Goal: Task Accomplishment & Management: Manage account settings

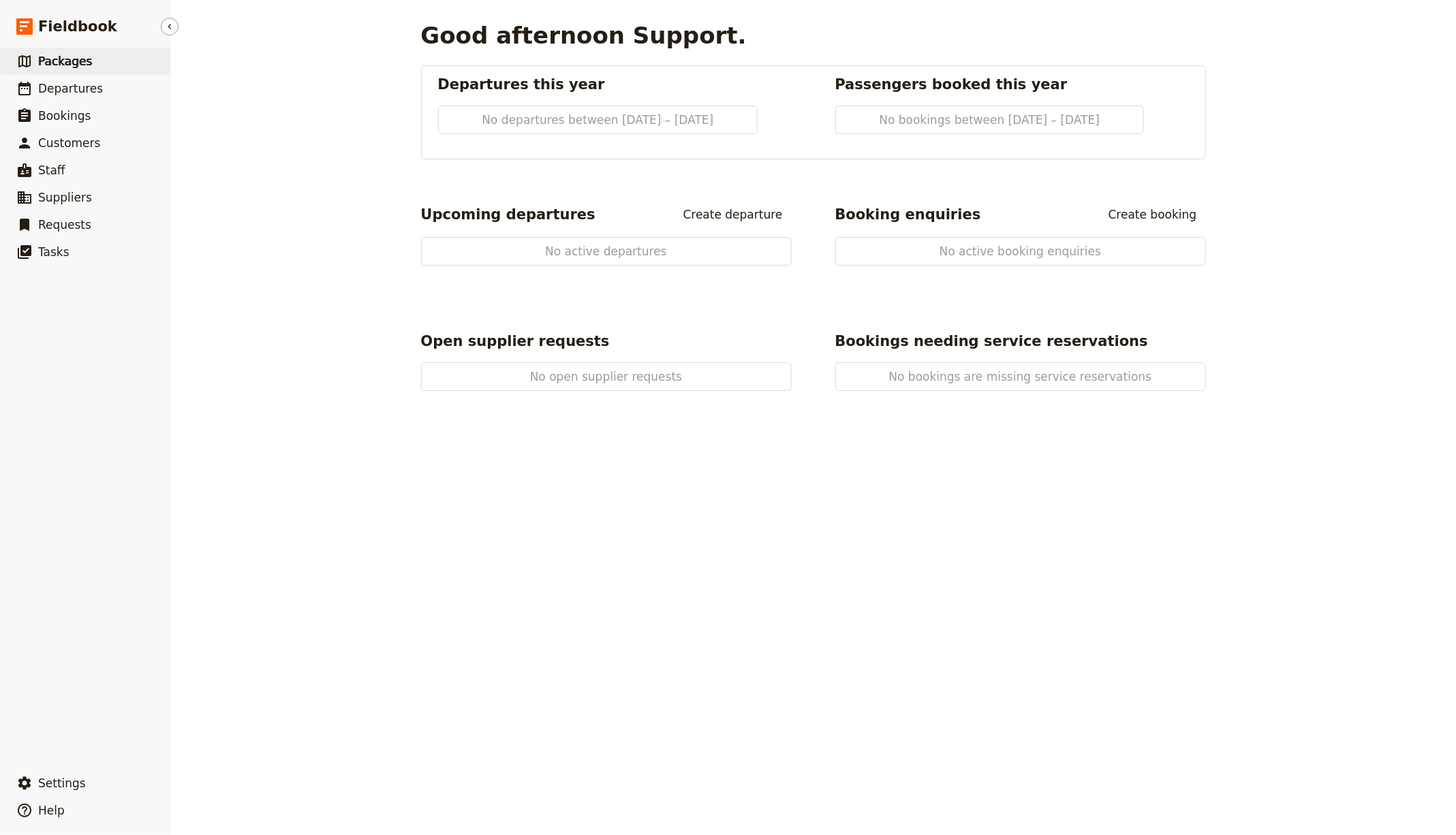
click at [110, 64] on link "​ Packages" at bounding box center [85, 61] width 170 height 27
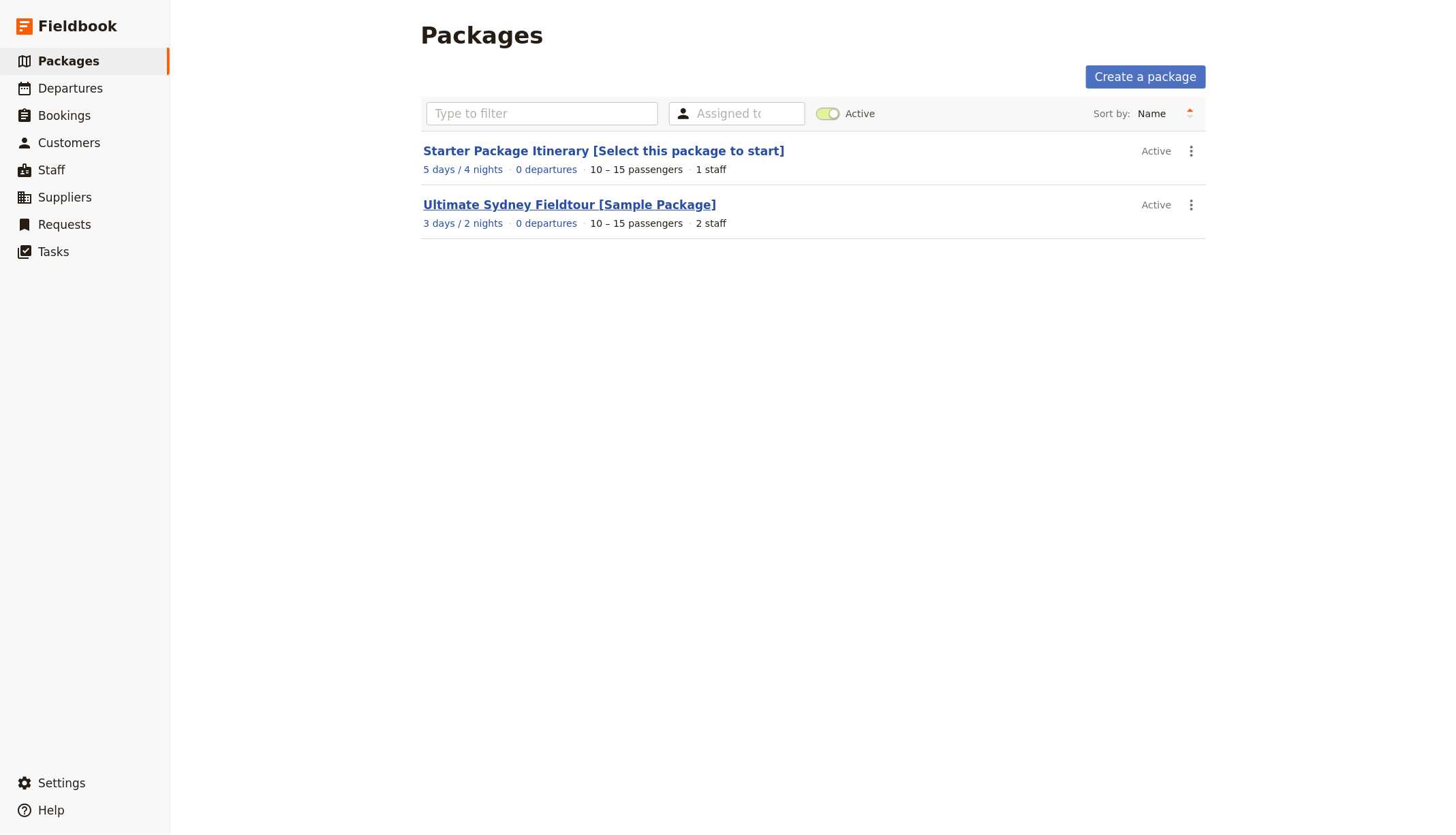
click at [518, 200] on link "Ultimate Sydney Fieldtour [Sample Package]" at bounding box center [570, 205] width 293 height 14
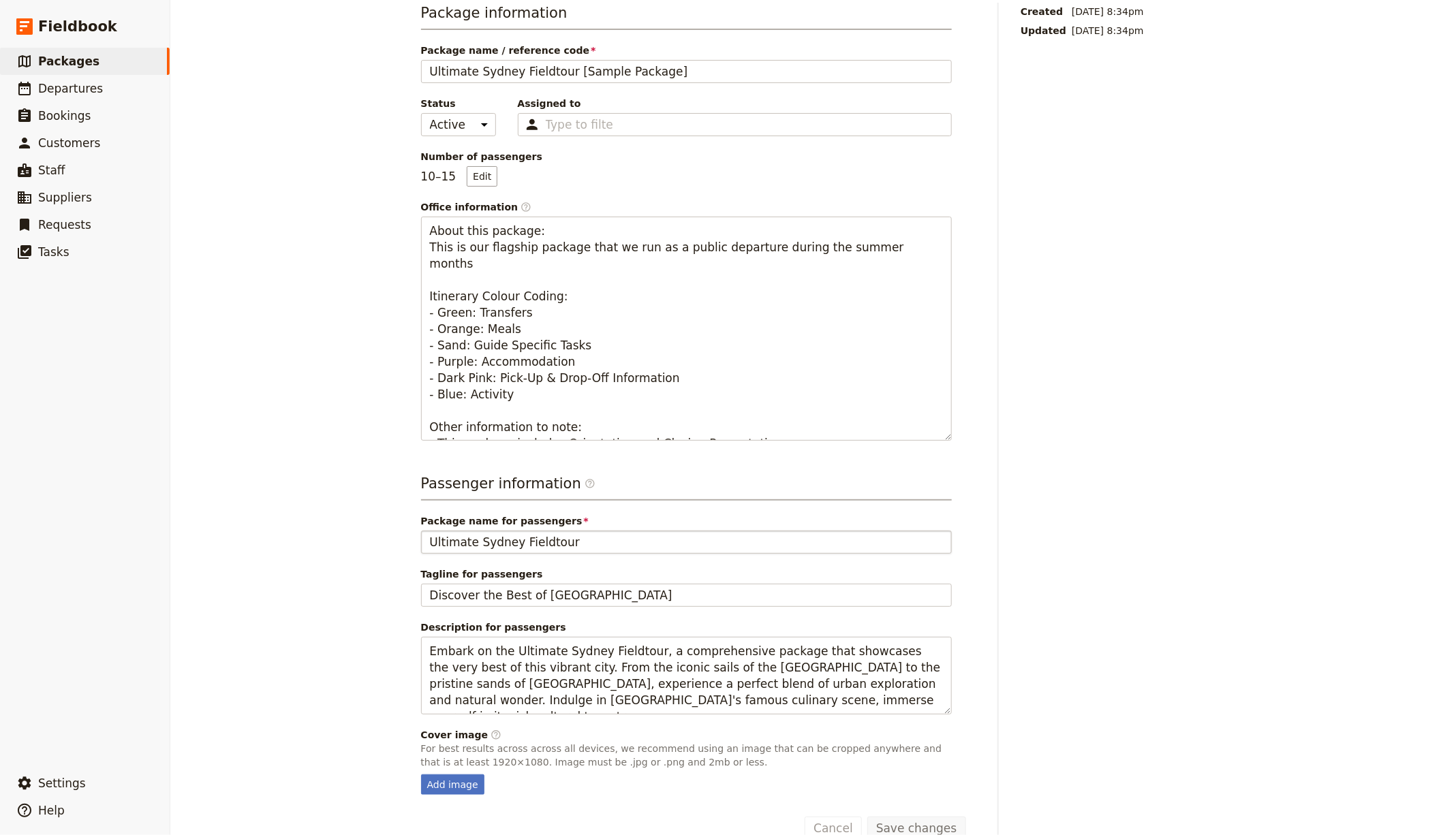
scroll to position [166, 0]
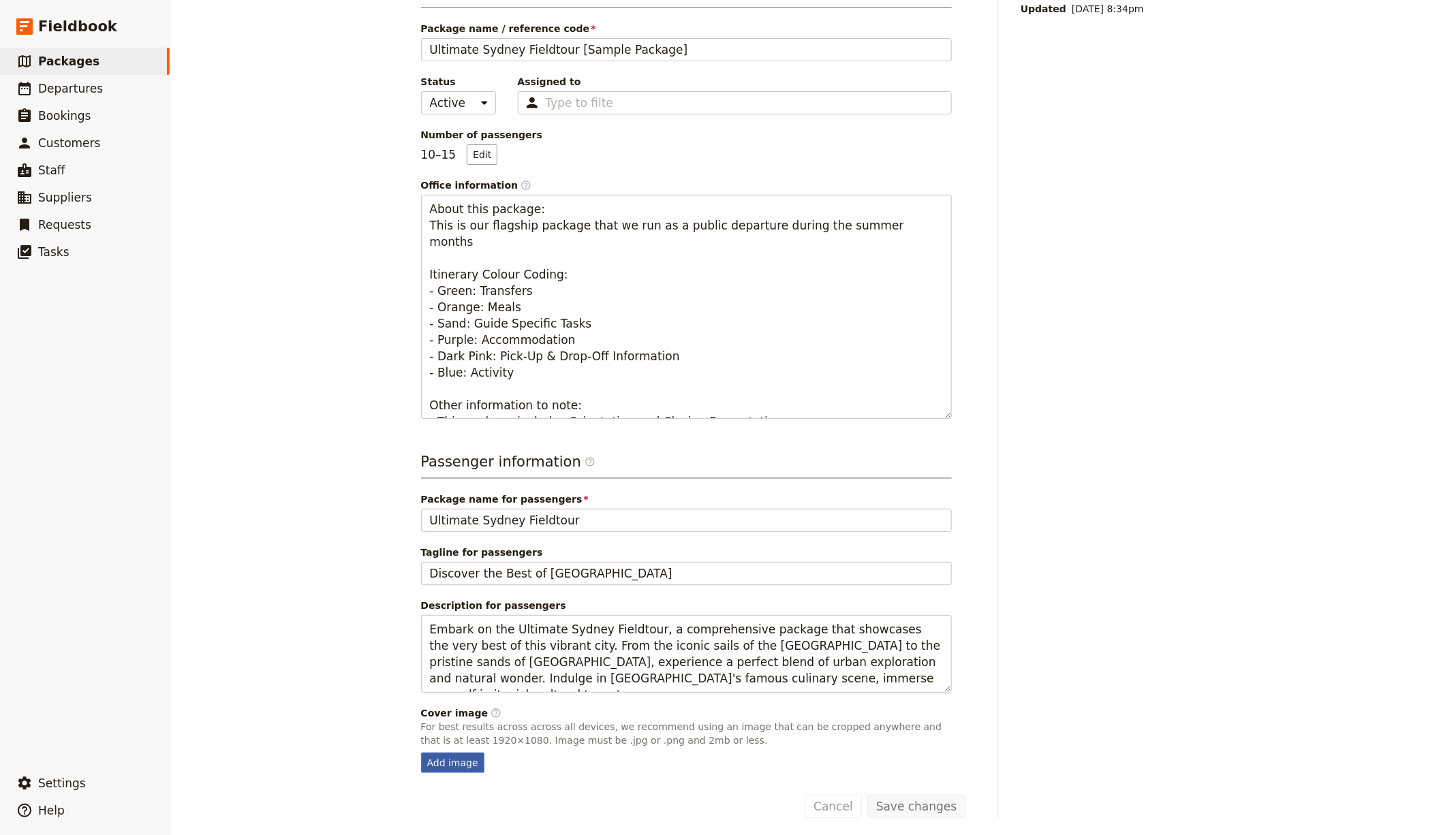
click at [449, 754] on div "Add image" at bounding box center [453, 763] width 64 height 20
click at [421, 753] on input "Add image" at bounding box center [420, 752] width 1 height 1
type input "C:\fakepath\Cover Image.jpg"
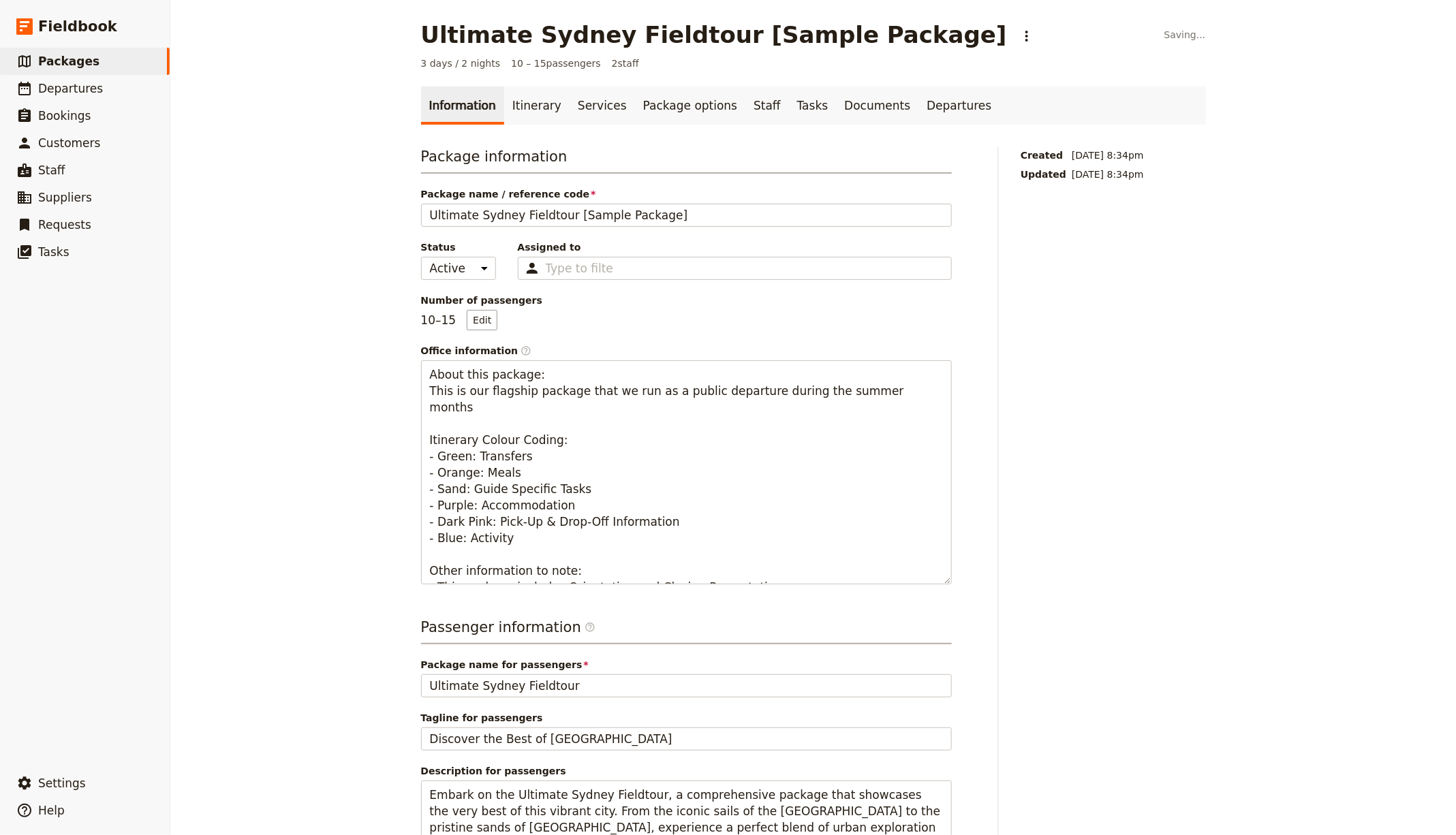
scroll to position [0, 0]
click at [514, 108] on link "Itinerary" at bounding box center [537, 106] width 65 height 38
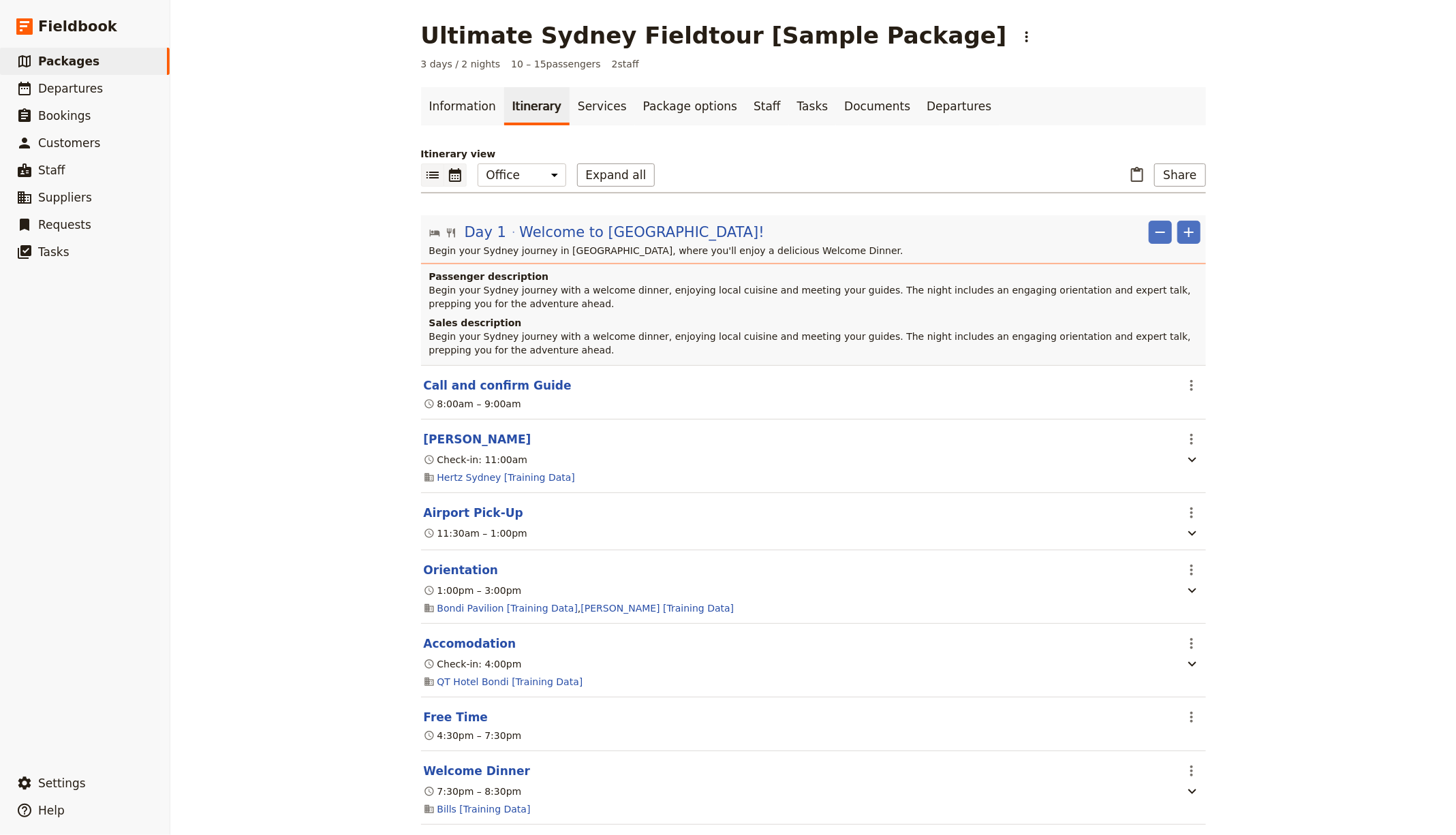
click at [449, 174] on icon "Calendar view" at bounding box center [455, 175] width 12 height 14
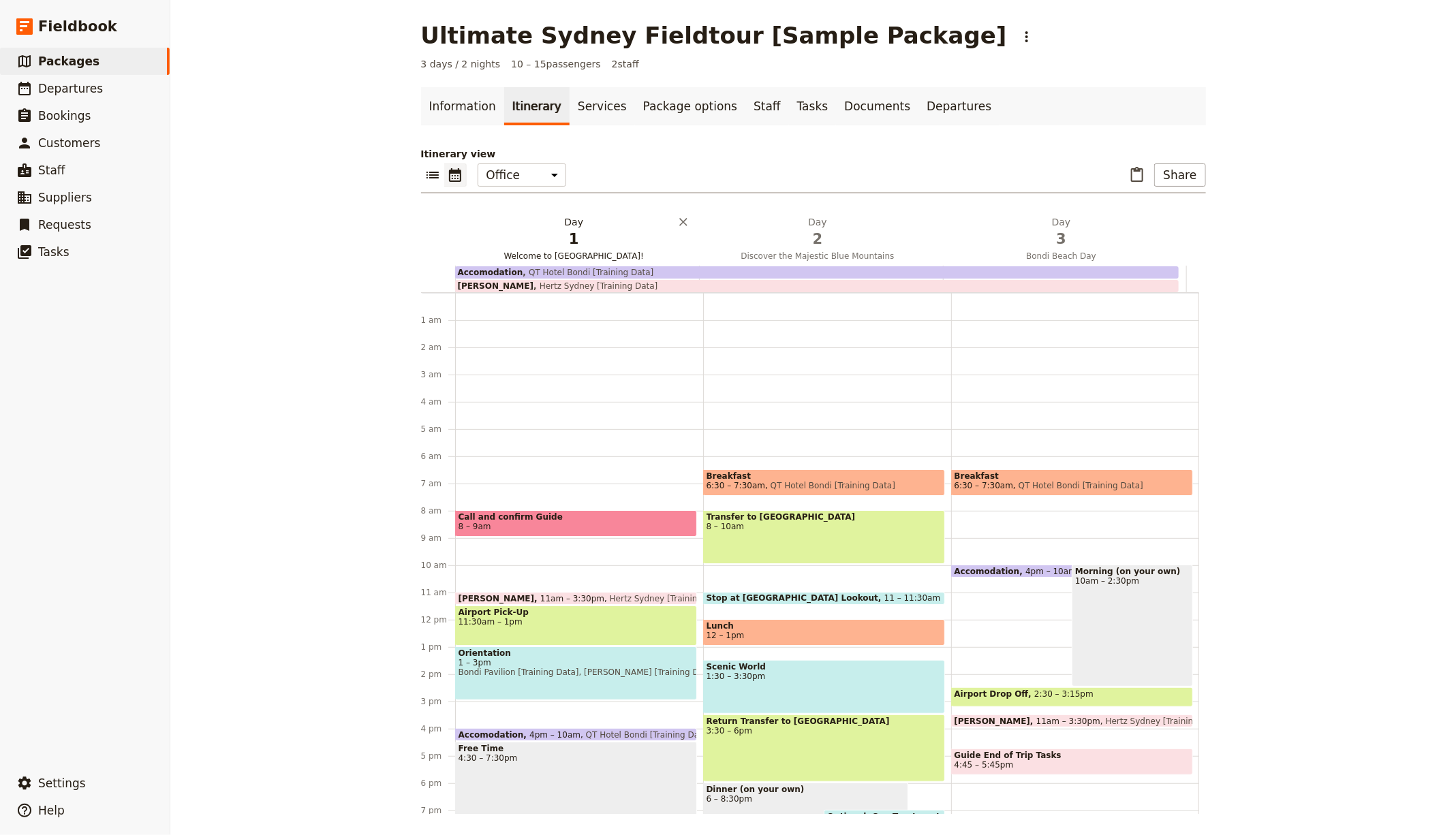
scroll to position [145, 0]
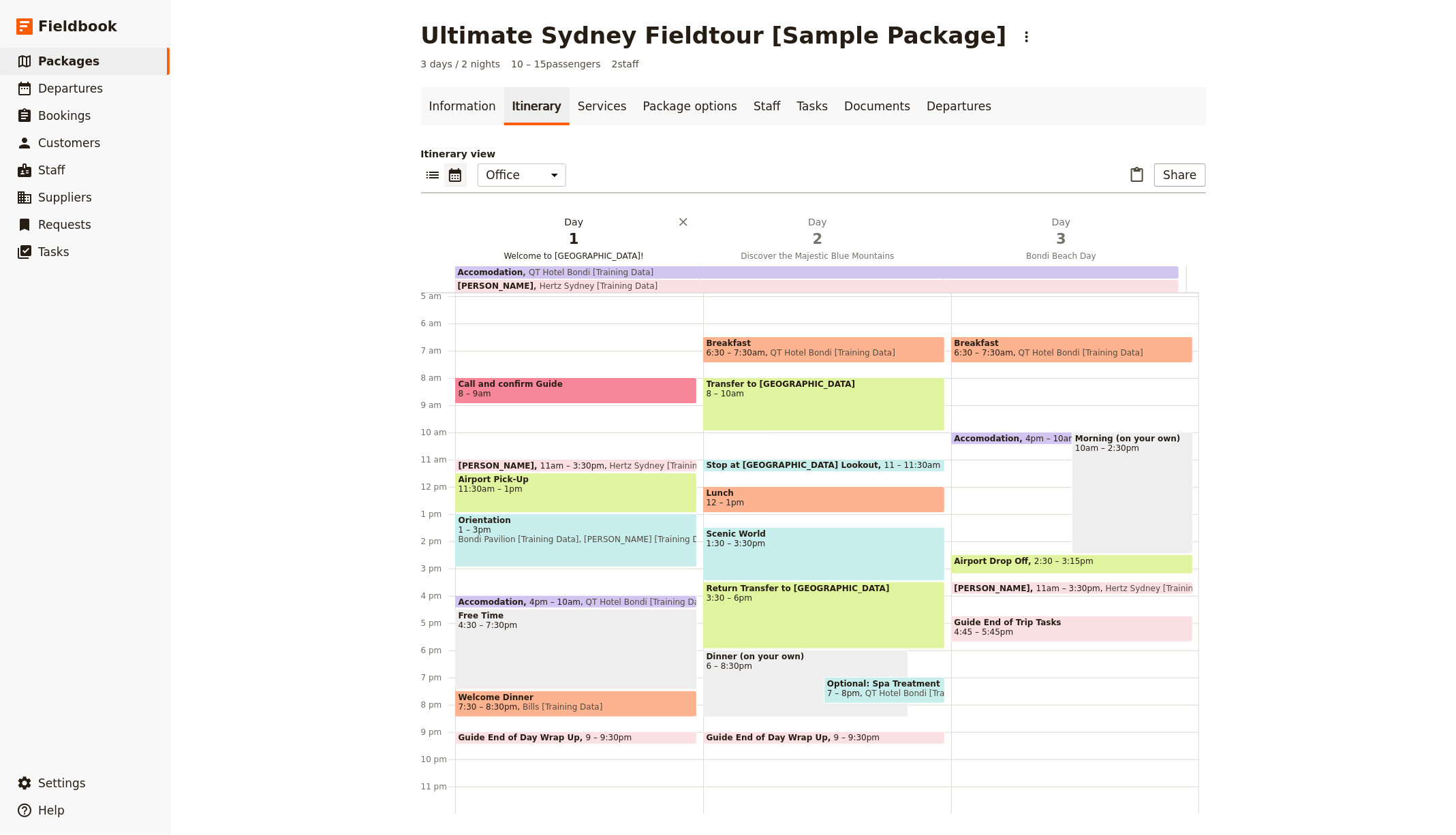
click at [532, 221] on h2 "Day 1 Welcome to [GEOGRAPHIC_DATA]!" at bounding box center [574, 232] width 228 height 34
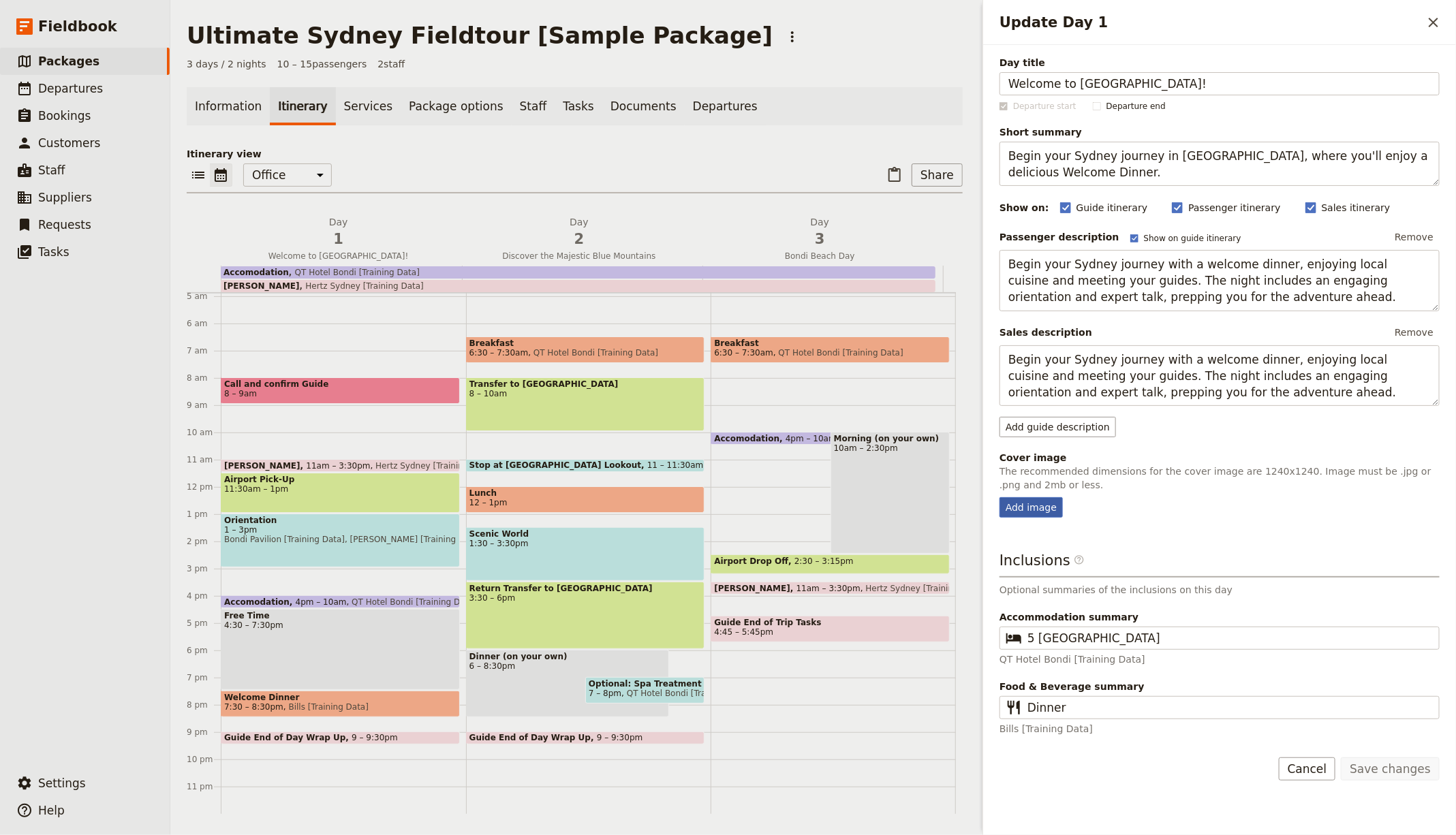
click at [1025, 505] on div "Add image" at bounding box center [1031, 507] width 64 height 20
click at [1000, 497] on input "Add image" at bounding box center [999, 497] width 1 height 1
type input "C:\fakepath\Day 1.jpg"
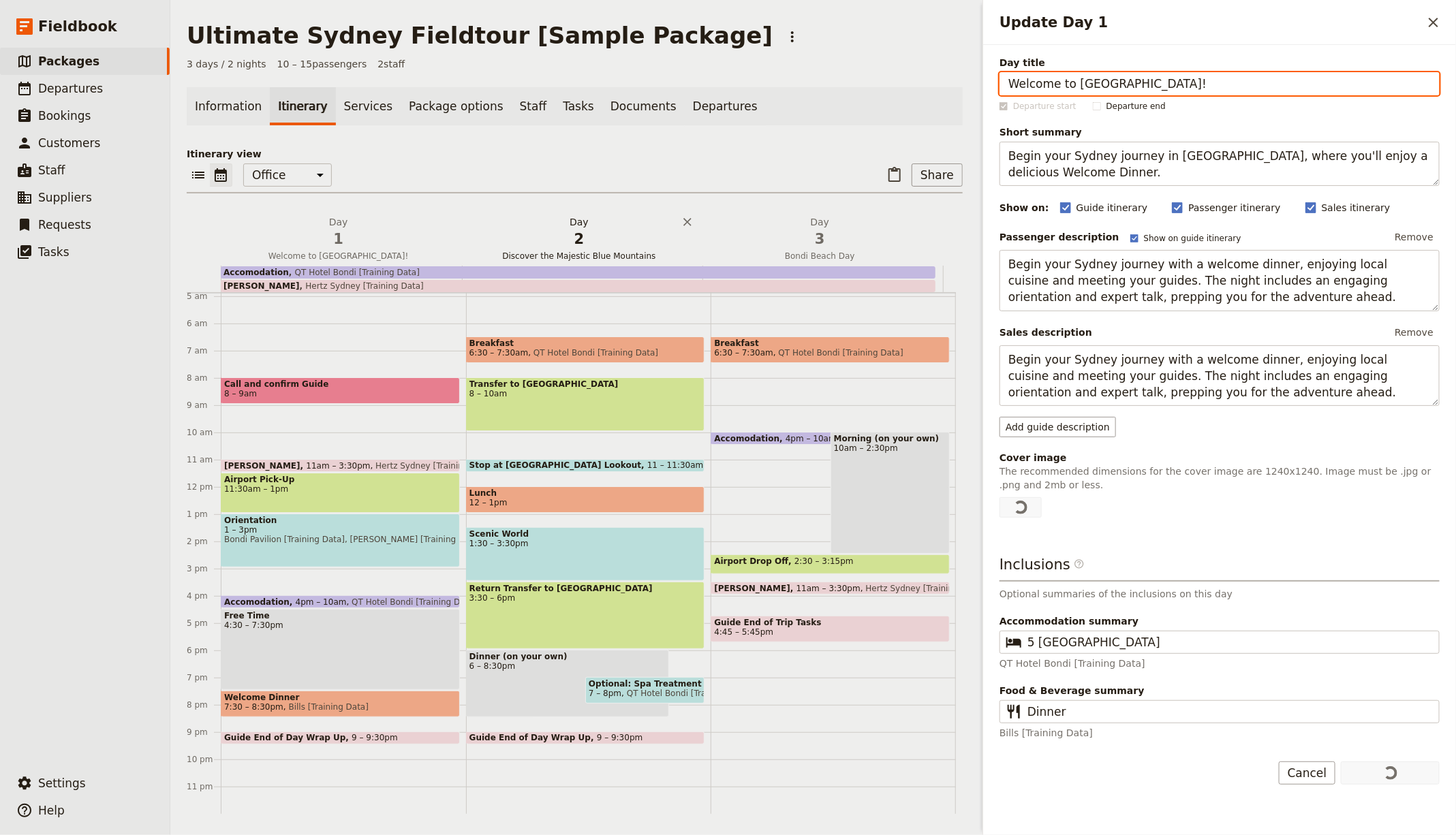
click at [577, 240] on span "2" at bounding box center [578, 239] width 224 height 20
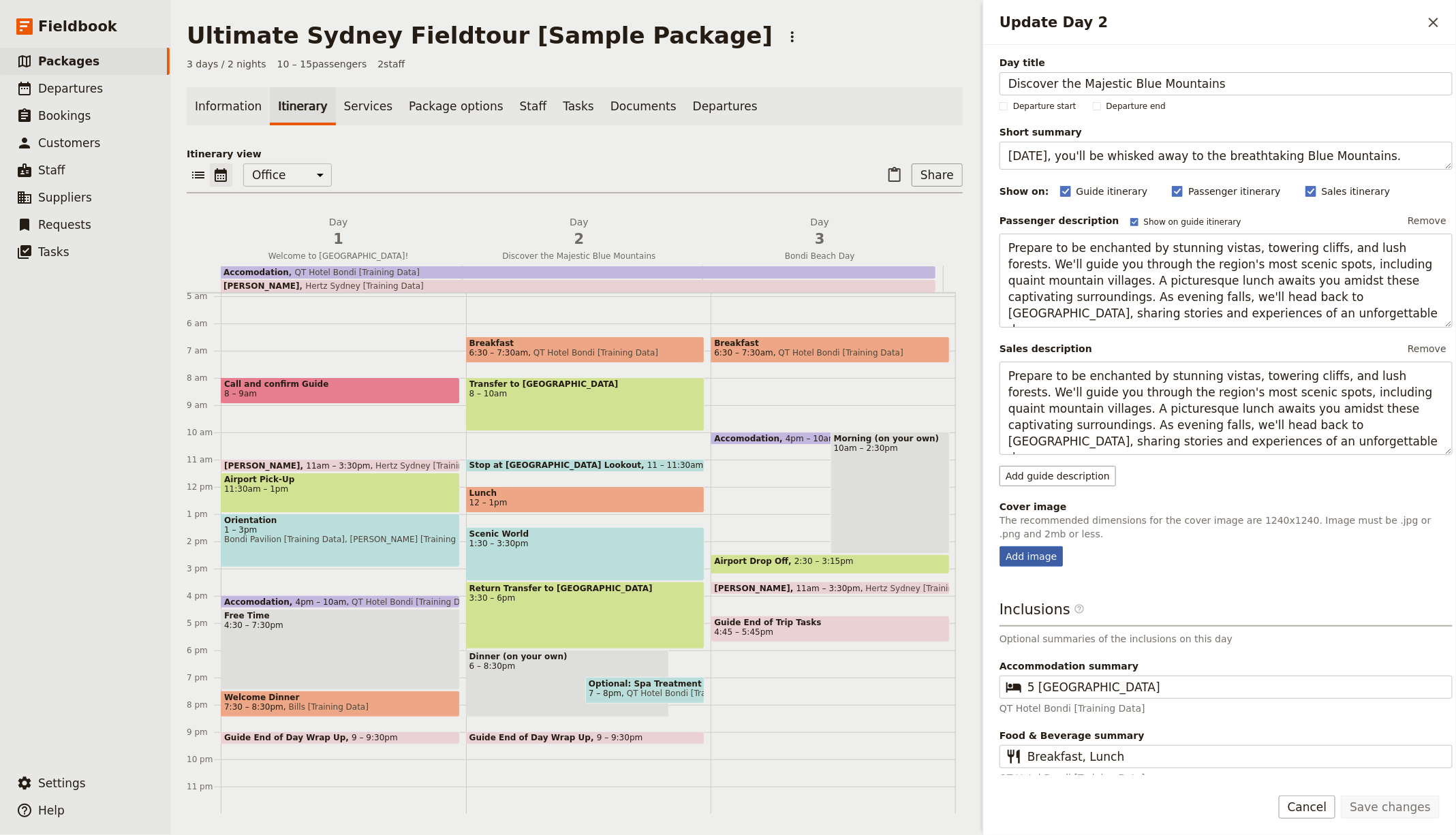
click at [1027, 556] on div "Add image" at bounding box center [1031, 556] width 64 height 20
click at [1000, 546] on input "Add image" at bounding box center [999, 545] width 1 height 1
type input "C:\fakepath\Day 2.jpg"
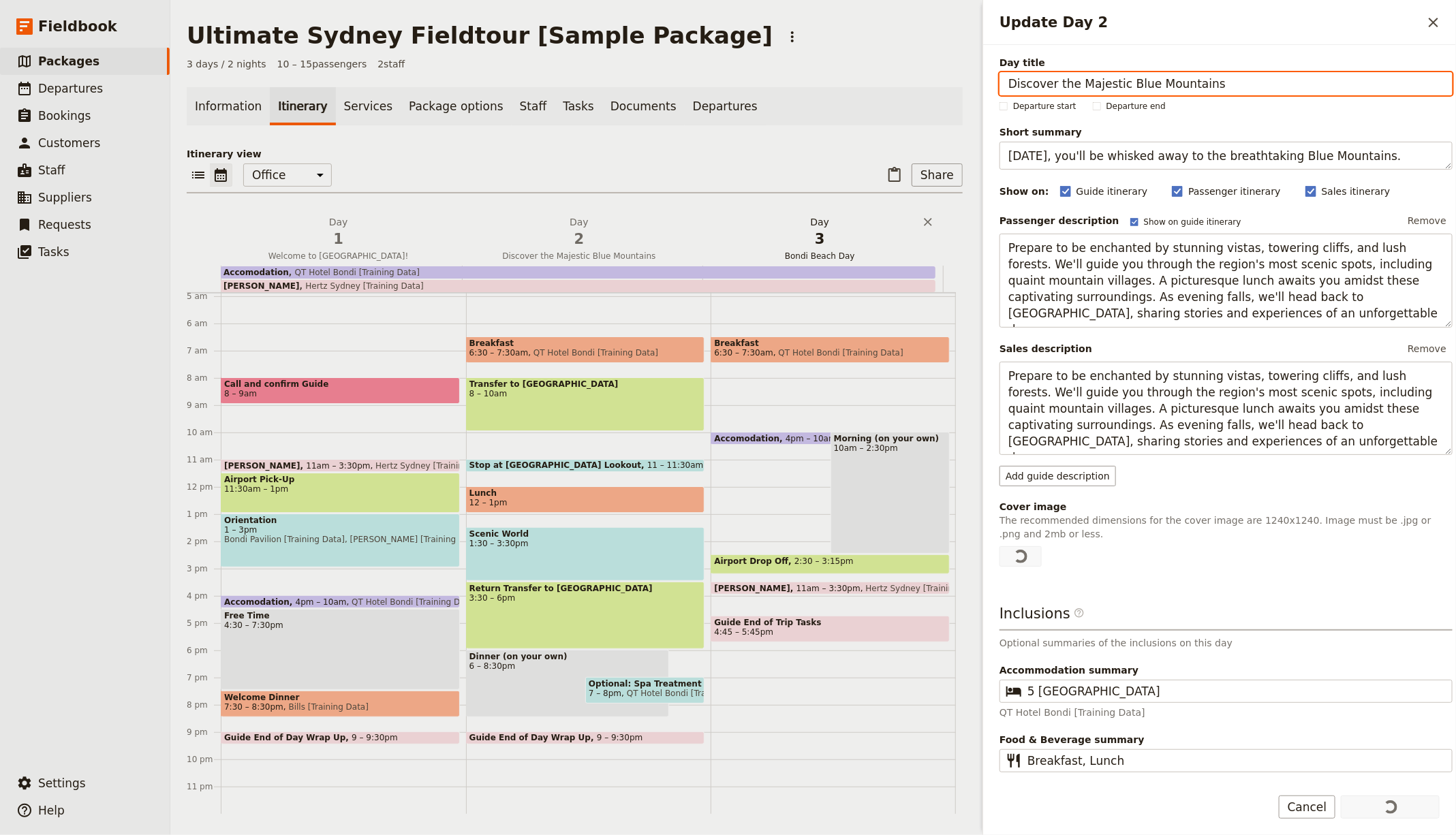
click at [773, 234] on span "3" at bounding box center [820, 239] width 224 height 20
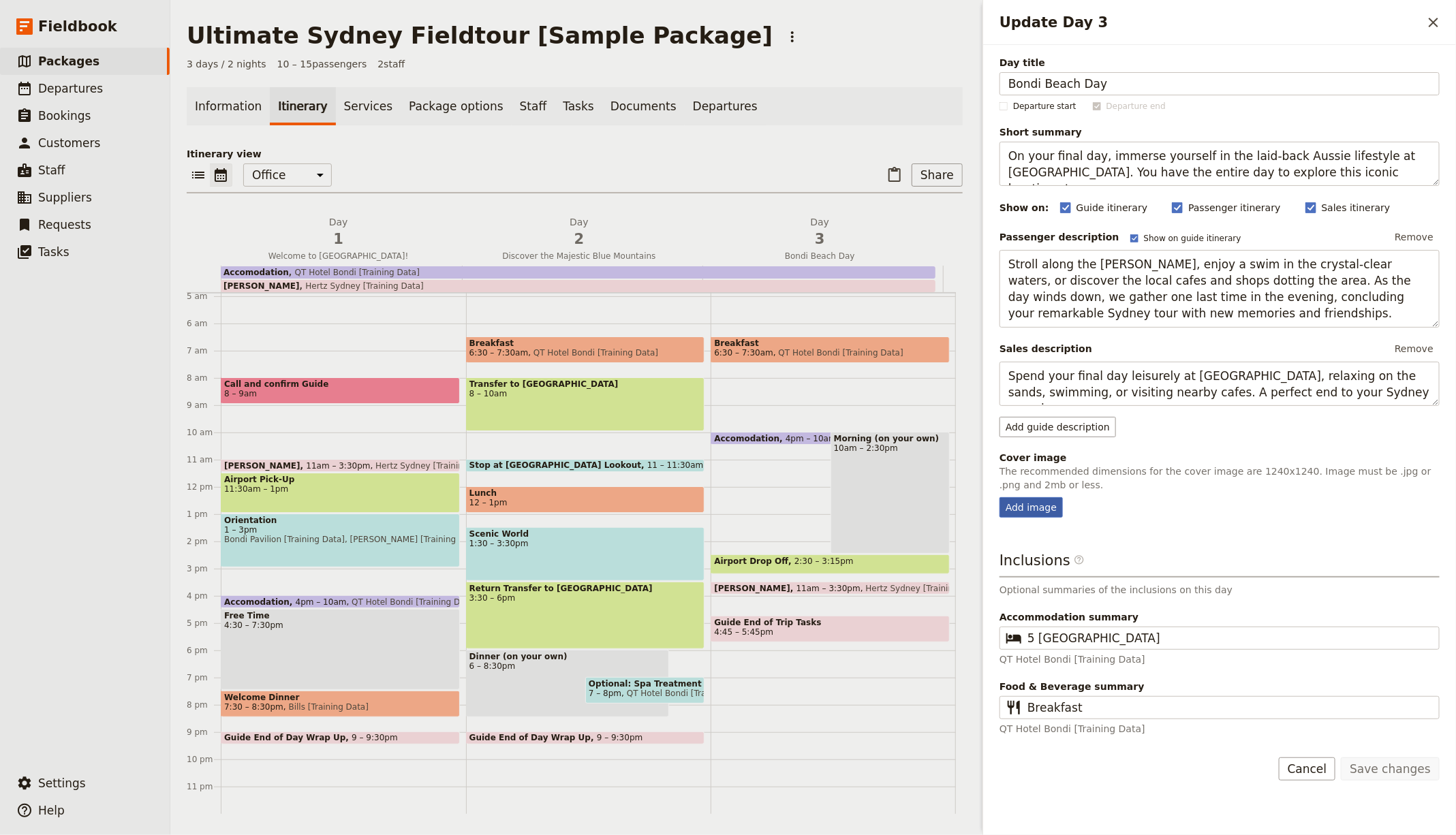
click at [1018, 499] on div "Add image" at bounding box center [1031, 507] width 64 height 20
click at [1000, 497] on input "Add image" at bounding box center [999, 497] width 1 height 1
type input "C:\fakepath\Day 3.jpeg"
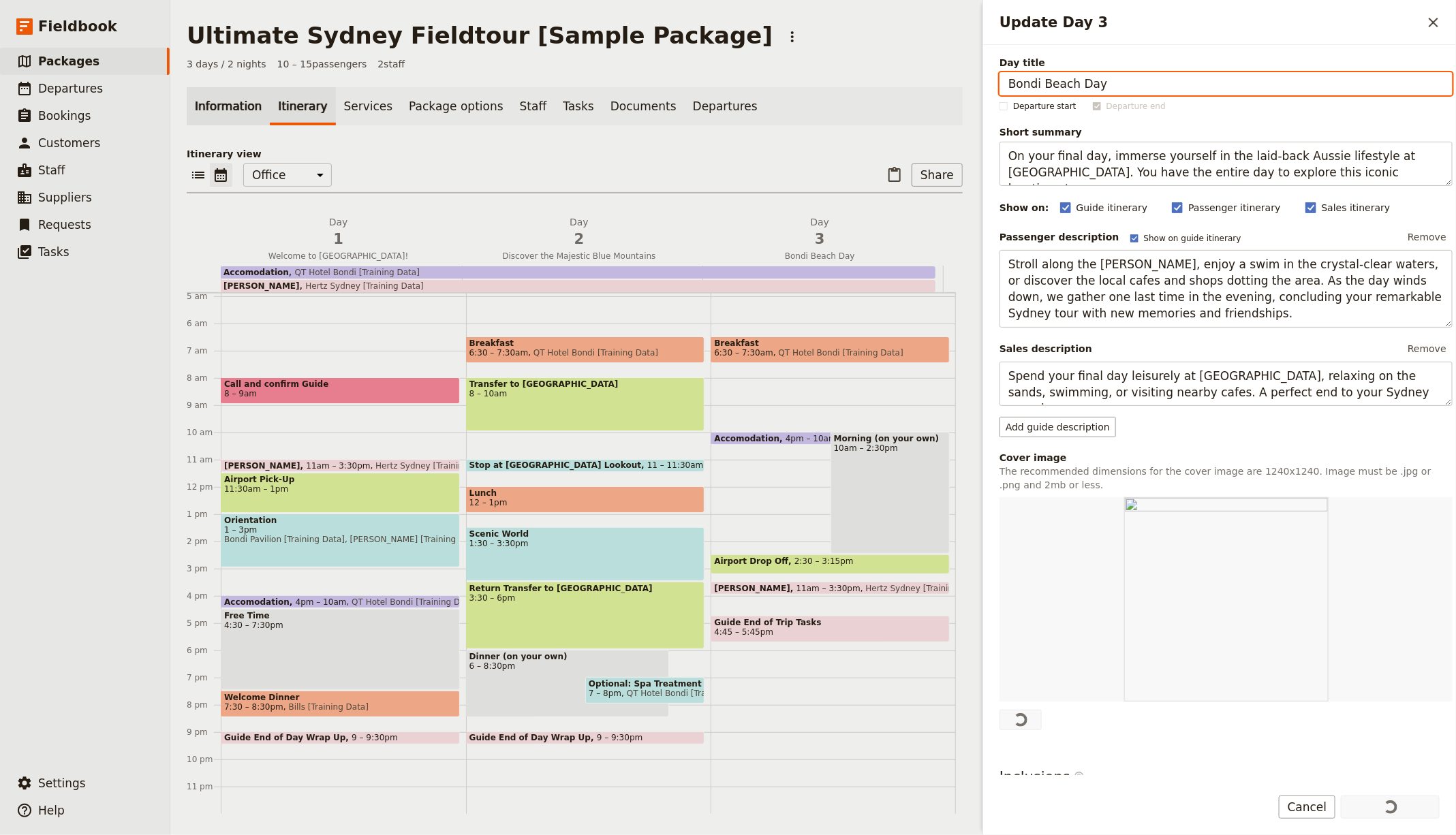
click at [231, 108] on link "Information" at bounding box center [229, 106] width 83 height 38
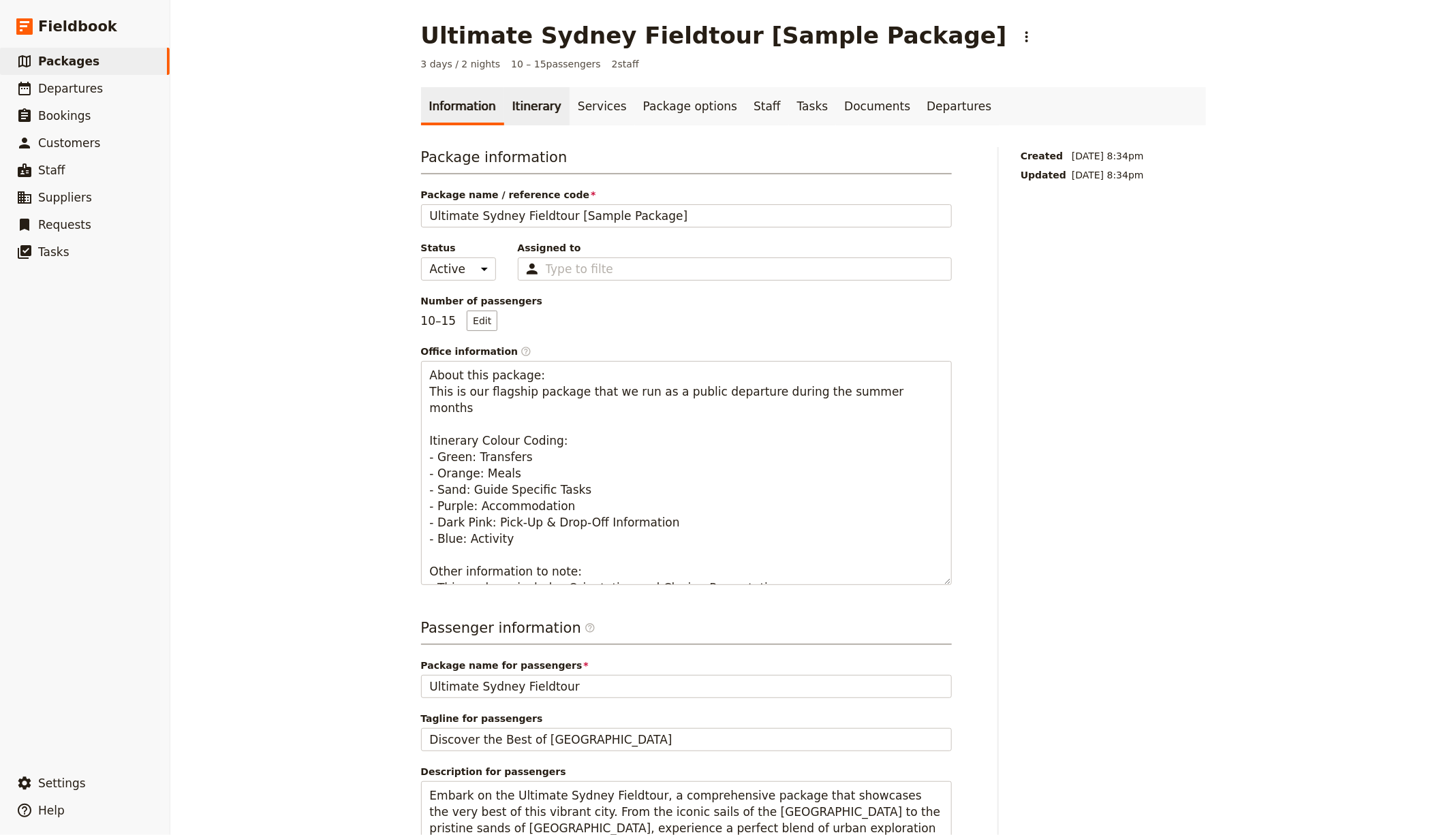
click at [505, 110] on link "Itinerary" at bounding box center [537, 106] width 65 height 38
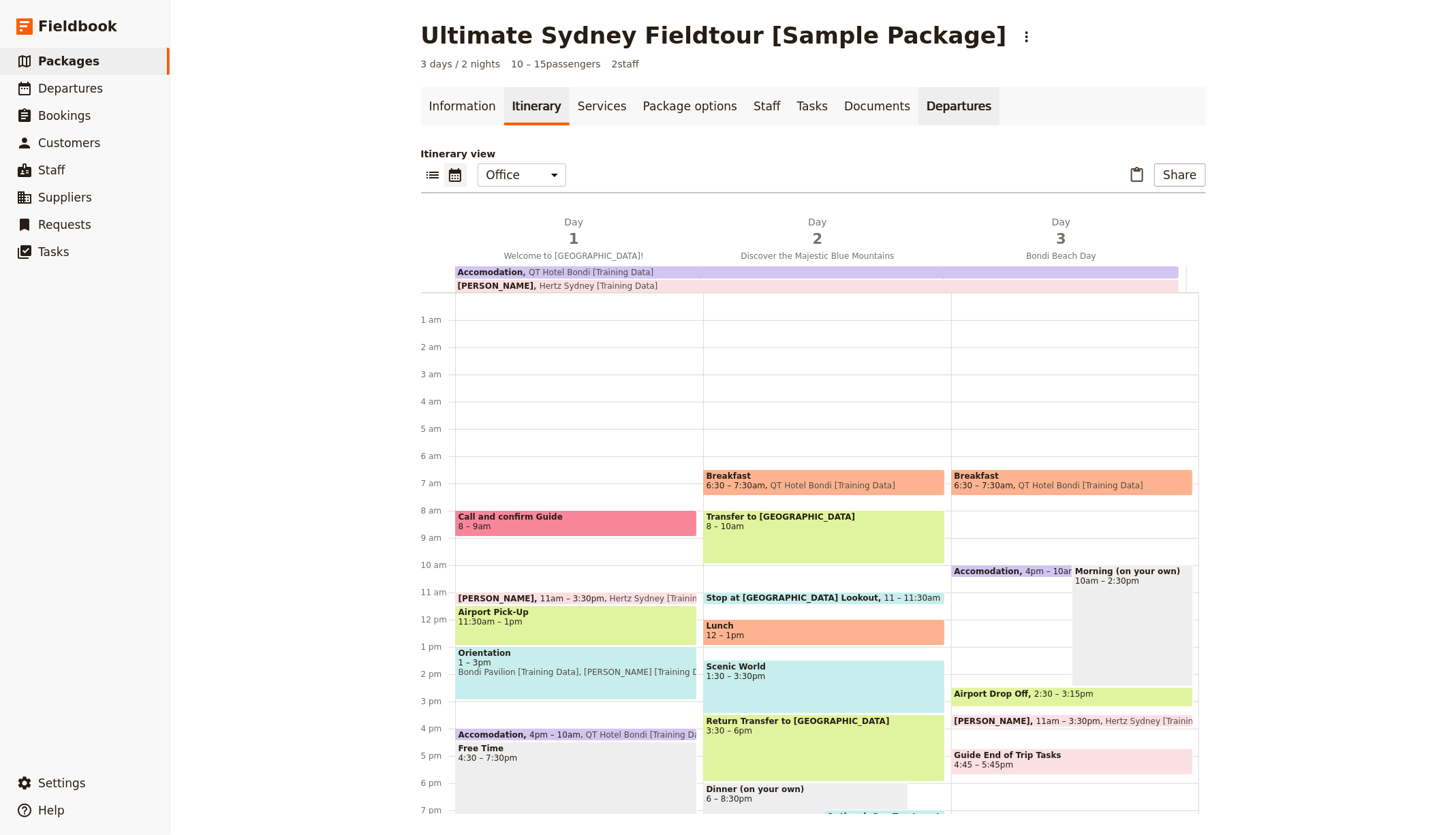
scroll to position [145, 0]
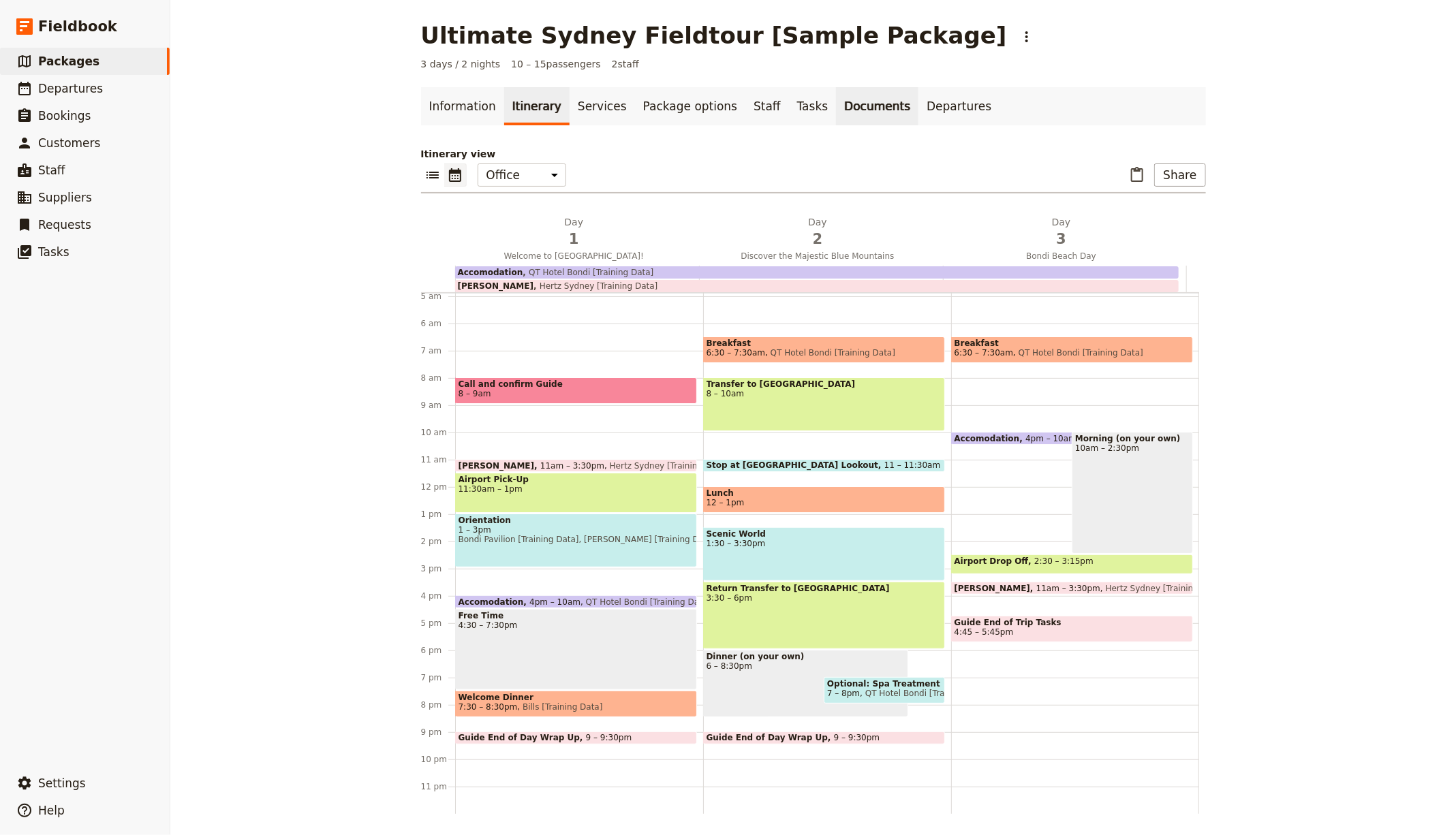
click at [836, 108] on link "Documents" at bounding box center [877, 106] width 82 height 38
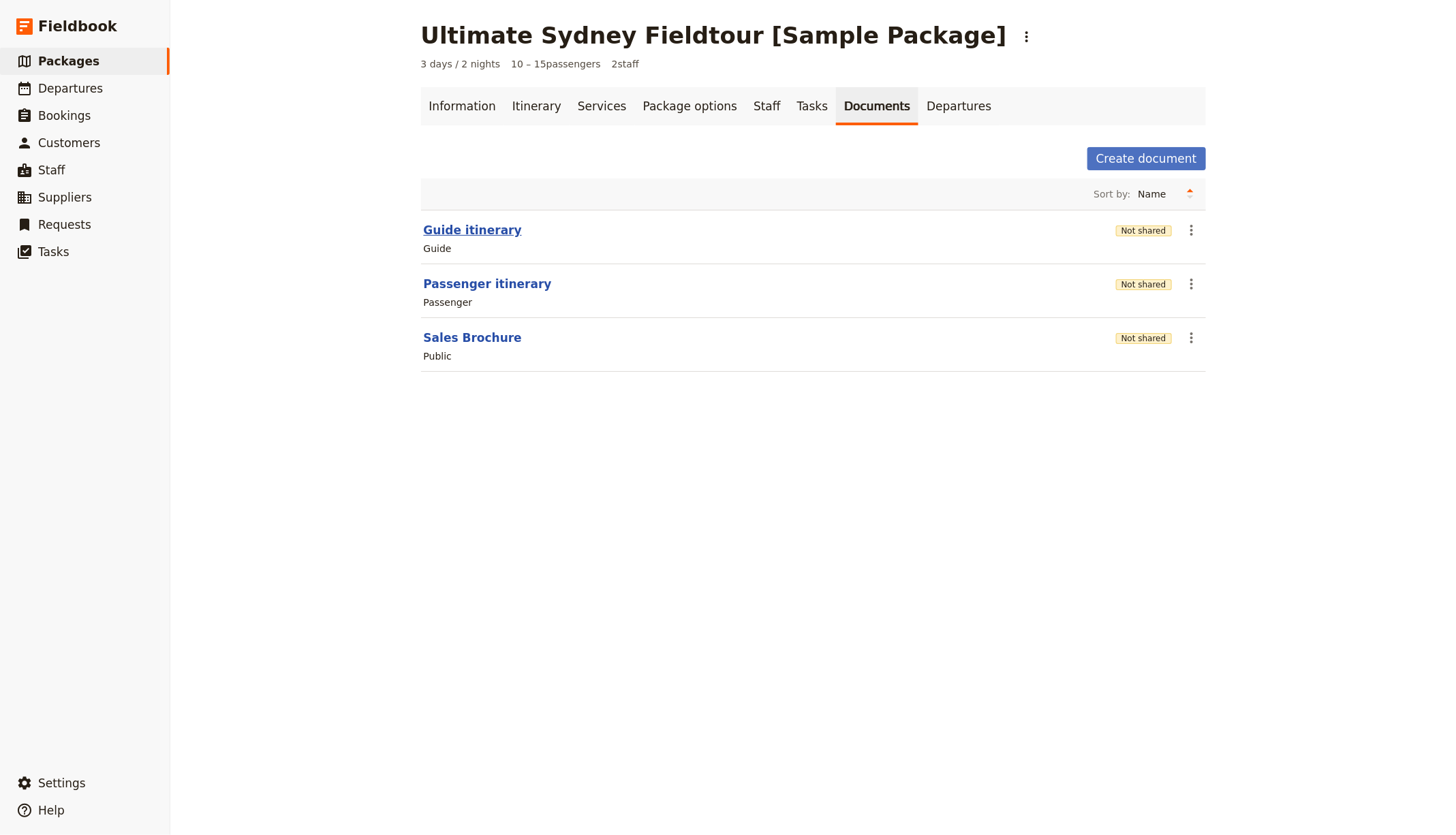
click at [456, 233] on button "Guide itinerary" at bounding box center [472, 229] width 98 height 16
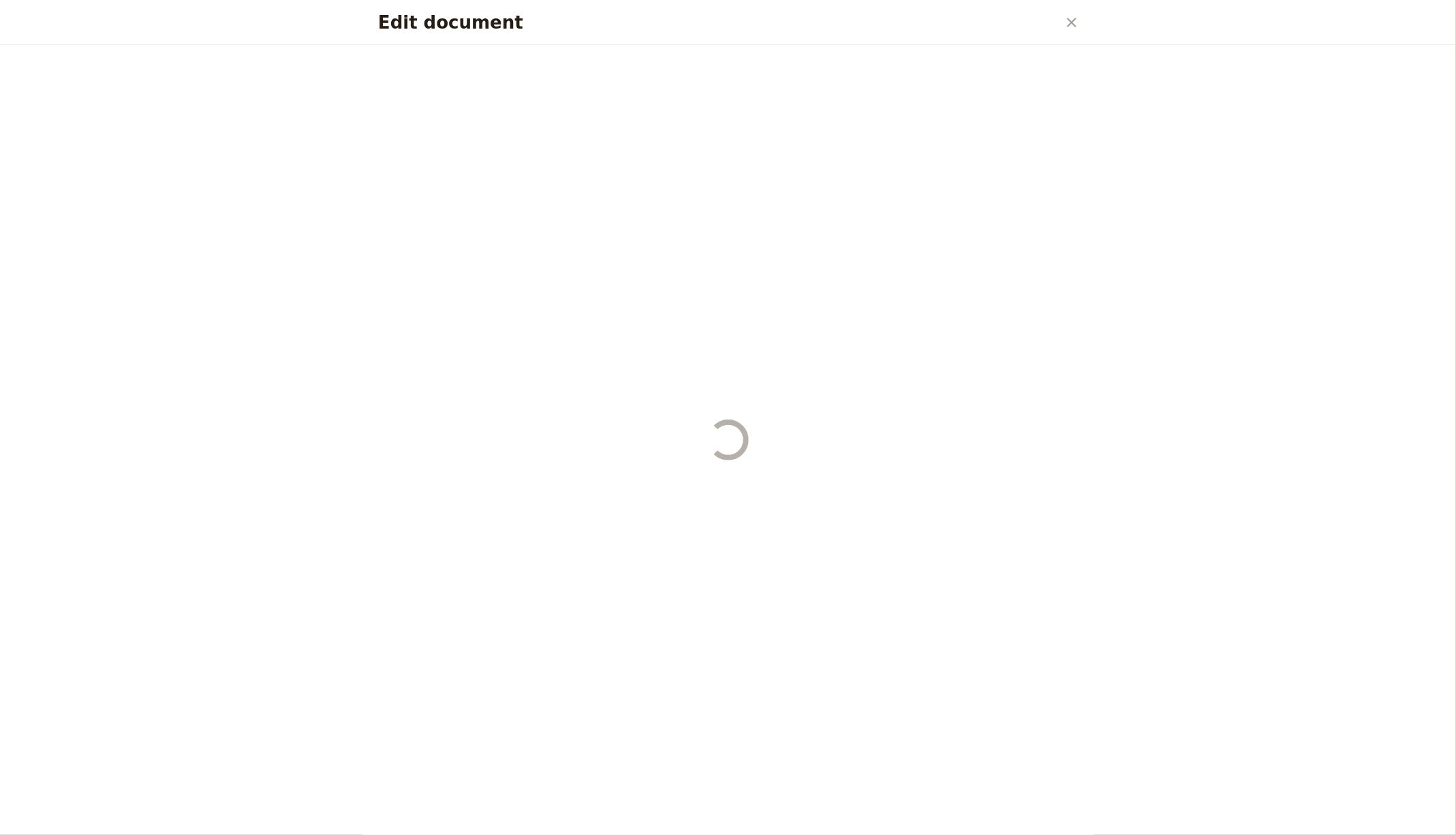
select select "STAFF"
select select "RUN_SHEET"
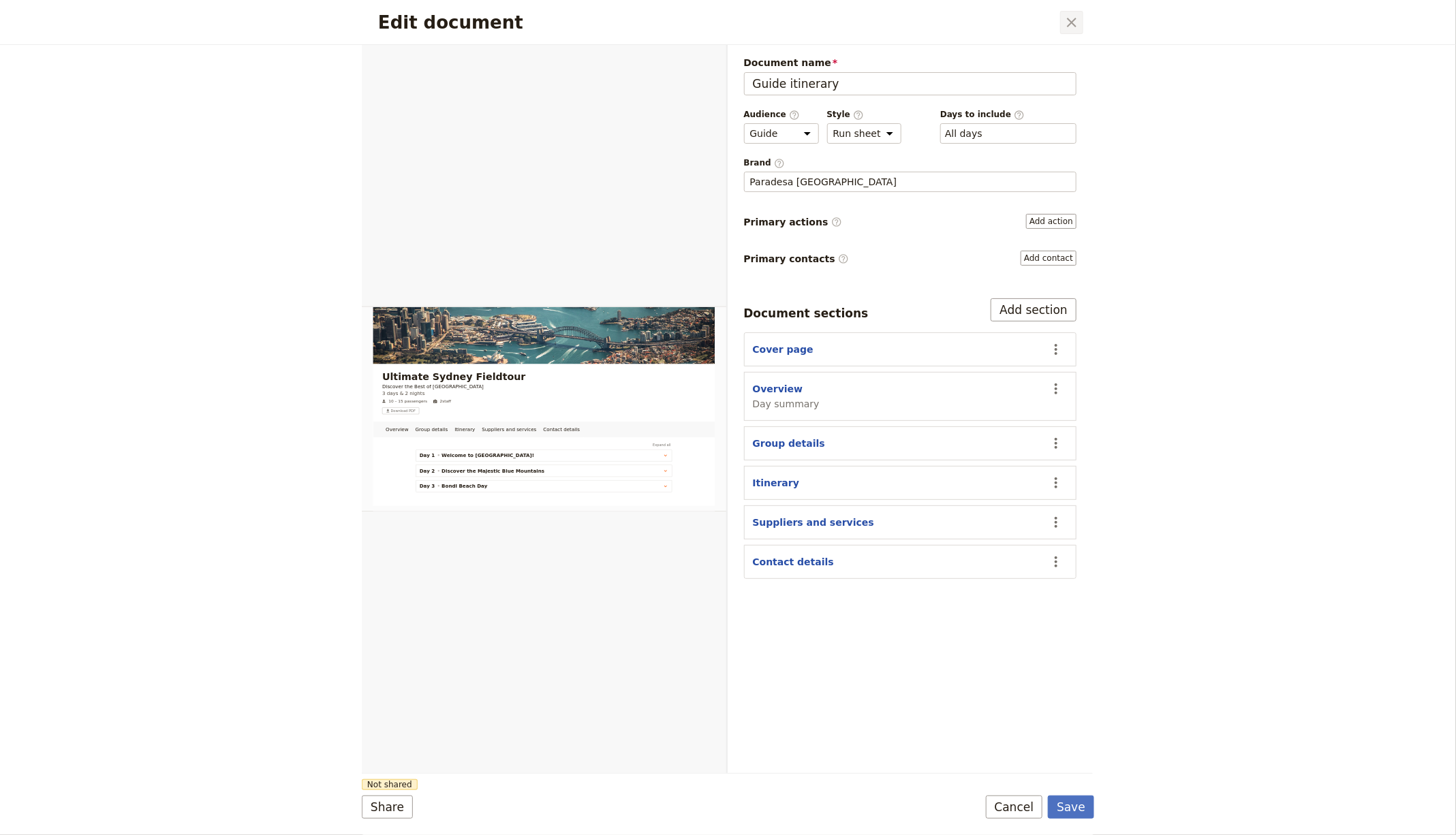
click at [1076, 16] on icon "Close dialog" at bounding box center [1071, 22] width 16 height 16
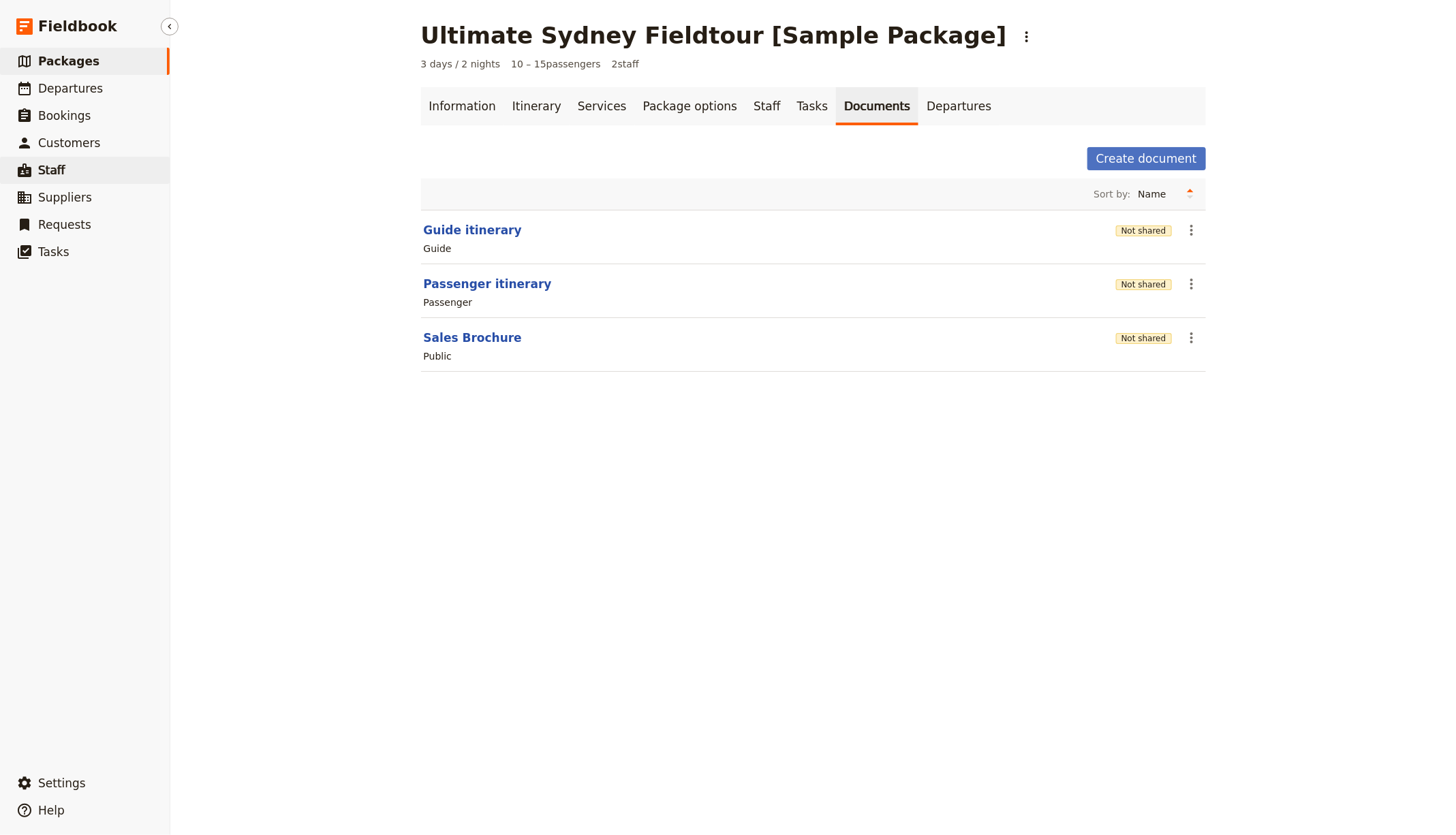
click at [68, 178] on link "​ Staff" at bounding box center [85, 170] width 170 height 27
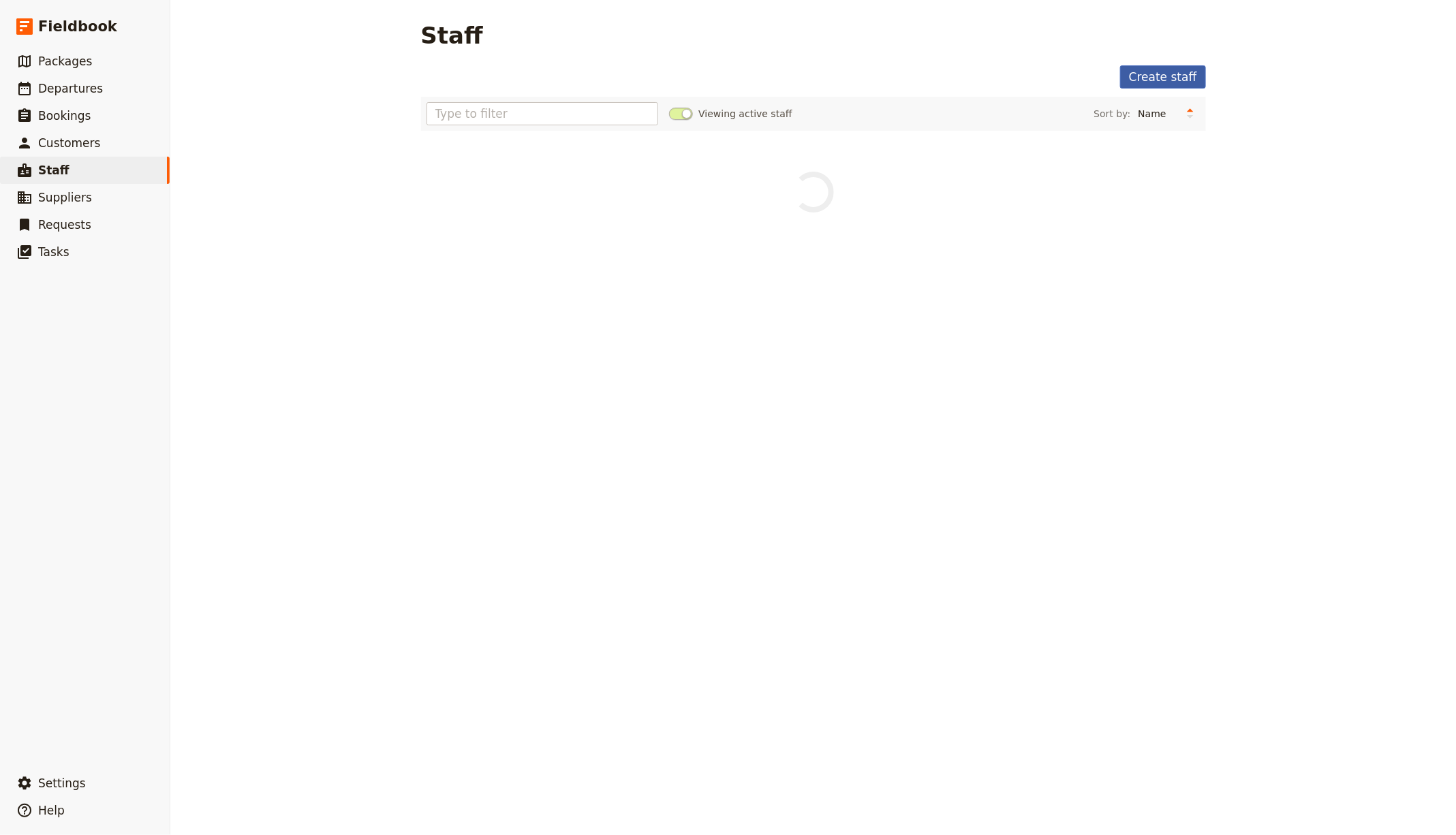
click at [1155, 67] on link "Create staff" at bounding box center [1163, 76] width 86 height 23
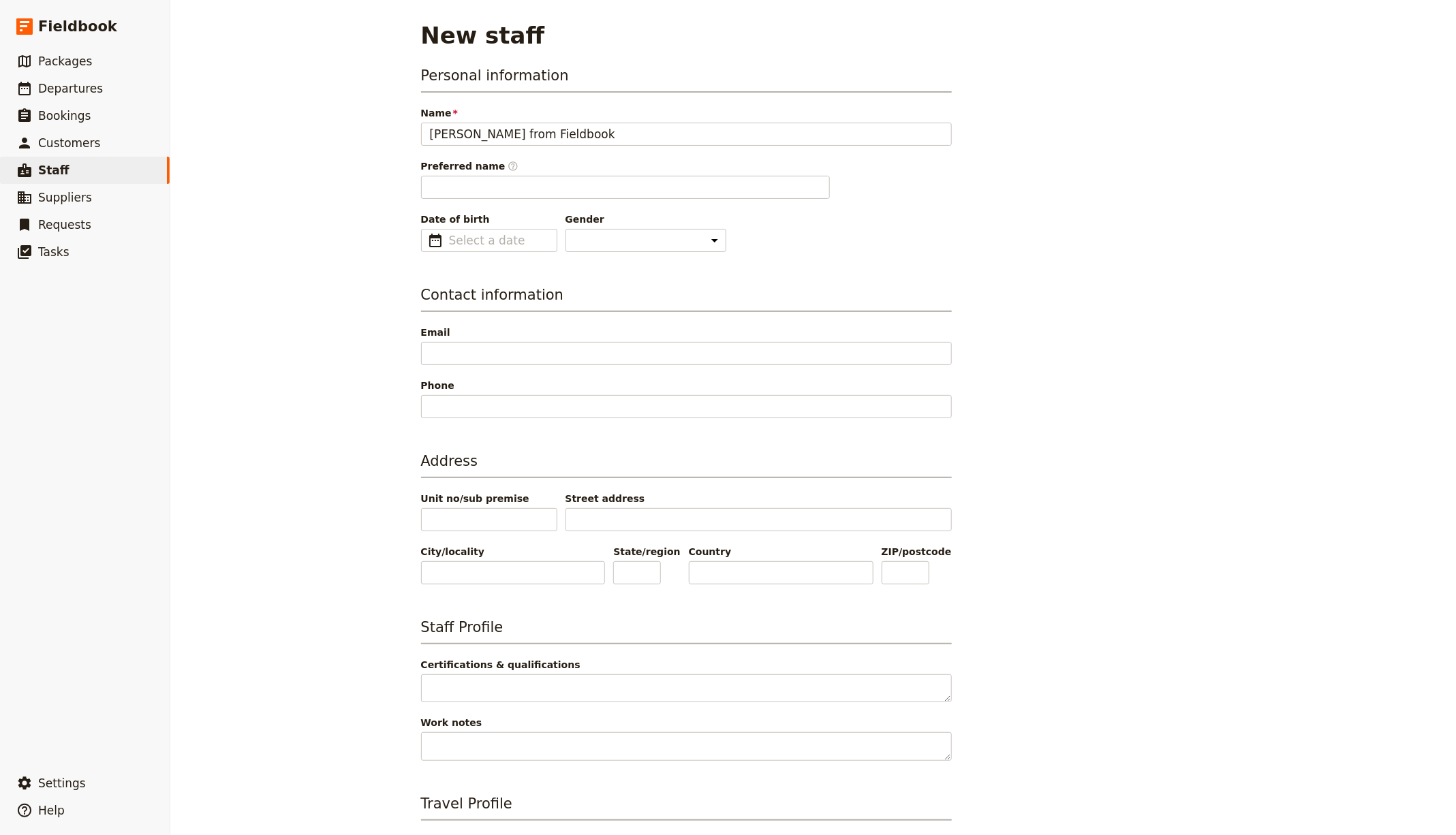
type input "[PERSON_NAME] from Fieldbook"
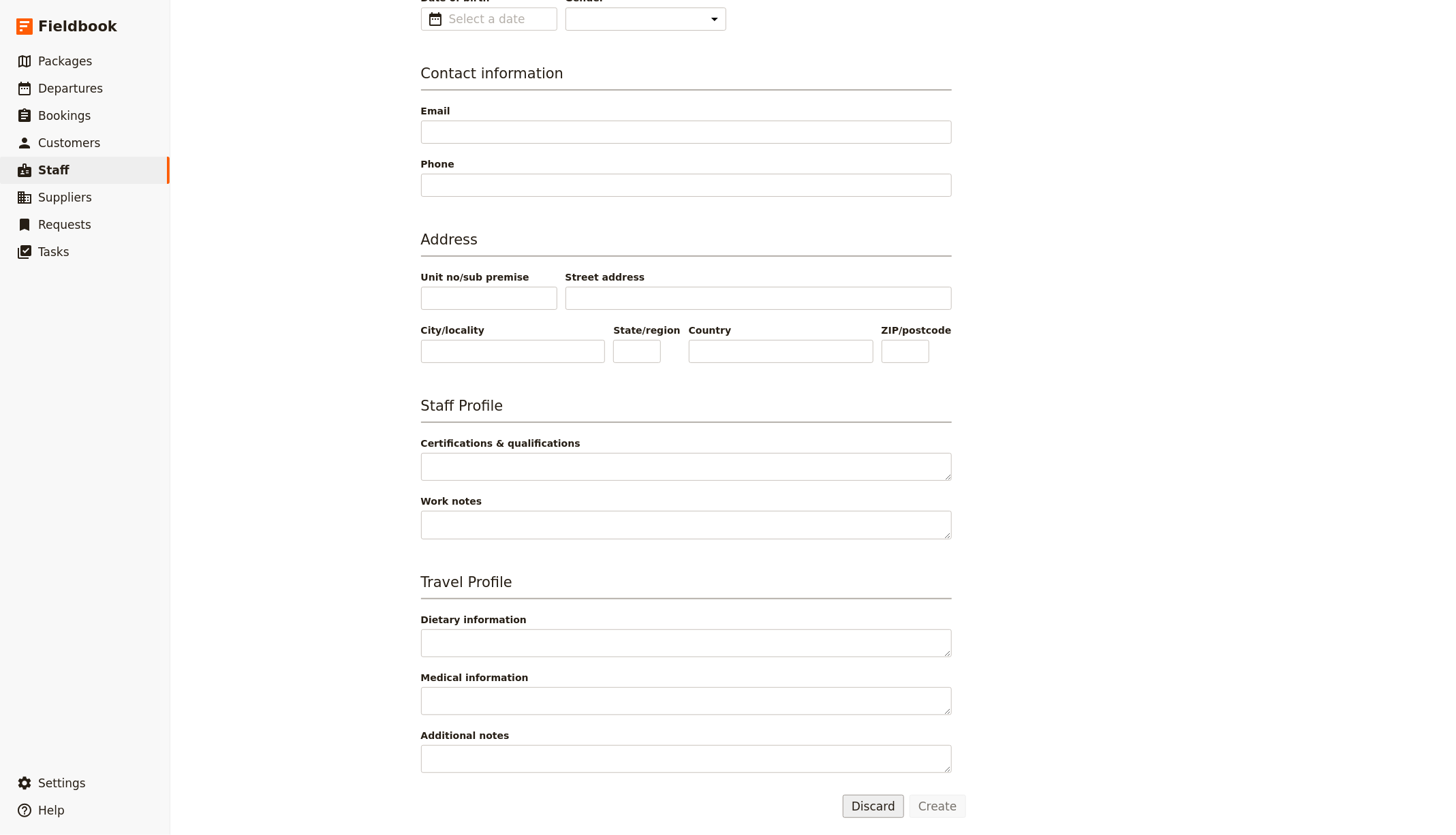
type input "[PERSON_NAME]"
click at [866, 807] on button "Discard" at bounding box center [873, 806] width 61 height 23
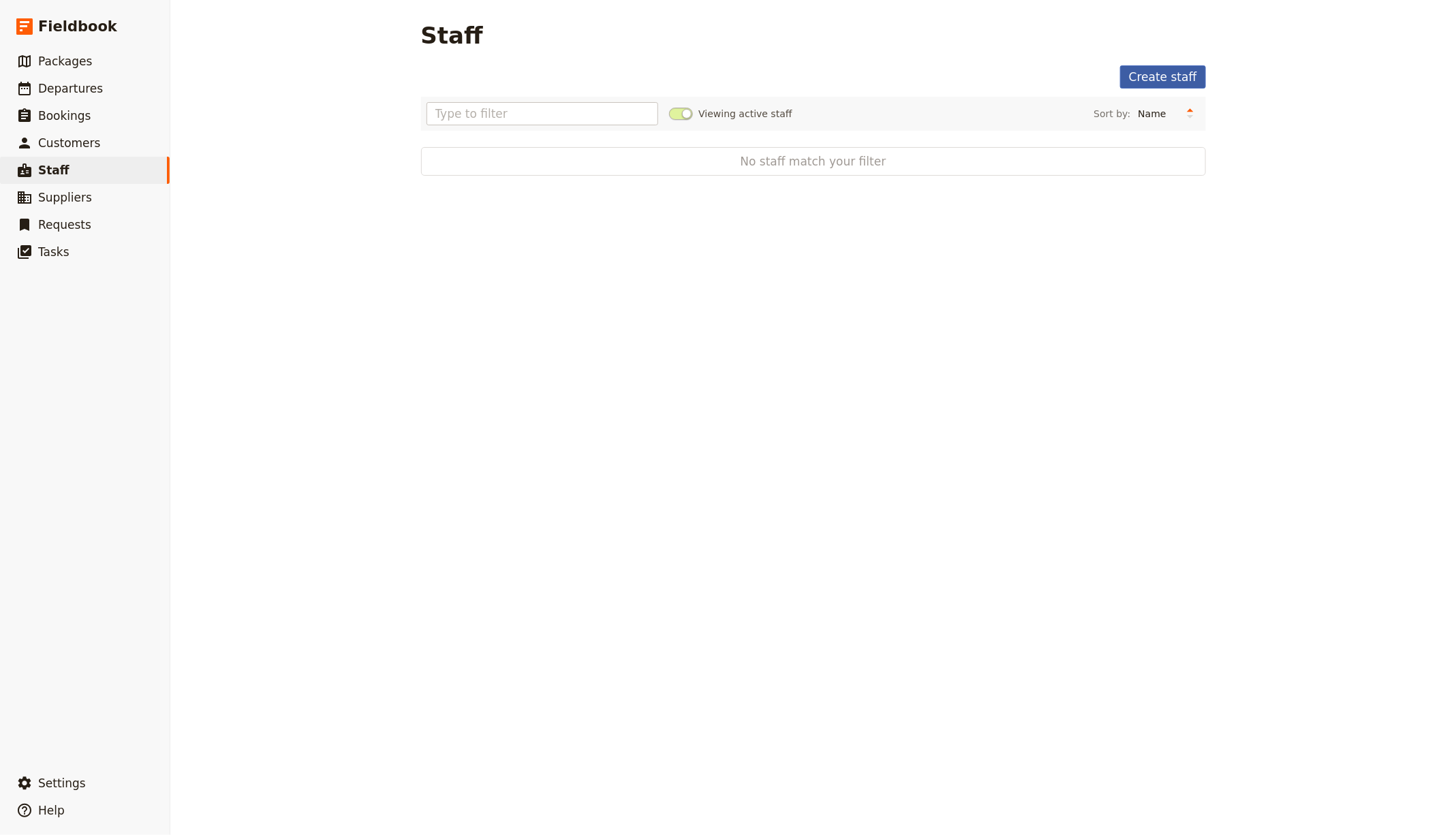
click at [1164, 76] on link "Create staff" at bounding box center [1163, 76] width 86 height 23
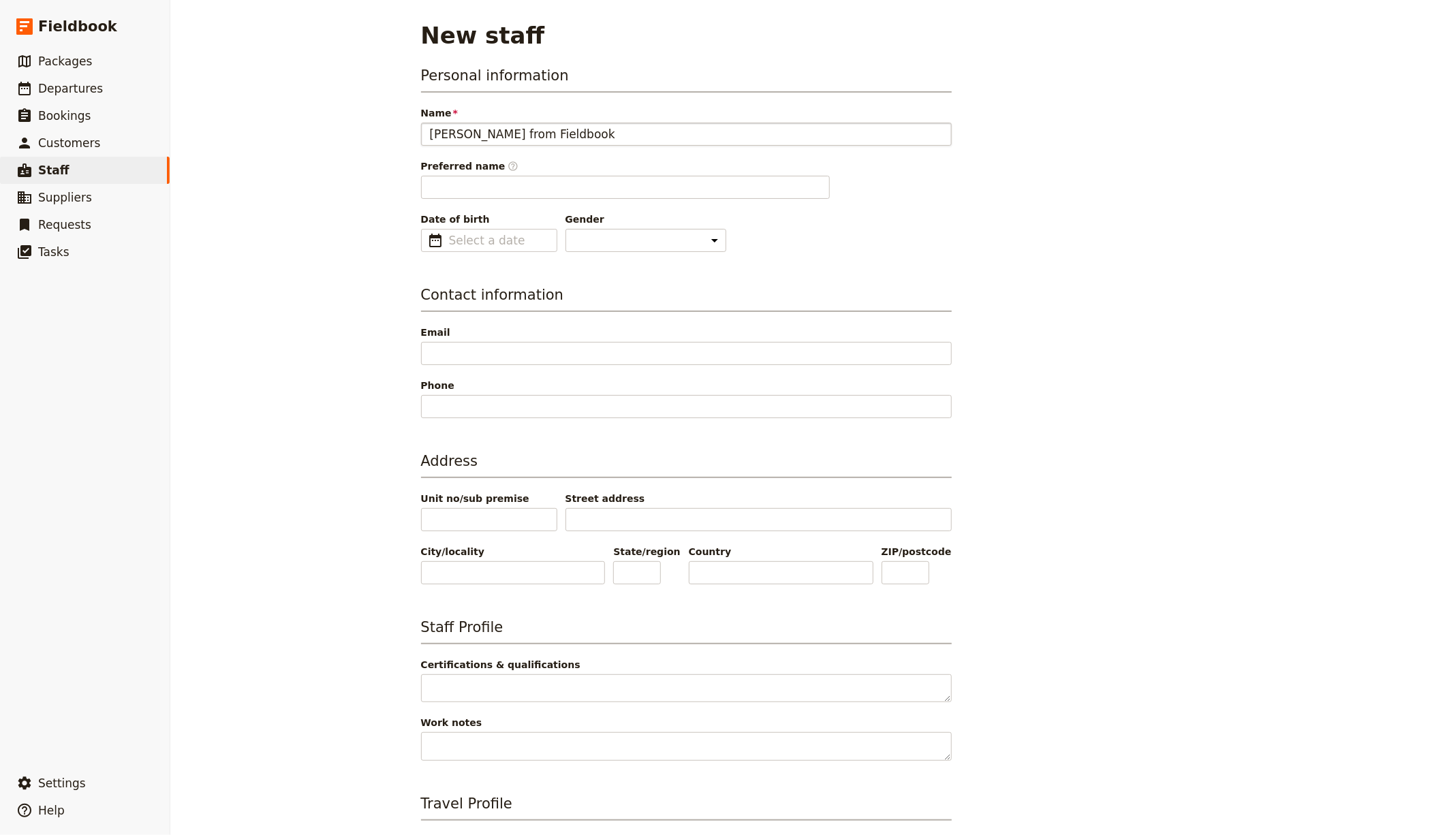
click at [872, 138] on input "[PERSON_NAME] from Fieldbook" at bounding box center [686, 133] width 531 height 23
type input "[PERSON_NAME] from Fieldbook"
type input "[PERSON_NAME]"
click at [896, 189] on div "Preferred name ​ [PERSON_NAME]" at bounding box center [686, 179] width 531 height 40
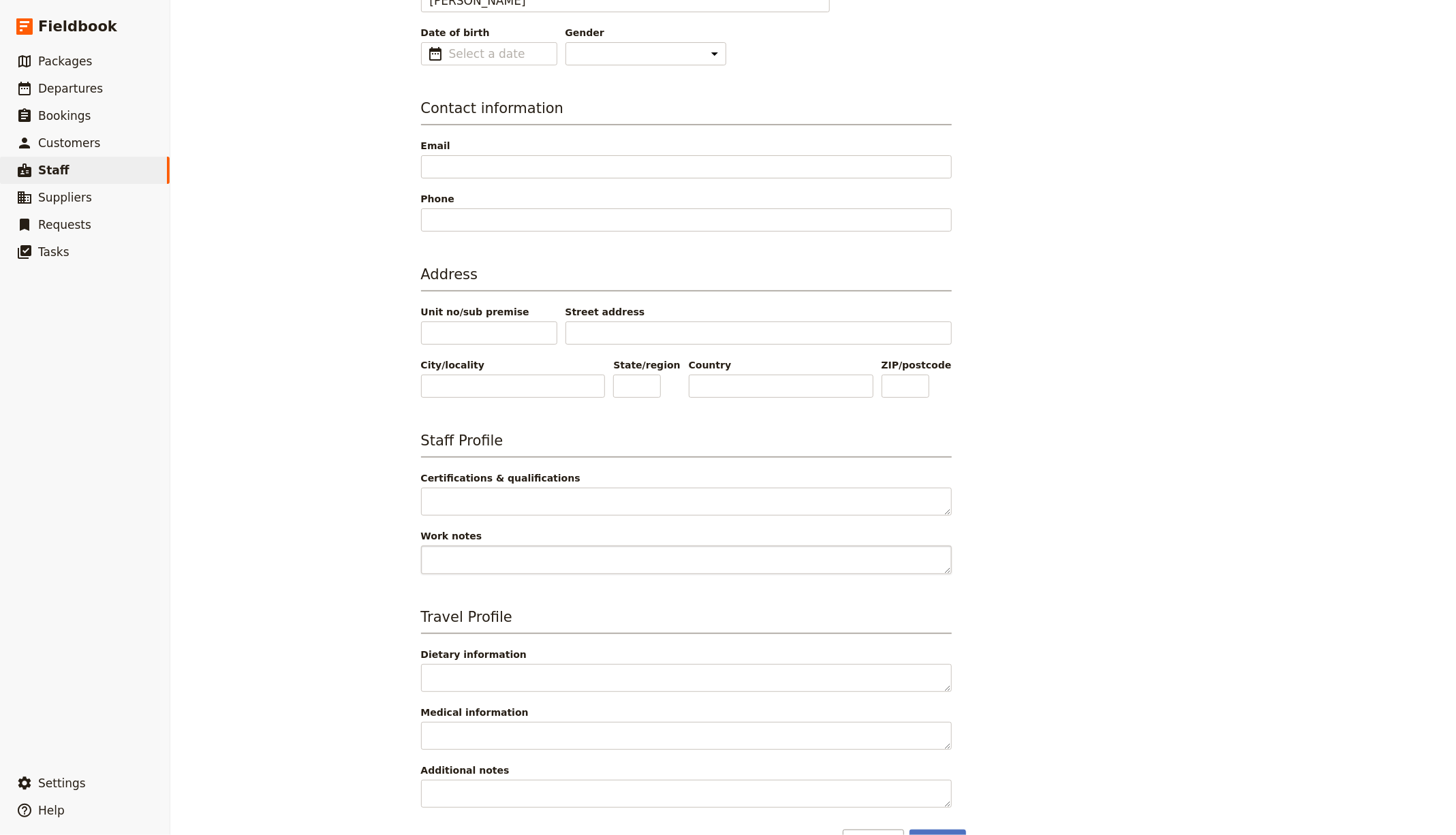
scroll to position [222, 0]
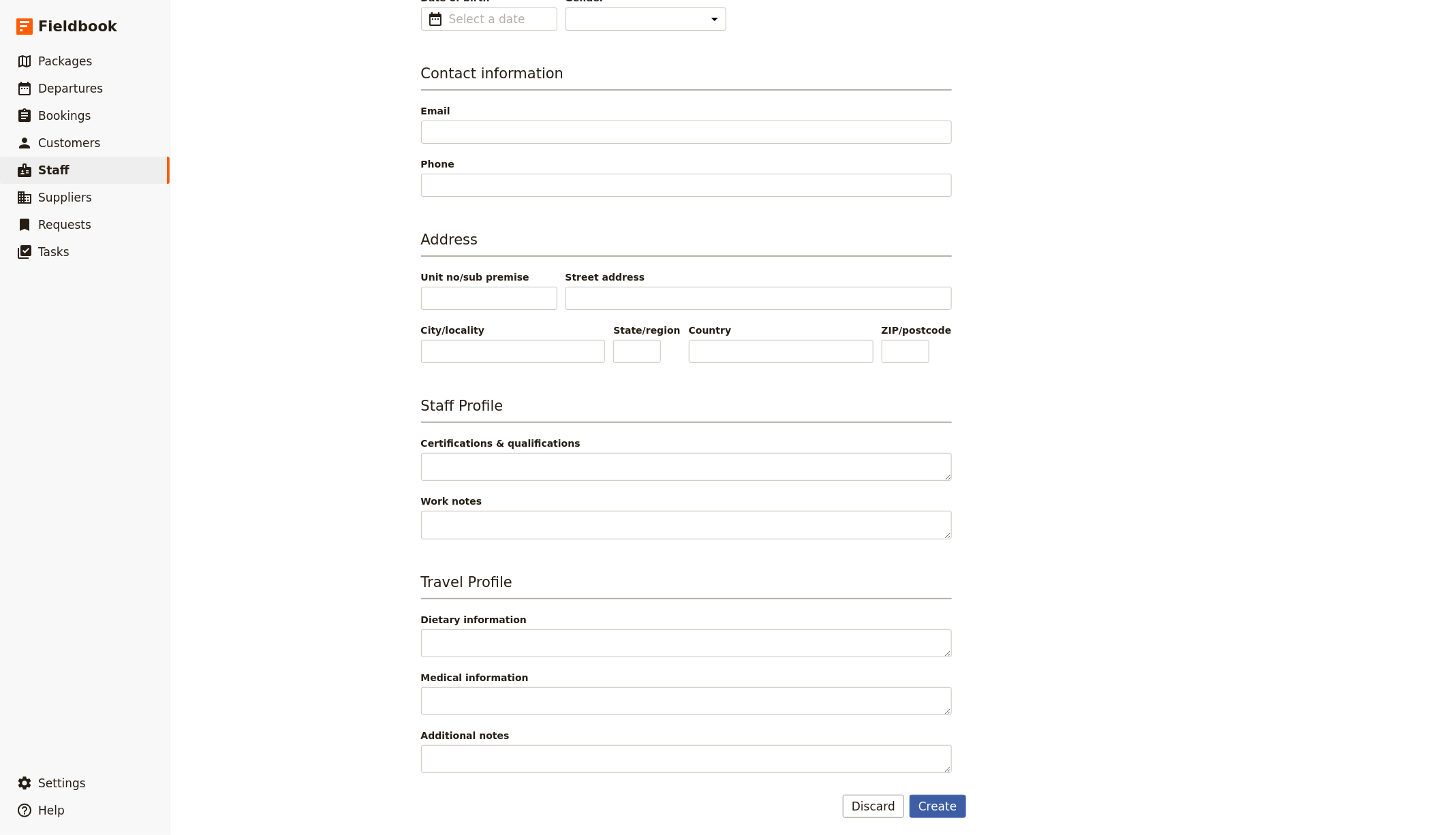
click at [933, 807] on button "Create" at bounding box center [938, 806] width 57 height 23
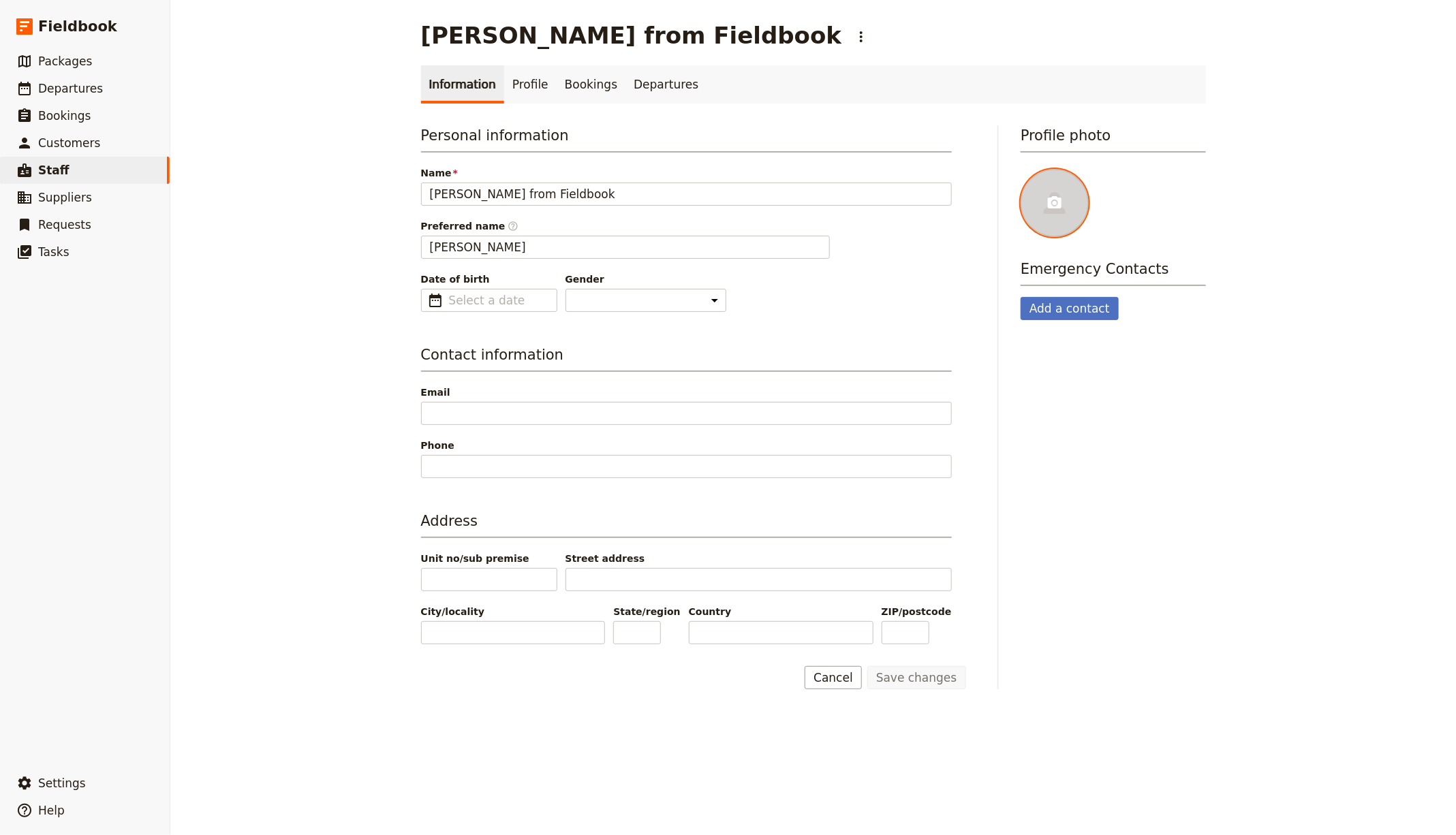
click at [1048, 198] on icon at bounding box center [1055, 202] width 14 height 12
click at [1020, 169] on input "file" at bounding box center [1020, 168] width 1 height 1
type input "C:\fakepath\[PERSON_NAME].jpg"
click at [110, 76] on link "​ Departures" at bounding box center [85, 88] width 170 height 27
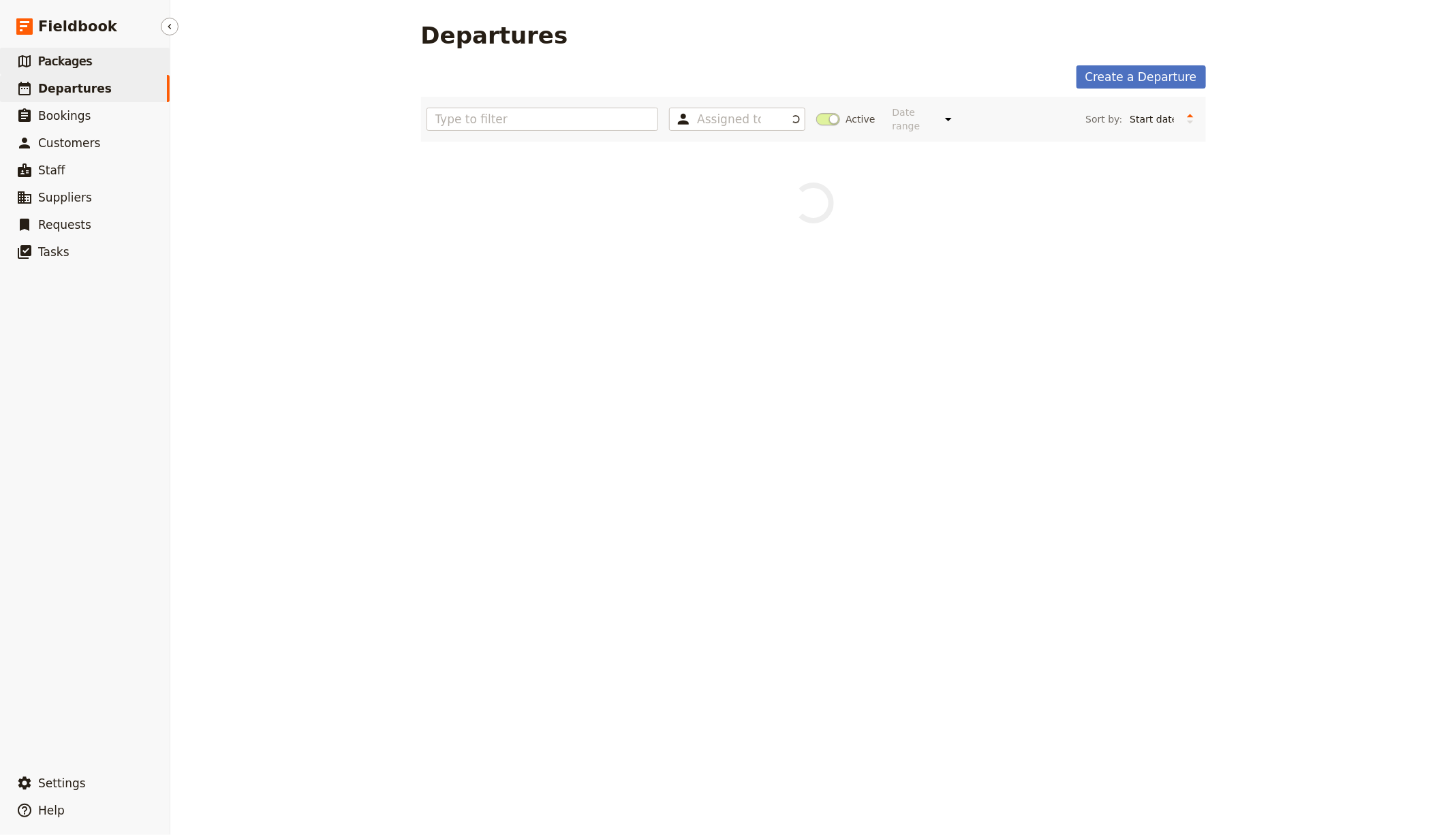
click at [96, 54] on link "​ Packages" at bounding box center [85, 61] width 170 height 27
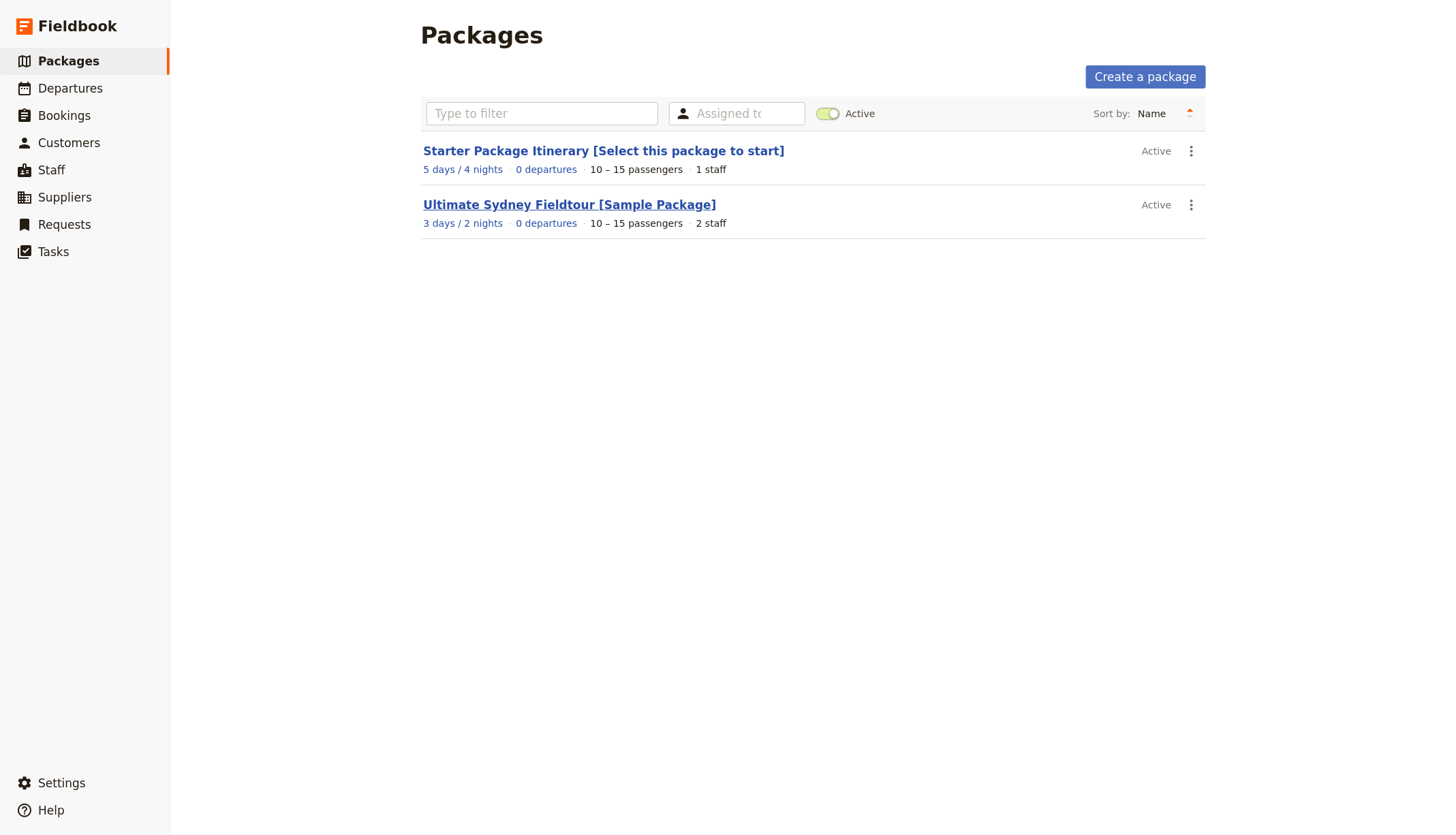
click at [547, 198] on link "Ultimate Sydney Fieldtour [Sample Package]" at bounding box center [570, 205] width 293 height 14
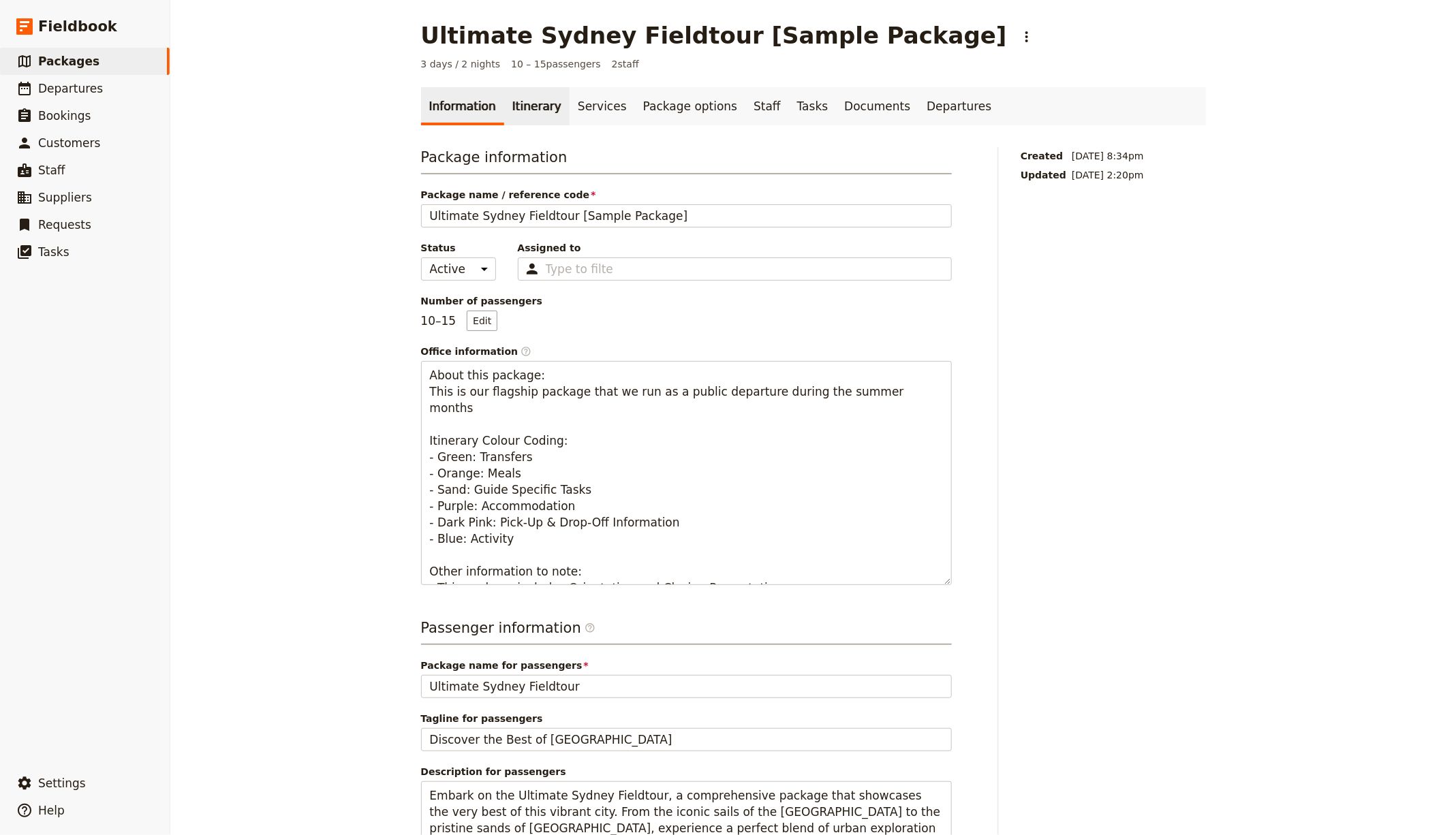
click at [535, 110] on link "Itinerary" at bounding box center [537, 106] width 65 height 38
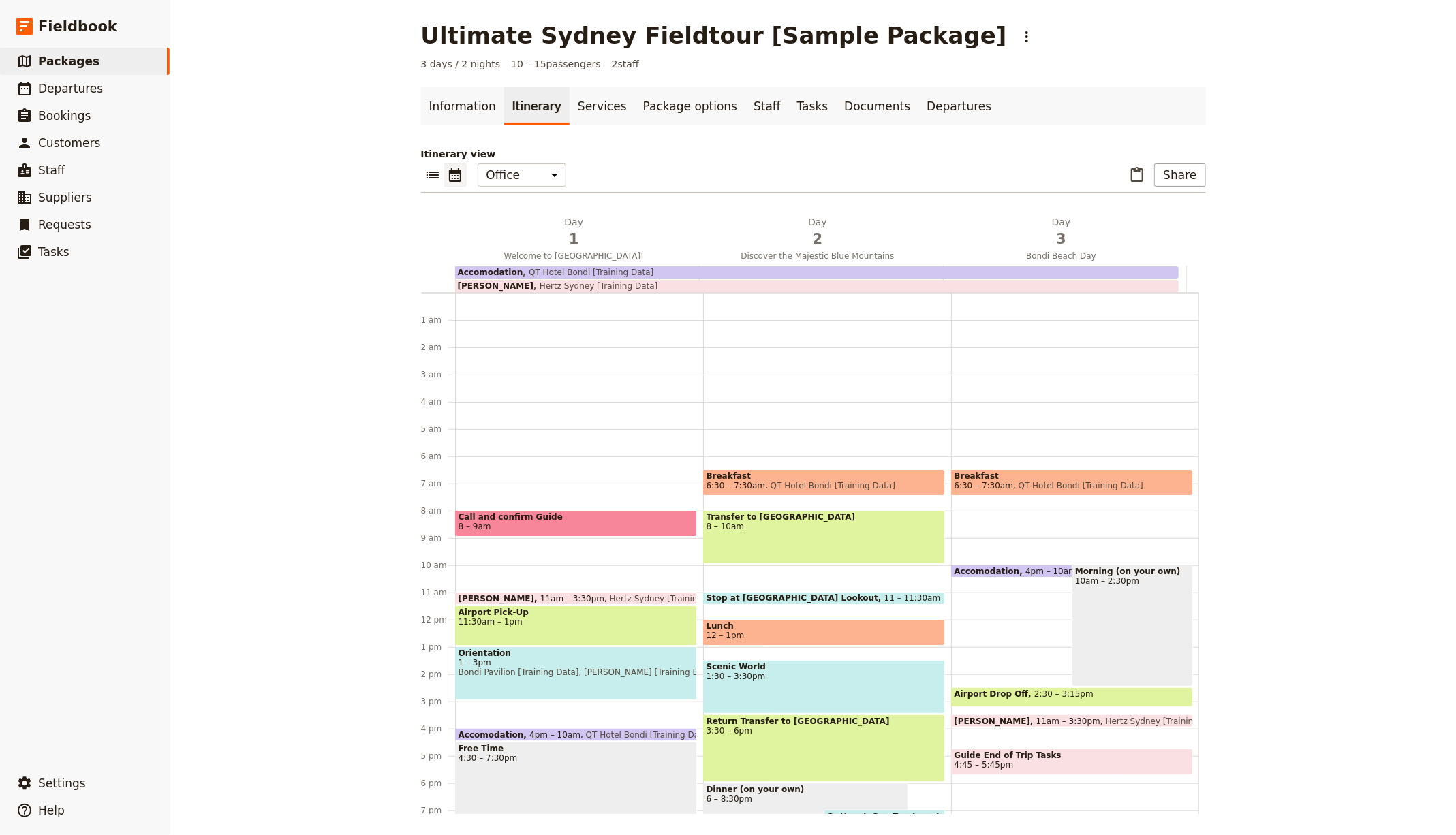
scroll to position [145, 0]
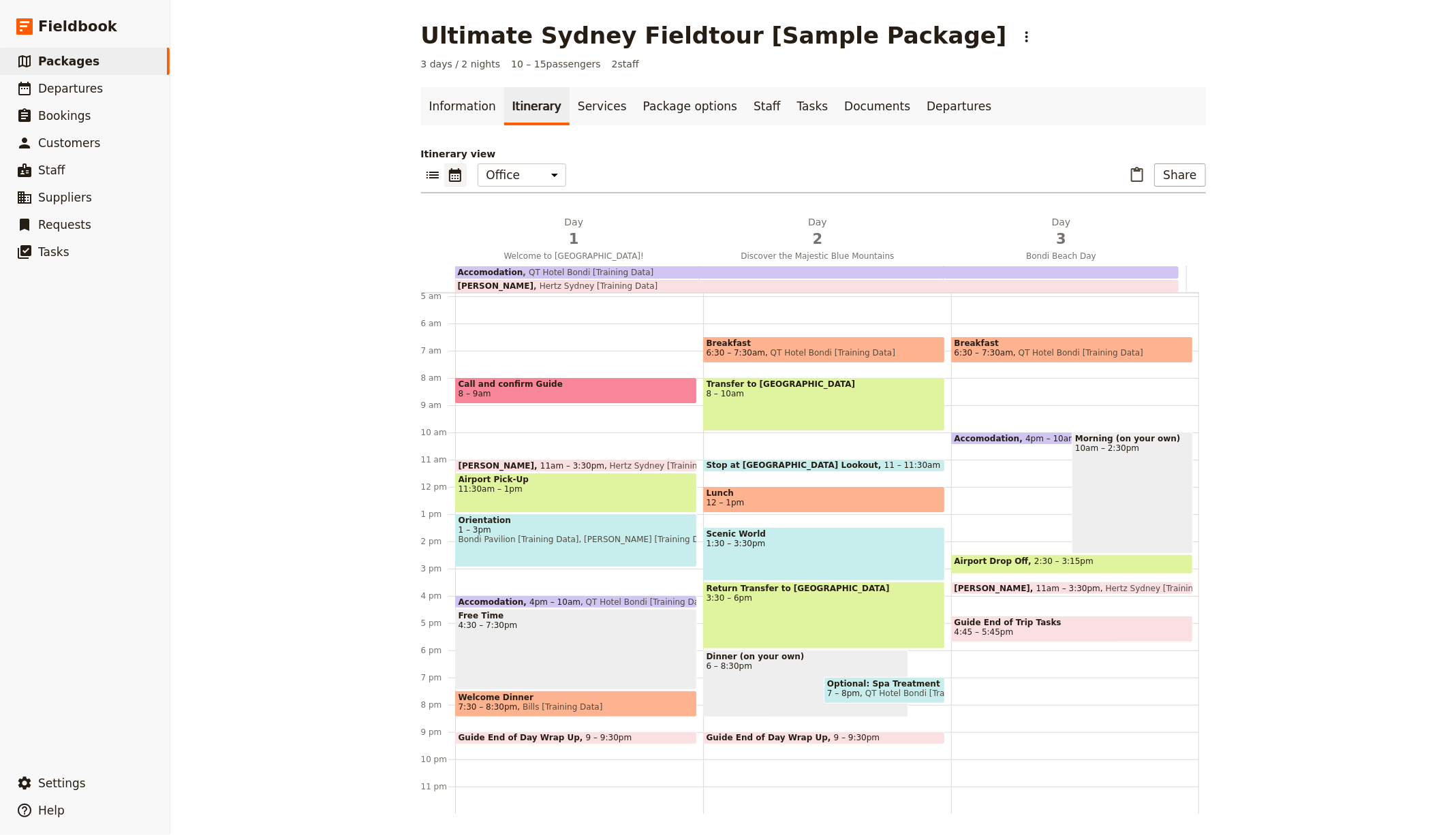
click at [549, 206] on div "Itinerary view ​ ​ Office Guide Passenger Sales ​ Share Day 1 Welcome to [GEOGR…" at bounding box center [814, 480] width 785 height 667
click at [836, 110] on link "Documents" at bounding box center [877, 106] width 82 height 38
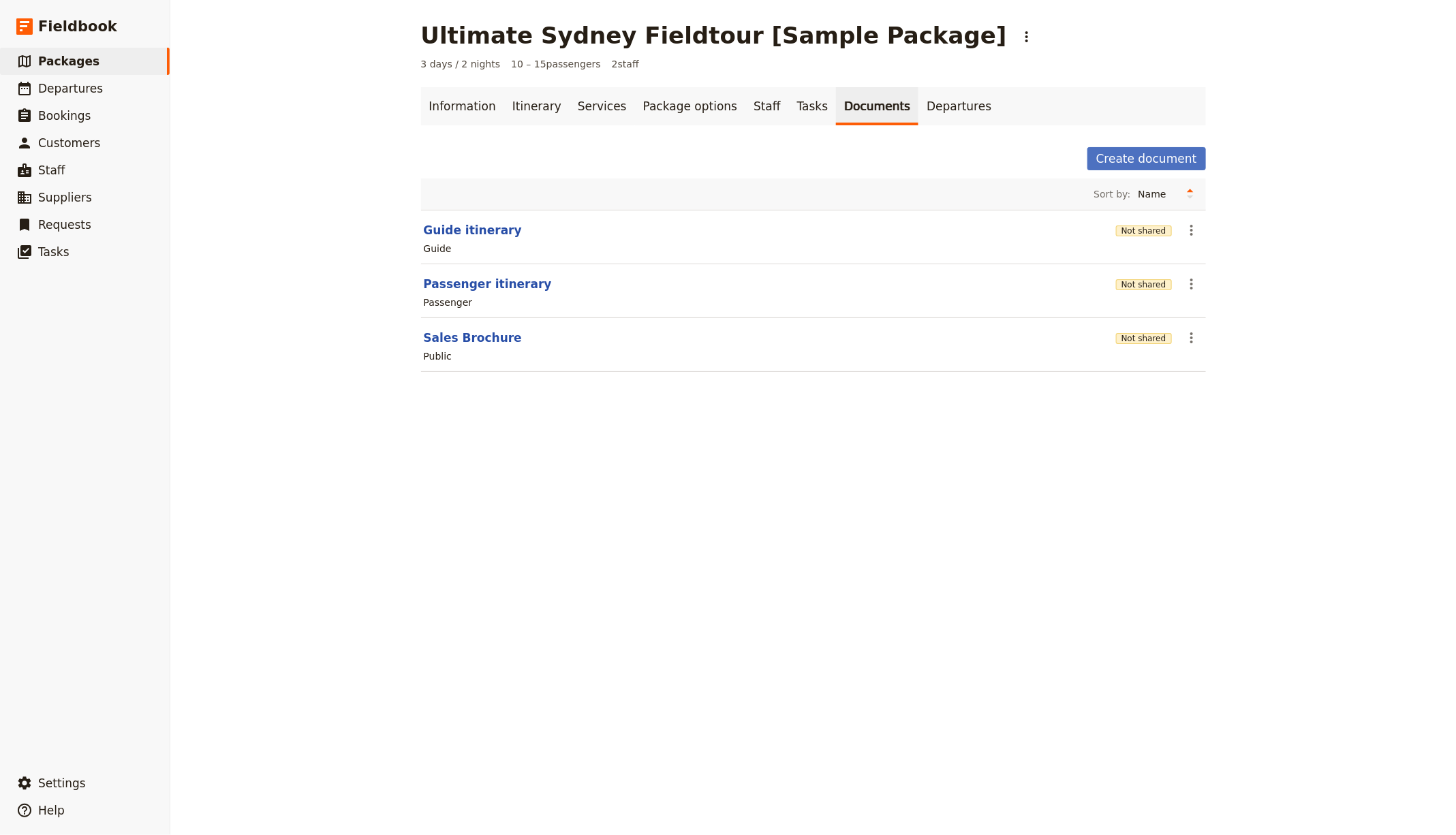
click at [464, 218] on section "Guide itinerary Not shared ​ Guide" at bounding box center [814, 237] width 785 height 54
click at [459, 230] on button "Guide itinerary" at bounding box center [472, 229] width 98 height 16
select select "STAFF"
select select "RUN_SHEET"
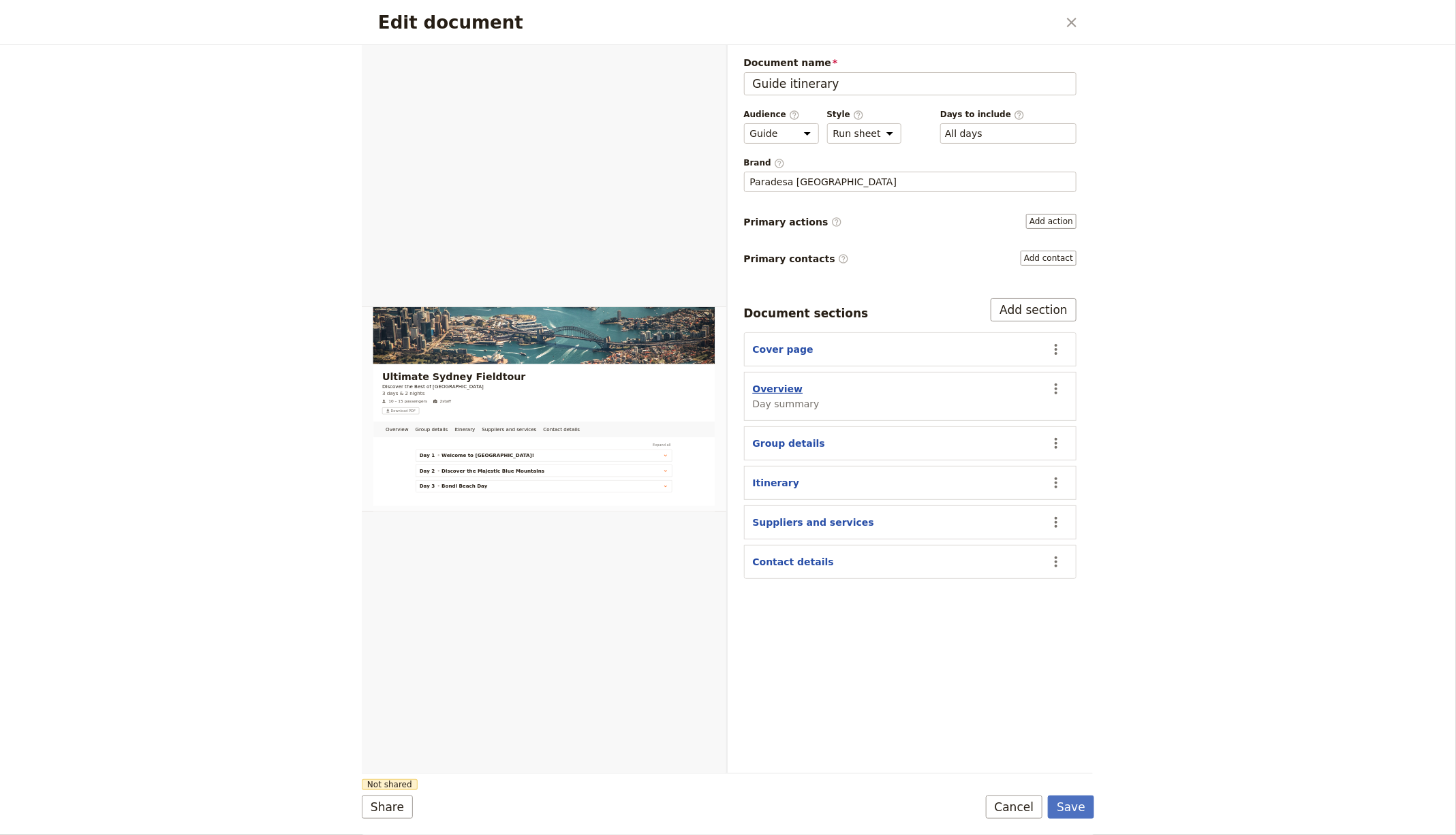
click at [780, 387] on button "Overview" at bounding box center [777, 389] width 50 height 14
select select "DAY_SUMMARY"
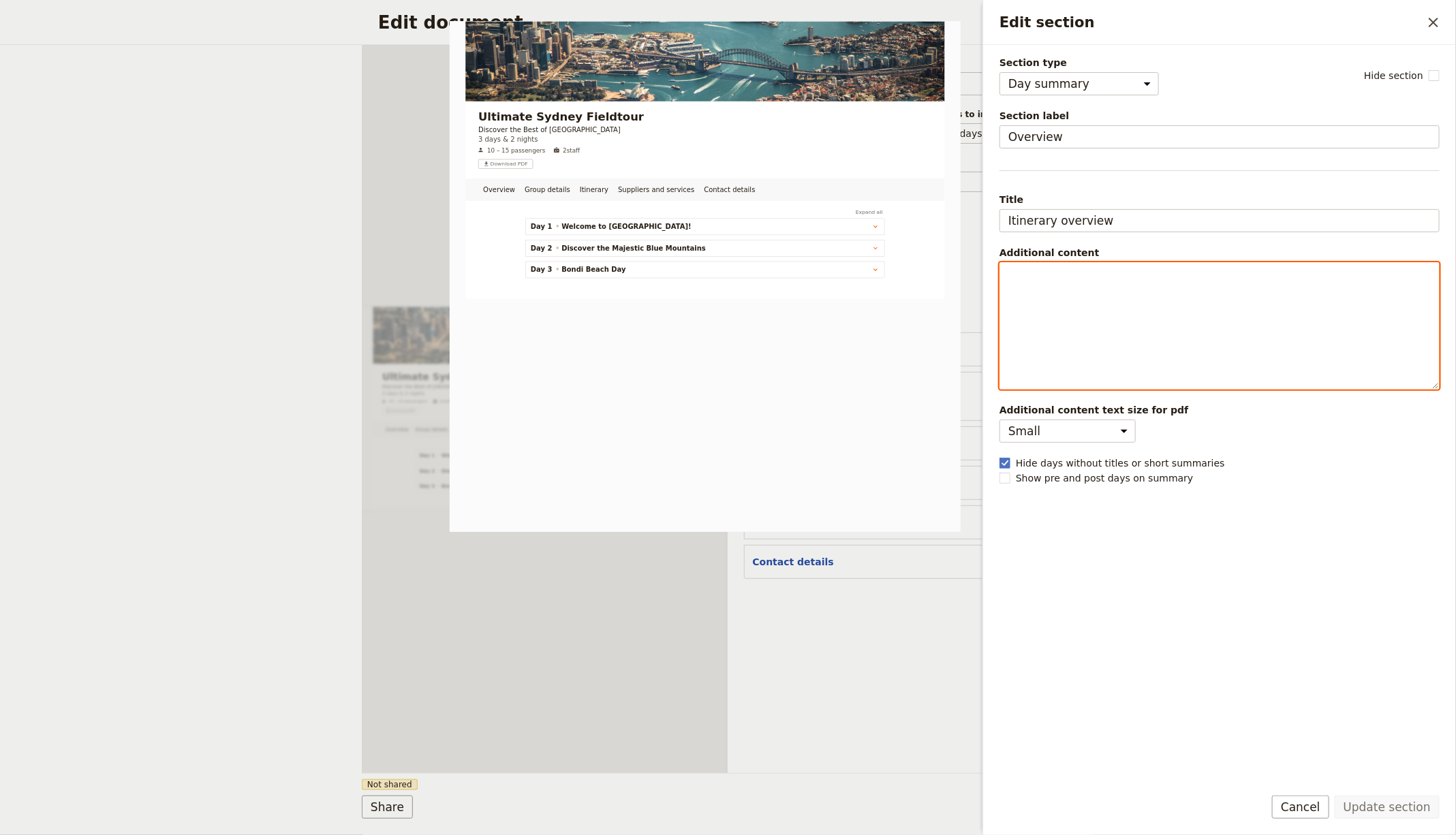
click at [1063, 324] on div "Edit section" at bounding box center [1219, 326] width 439 height 126
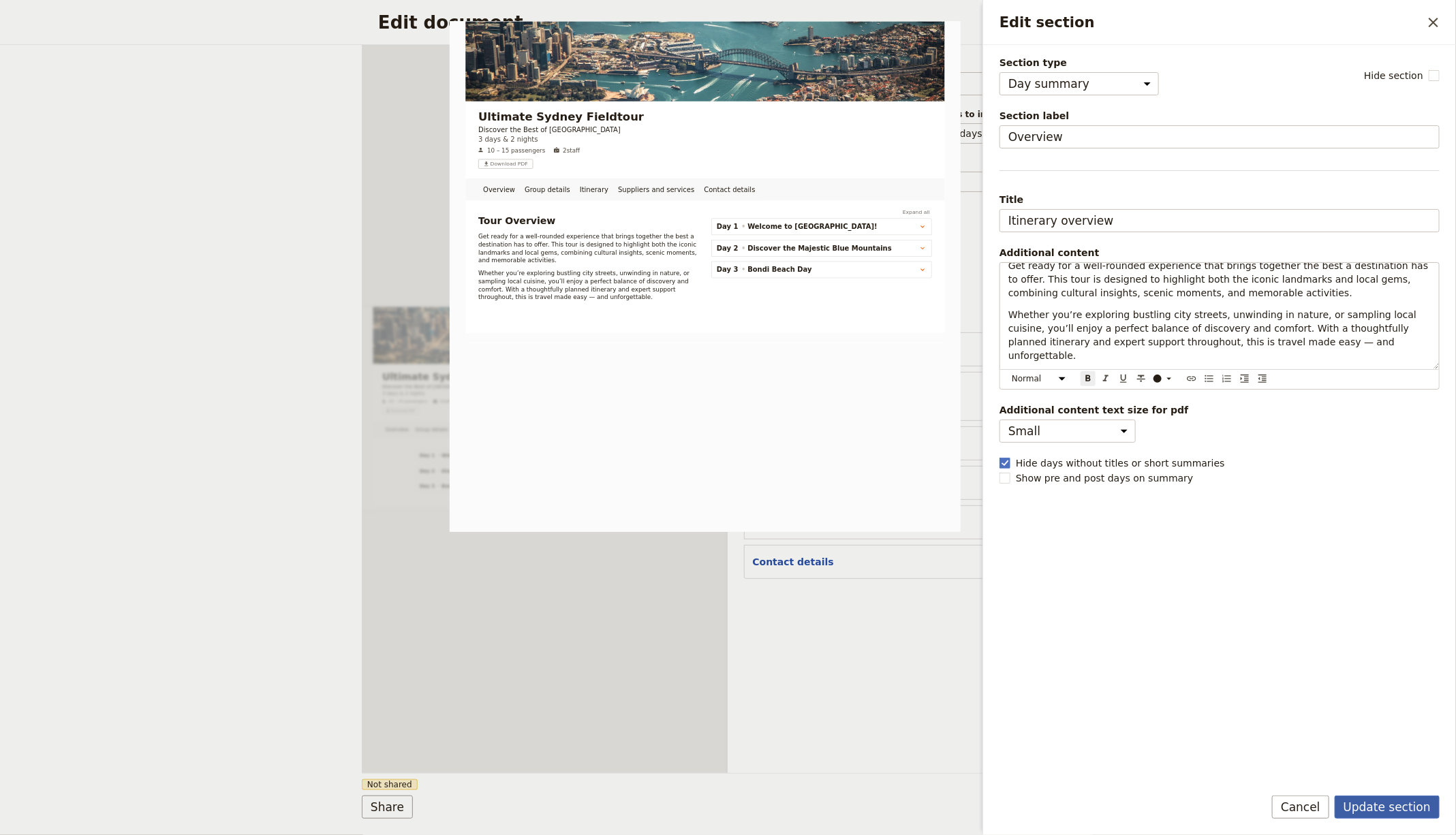
click at [1379, 804] on button "Update section" at bounding box center [1387, 807] width 105 height 23
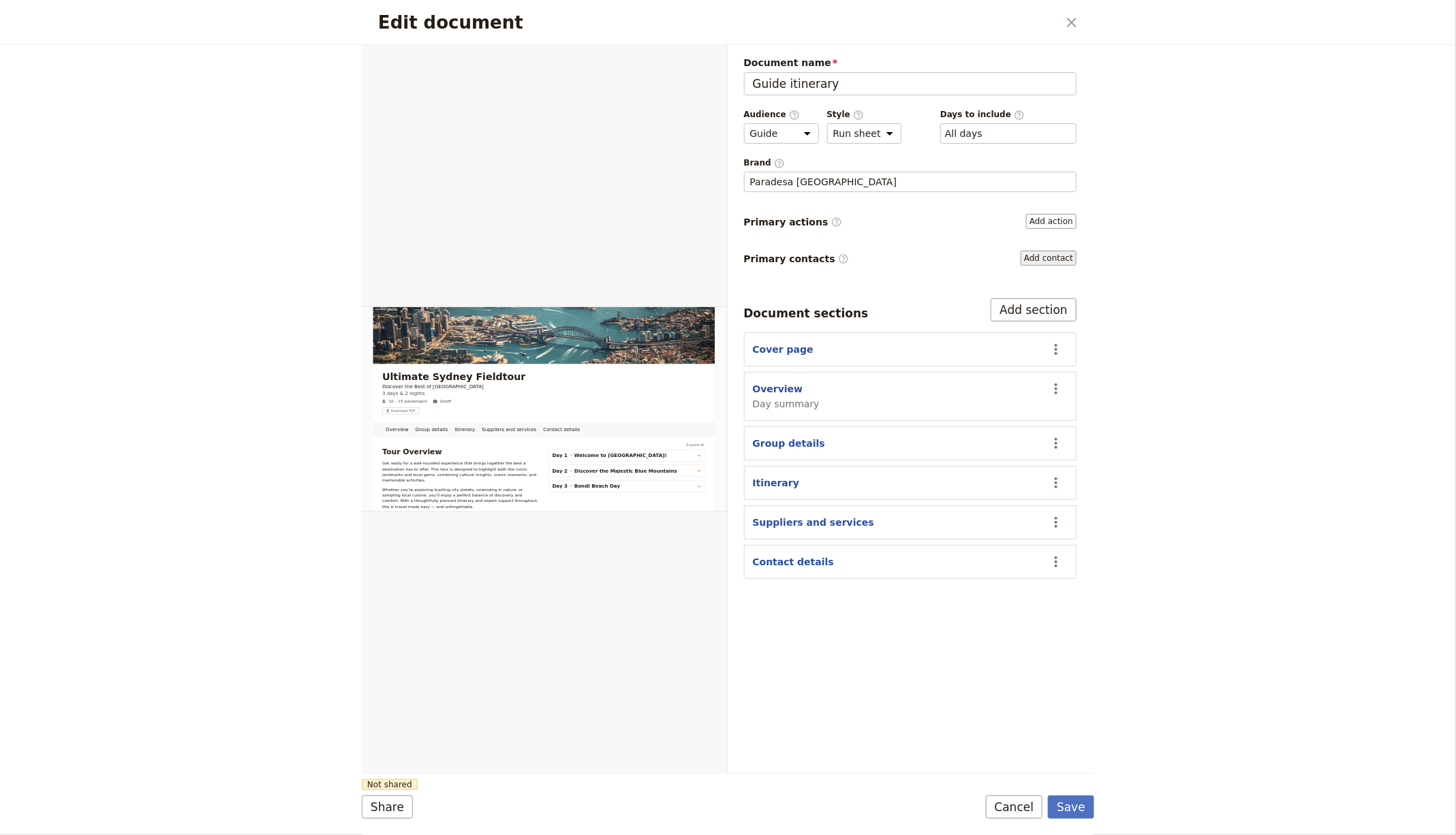
click at [1022, 255] on button "Add contact" at bounding box center [1048, 258] width 56 height 15
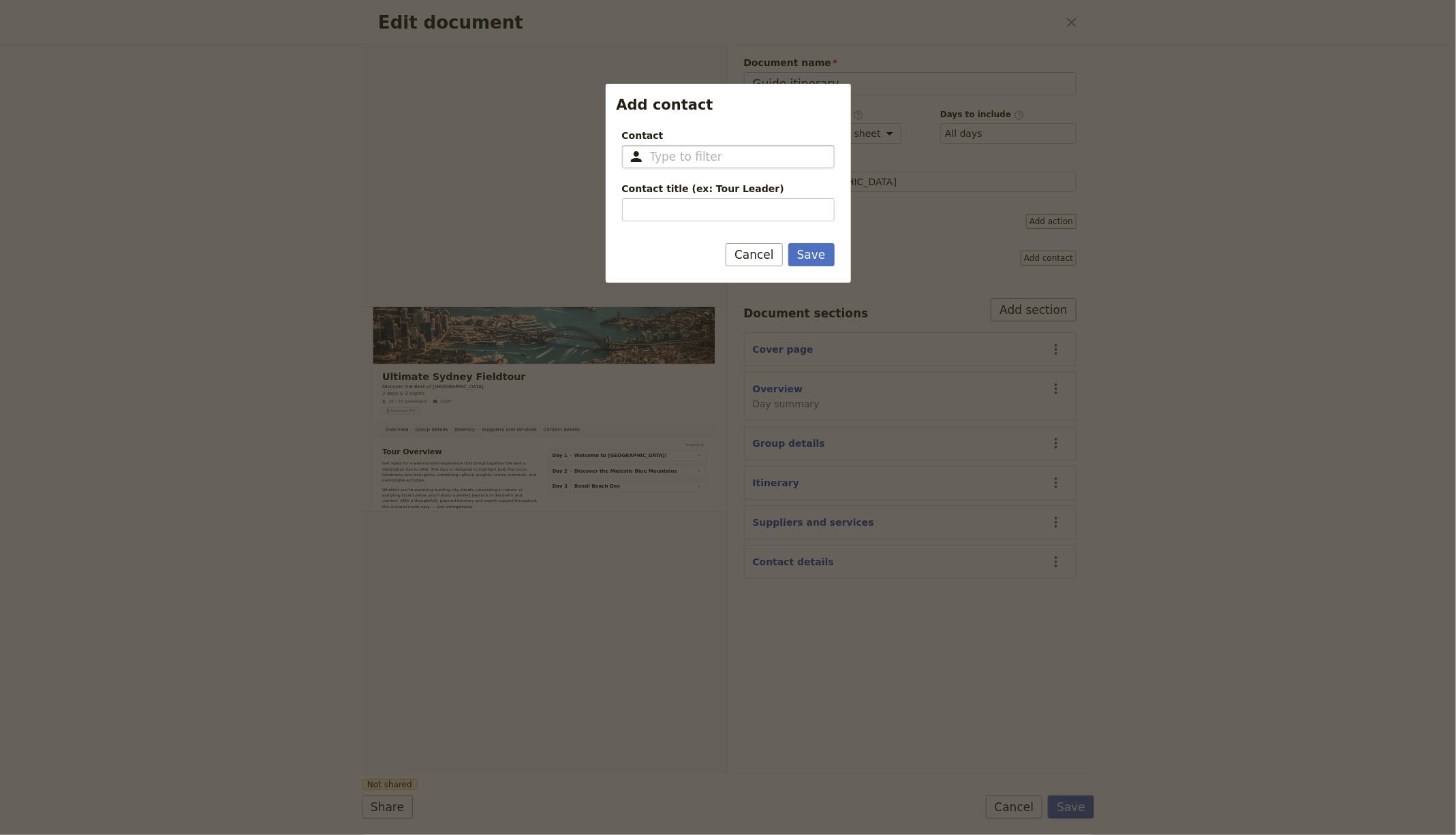
click at [745, 158] on input "Contact ​" at bounding box center [737, 156] width 176 height 16
click at [727, 202] on span "[PERSON_NAME] from Fieldbook" at bounding box center [742, 210] width 185 height 16
type input "[PERSON_NAME] from Fieldbook"
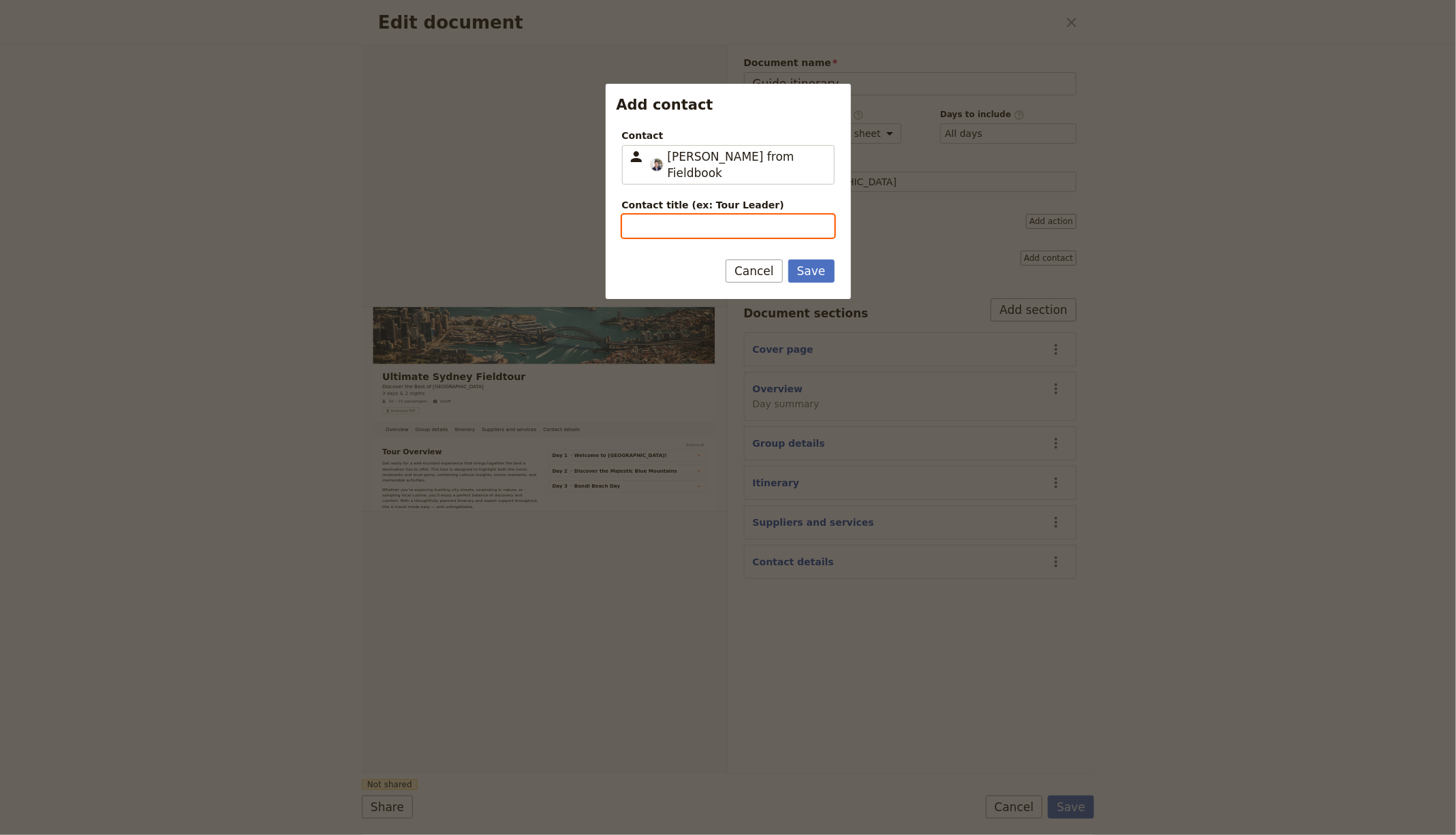
click at [673, 215] on input "Contact title (ex: Tour Leader)" at bounding box center [728, 226] width 212 height 23
type input "Tour Organizer"
click at [788, 260] on button "Save" at bounding box center [811, 271] width 47 height 23
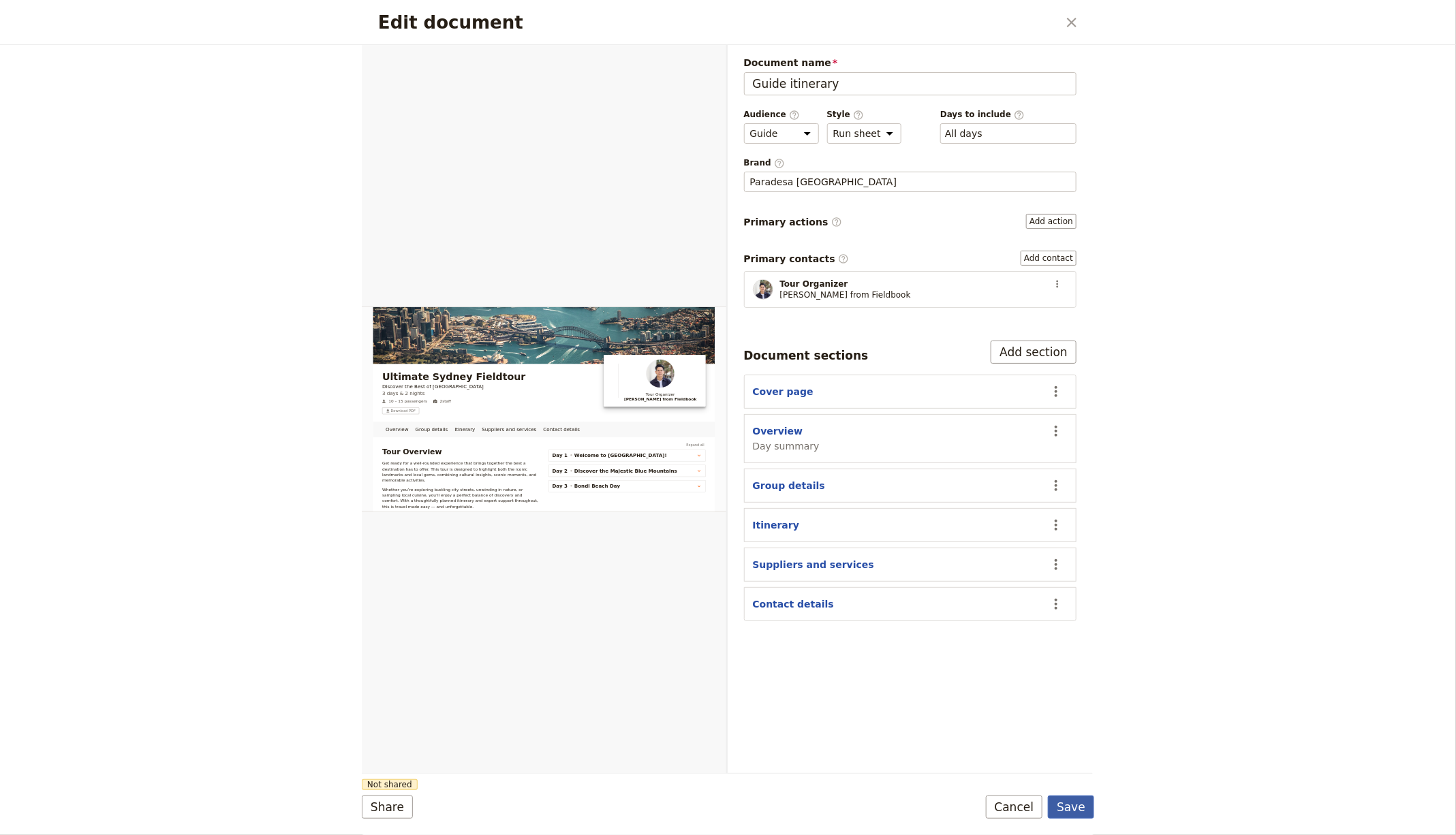
click at [1069, 809] on button "Save" at bounding box center [1071, 807] width 47 height 23
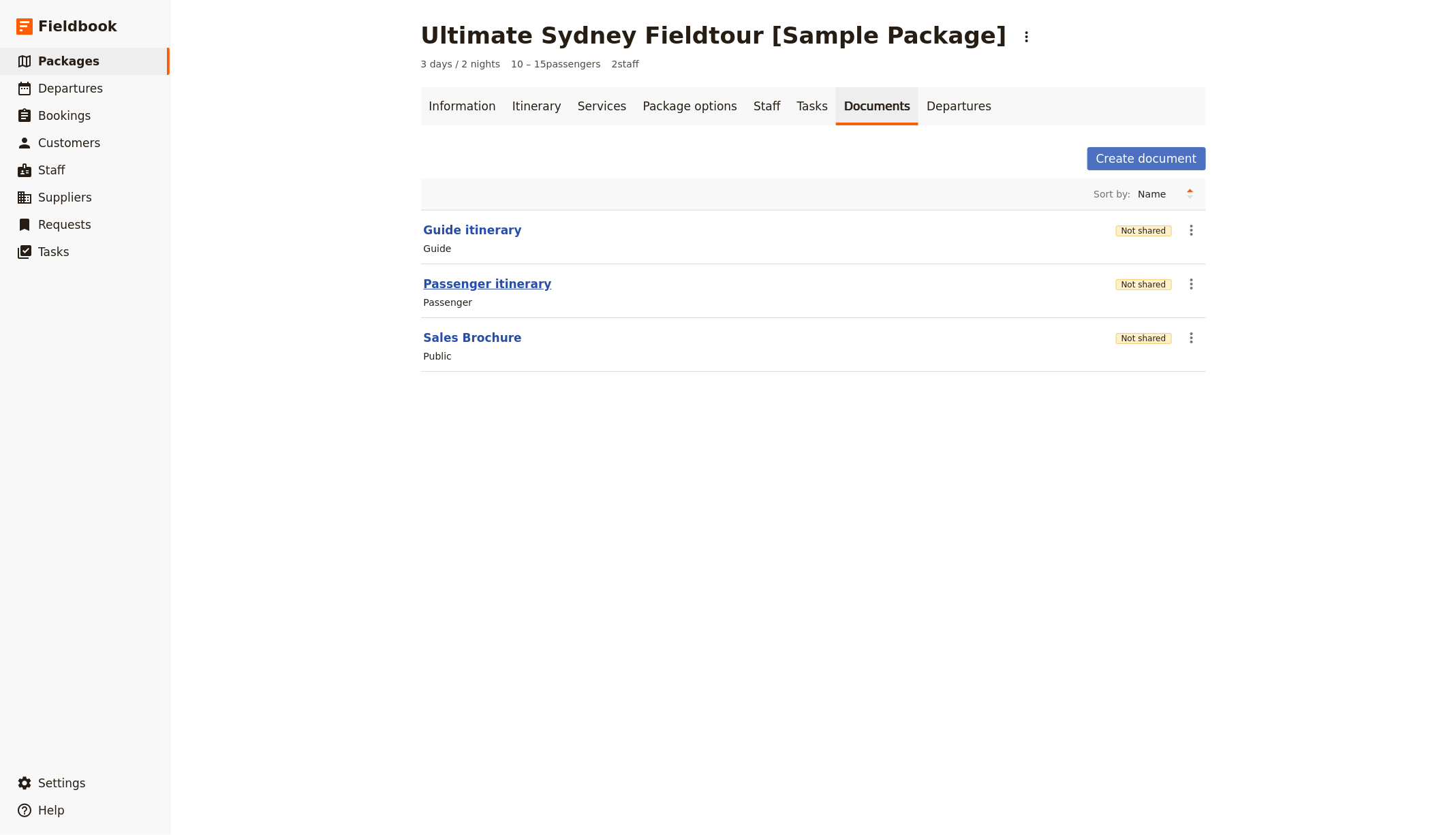
click at [449, 287] on button "Passenger itinerary" at bounding box center [488, 284] width 128 height 16
select select "PASSENGER"
select select "RUN_SHEET"
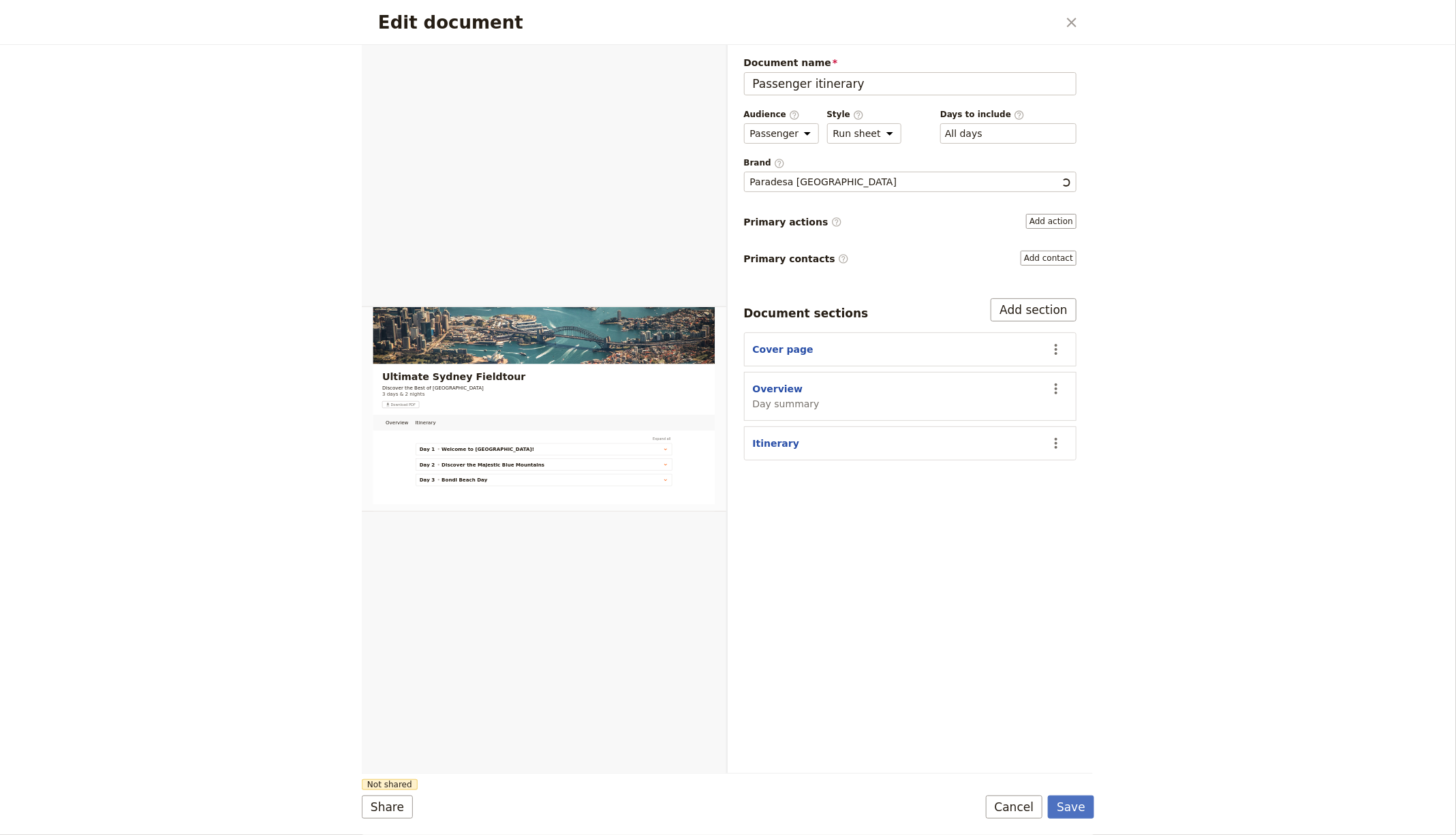
scroll to position [0, 0]
click at [1046, 214] on button "Add action" at bounding box center [1051, 222] width 50 height 15
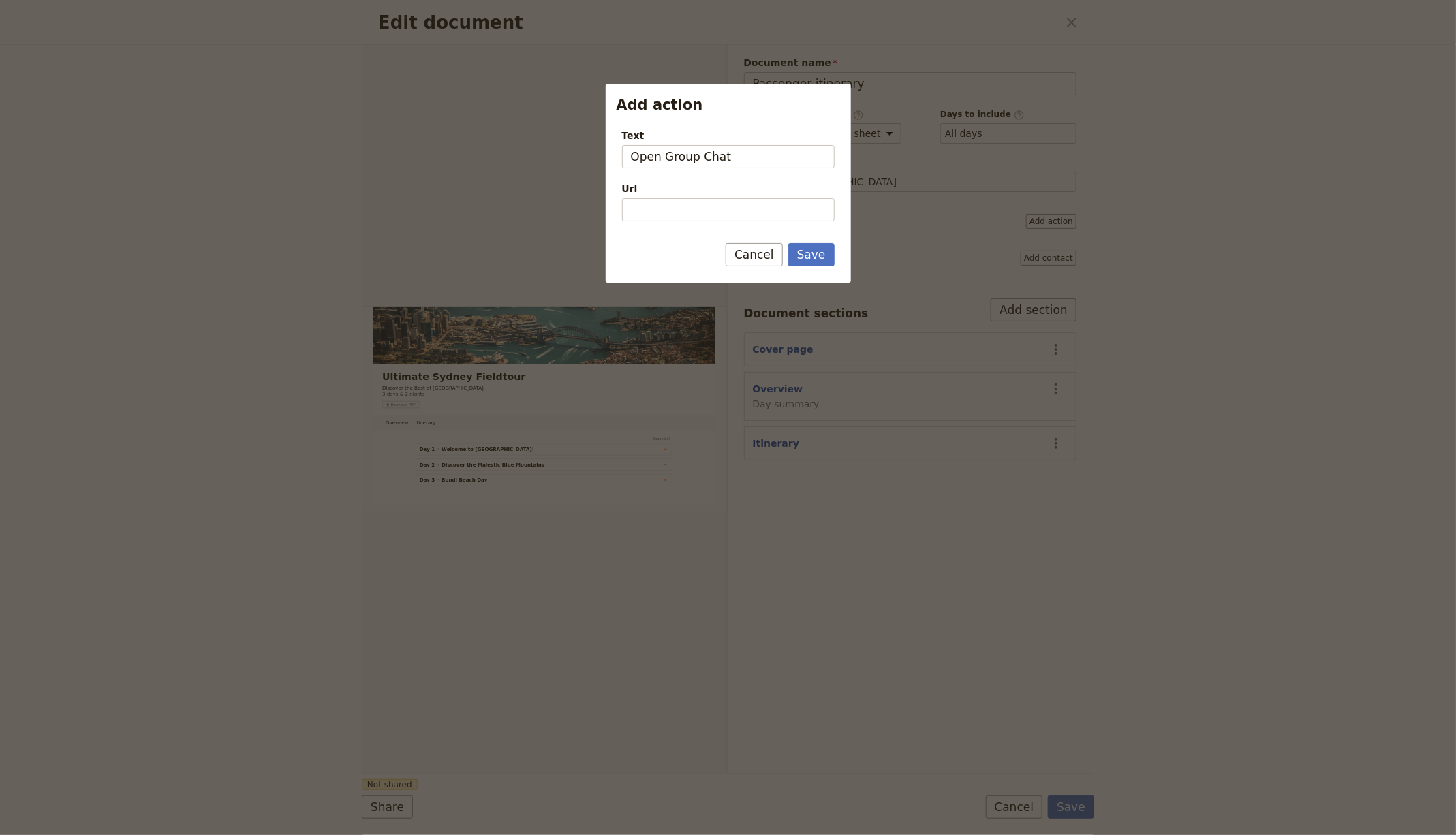
type input "Open Group Chat"
click at [737, 222] on form "Text Open Group Chat Url Please fill in this field. Save Cancel" at bounding box center [728, 200] width 245 height 165
click at [738, 215] on input "Url" at bounding box center [728, 209] width 212 height 23
type input "www.chat.whatsapp.cp"
click at [676, 215] on input "Url" at bounding box center [728, 209] width 212 height 23
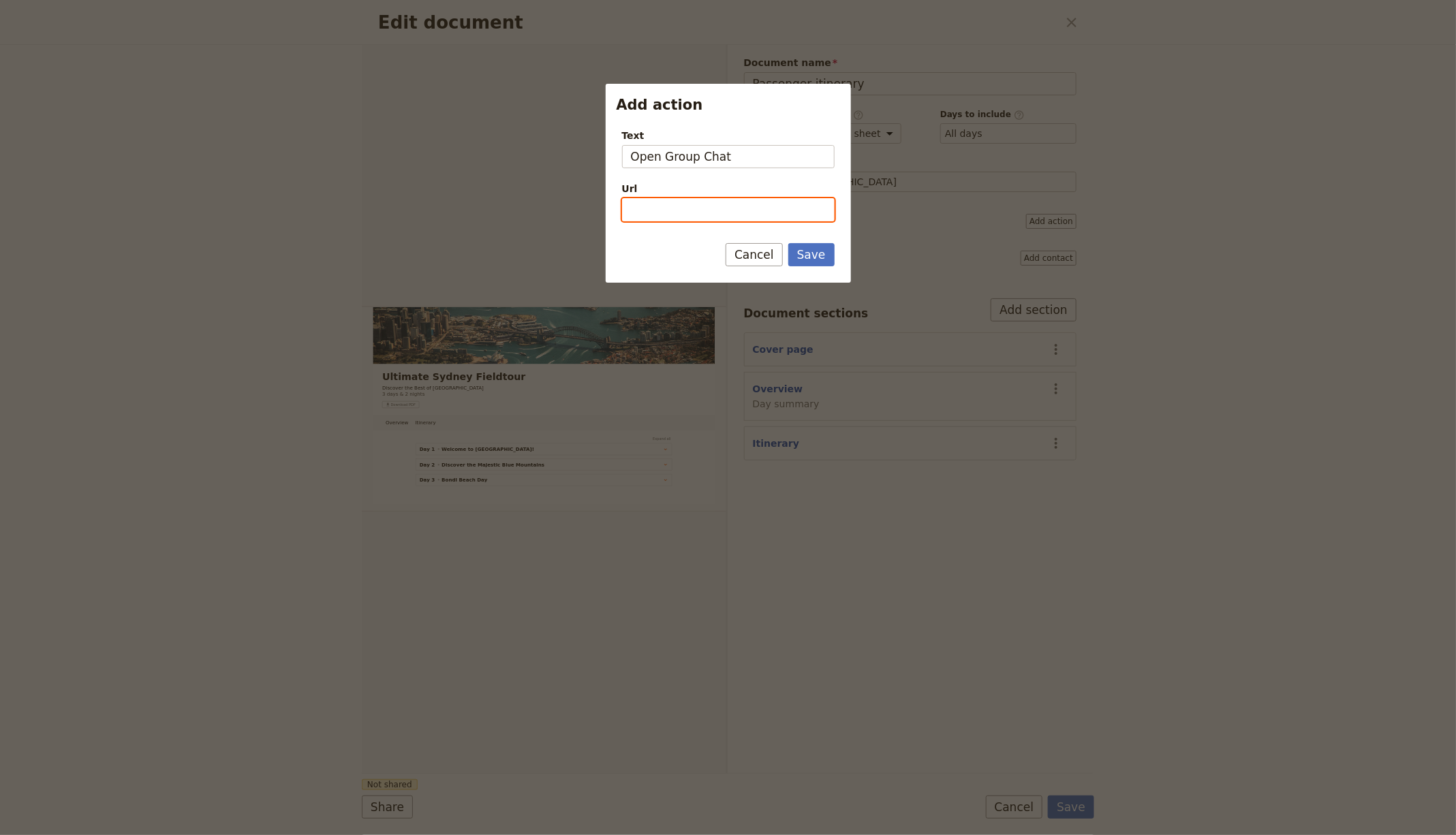
paste input "[URL][DOMAIN_NAME]"
type input "[URL][DOMAIN_NAME]"
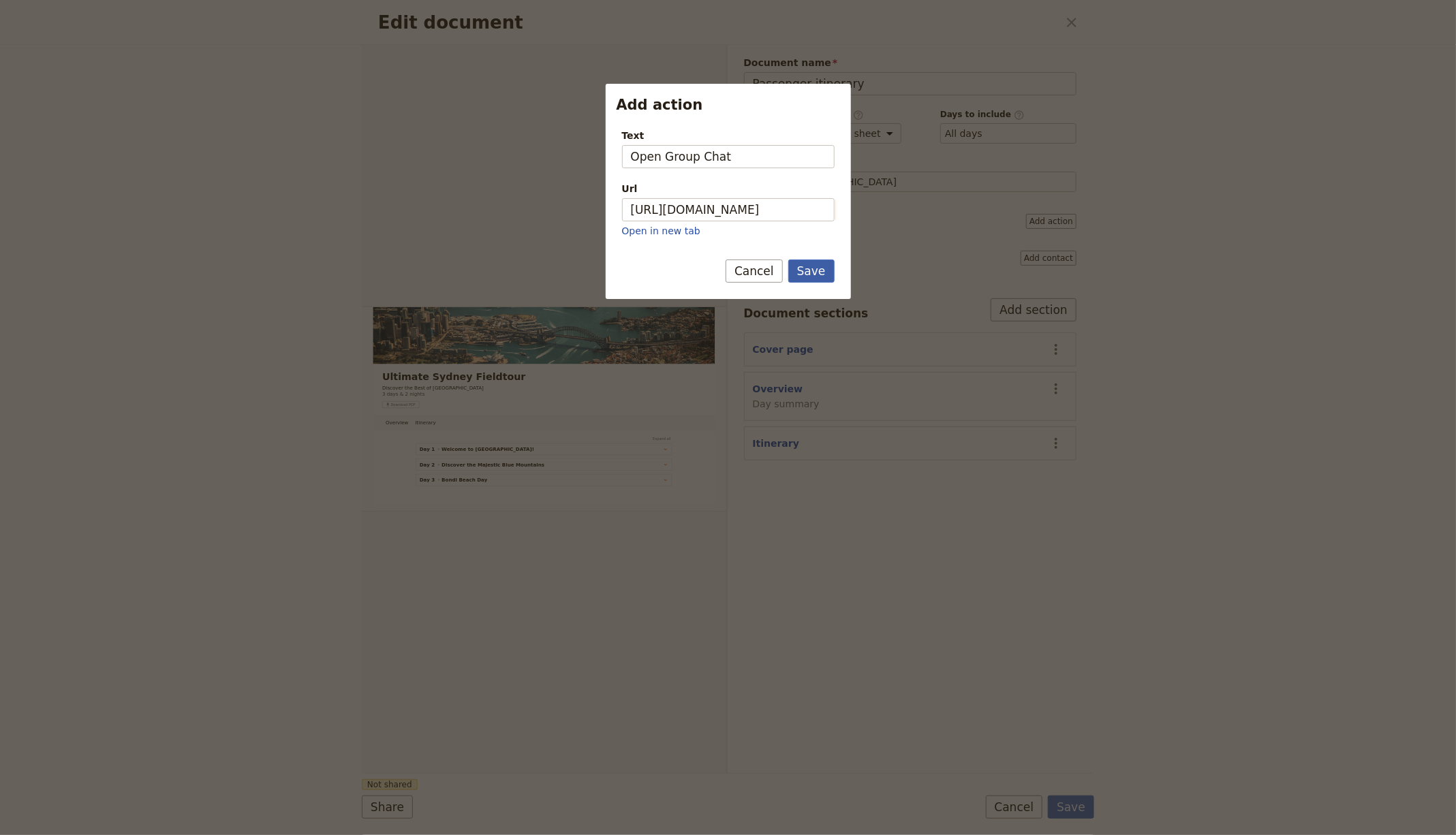
click at [815, 260] on button "Save" at bounding box center [811, 271] width 47 height 23
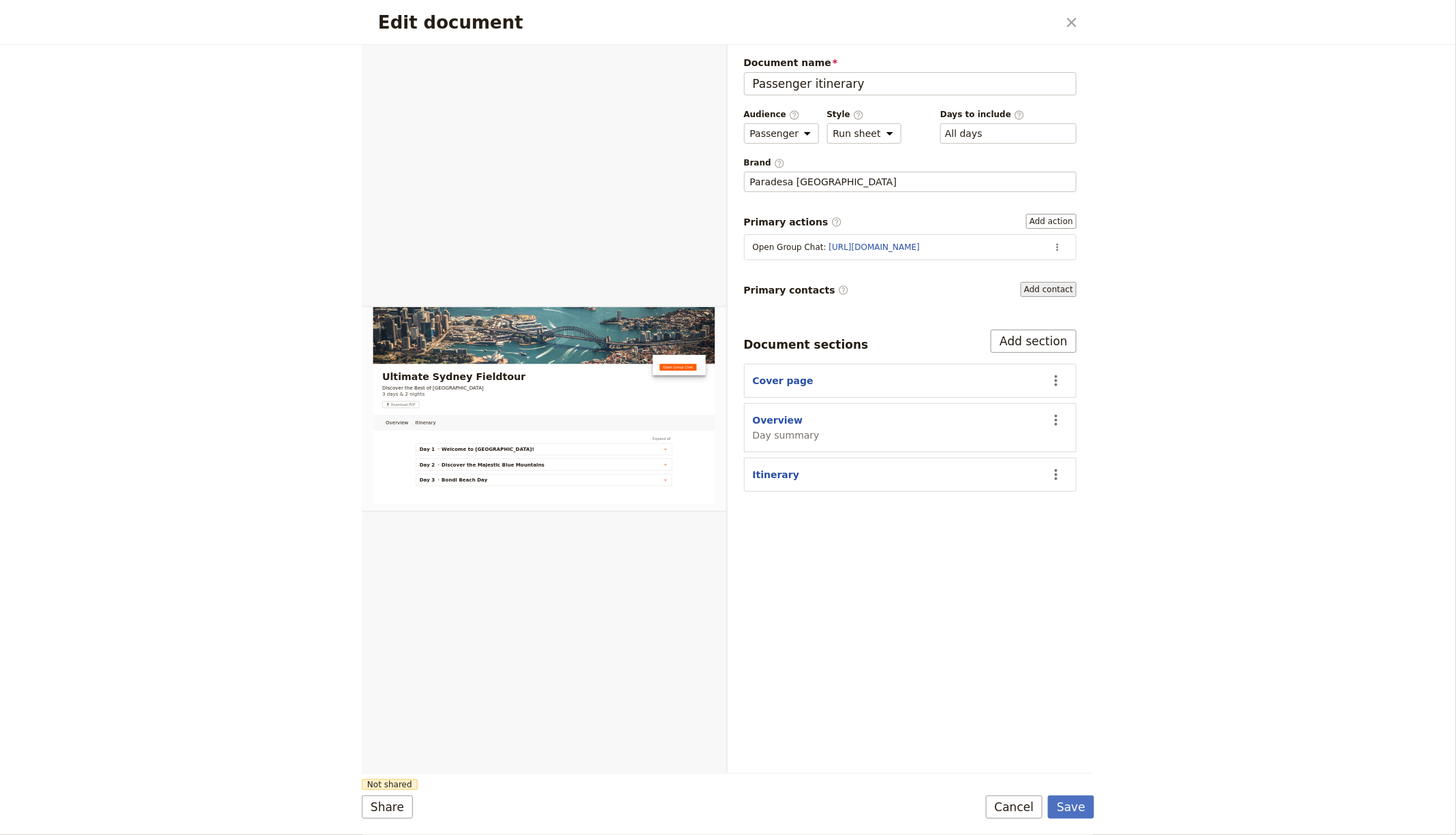
click at [1045, 282] on button "Add contact" at bounding box center [1048, 290] width 56 height 15
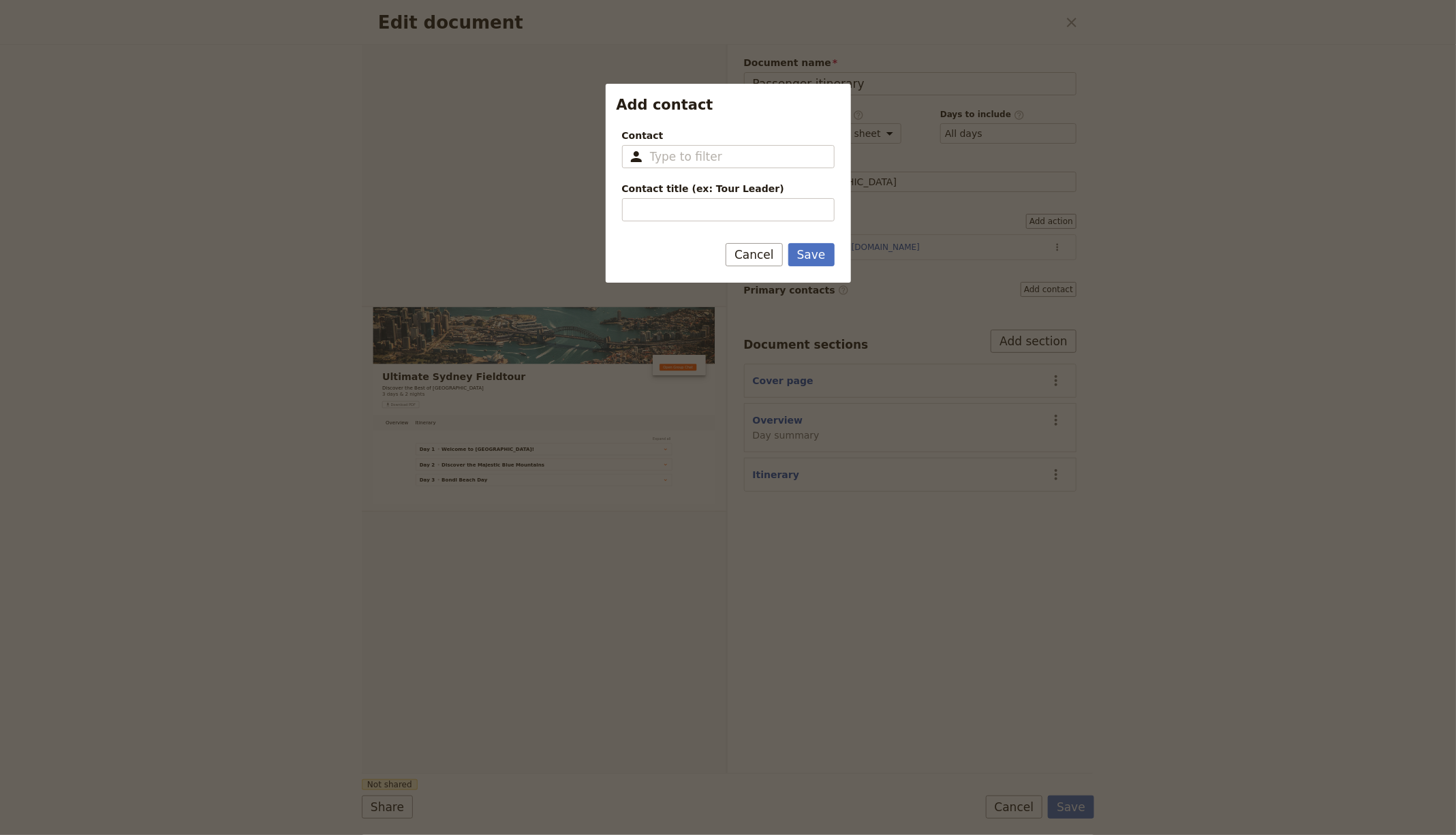
click at [683, 180] on div "Contact ​ Please fill in this field. Contact title (ex: Tour Leader) Please fil…" at bounding box center [728, 175] width 212 height 93
click at [692, 164] on fieldset "​" at bounding box center [728, 156] width 212 height 23
click at [692, 164] on input "Contact ​" at bounding box center [737, 156] width 176 height 16
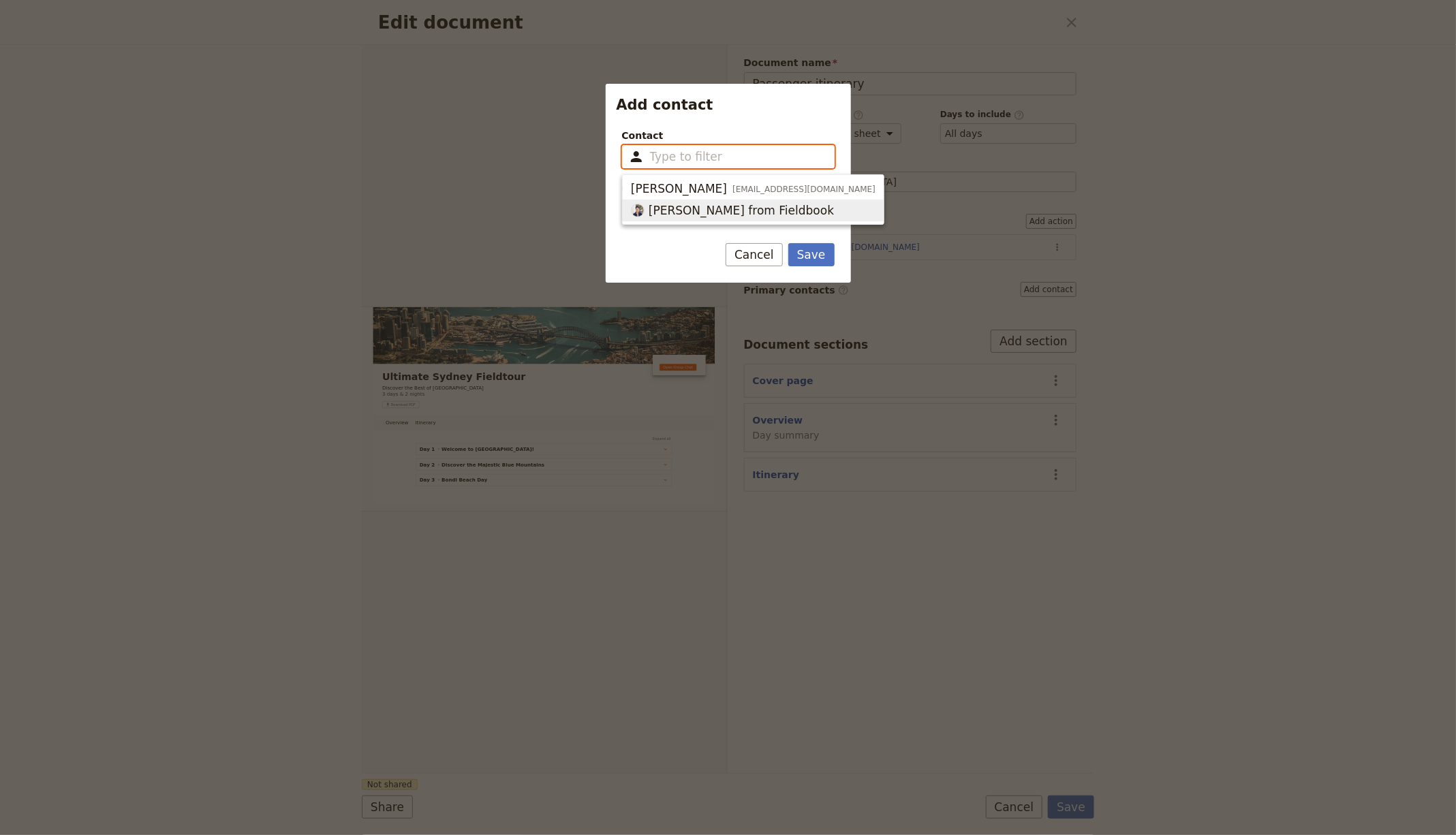
click at [693, 212] on span "[PERSON_NAME] from Fieldbook" at bounding box center [742, 210] width 185 height 16
type input "[PERSON_NAME] from Fieldbook"
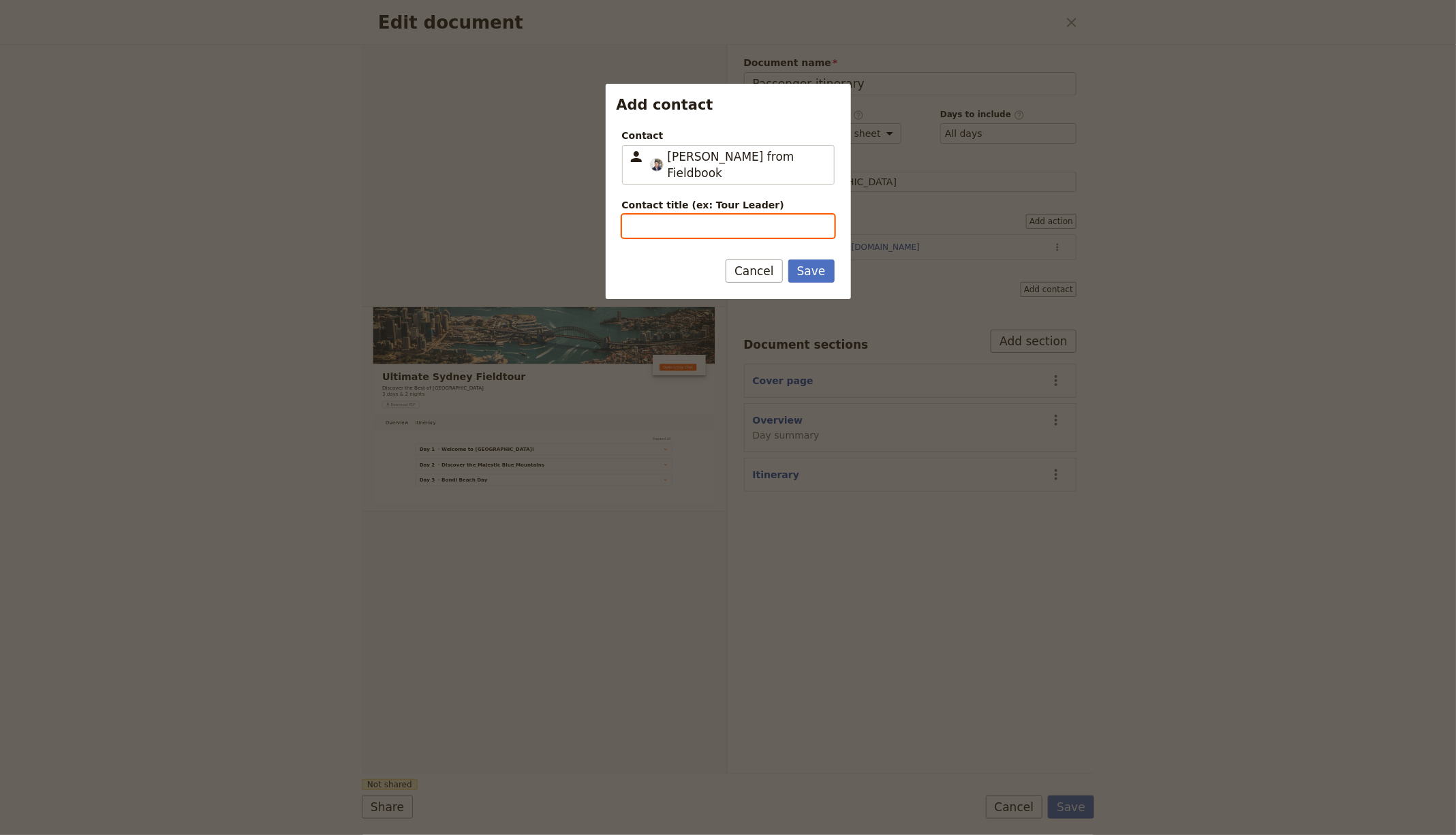
click at [684, 215] on input "Contact title (ex: Tour Leader)" at bounding box center [728, 226] width 212 height 23
type input "Tour Leader"
click at [788, 260] on button "Save" at bounding box center [811, 271] width 47 height 23
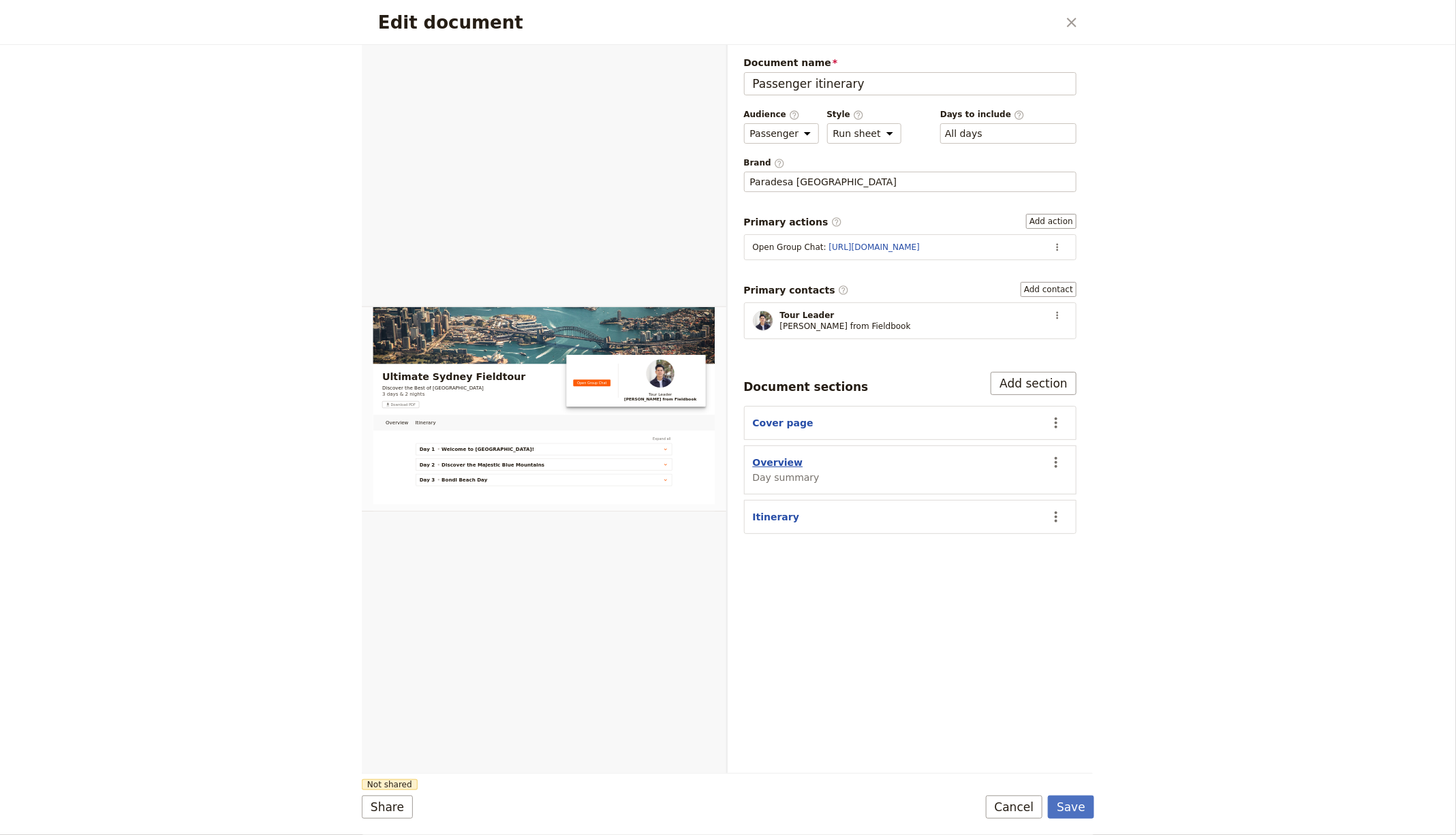
click at [784, 456] on button "Overview" at bounding box center [777, 463] width 50 height 14
select select "DAY_SUMMARY"
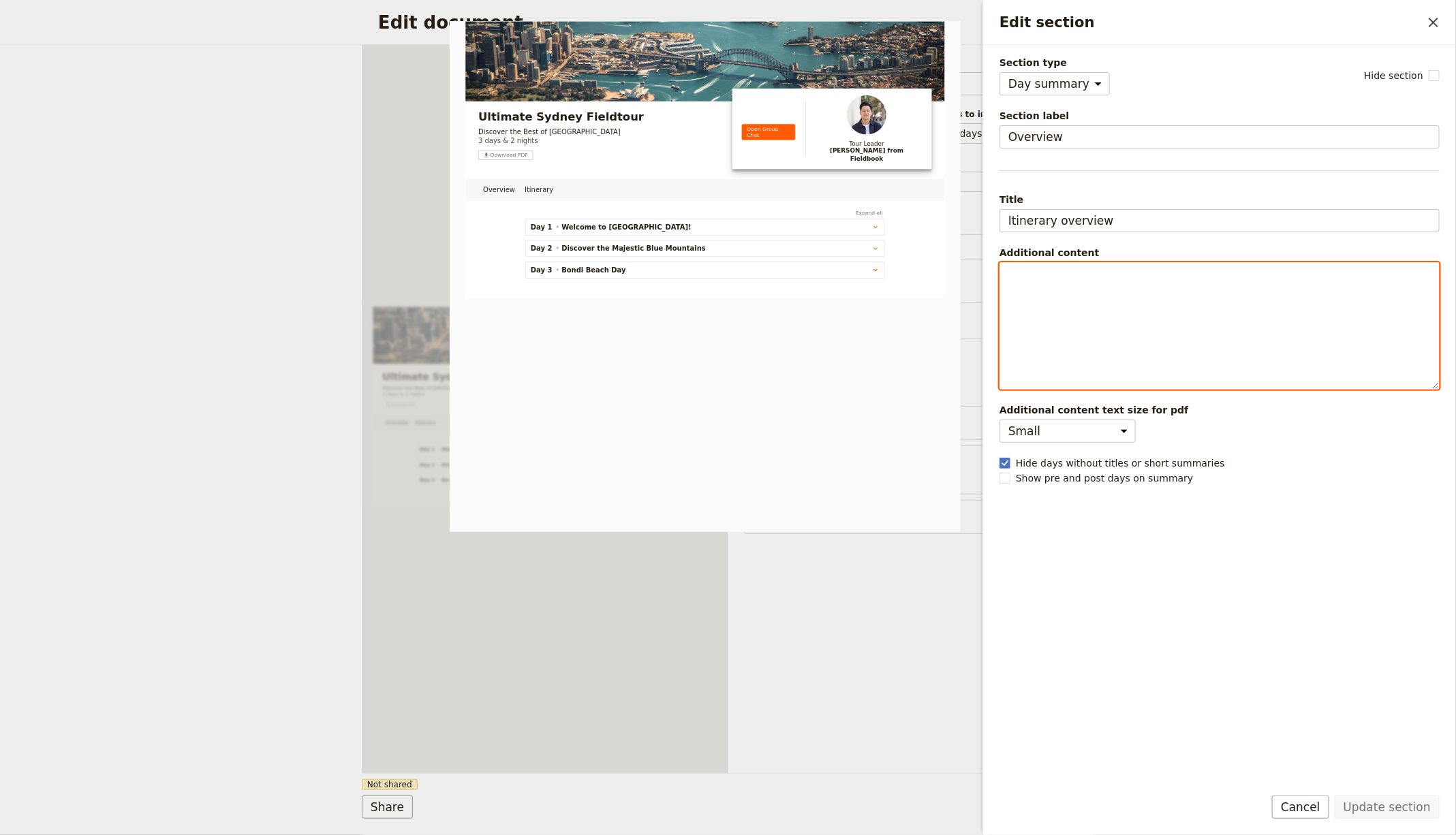
click at [1107, 329] on div "Edit section" at bounding box center [1219, 326] width 439 height 126
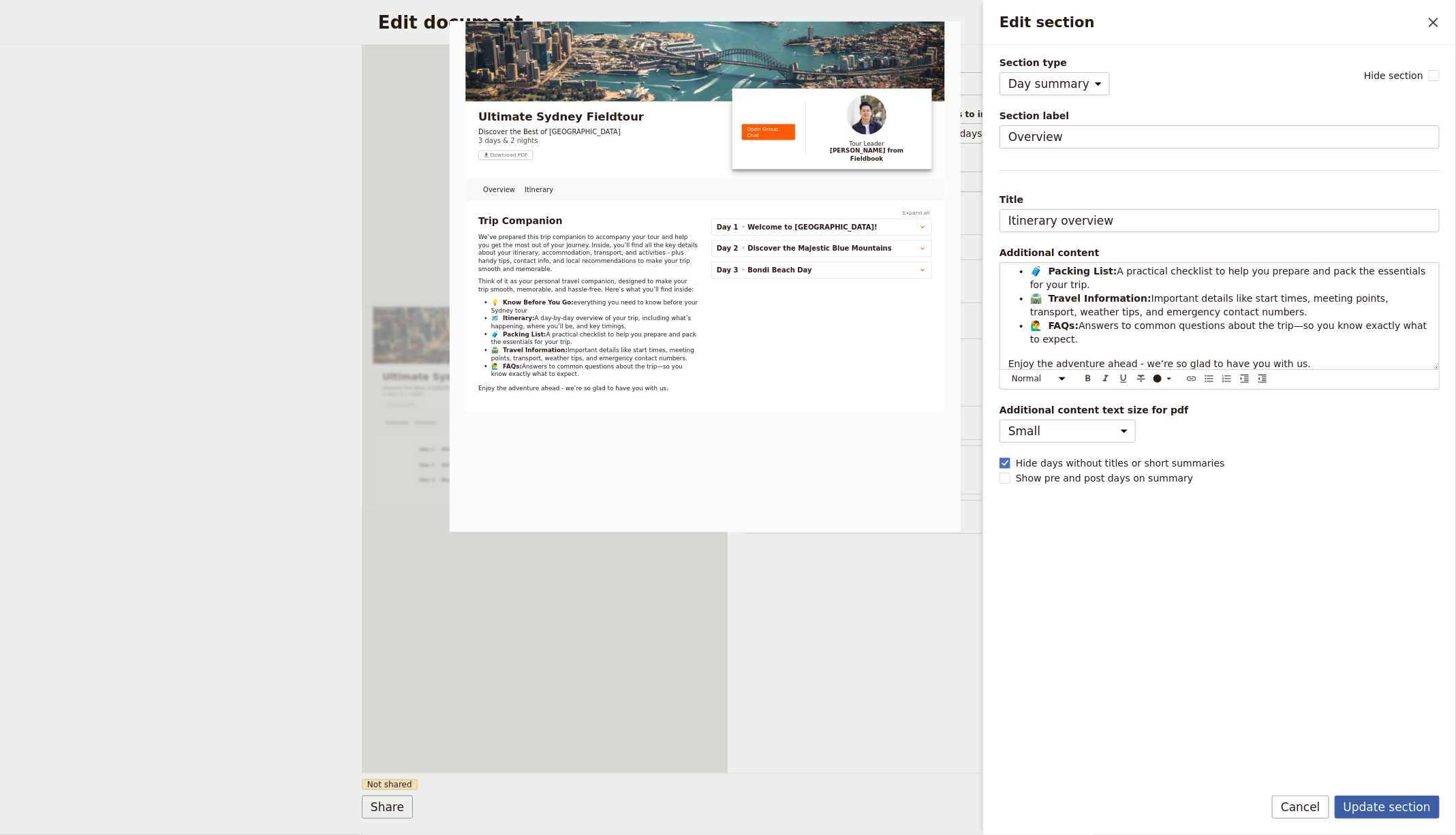
click at [1363, 807] on button "Update section" at bounding box center [1387, 807] width 105 height 23
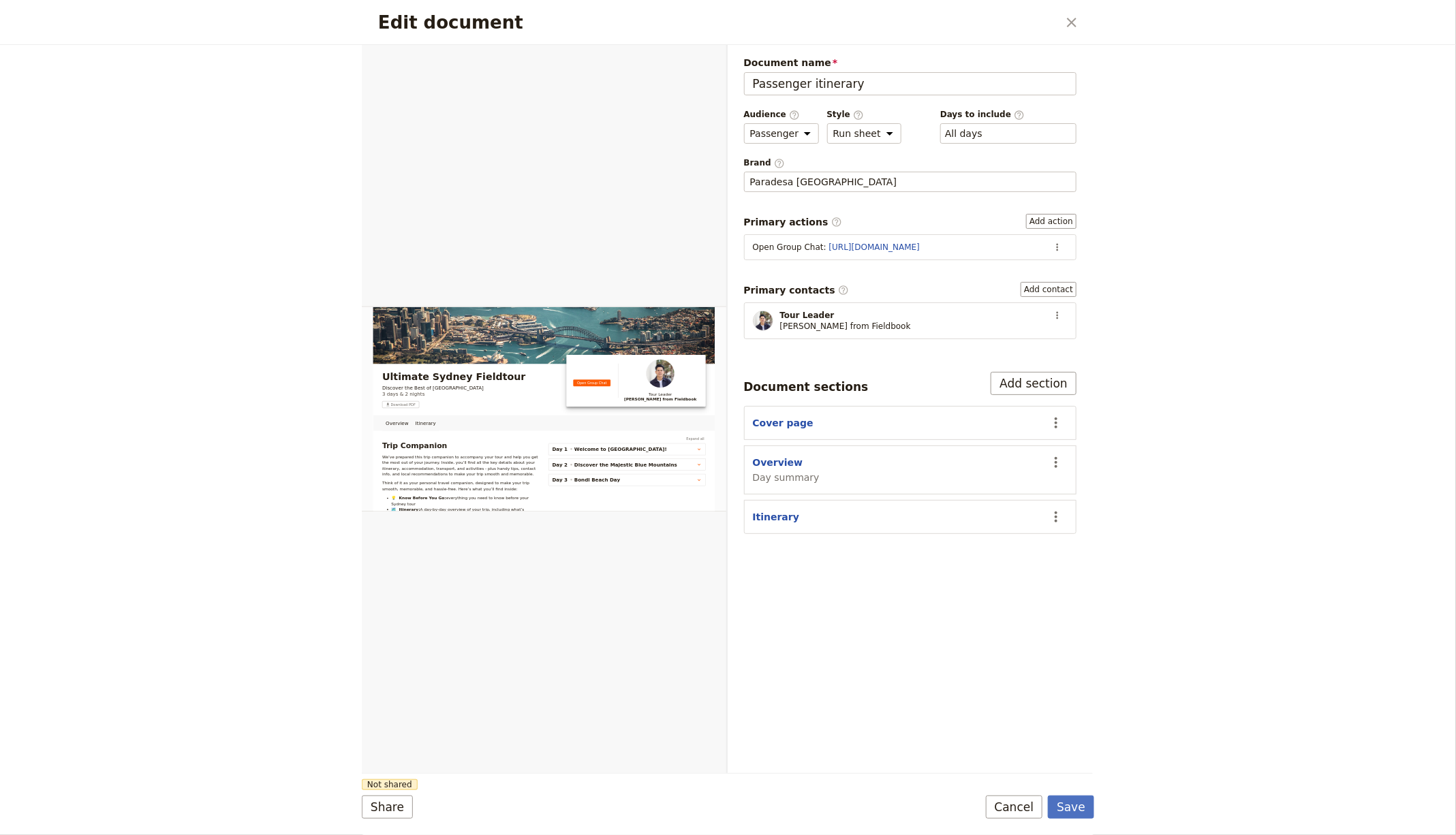
click at [1079, 370] on div "Document name Passenger itinerary Preview Audience ​ Public Passenger Guide Sty…" at bounding box center [911, 409] width 366 height 728
click at [999, 372] on button "Add section" at bounding box center [1033, 383] width 86 height 23
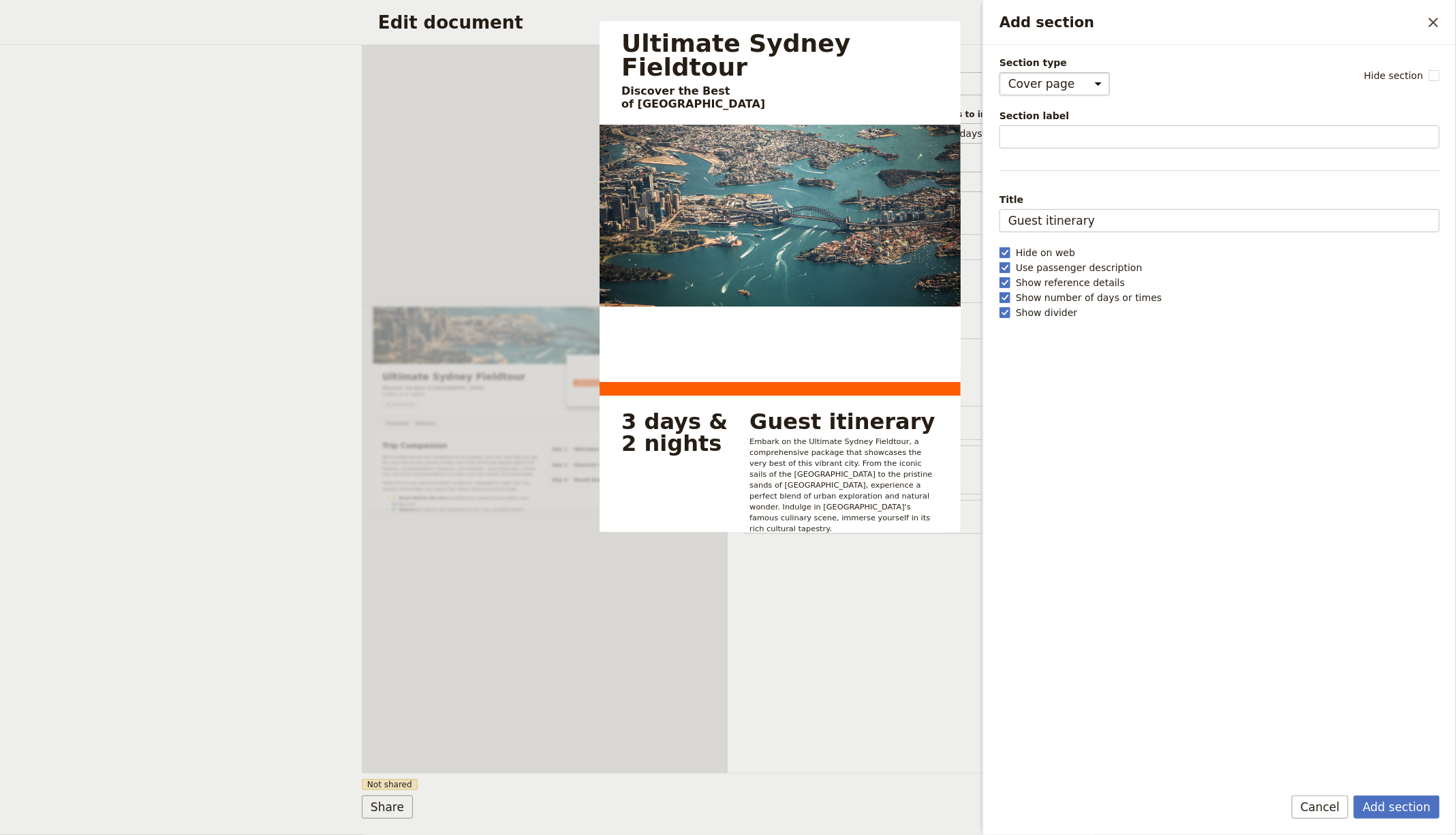
click at [1032, 89] on select "Cover page Day summary Itinerary Custom" at bounding box center [1055, 83] width 110 height 23
select select "CUSTOM"
click at [1000, 72] on select "Cover page Day summary Itinerary Custom" at bounding box center [1055, 83] width 110 height 23
select select "default"
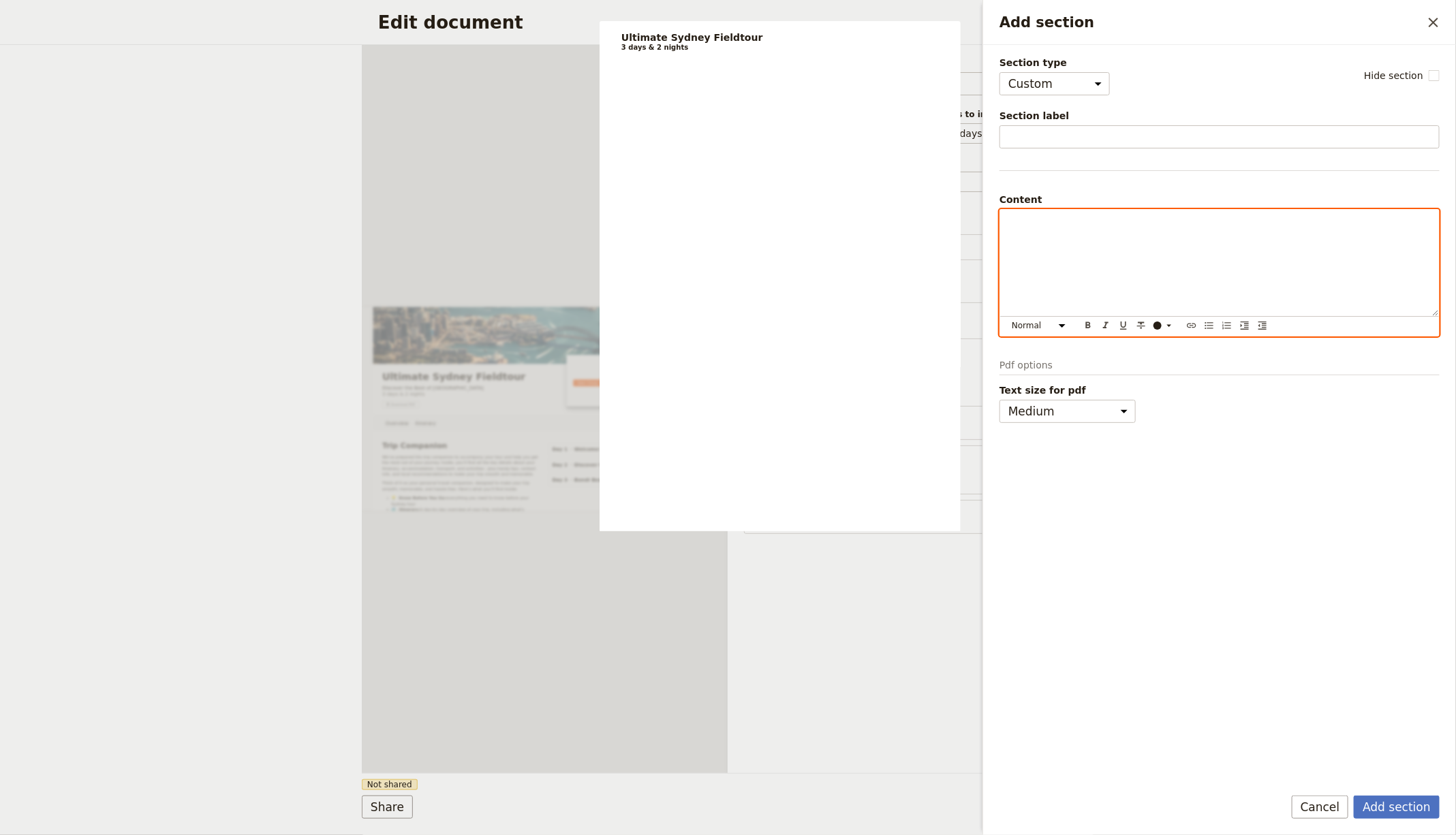
click at [1045, 260] on div "Add section" at bounding box center [1219, 262] width 439 height 106
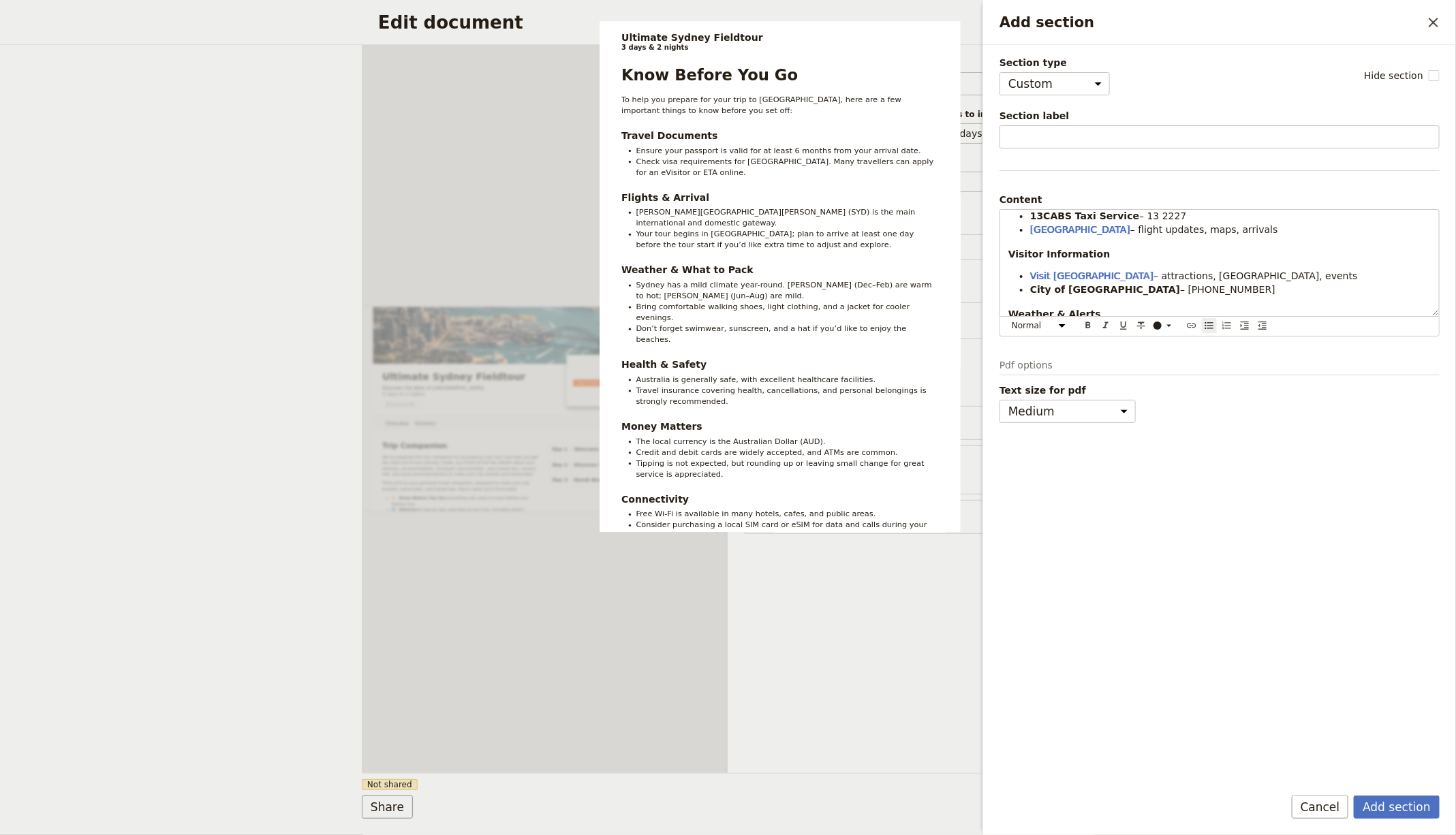
scroll to position [800, 0]
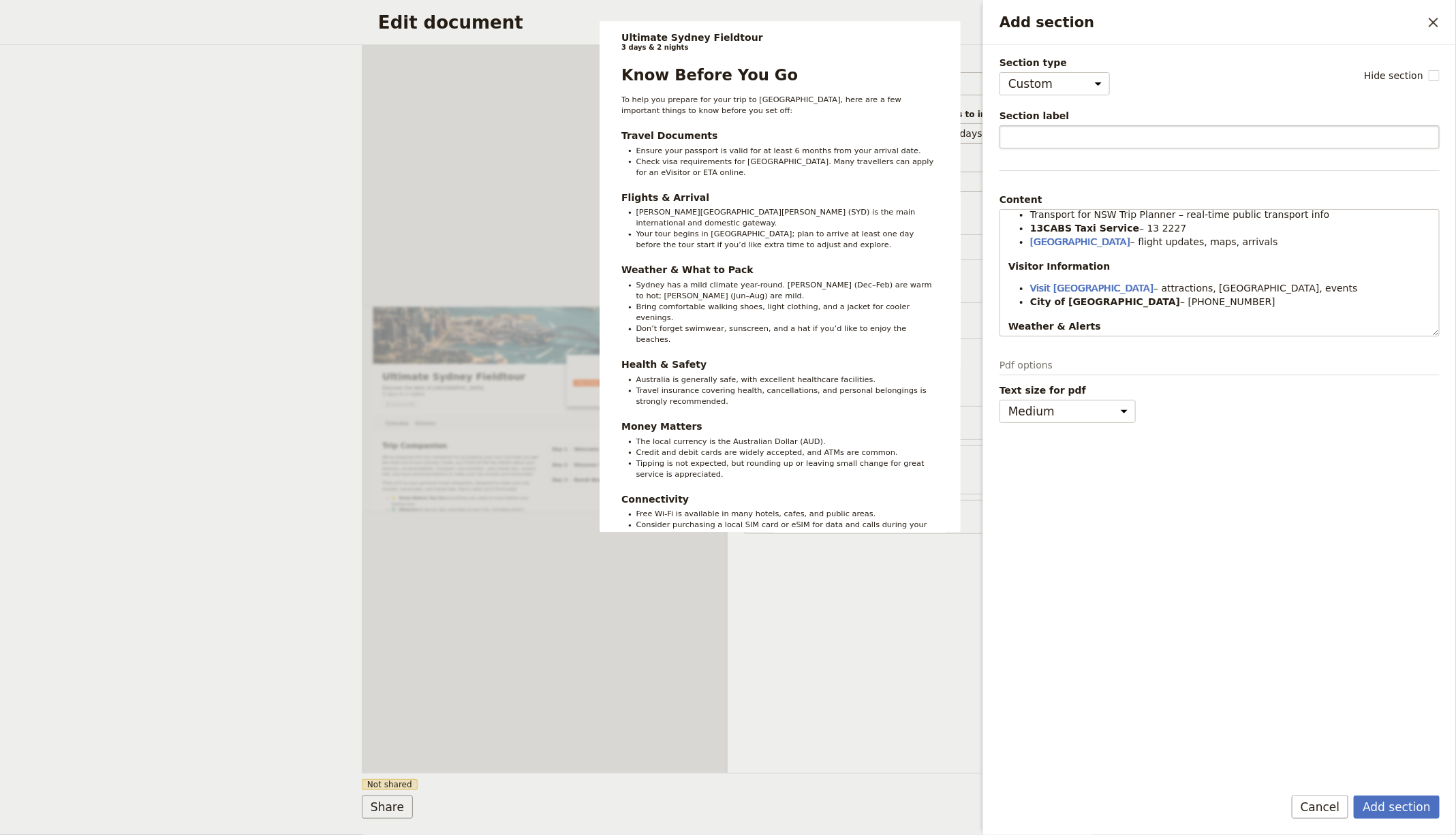
click at [1147, 138] on input "Section label" at bounding box center [1220, 137] width 440 height 23
paste input "Know Before You Go"
type input "Know Before You Go"
click at [1379, 810] on button "Add section" at bounding box center [1397, 807] width 86 height 23
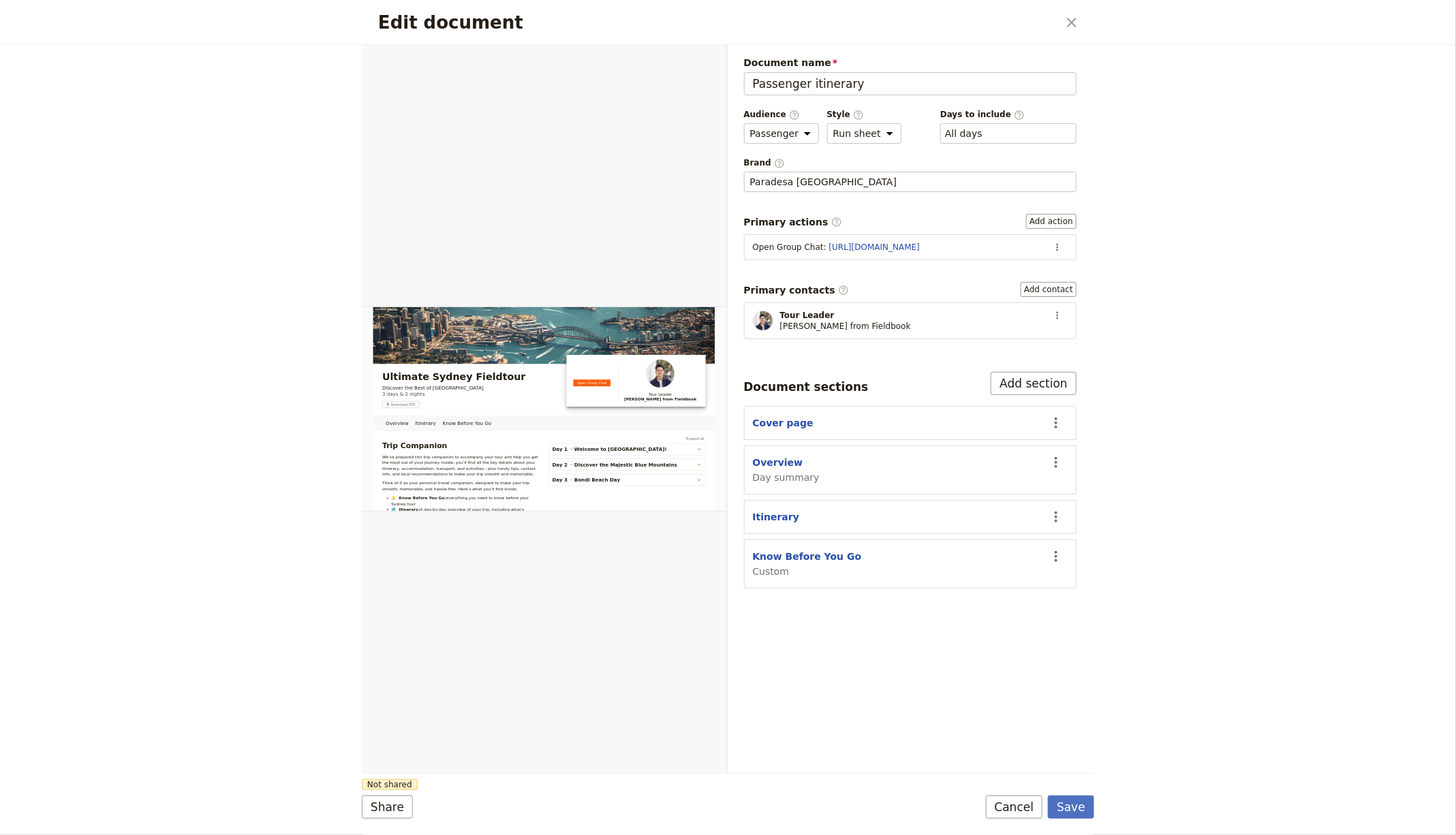
click at [996, 372] on div "Document sections Add section" at bounding box center [911, 383] width 333 height 23
click at [1010, 375] on button "Add section" at bounding box center [1033, 383] width 86 height 23
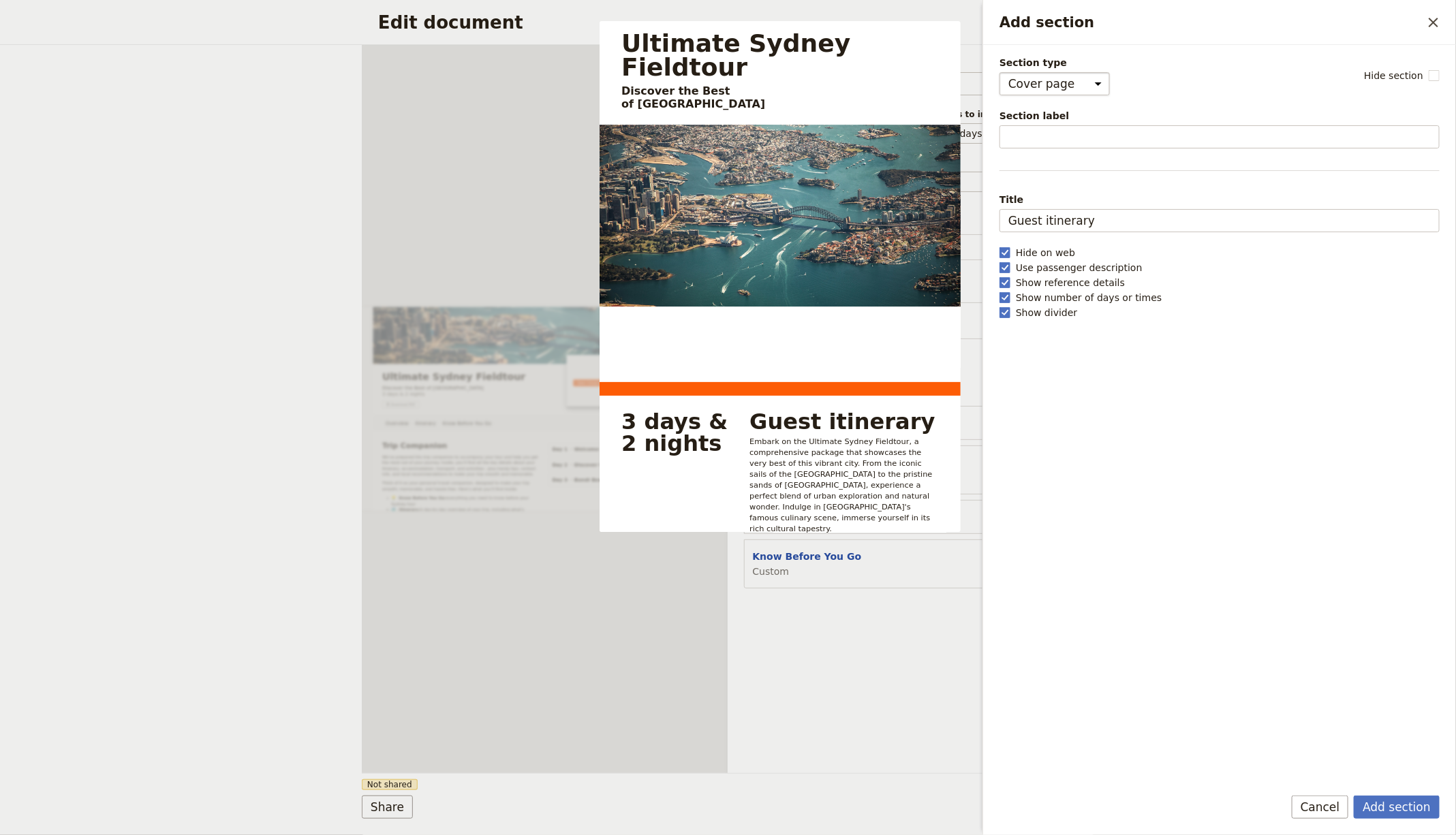
click at [1046, 77] on select "Cover page Day summary Itinerary Custom" at bounding box center [1055, 83] width 110 height 23
select select "CUSTOM"
click at [1000, 72] on select "Cover page Day summary Itinerary Custom" at bounding box center [1055, 83] width 110 height 23
select select "default"
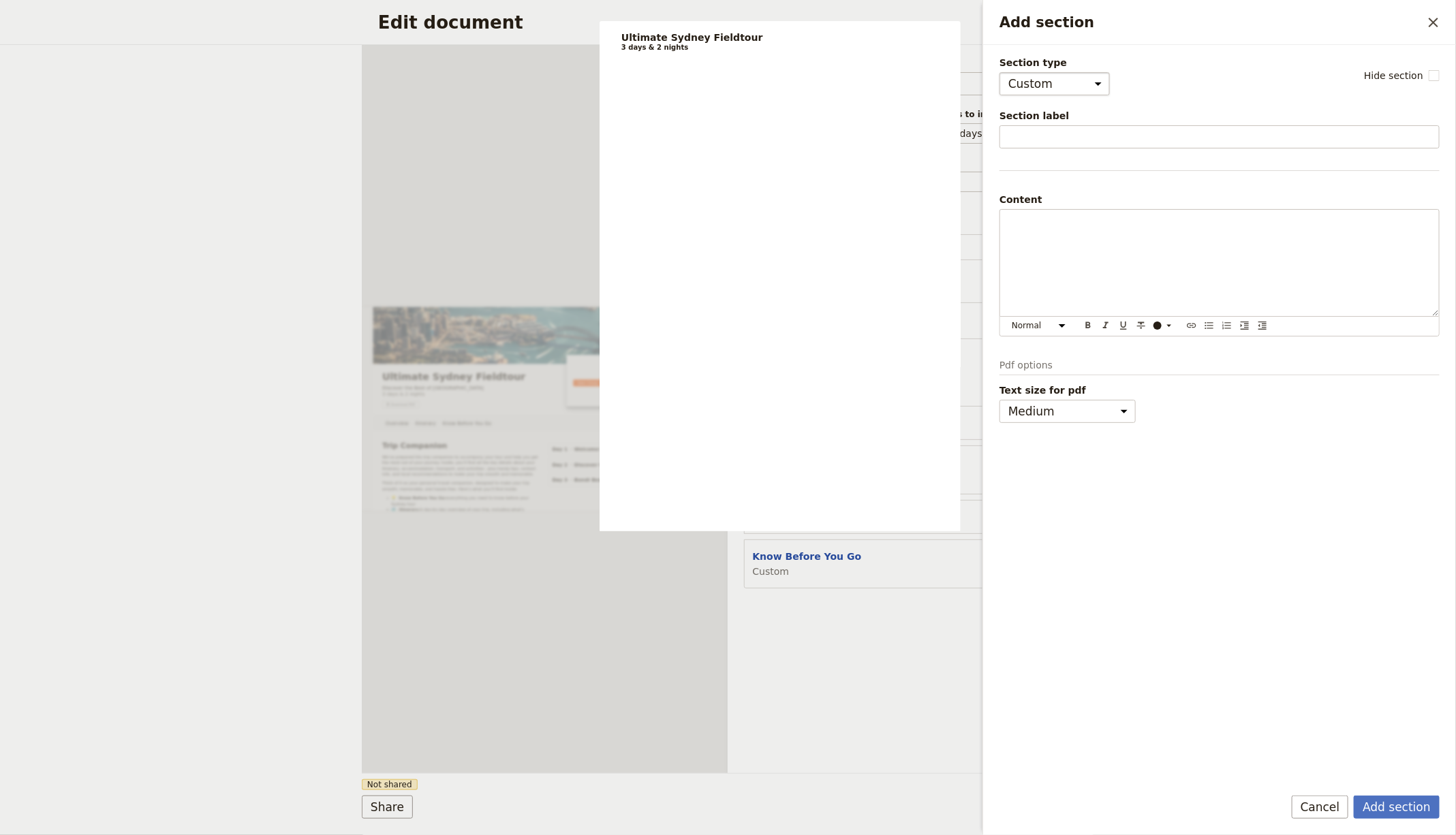
click at [1055, 223] on p "Add section" at bounding box center [1219, 222] width 422 height 14
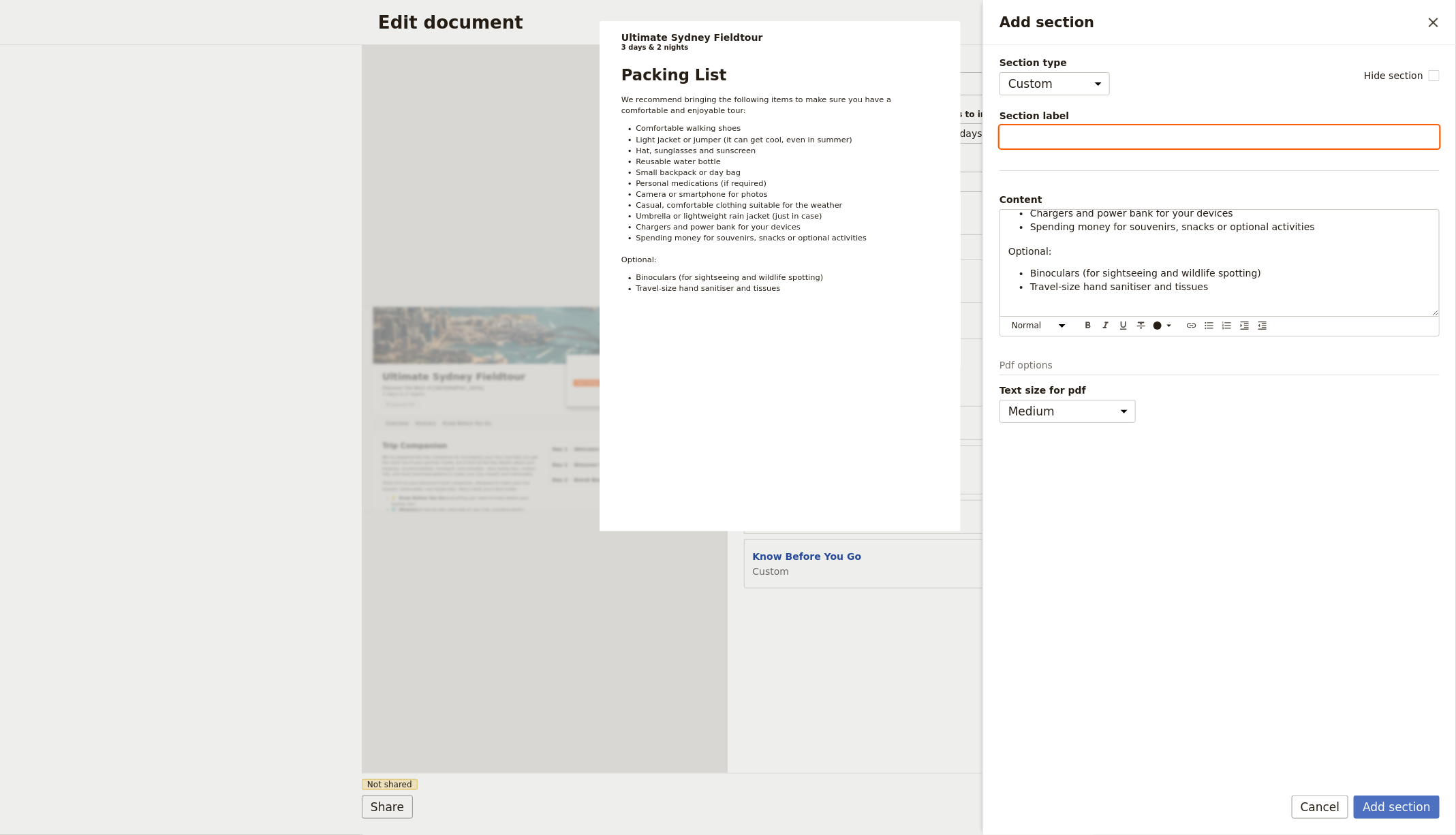
click at [1126, 133] on input "Section label" at bounding box center [1220, 137] width 440 height 23
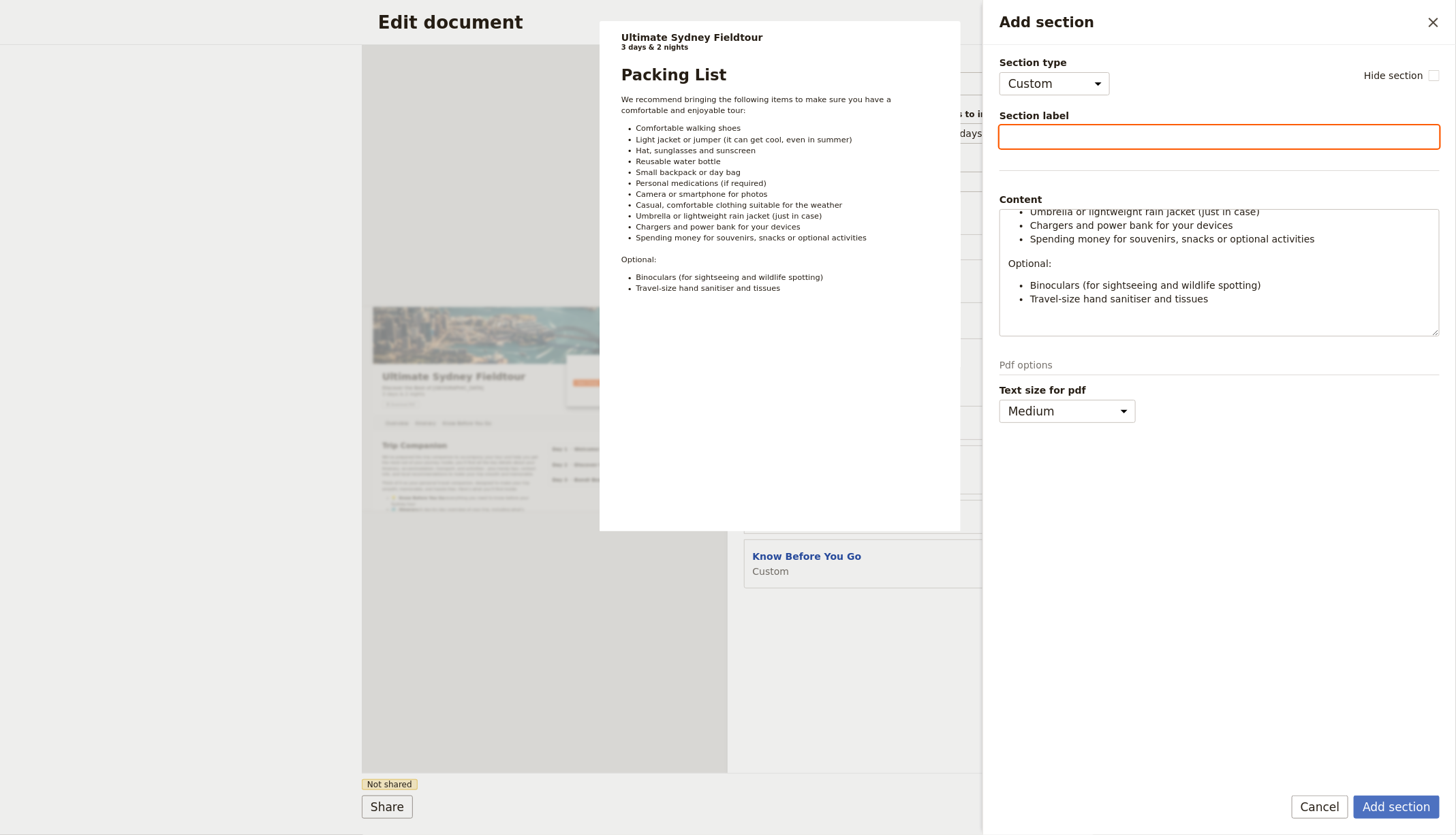
scroll to position [186, 0]
type input "Packing List"
click at [1354, 796] on button "Add section" at bounding box center [1397, 807] width 86 height 23
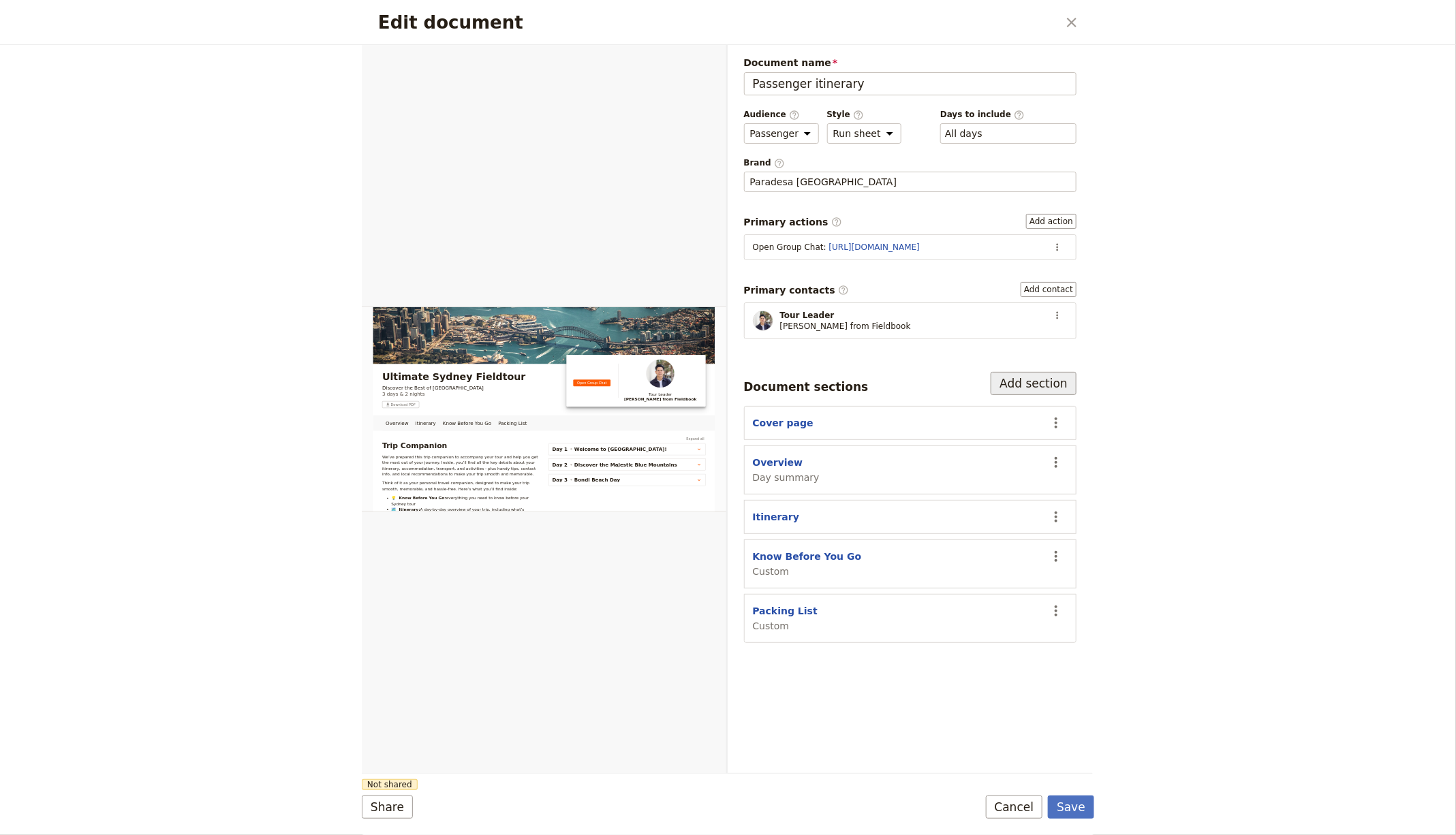
click at [1037, 373] on button "Add section" at bounding box center [1033, 383] width 86 height 23
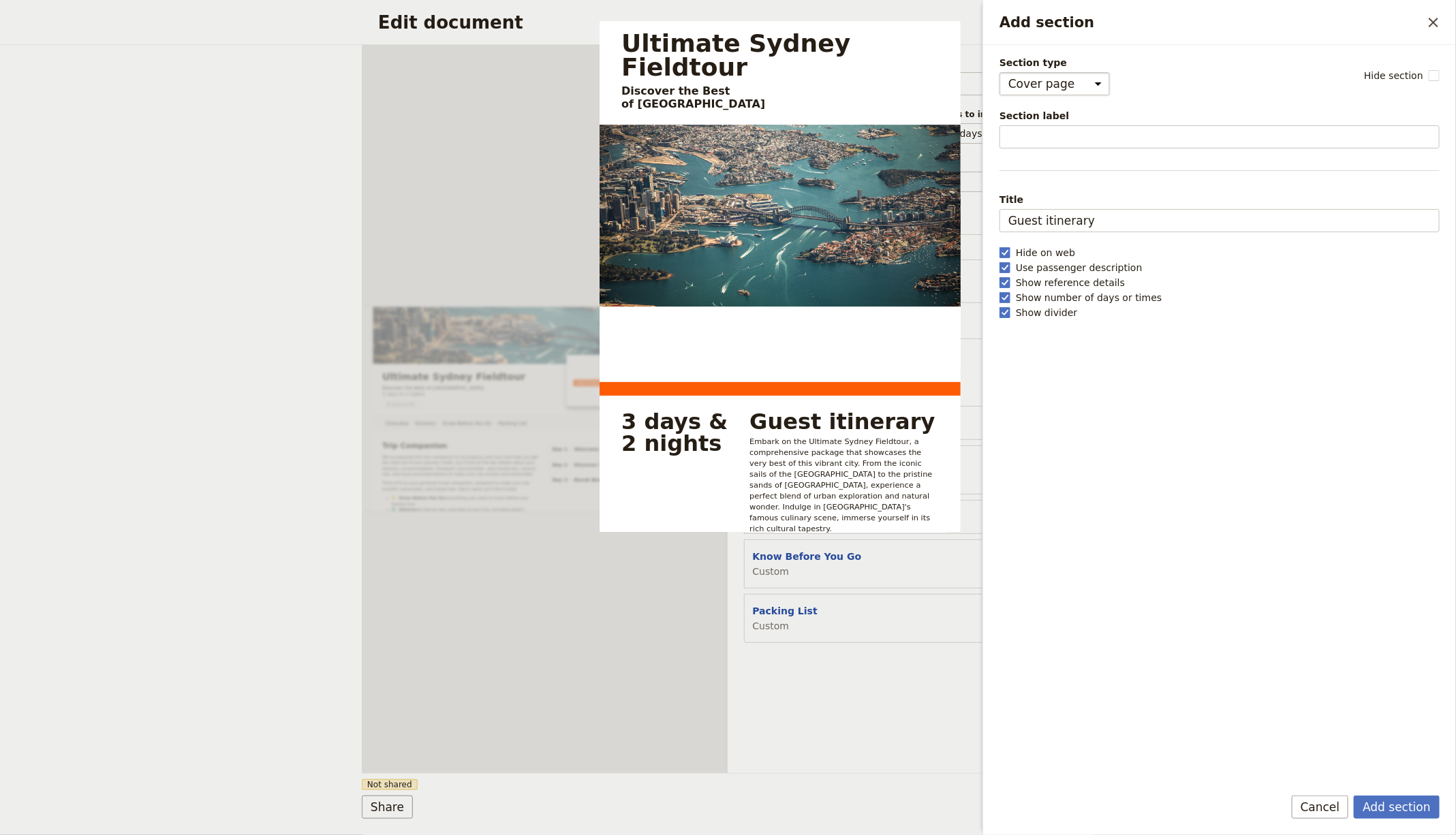
click at [1063, 81] on select "Cover page Day summary Itinerary Custom" at bounding box center [1055, 83] width 110 height 23
select select "CUSTOM"
click at [1000, 72] on select "Cover page Day summary Itinerary Custom" at bounding box center [1055, 83] width 110 height 23
select select "default"
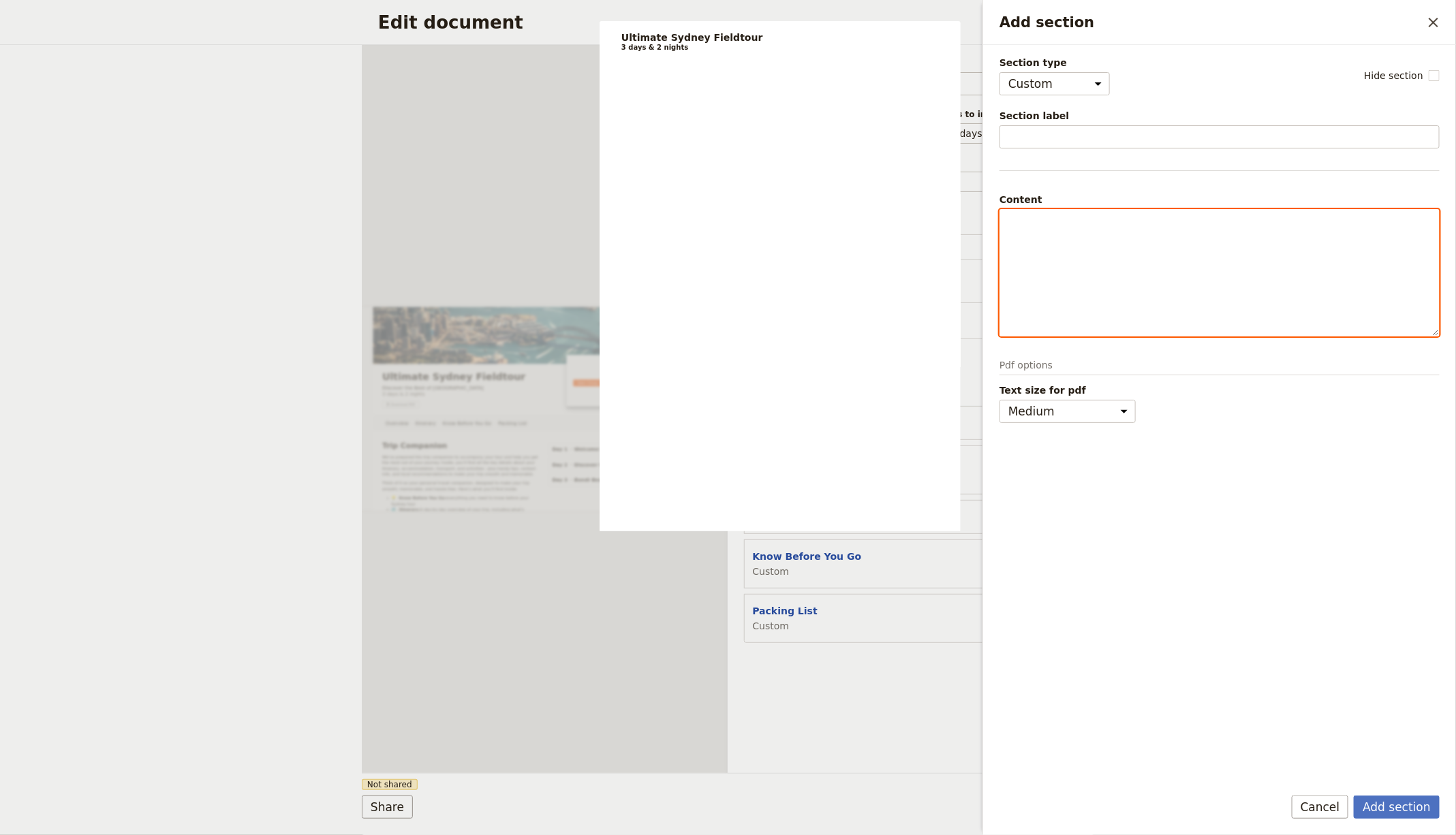
click at [1067, 233] on div "Add section" at bounding box center [1219, 273] width 439 height 126
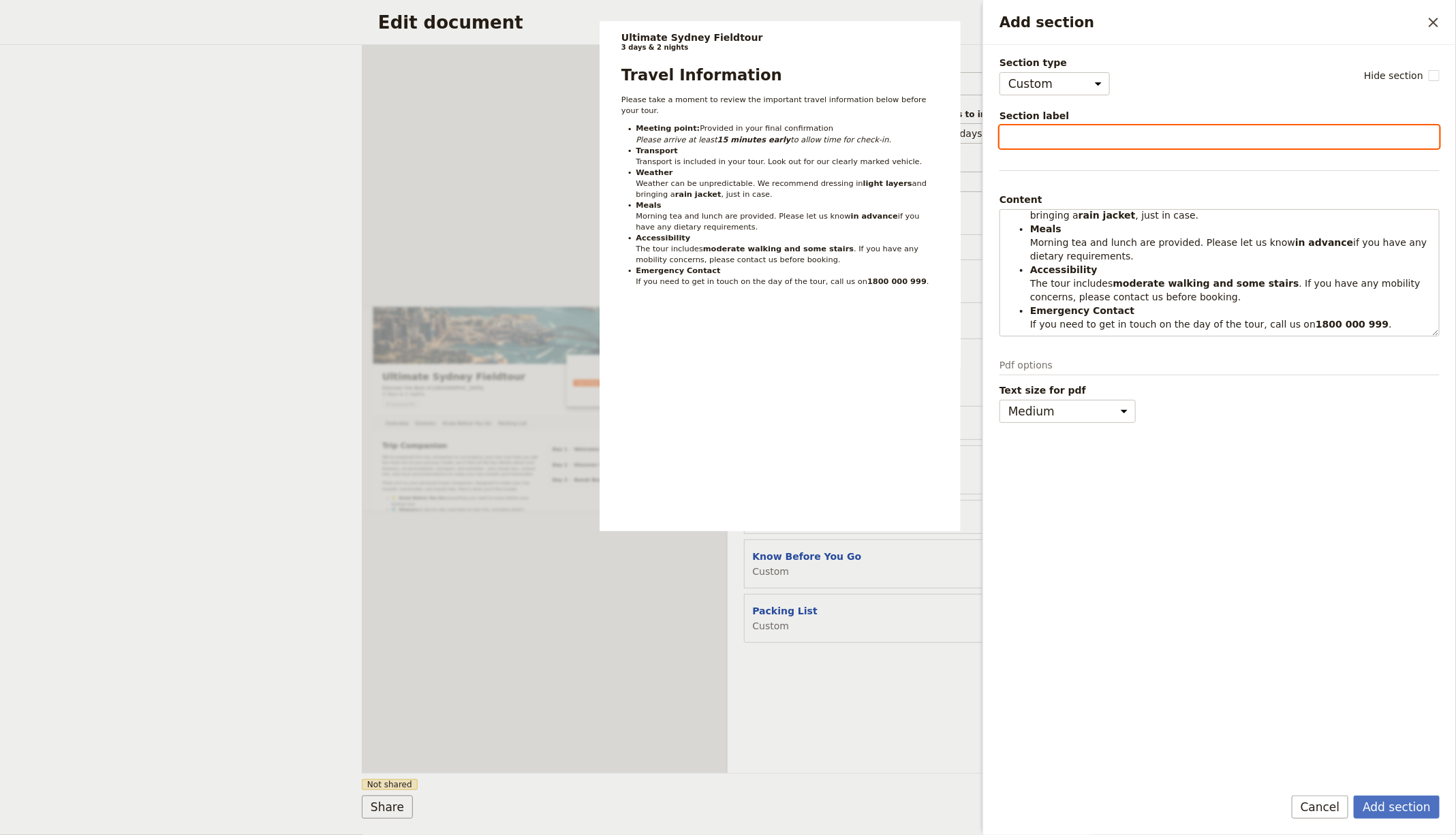
click at [1064, 133] on input "Section label" at bounding box center [1220, 137] width 440 height 23
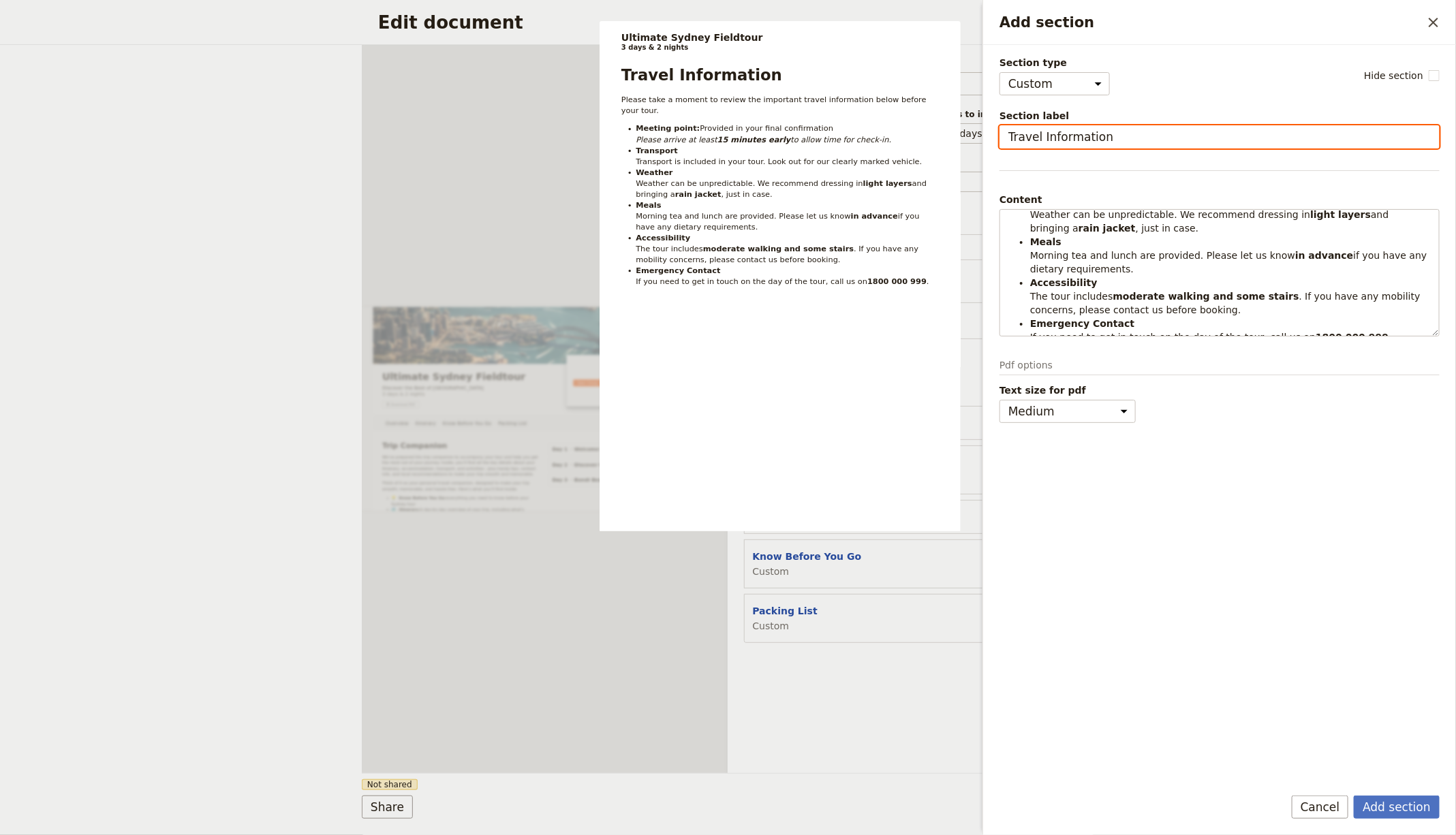
type input "Travel Information"
click at [1354, 796] on button "Add section" at bounding box center [1397, 807] width 86 height 23
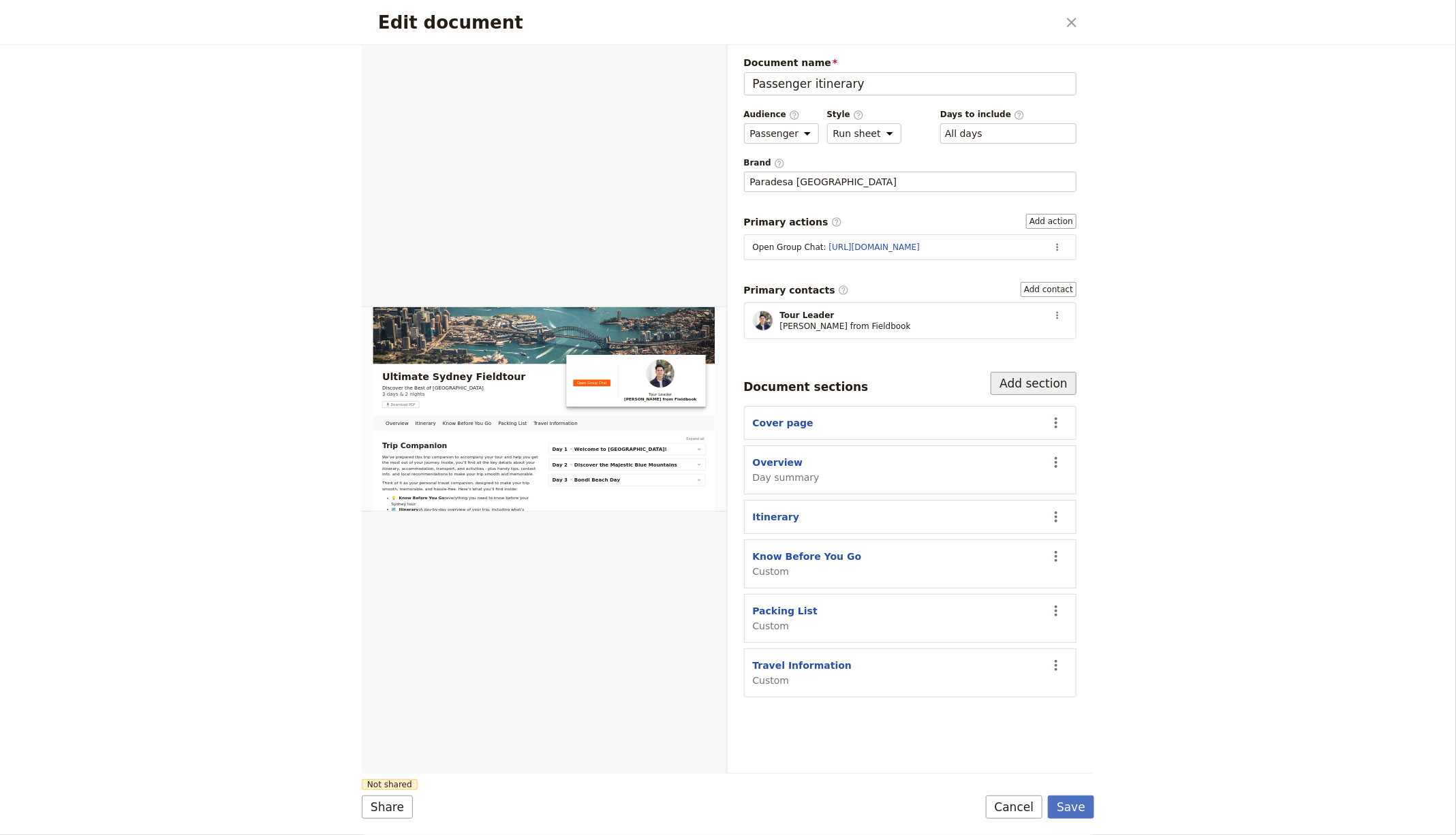
click at [1036, 375] on button "Add section" at bounding box center [1033, 383] width 86 height 23
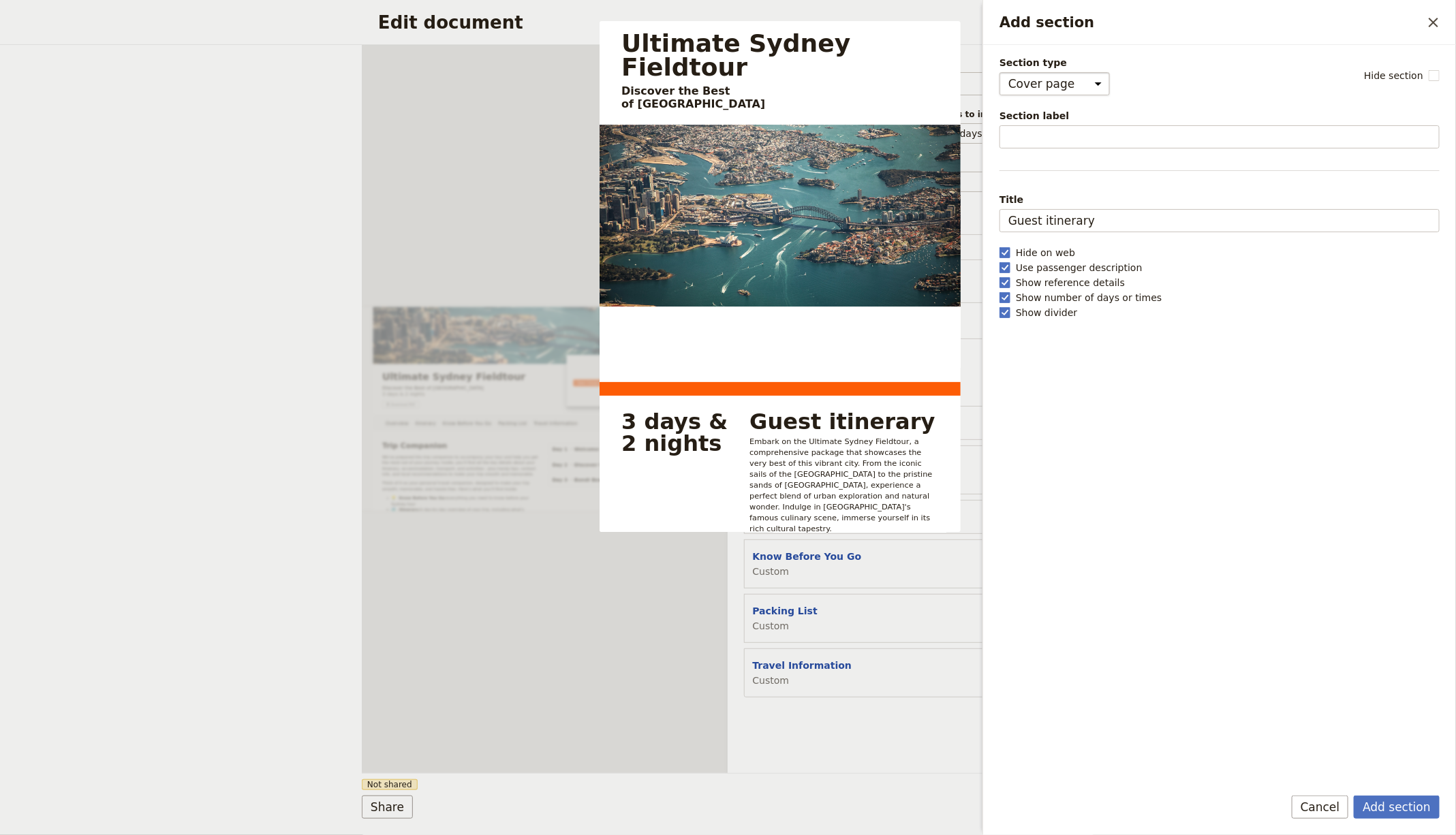
click at [1054, 84] on select "Cover page Day summary Itinerary Custom" at bounding box center [1055, 83] width 110 height 23
select select "CUSTOM"
click at [1000, 72] on select "Cover page Day summary Itinerary Custom" at bounding box center [1055, 83] width 110 height 23
select select "default"
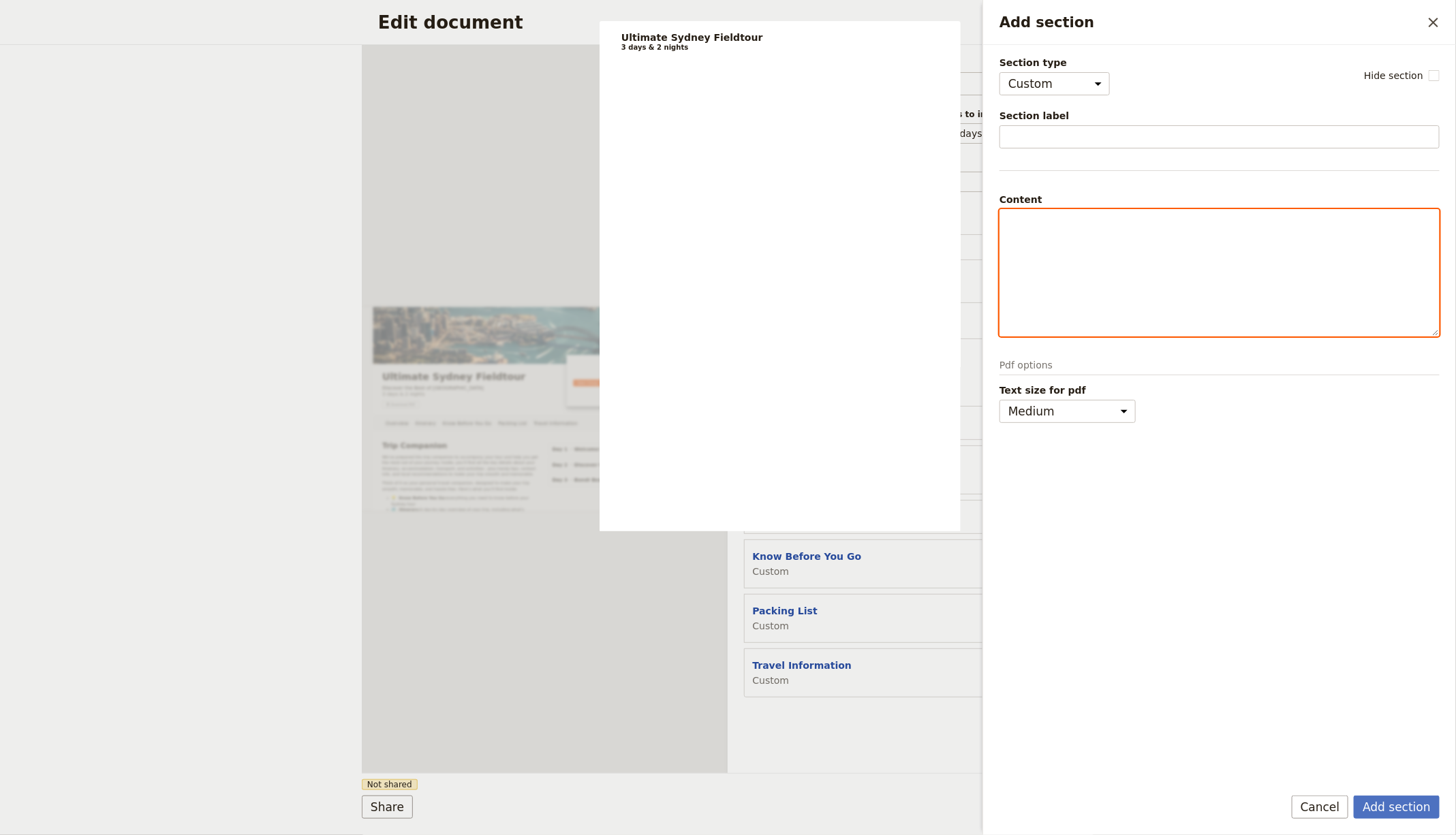
click at [1030, 210] on div "Add section" at bounding box center [1219, 273] width 439 height 126
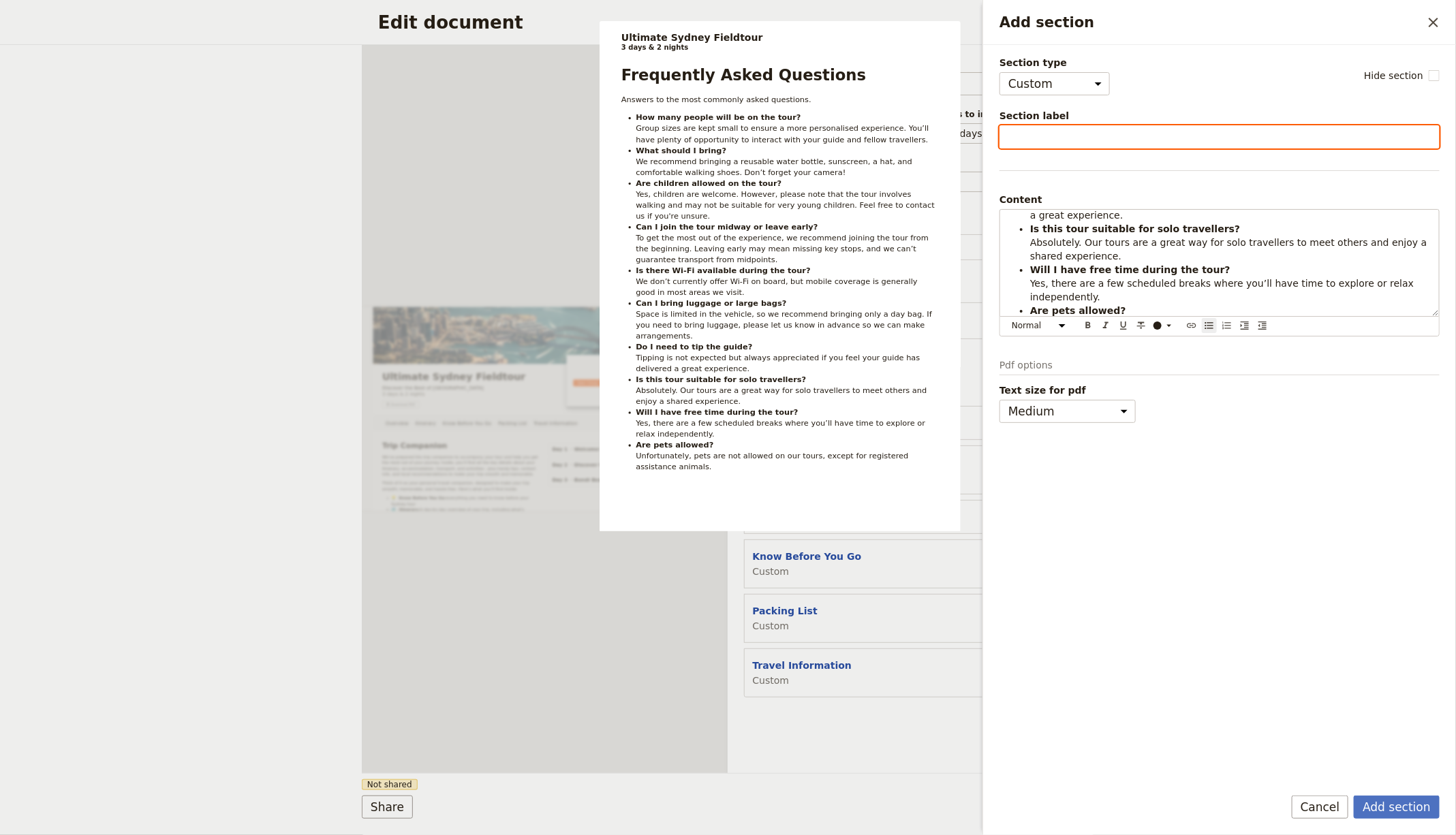
click at [1034, 133] on input "Section label" at bounding box center [1220, 137] width 440 height 23
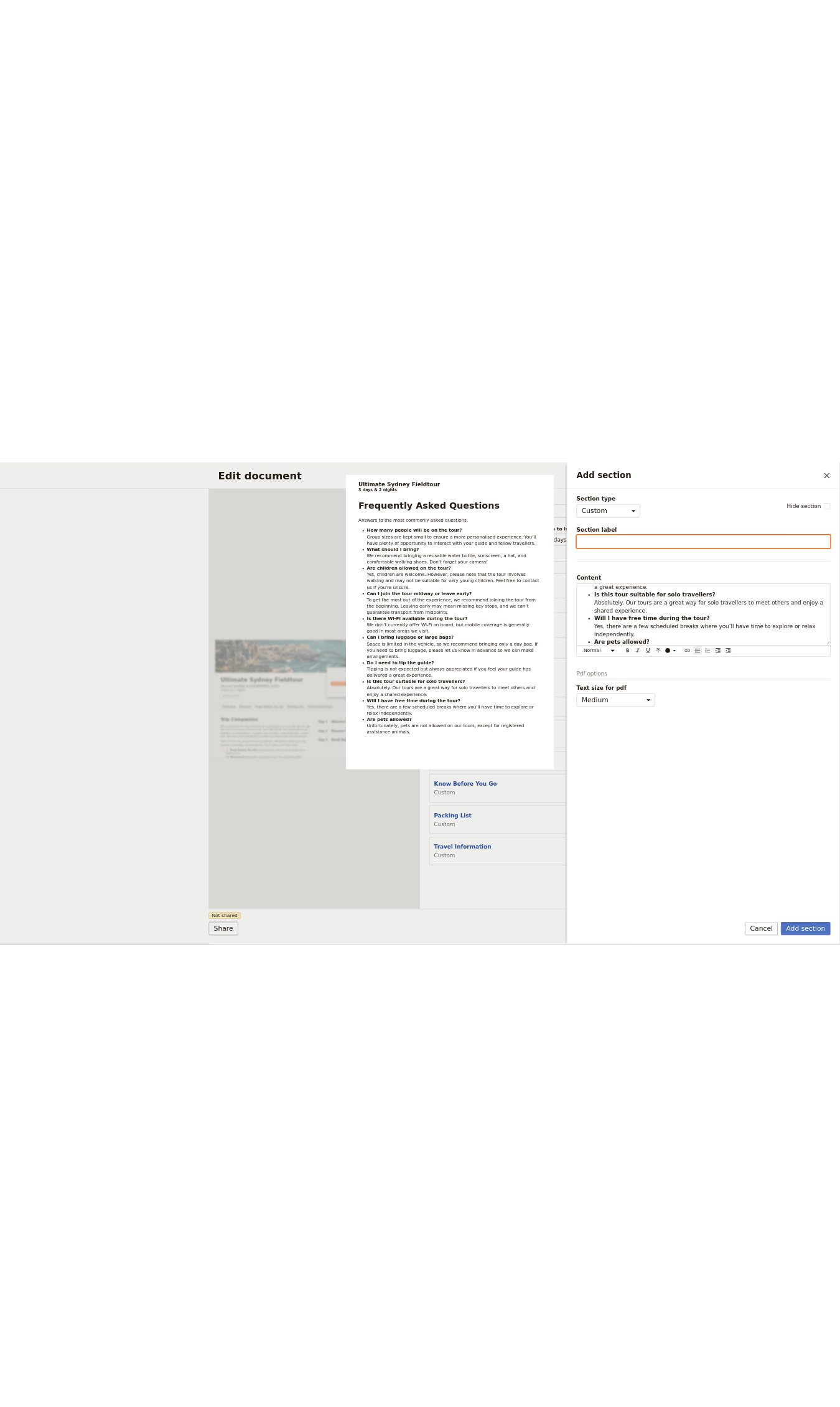
scroll to position [329, 0]
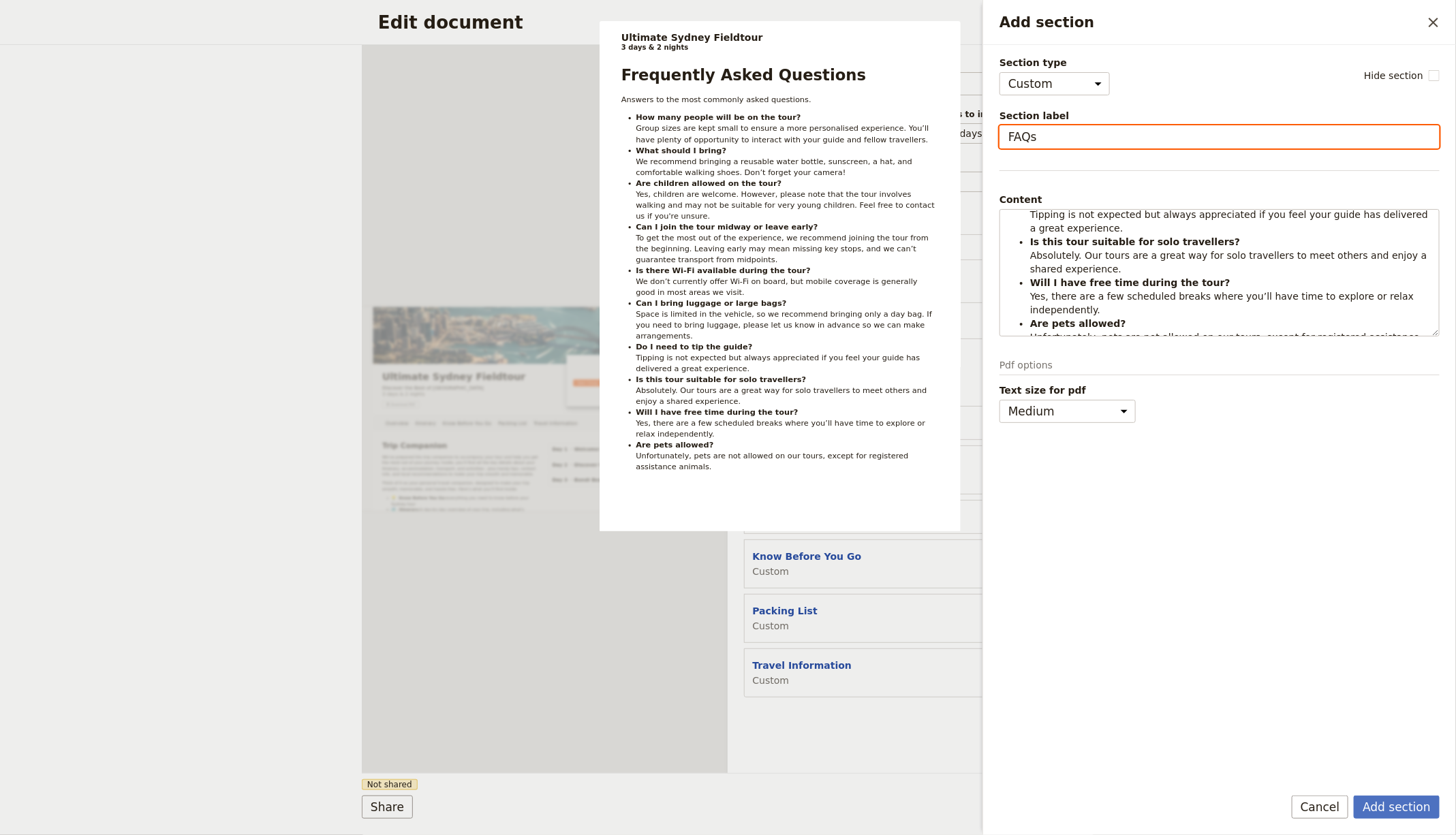
type input "FAQs"
click at [1354, 796] on button "Add section" at bounding box center [1397, 807] width 86 height 23
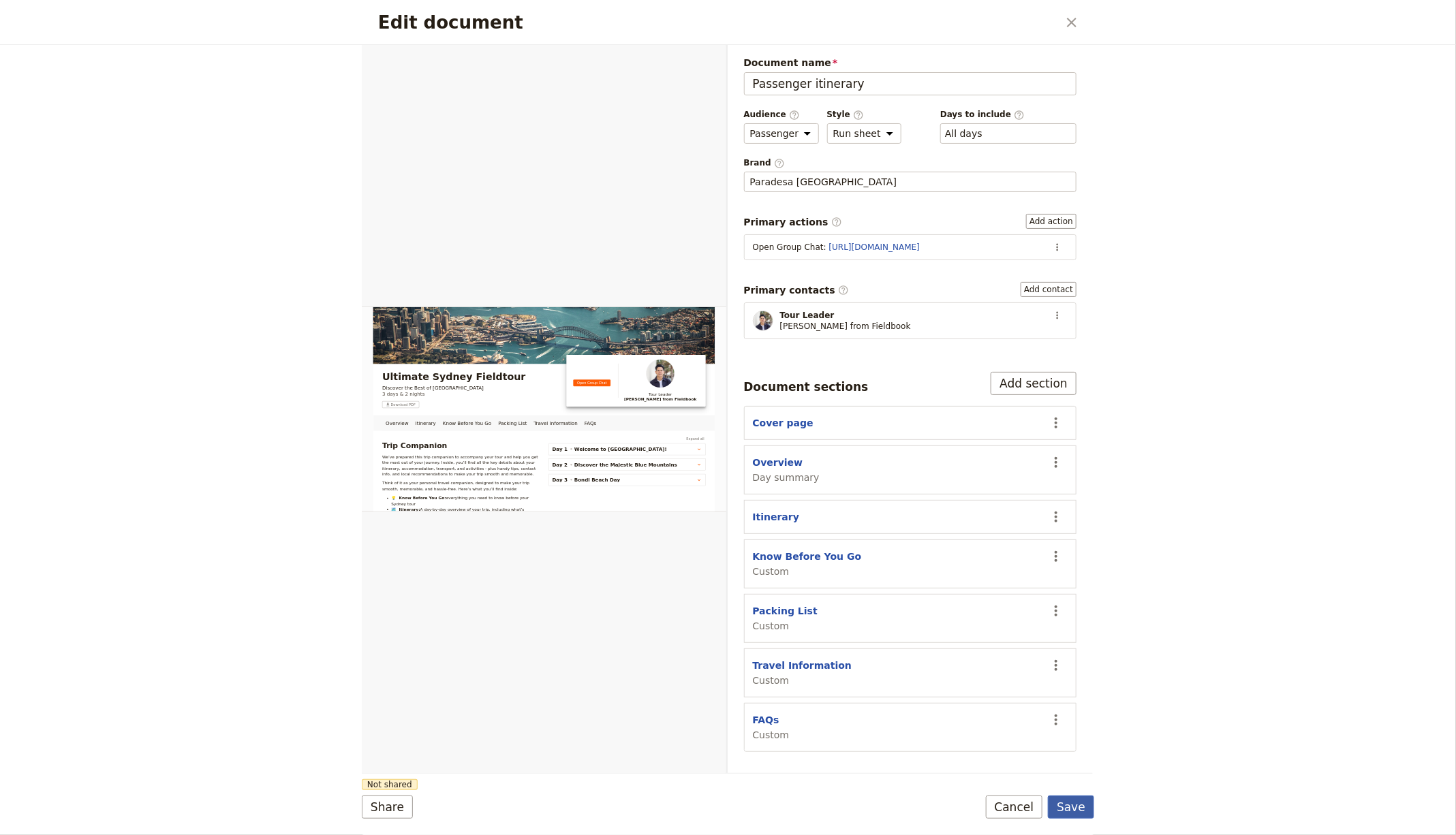
click at [1066, 806] on button "Save" at bounding box center [1071, 807] width 47 height 23
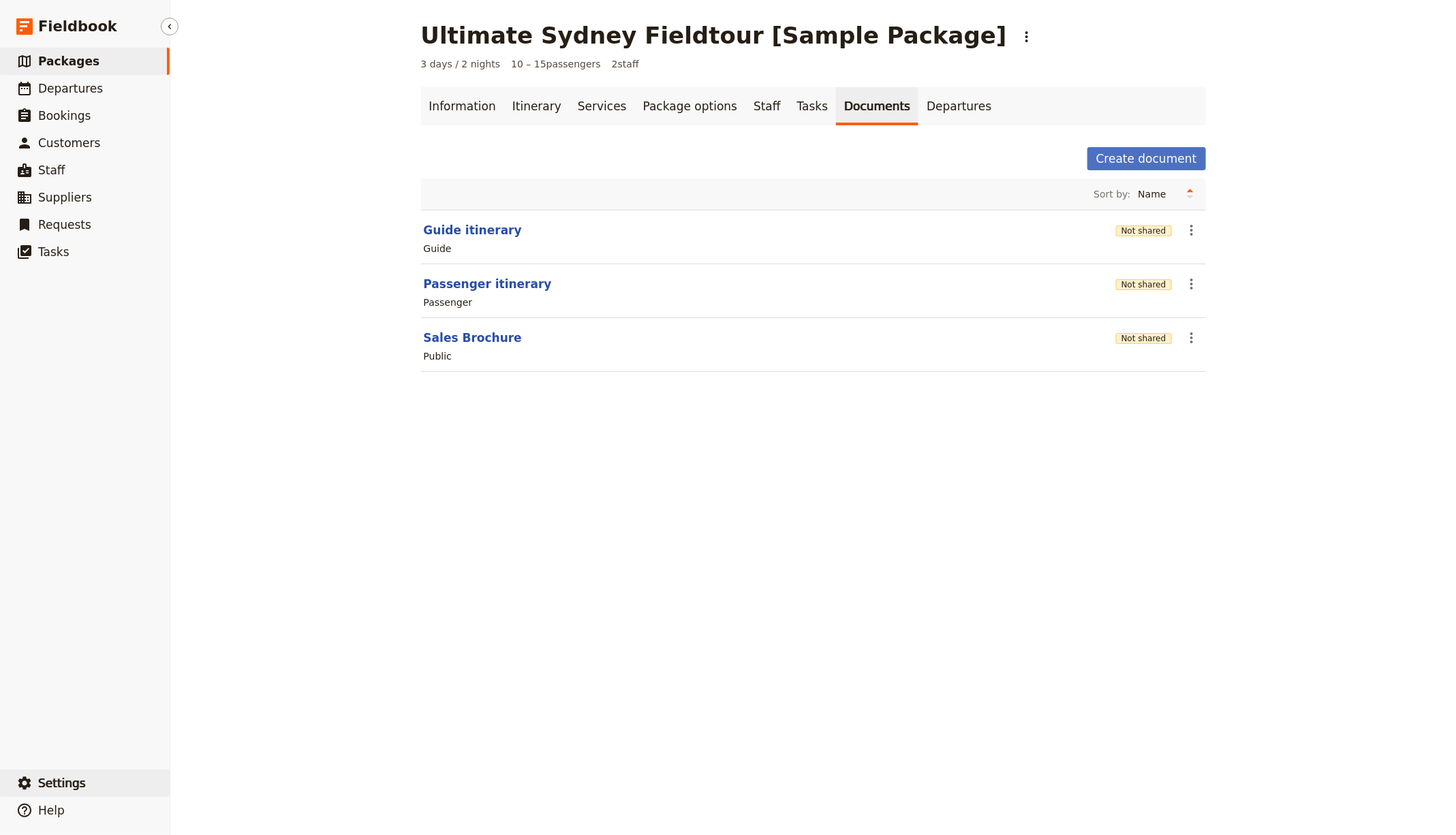
click at [81, 781] on button "​ Settings" at bounding box center [85, 783] width 170 height 27
click at [230, 746] on span "Your organization" at bounding box center [225, 746] width 82 height 14
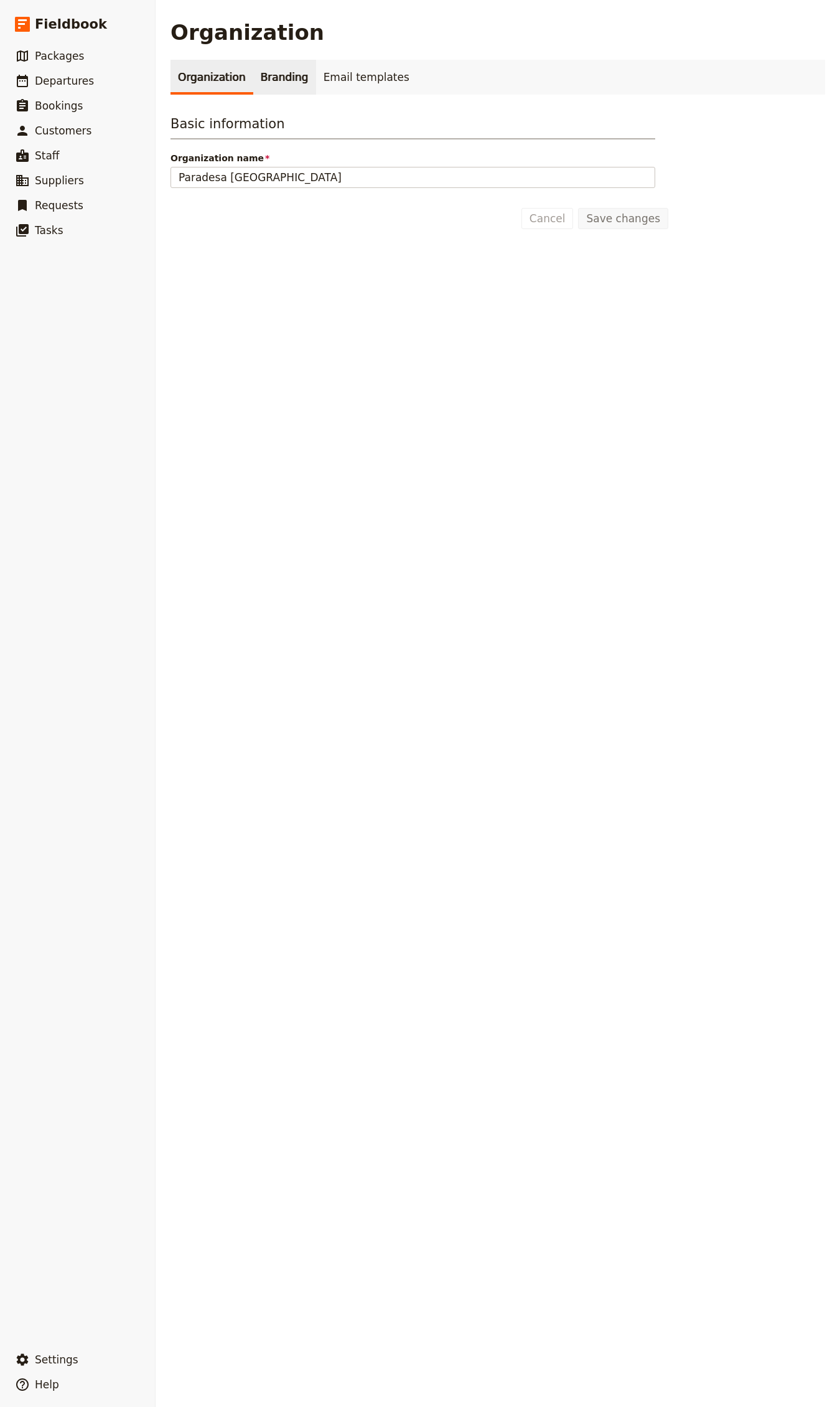
click at [266, 92] on link "Branding" at bounding box center [284, 77] width 63 height 35
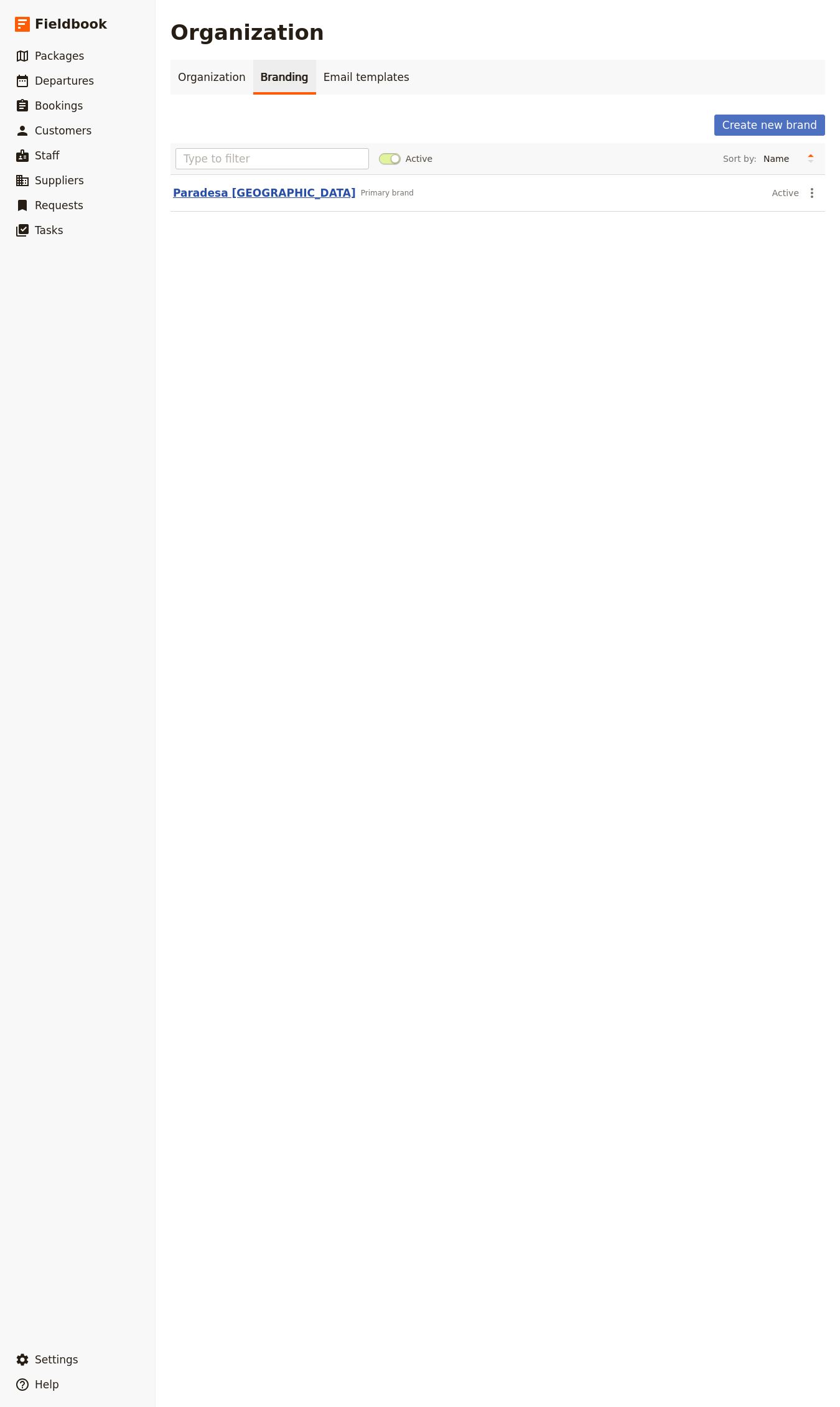
click at [216, 192] on button "Paradesa [GEOGRAPHIC_DATA]" at bounding box center [264, 192] width 183 height 15
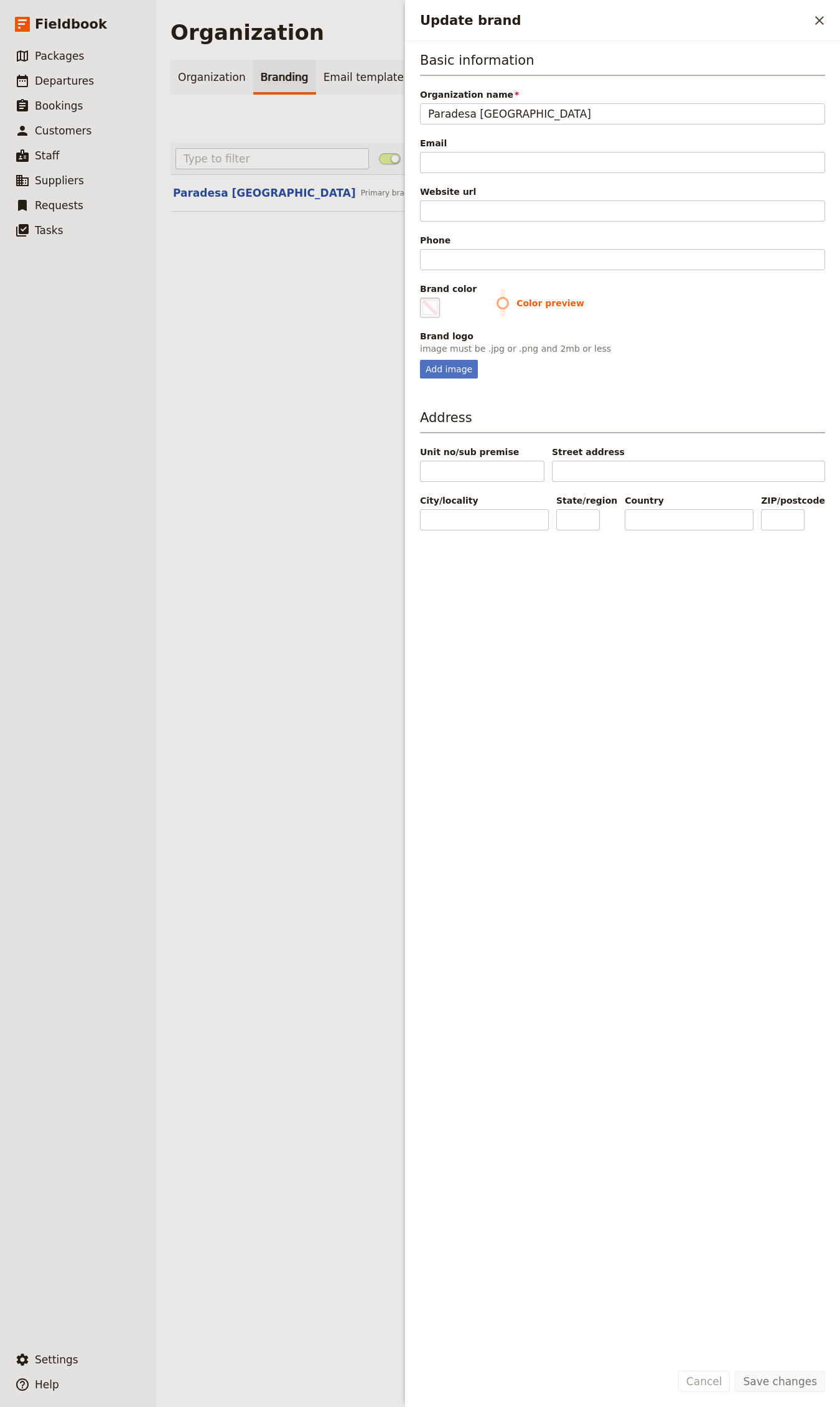
click at [427, 304] on span "Update brand" at bounding box center [430, 307] width 15 height 15
click at [423, 297] on input "#000000" at bounding box center [423, 297] width 1 height 1
type input "#016938"
click at [429, 372] on div "Add image" at bounding box center [448, 369] width 58 height 19
click at [420, 360] on input "Add image" at bounding box center [420, 359] width 1 height 1
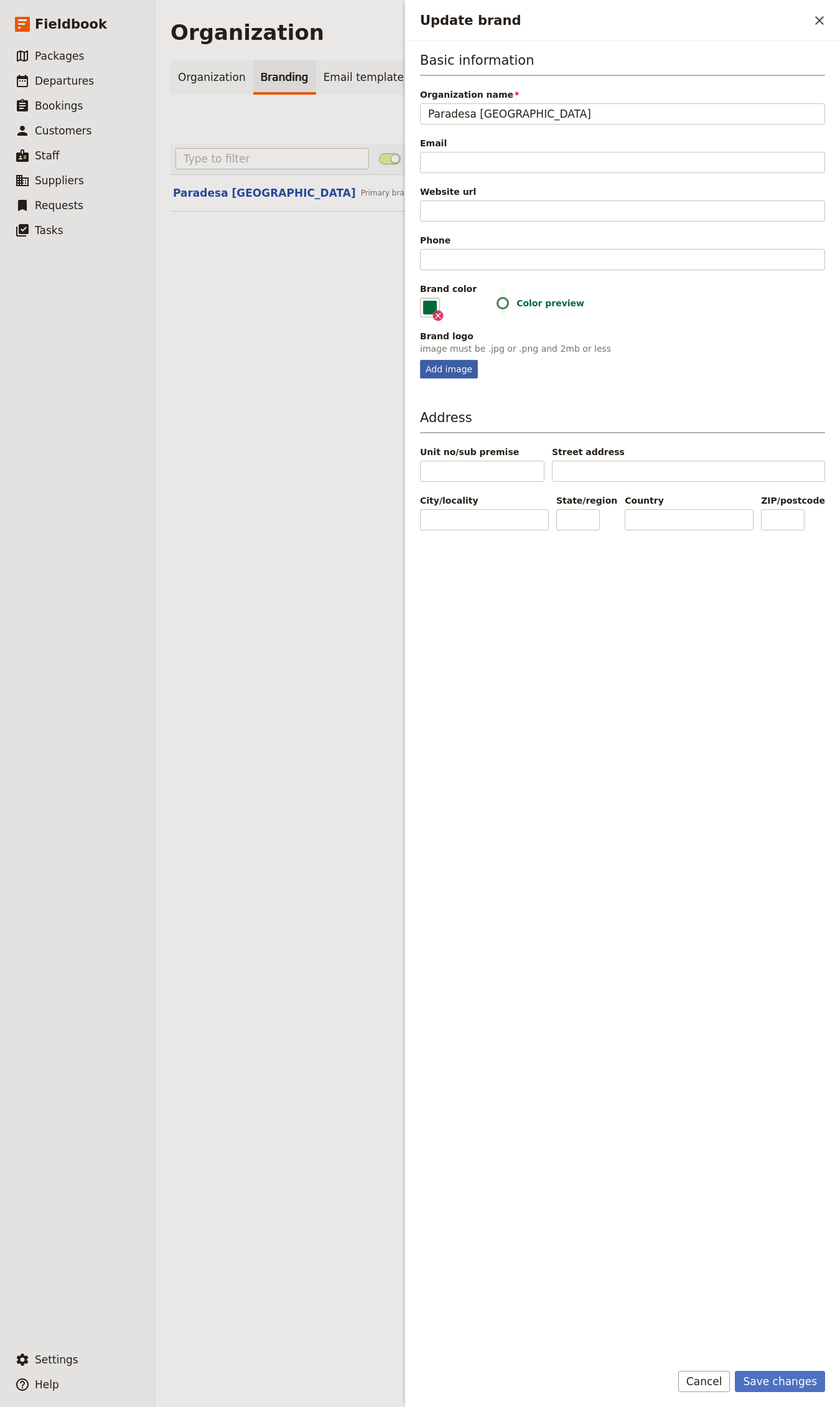
click at [451, 369] on div "Add image" at bounding box center [448, 369] width 58 height 19
click at [420, 360] on input "Add image" at bounding box center [420, 359] width 1 height 1
type input "C:\fakepath\Paradesa-[GEOGRAPHIC_DATA]-Logo-Color.png"
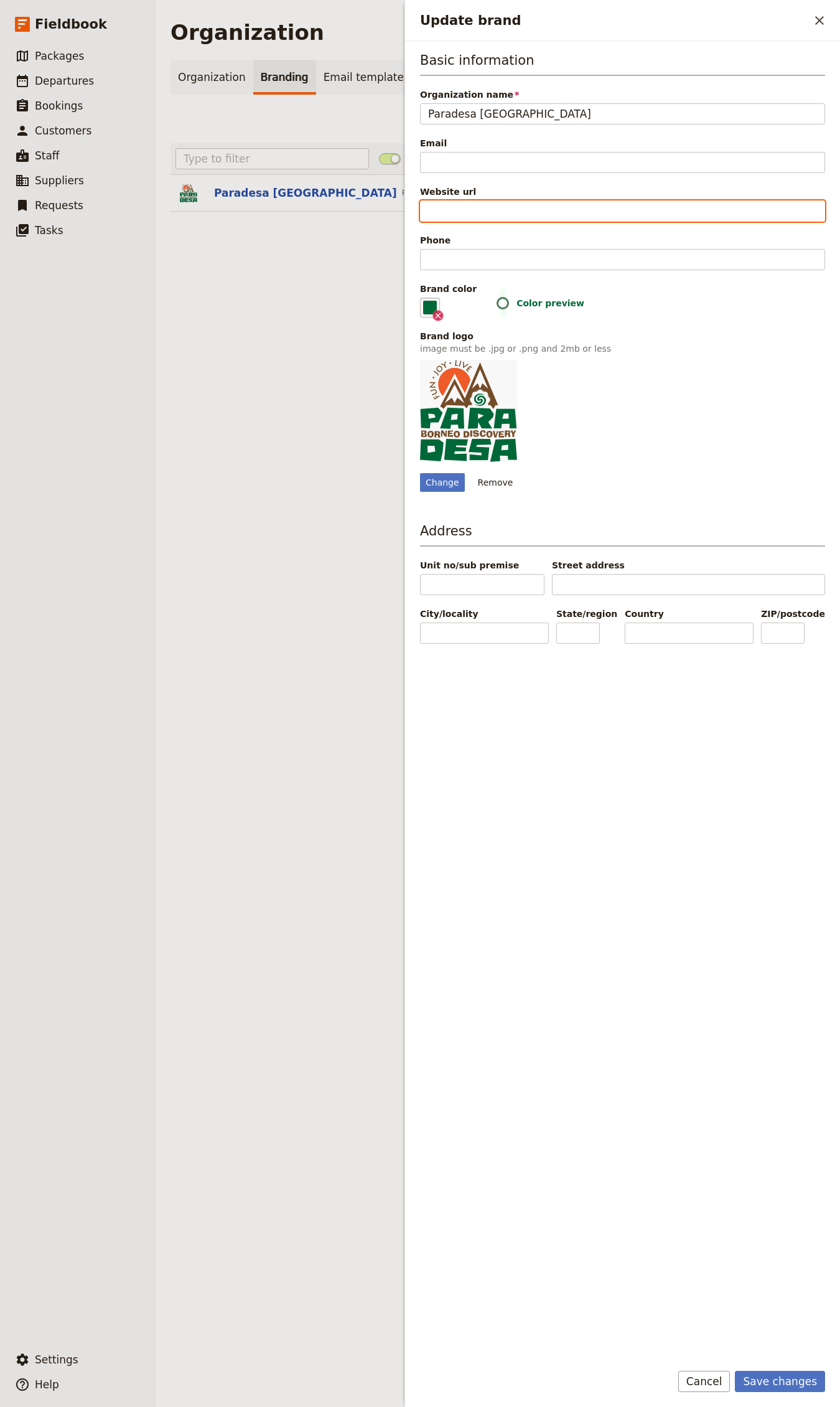
click at [496, 210] on input "Website url" at bounding box center [622, 210] width 405 height 21
paste input "[URL][DOMAIN_NAME]"
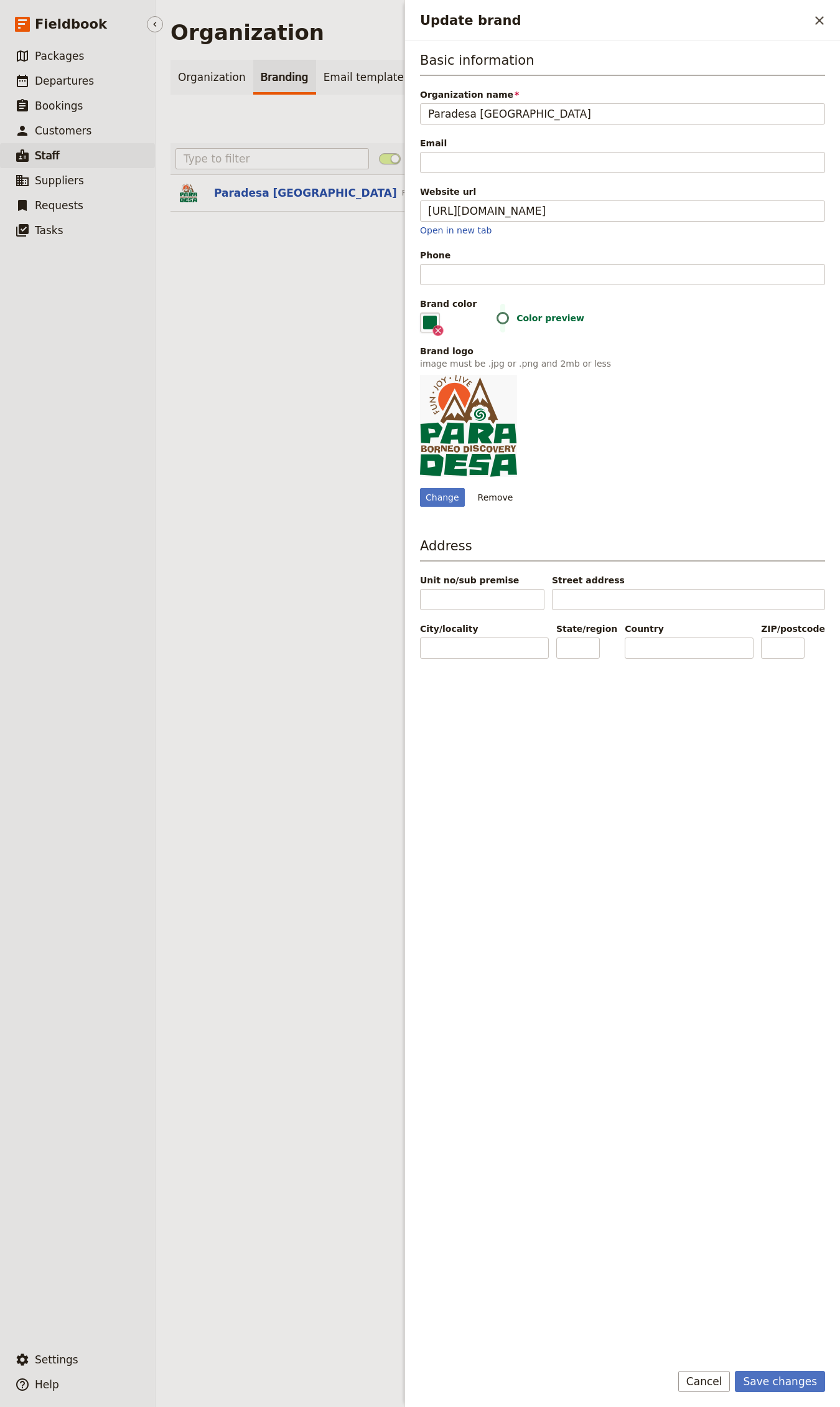
type input "[URL][DOMAIN_NAME]"
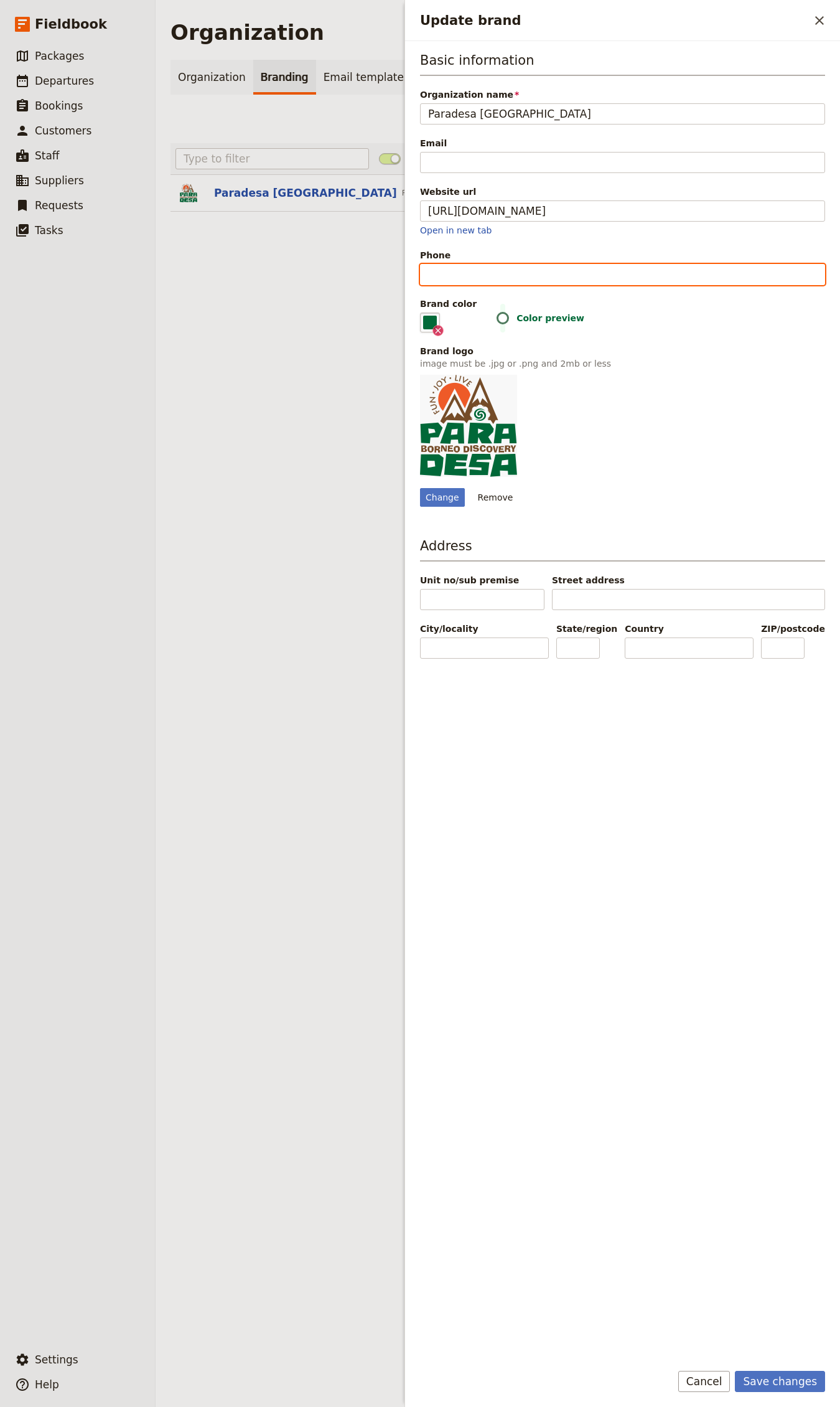
click at [468, 279] on input "Phone" at bounding box center [622, 274] width 405 height 21
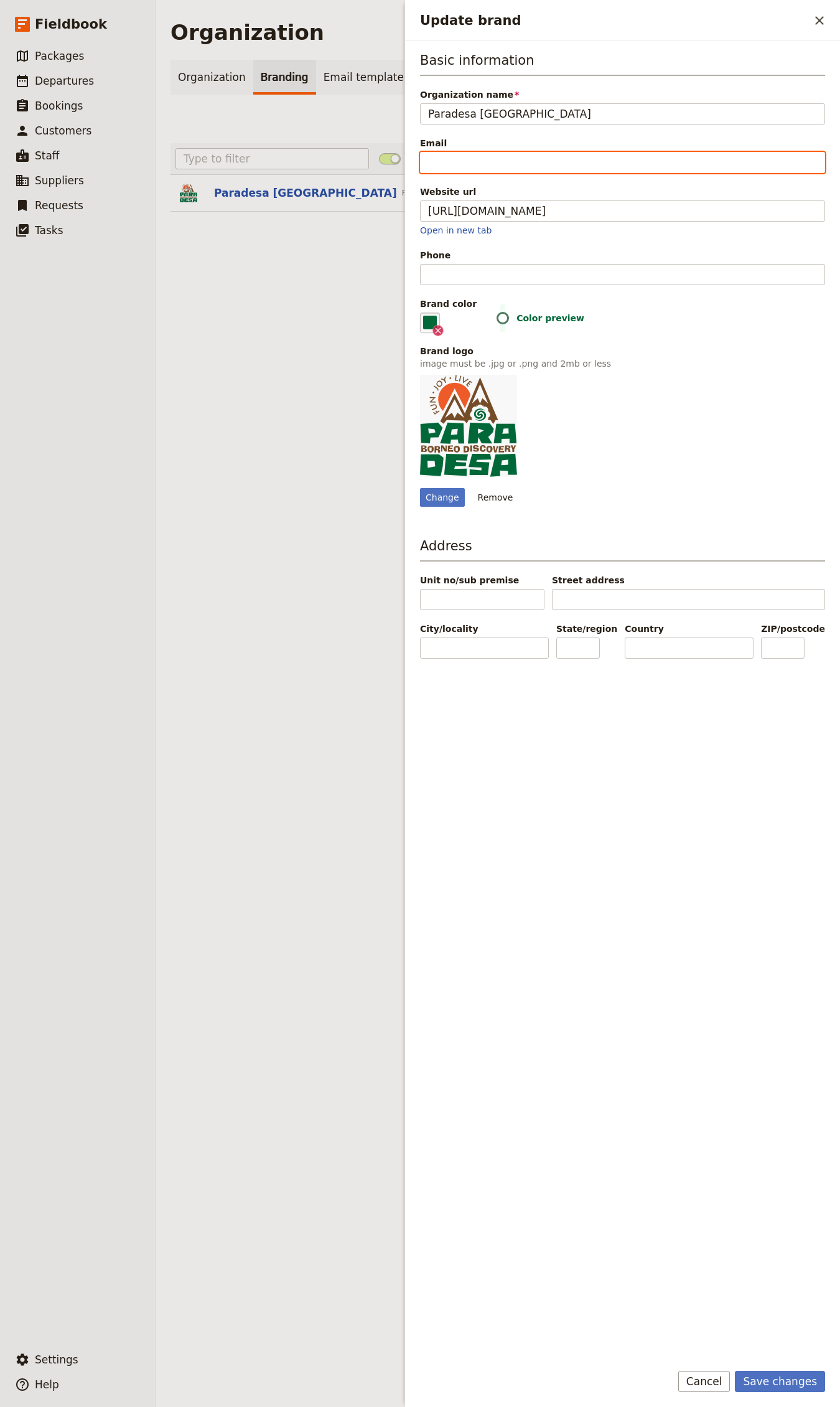
click at [437, 158] on input "Email" at bounding box center [622, 162] width 405 height 21
paste input "[EMAIL_ADDRESS][DOMAIN_NAME]"
type input "[EMAIL_ADDRESS][DOMAIN_NAME]"
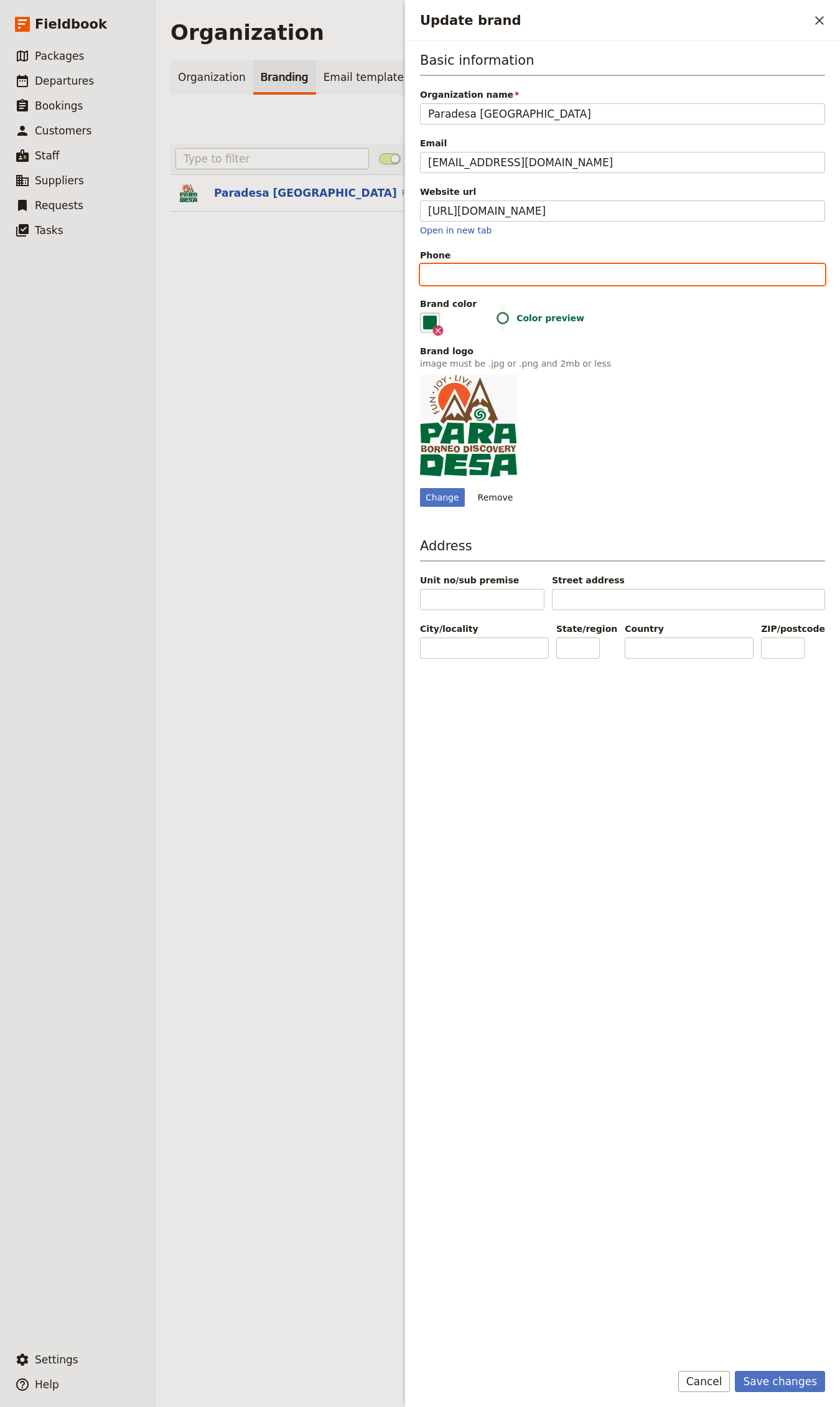
click at [440, 279] on input "Phone" at bounding box center [622, 274] width 405 height 21
paste input "[PHONE_NUMBER]"
type input "[PHONE_NUMBER]"
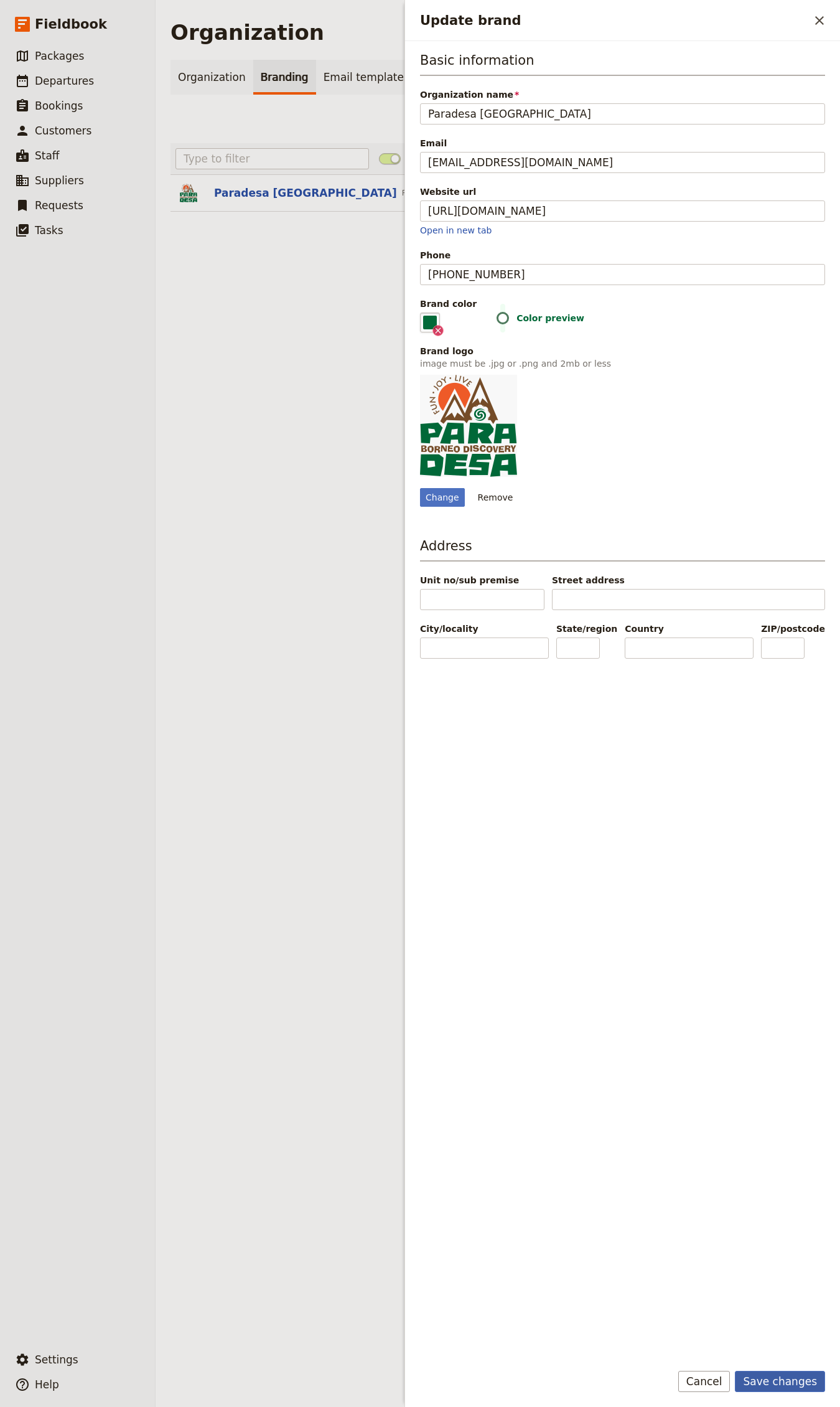
click at [790, 762] on button "Save changes" at bounding box center [780, 1381] width 90 height 21
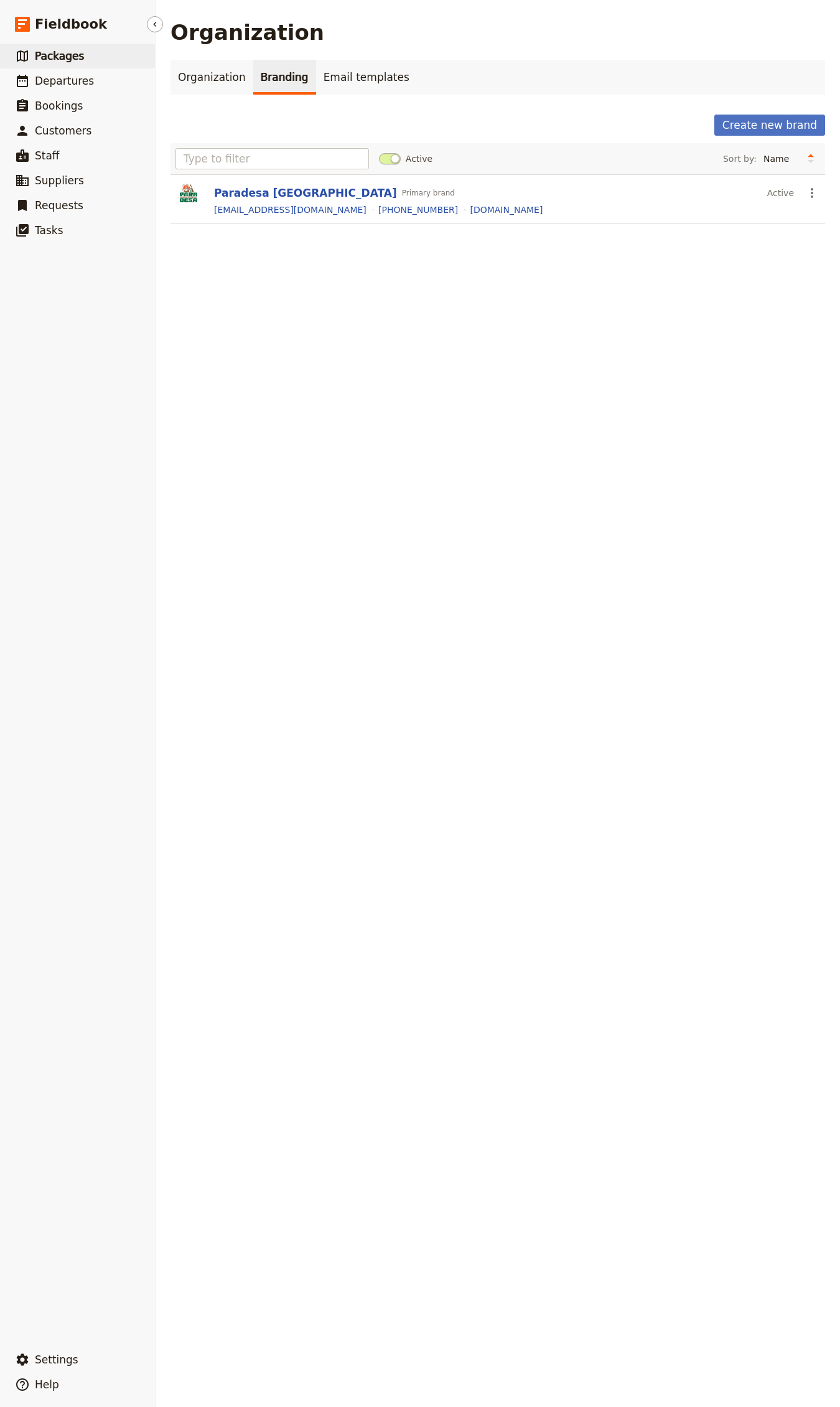
click at [88, 66] on link "​ Packages" at bounding box center [78, 56] width 155 height 25
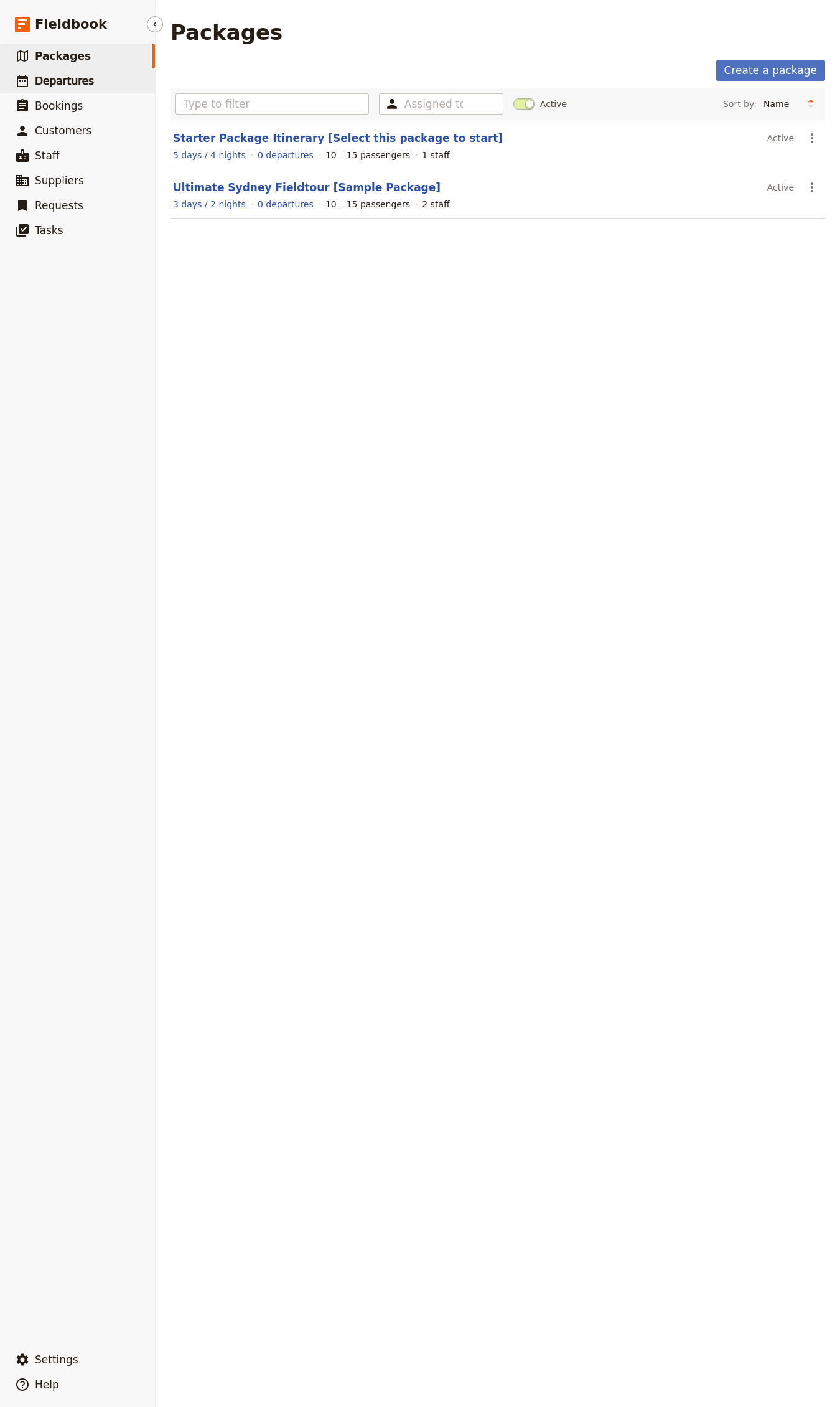
click at [61, 82] on span "Departures" at bounding box center [64, 81] width 59 height 12
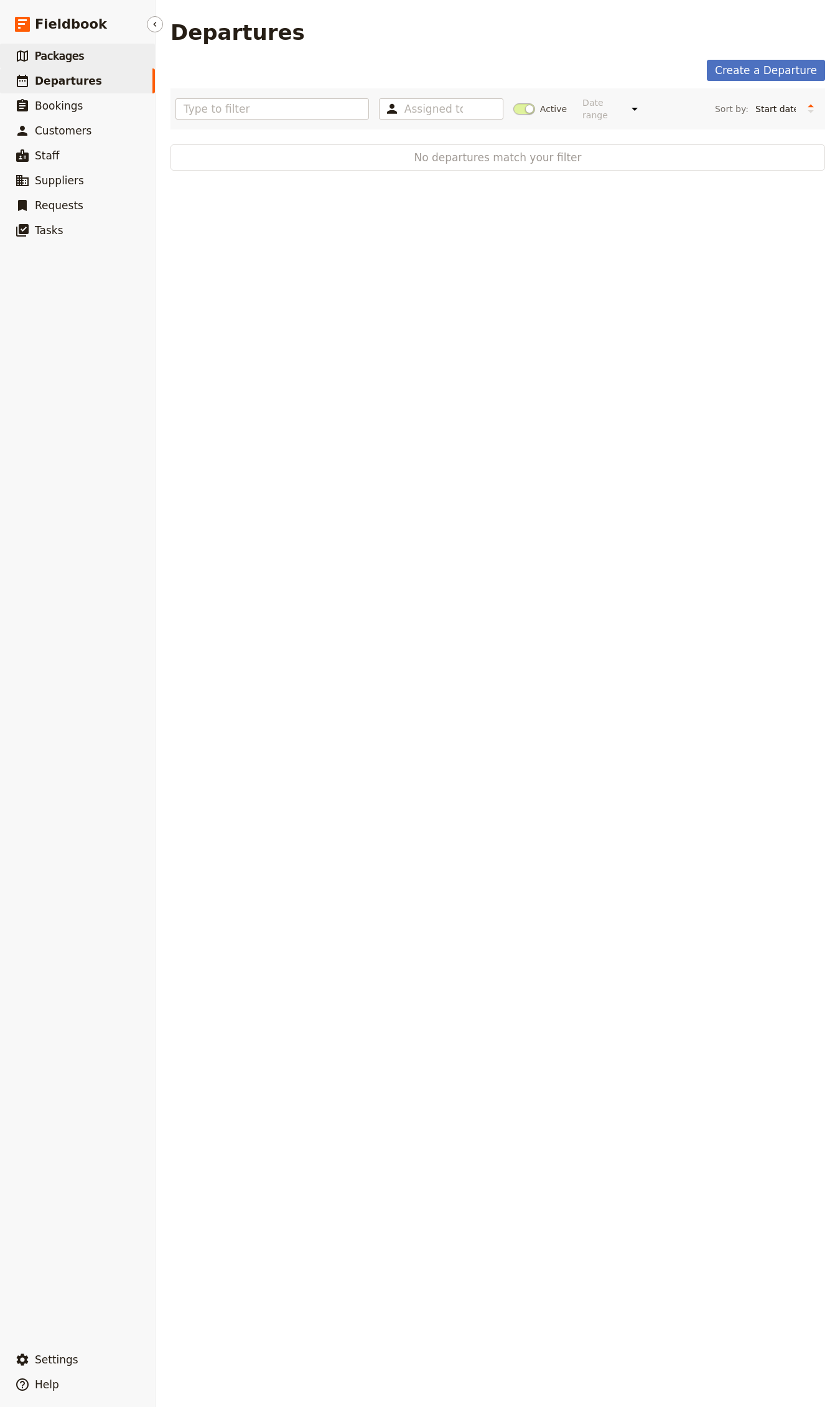
click at [55, 50] on span "Packages" at bounding box center [59, 56] width 49 height 12
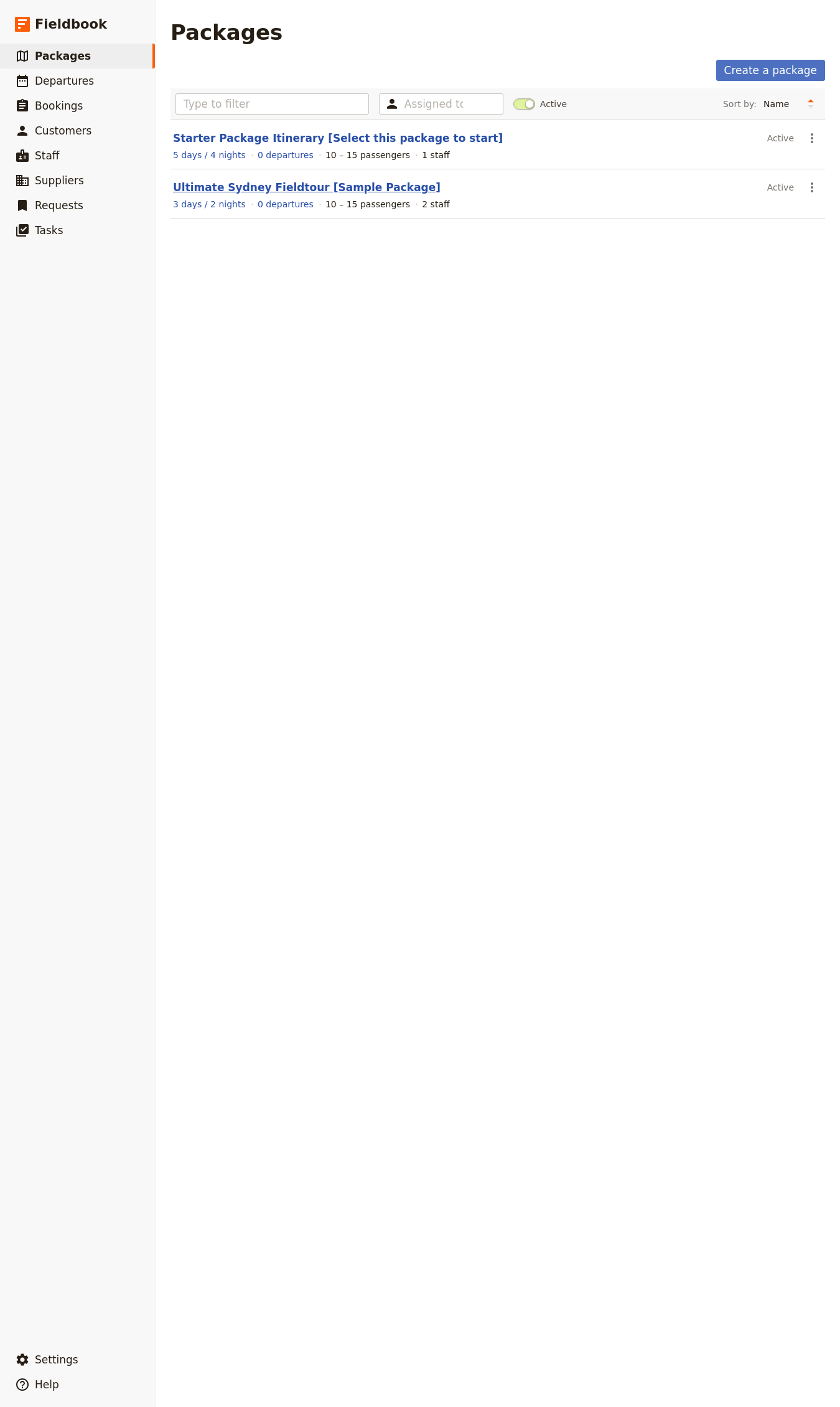
click at [271, 193] on link "Ultimate Sydney Fieldtour [Sample Package]" at bounding box center [306, 187] width 268 height 12
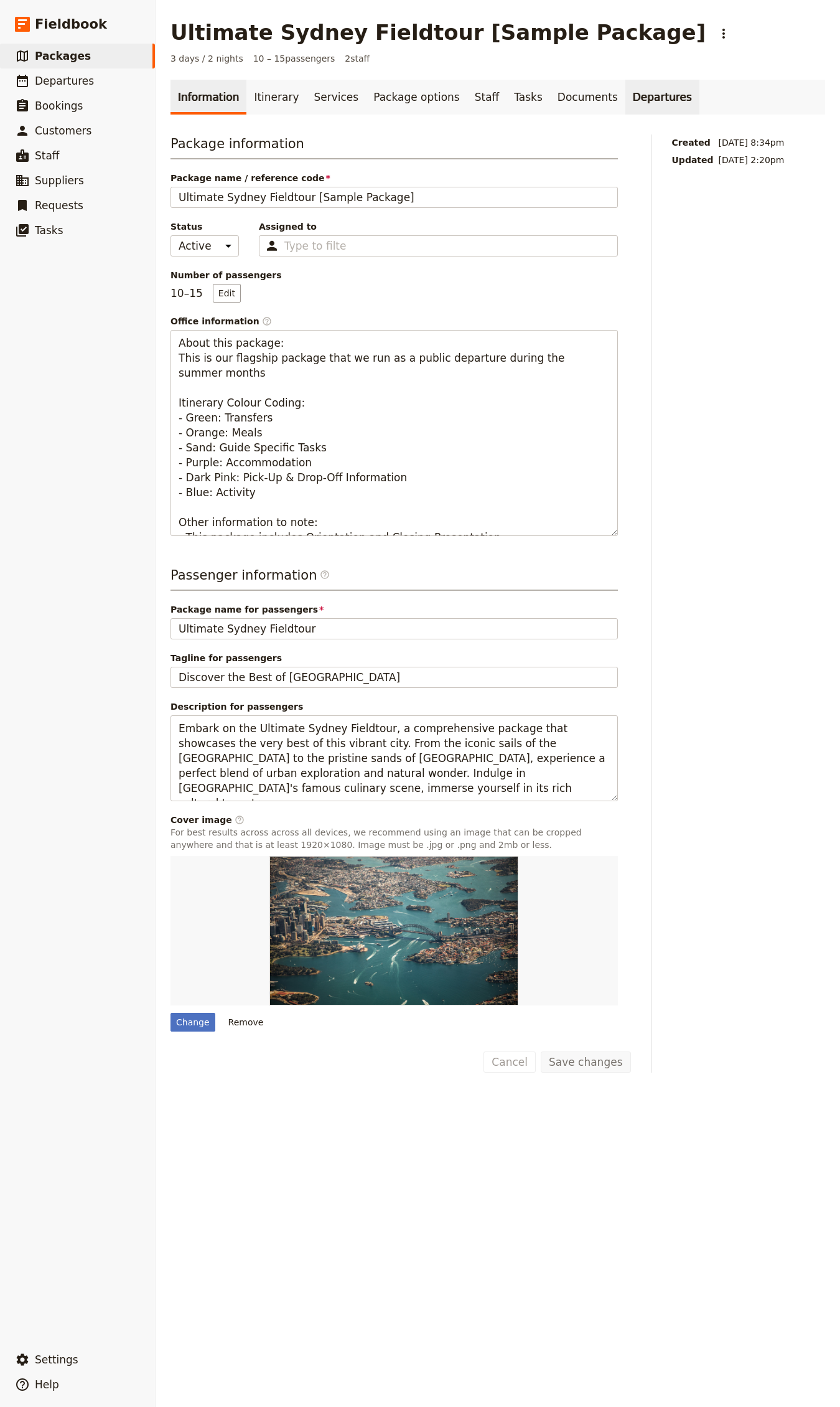
click at [631, 92] on link "Departures" at bounding box center [662, 97] width 74 height 35
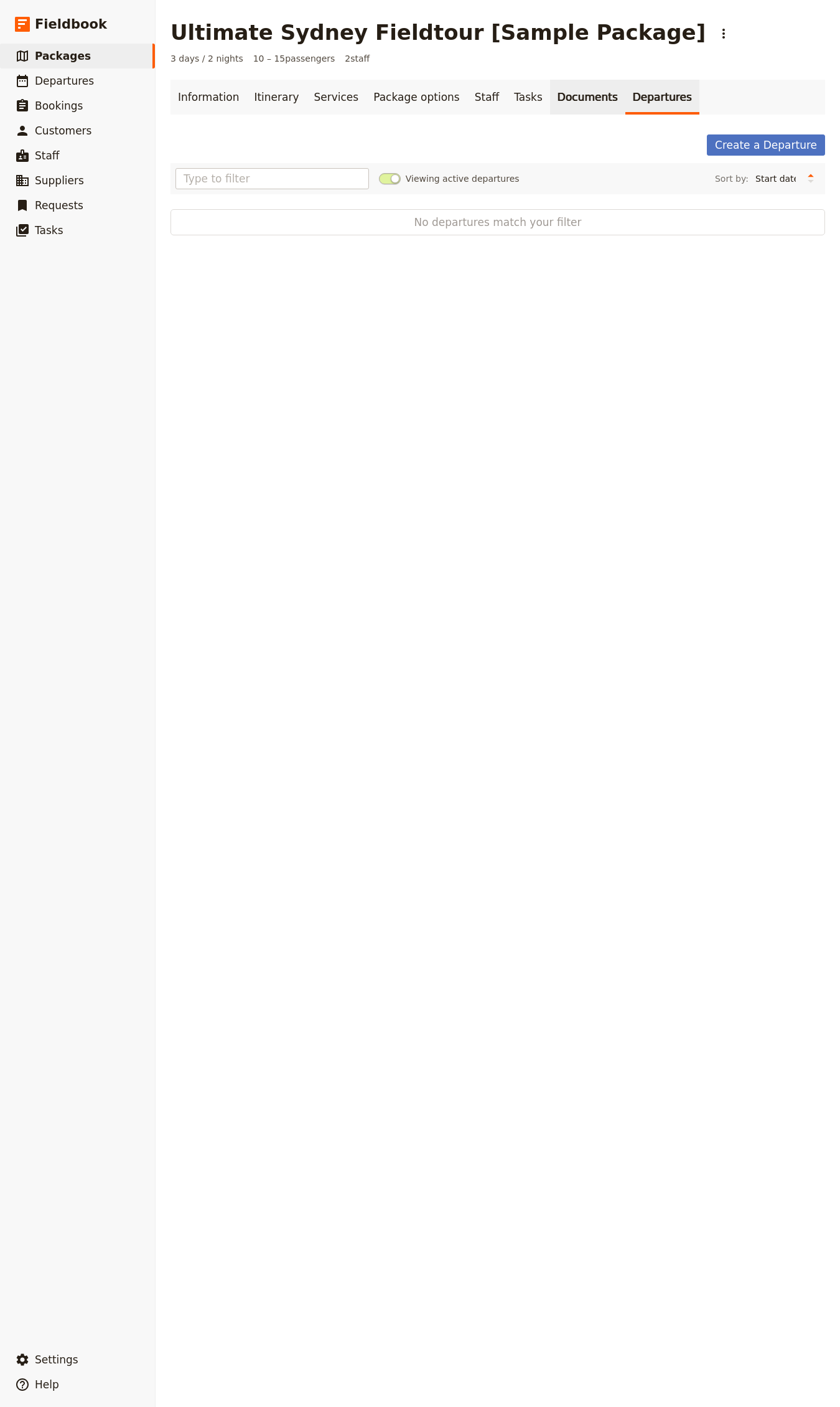
click at [562, 97] on link "Documents" at bounding box center [587, 97] width 75 height 35
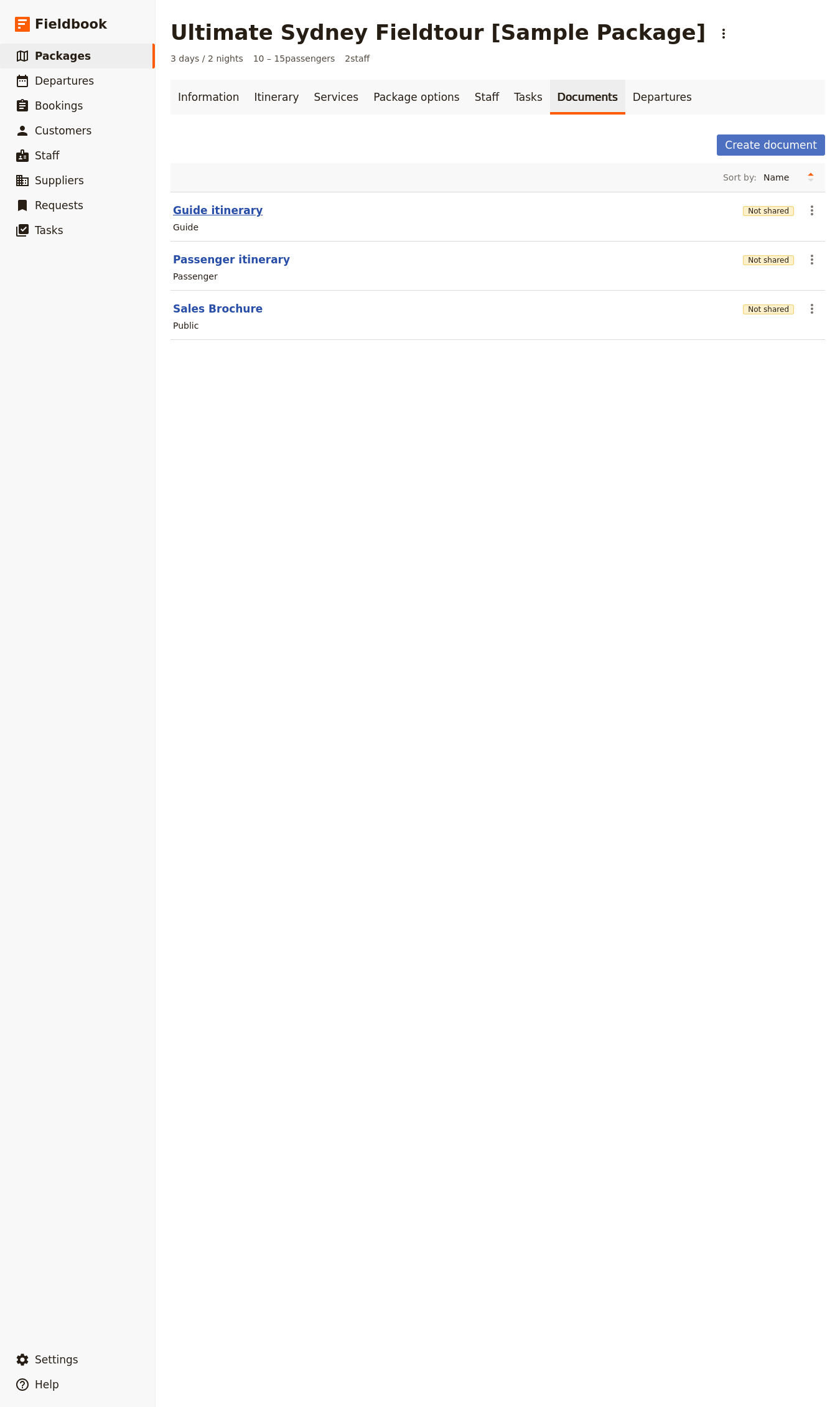
click at [187, 211] on button "Guide itinerary" at bounding box center [217, 210] width 89 height 15
select select "STAFF"
select select "RUN_SHEET"
select select "DEFAULT"
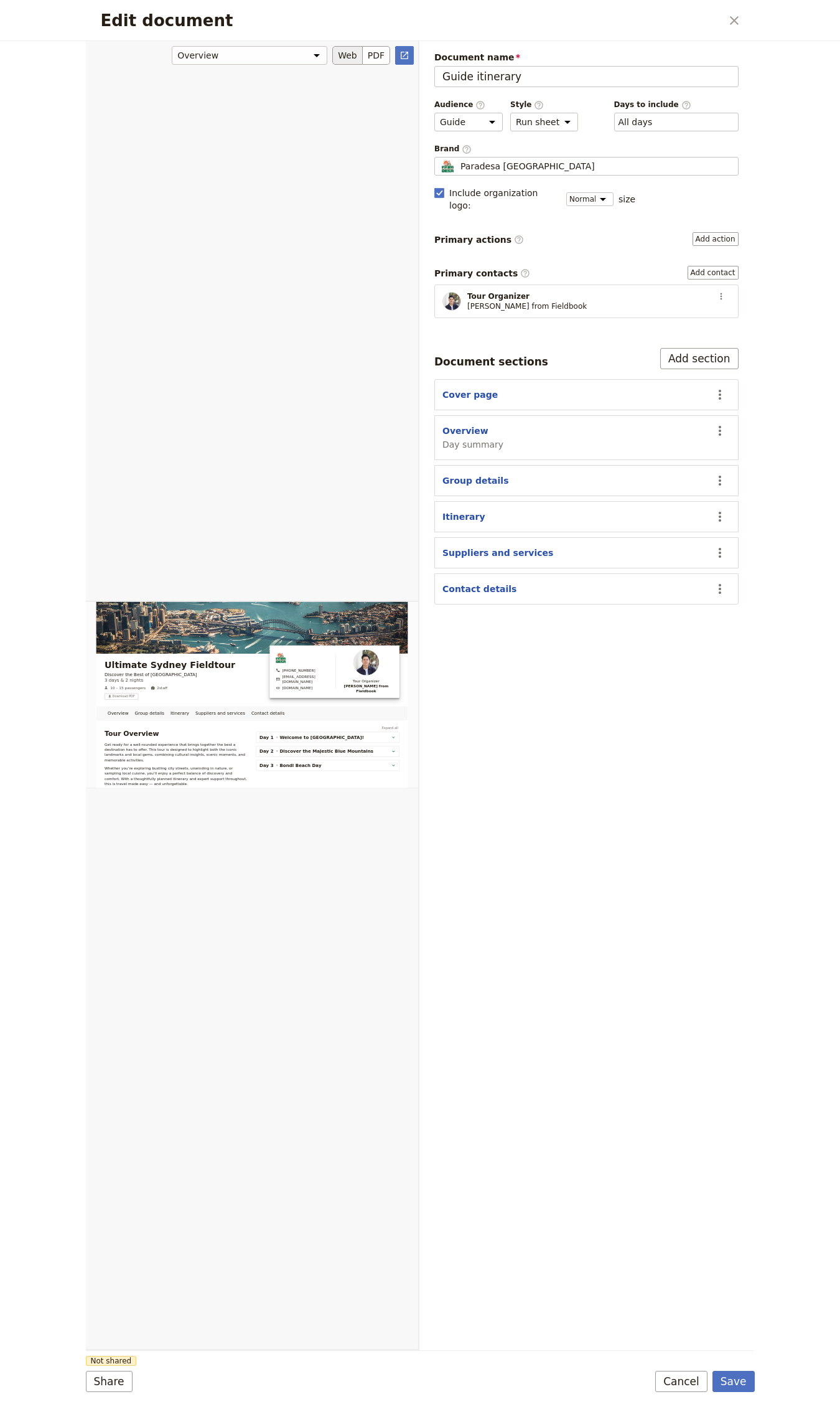
scroll to position [49, 0]
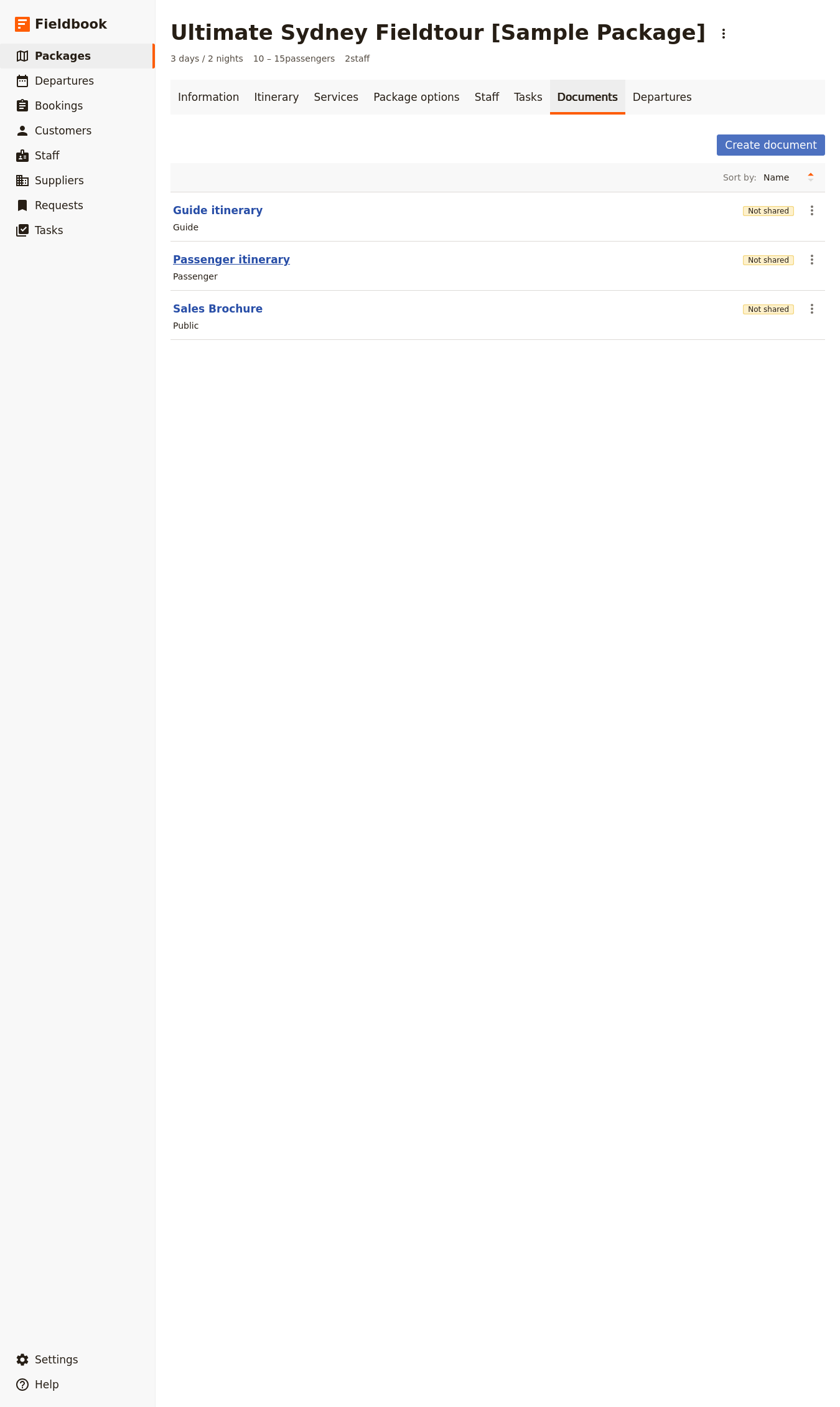
click at [230, 259] on button "Passenger itinerary" at bounding box center [231, 259] width 117 height 15
select select "PASSENGER"
select select "RUN_SHEET"
select select "DEFAULT"
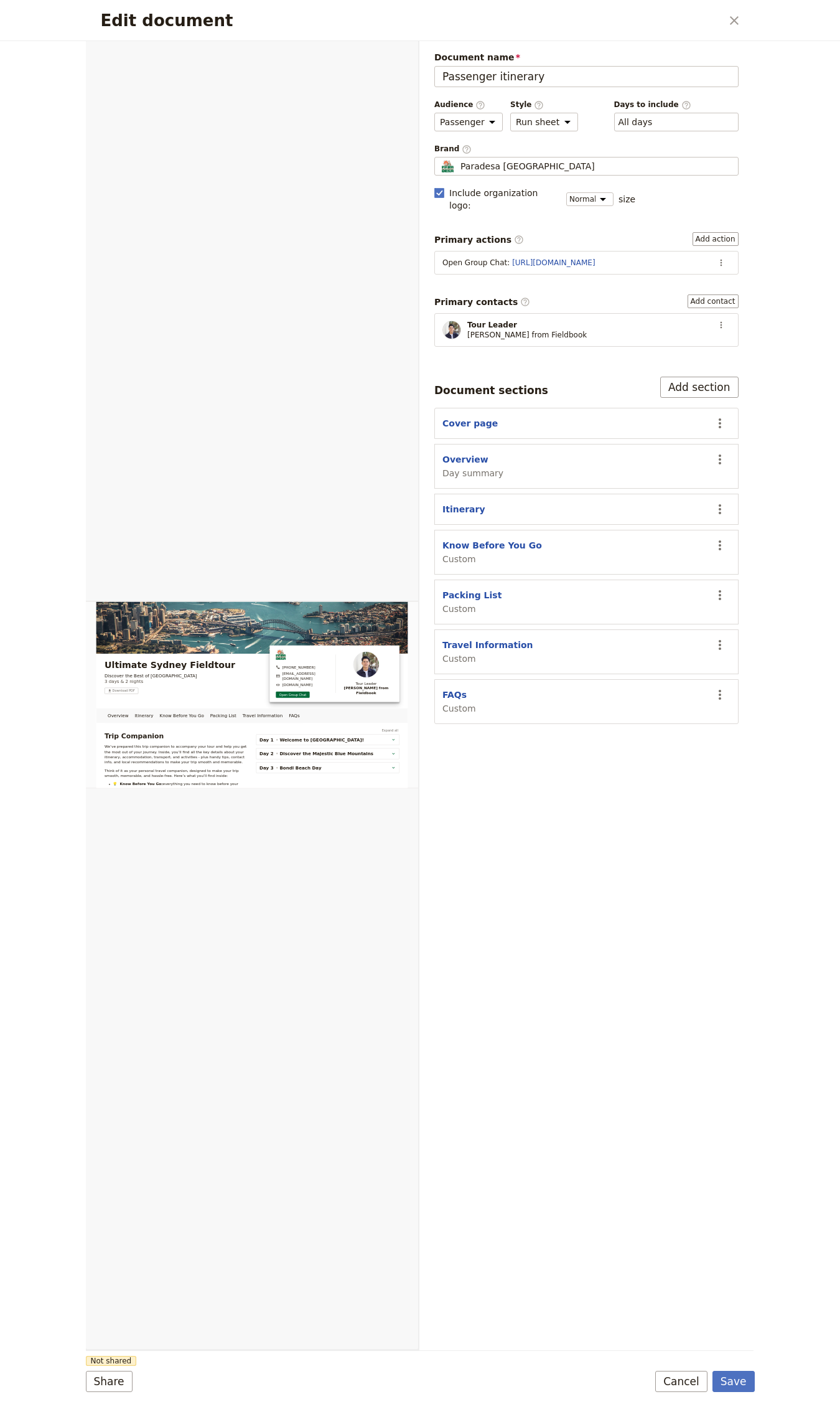
scroll to position [0, 0]
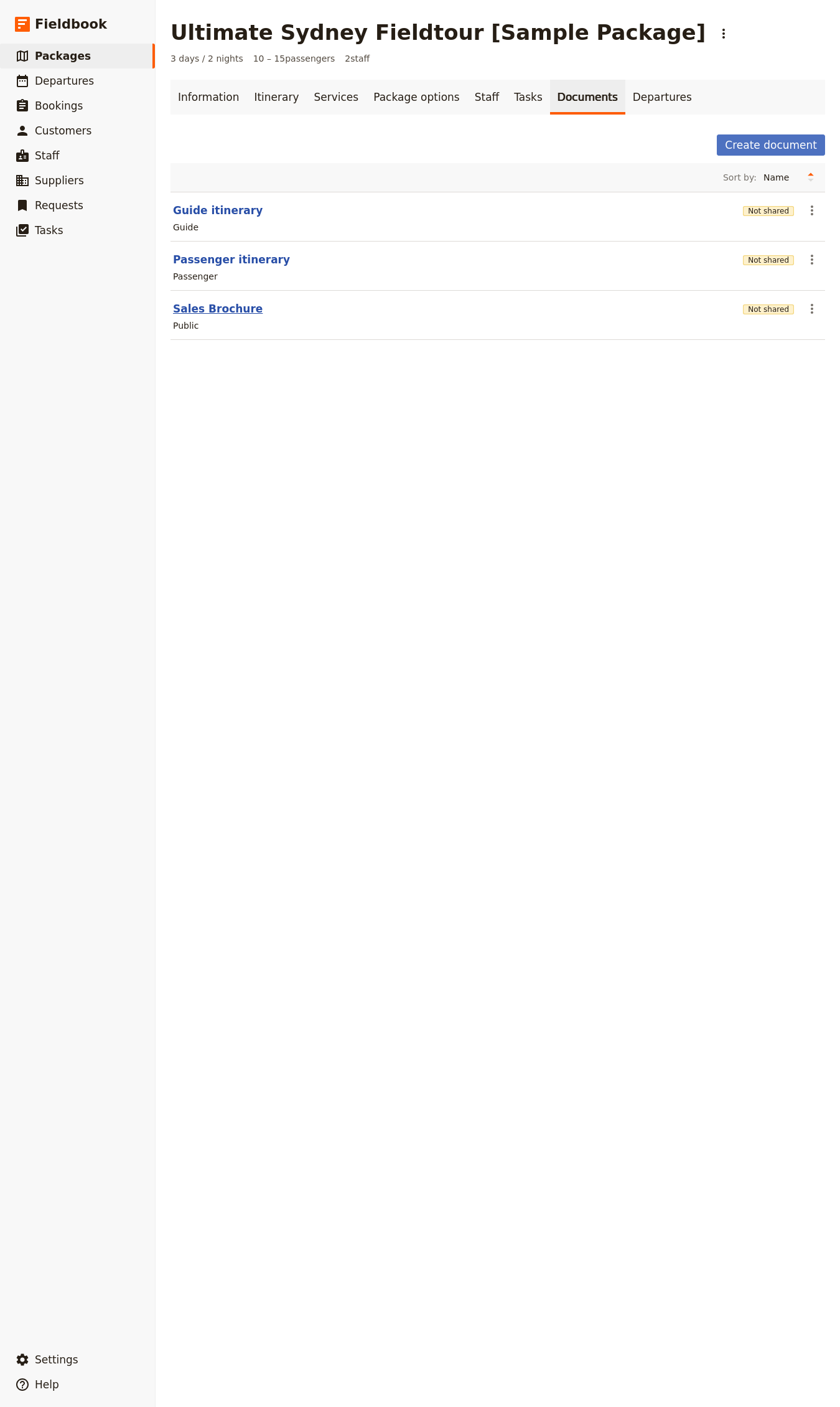
click at [199, 306] on button "Sales Brochure" at bounding box center [217, 308] width 89 height 15
select select "DEFAULT"
click at [625, 86] on link "Departures" at bounding box center [662, 97] width 74 height 35
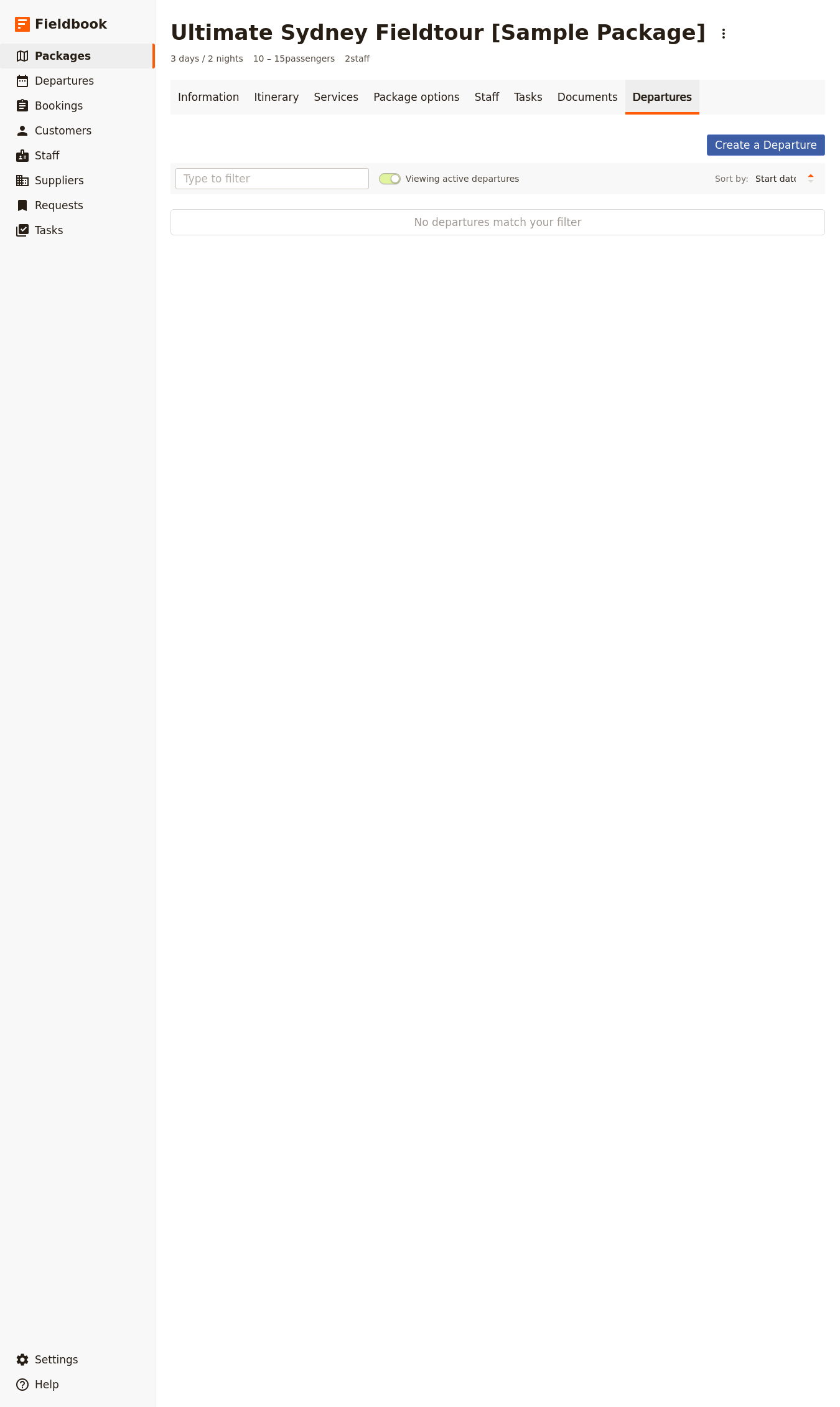
click at [748, 149] on link "Create a Departure" at bounding box center [766, 144] width 118 height 21
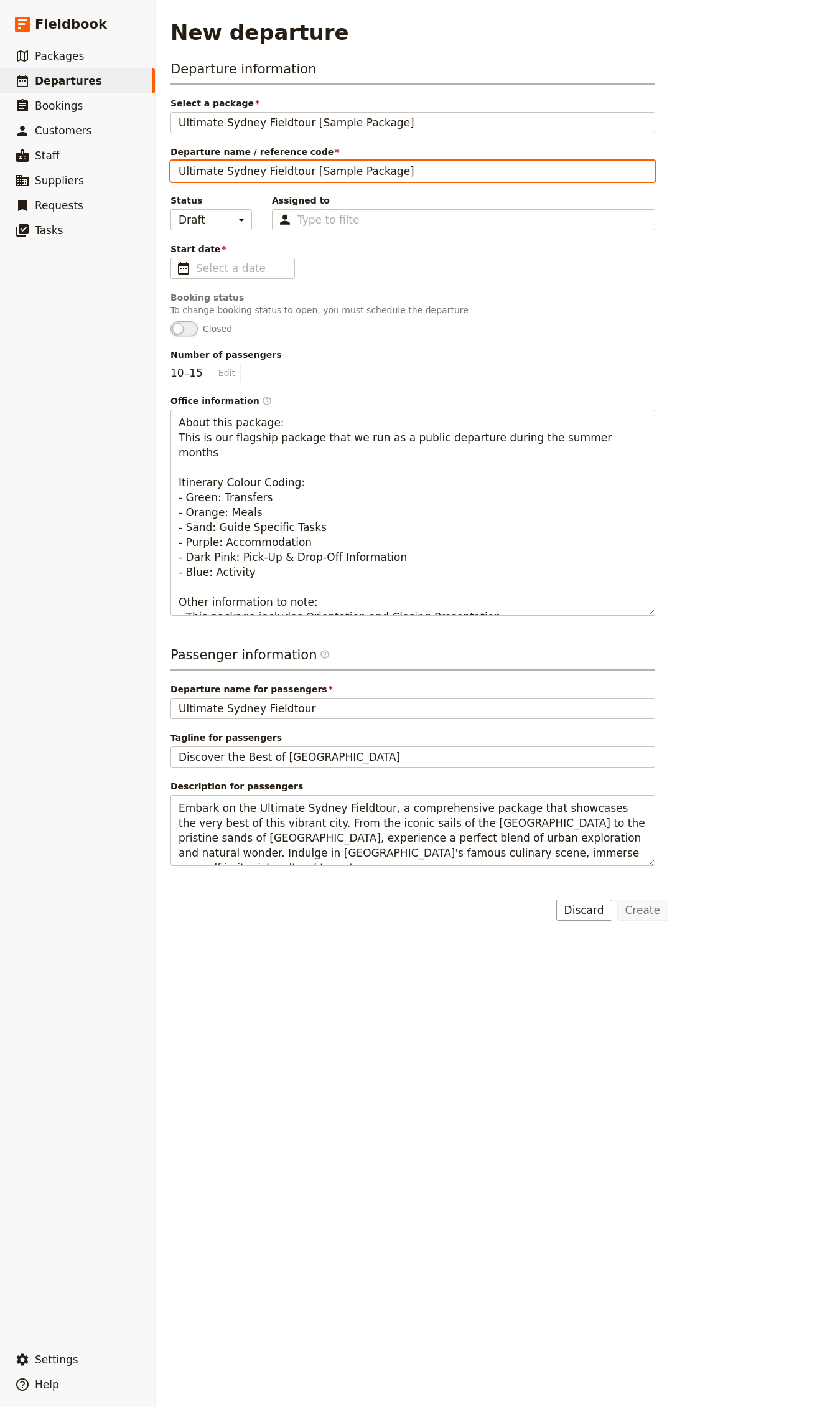
click at [334, 162] on input "Ultimate Sydney Fieldtour [Sample Package]" at bounding box center [413, 171] width 485 height 21
click at [368, 170] on input "Ultimate Sydney Fieldtour [Sample Package]" at bounding box center [413, 171] width 485 height 21
type input "Ultimate Sydney Fieldtour [Sample Departure]"
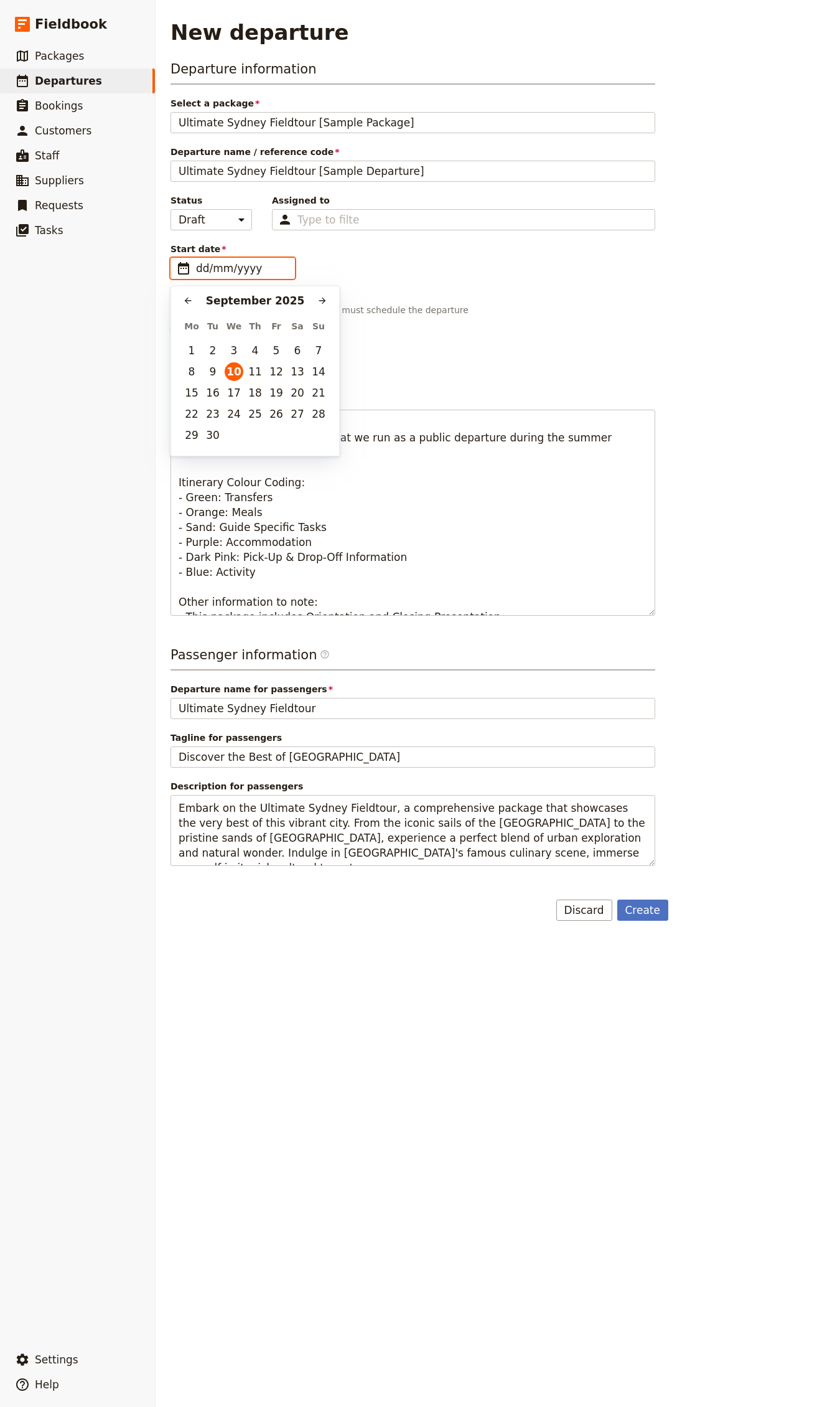
drag, startPoint x: 258, startPoint y: 268, endPoint x: 264, endPoint y: 296, distance: 28.6
click at [258, 268] on input "dd/mm/yyyy" at bounding box center [241, 268] width 91 height 15
click at [314, 303] on button "​" at bounding box center [322, 300] width 19 height 19
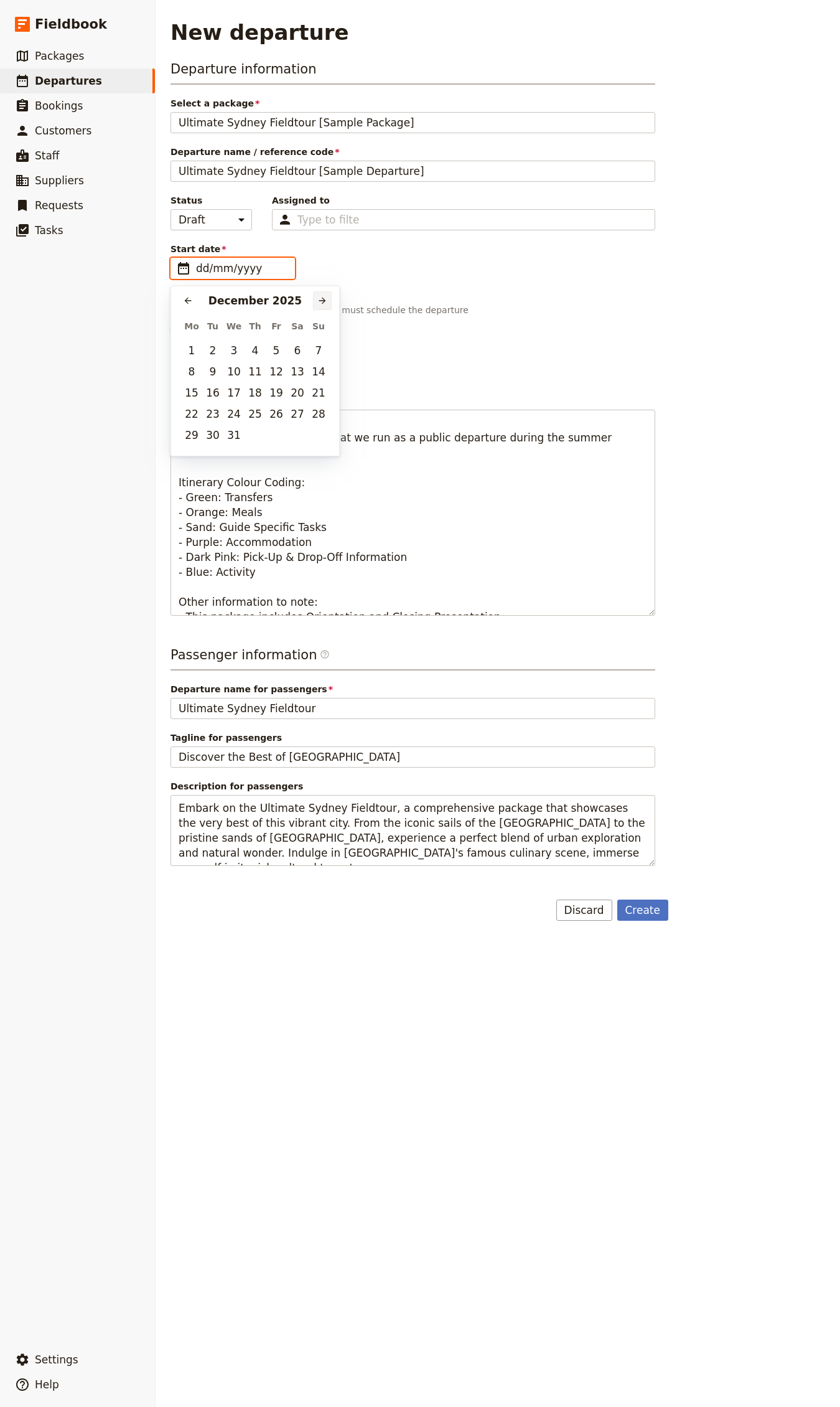
click at [330, 303] on button "​" at bounding box center [322, 300] width 19 height 19
click at [190, 407] on button "19" at bounding box center [192, 414] width 19 height 19
type input "[DATE]"
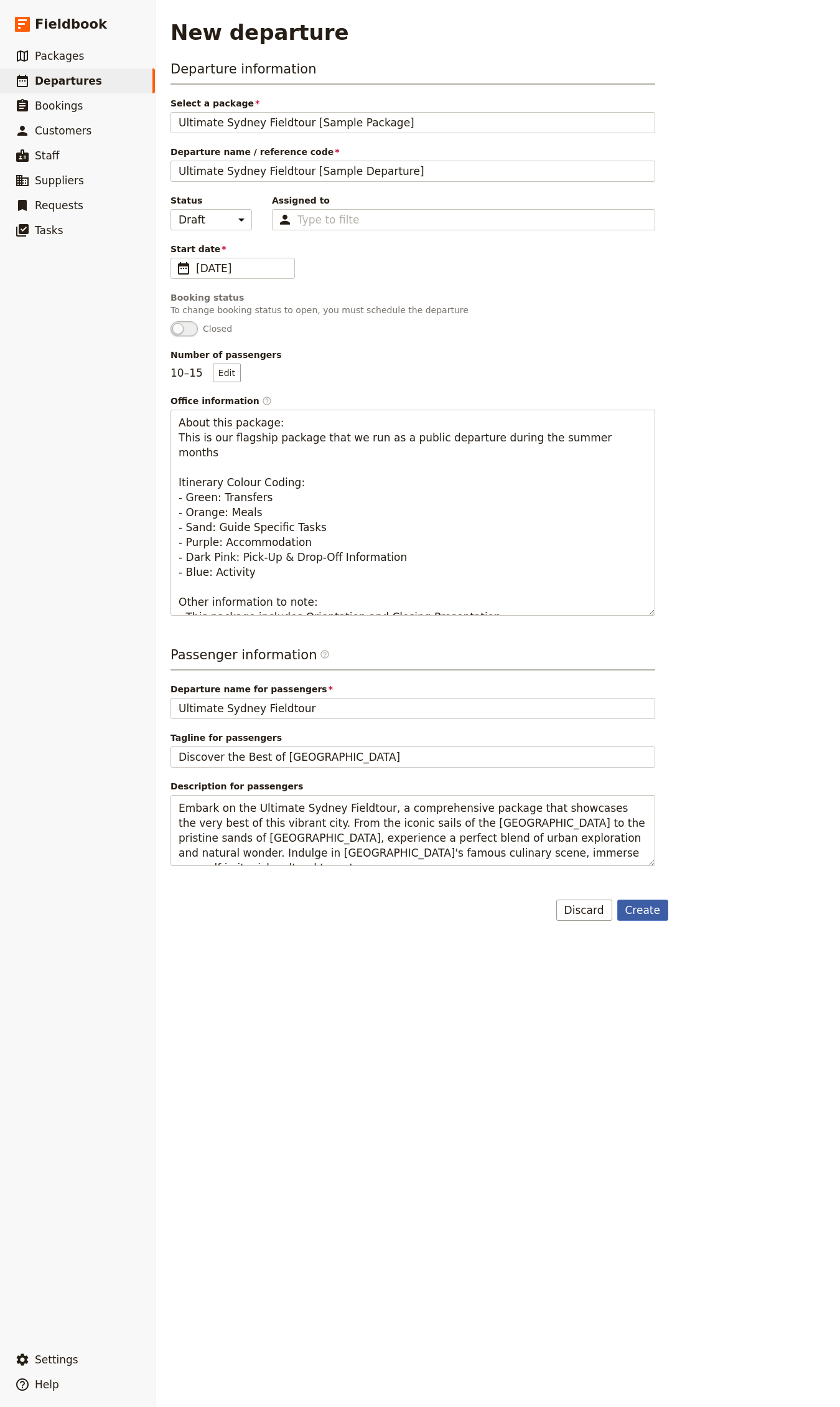
click at [666, 762] on button "Create" at bounding box center [643, 910] width 52 height 21
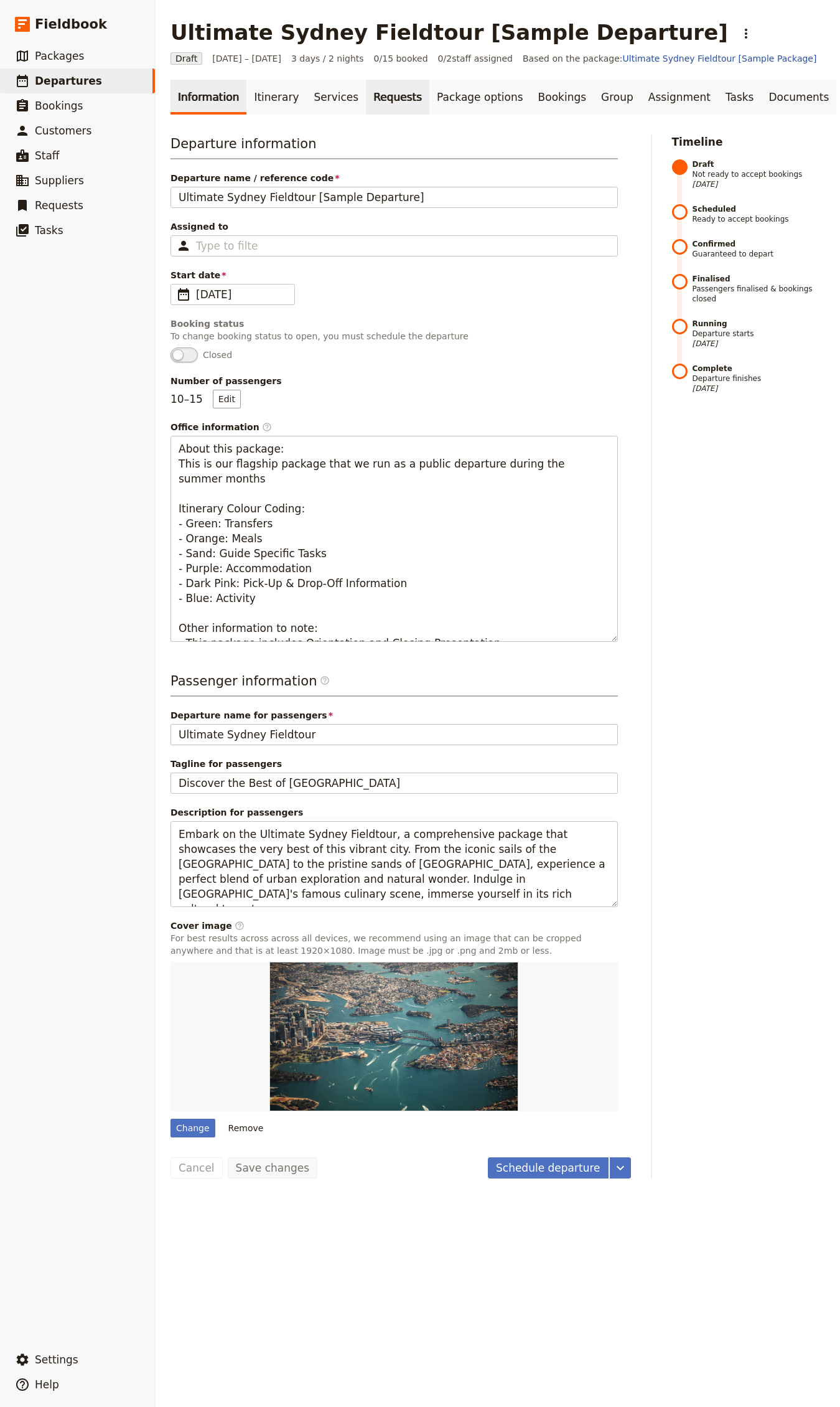
click at [389, 99] on link "Requests" at bounding box center [398, 97] width 64 height 35
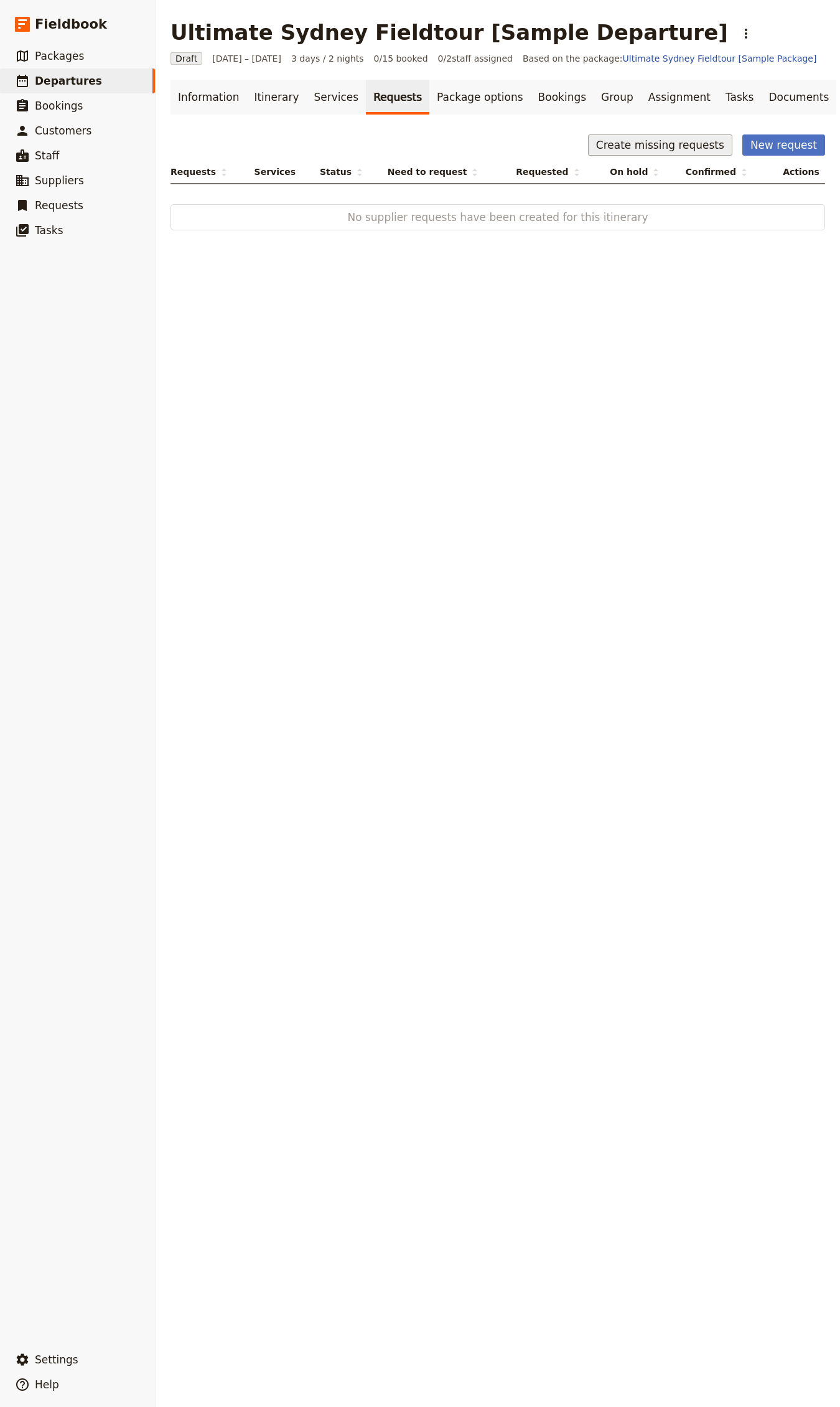
click at [659, 147] on button "Create missing requests" at bounding box center [660, 144] width 144 height 21
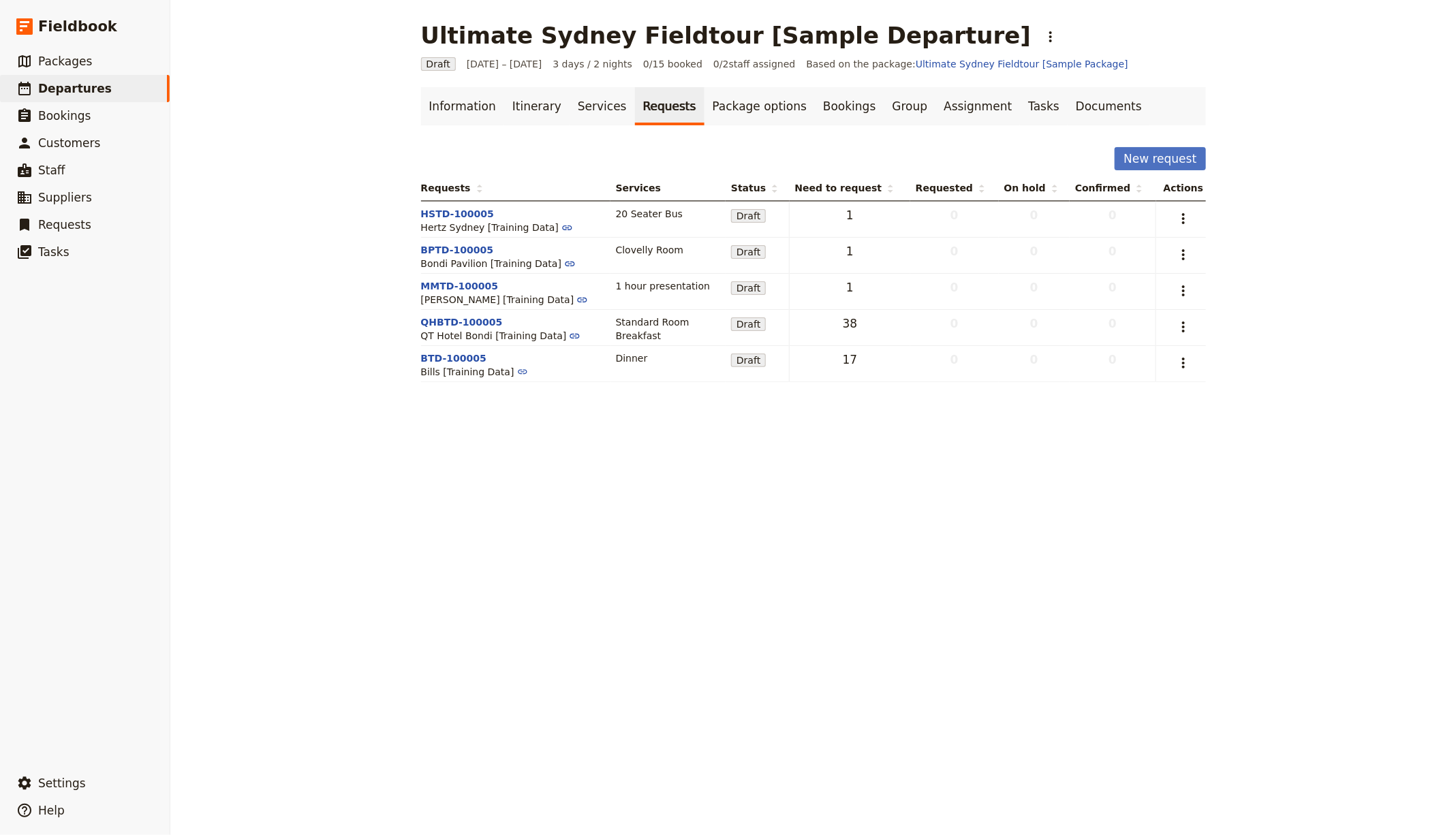
click at [1176, 205] on td "​" at bounding box center [1180, 219] width 50 height 37
click at [1177, 208] on button "​" at bounding box center [1183, 218] width 23 height 23
click at [1145, 280] on span "Capture supplier response" at bounding box center [1118, 285] width 126 height 14
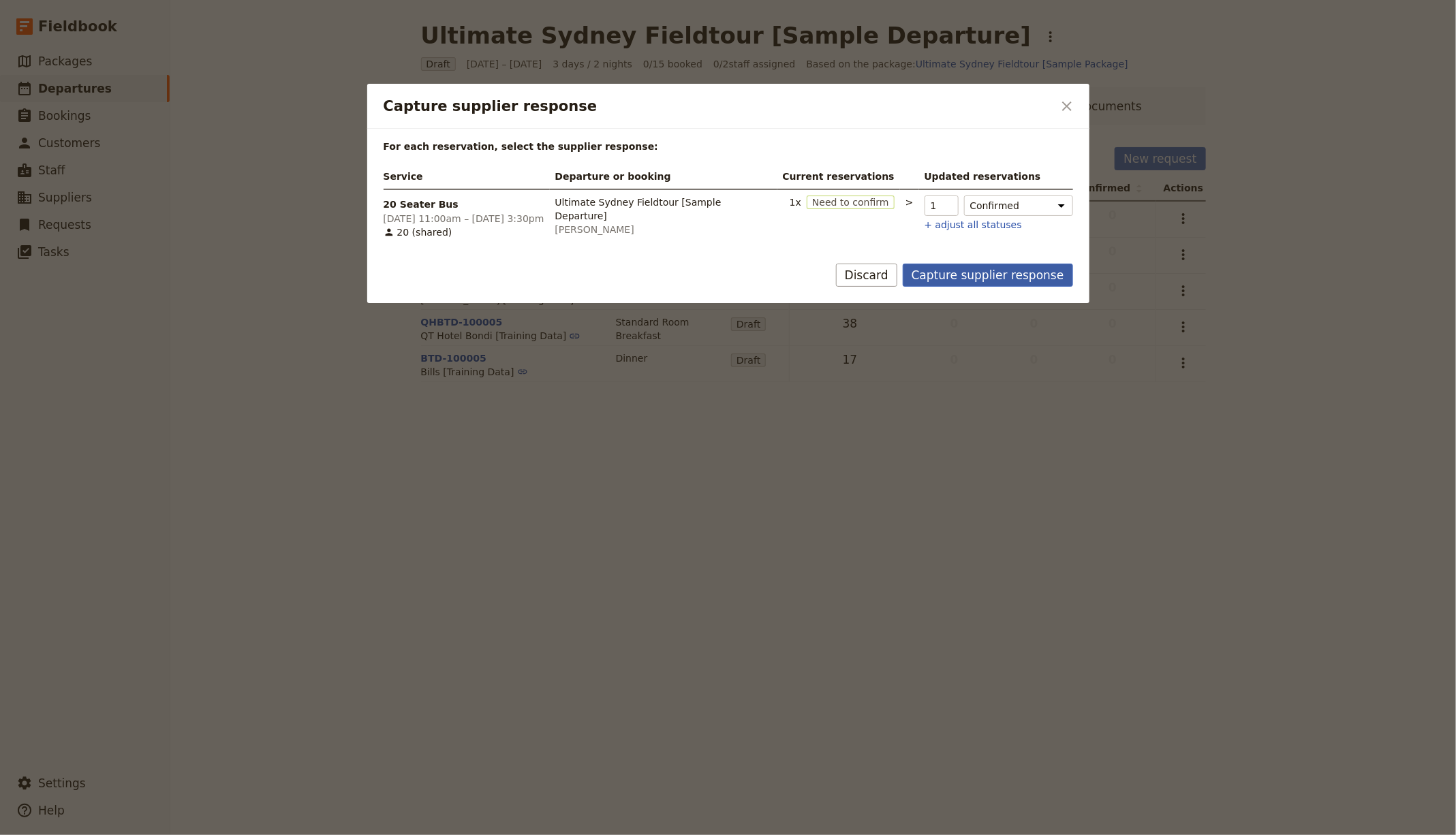
click at [982, 279] on button "Capture supplier response" at bounding box center [988, 274] width 171 height 23
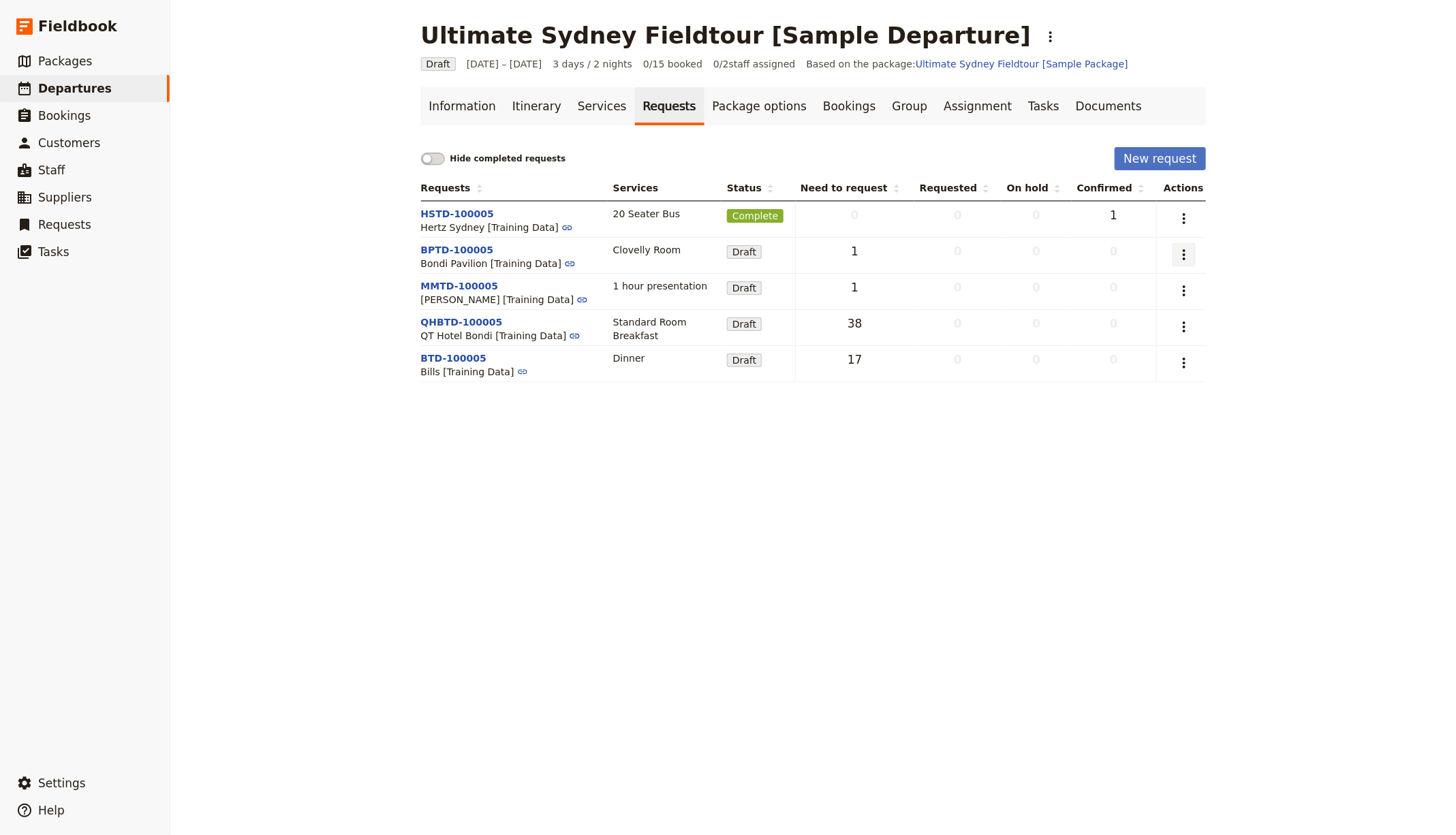
click at [1180, 253] on icon "Actions" at bounding box center [1183, 254] width 16 height 16
click at [1172, 319] on span "Capture supplier response" at bounding box center [1118, 322] width 126 height 14
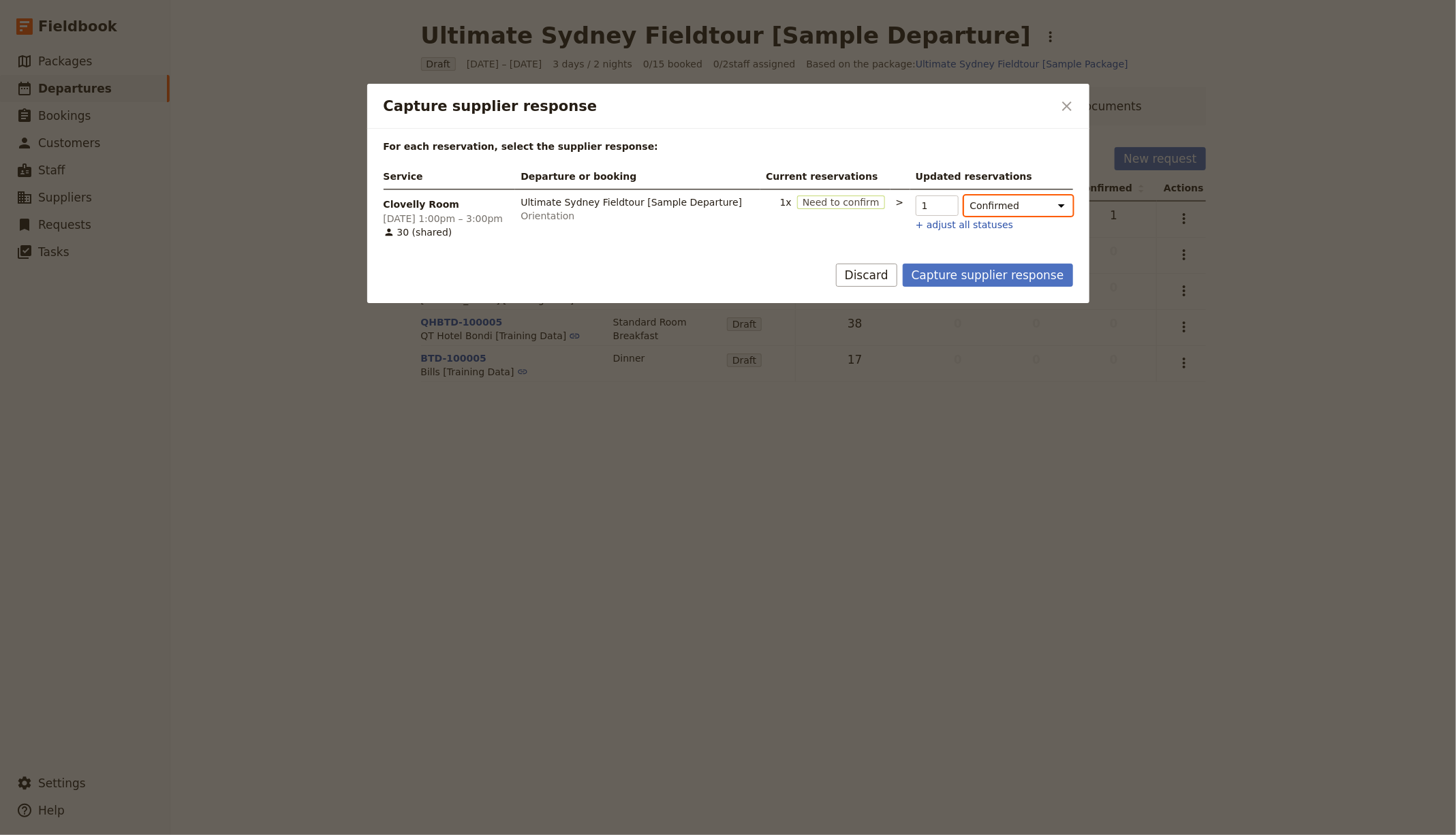
click at [979, 203] on select "Confirmed Need to confirm Hold Not fulfilled" at bounding box center [1019, 206] width 109 height 20
click at [1002, 270] on button "Capture supplier response" at bounding box center [988, 274] width 171 height 23
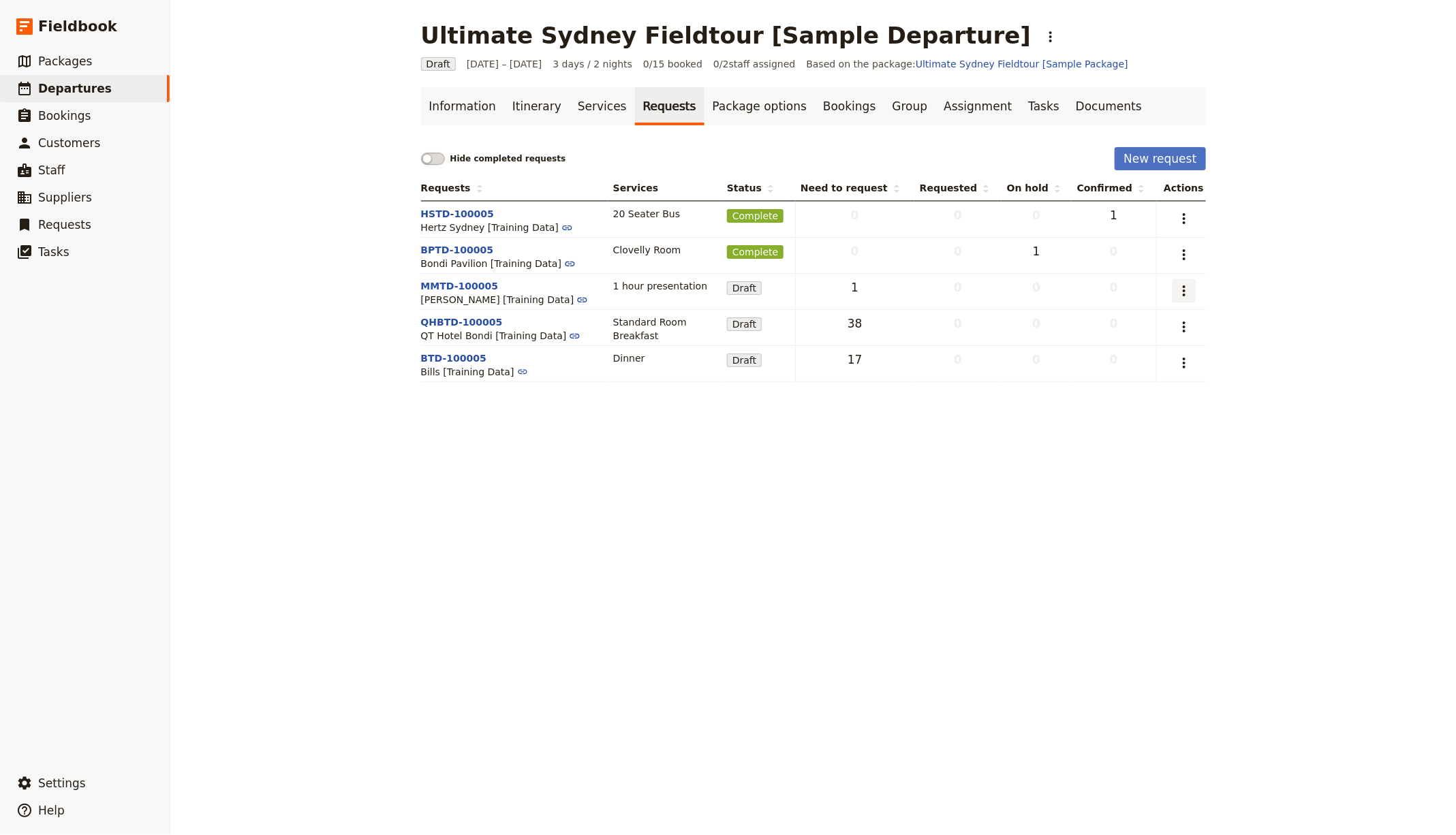
click at [1176, 288] on icon "Actions" at bounding box center [1183, 291] width 16 height 16
click at [1158, 342] on span "Send request" at bounding box center [1118, 339] width 126 height 14
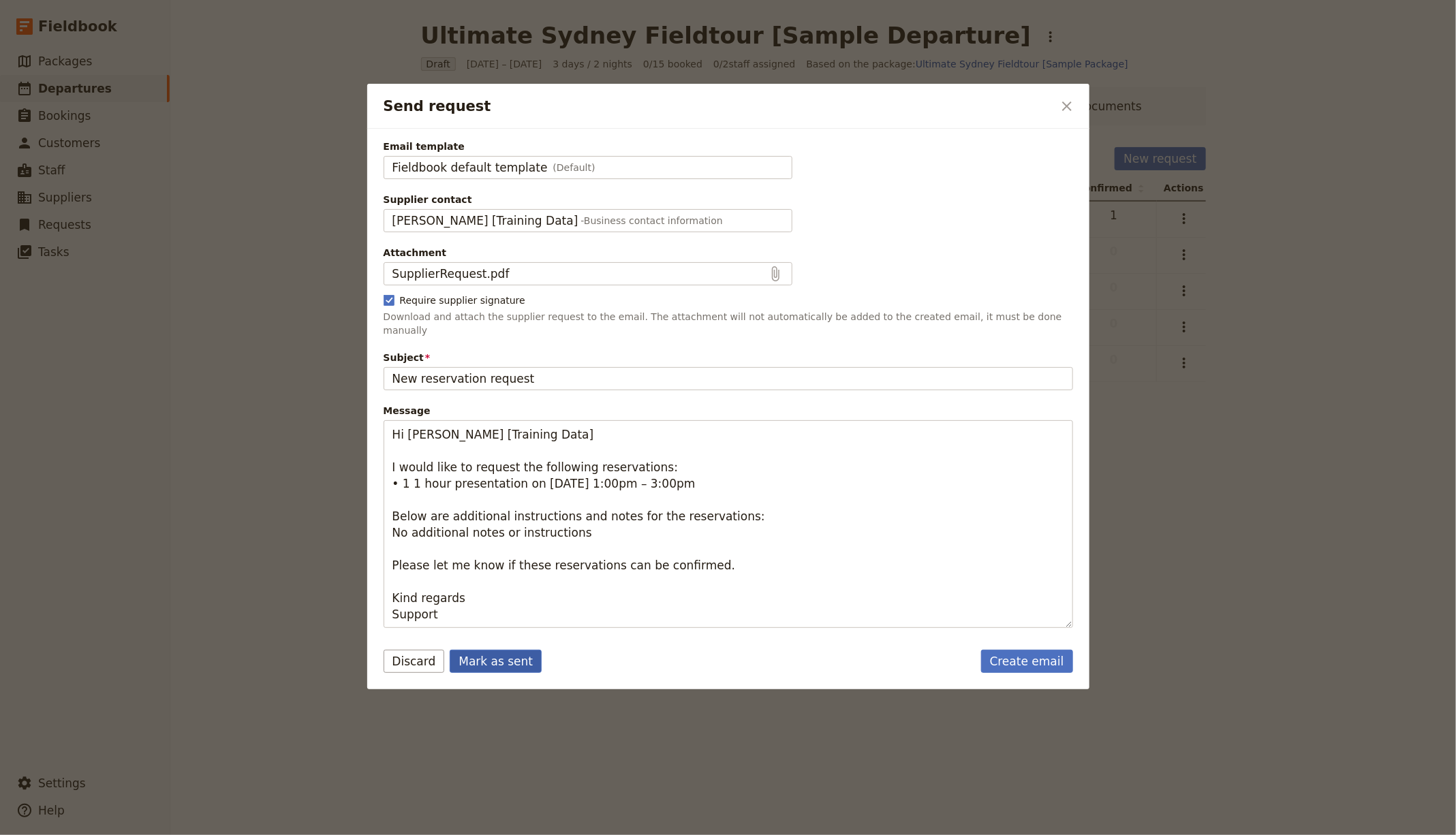
click at [495, 650] on button "Mark as sent" at bounding box center [495, 661] width 92 height 23
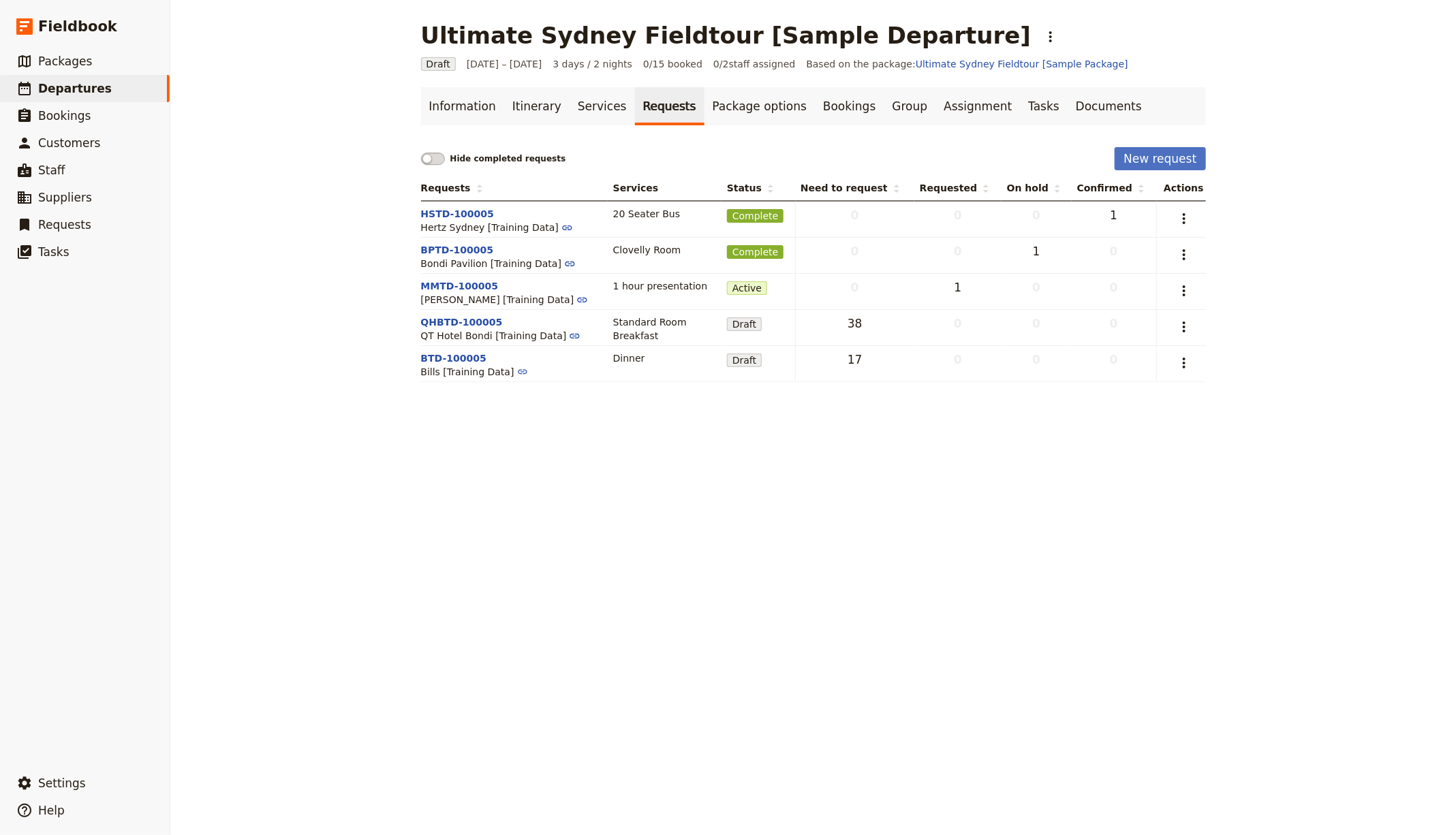
click at [1294, 364] on div "Ultimate Sydney Fieldtour [Sample Departure] ​ Draft [DATE] – [DATE] 3 days / 2…" at bounding box center [813, 417] width 1285 height 835
click at [453, 249] on button "BPTD-100005" at bounding box center [458, 250] width 73 height 14
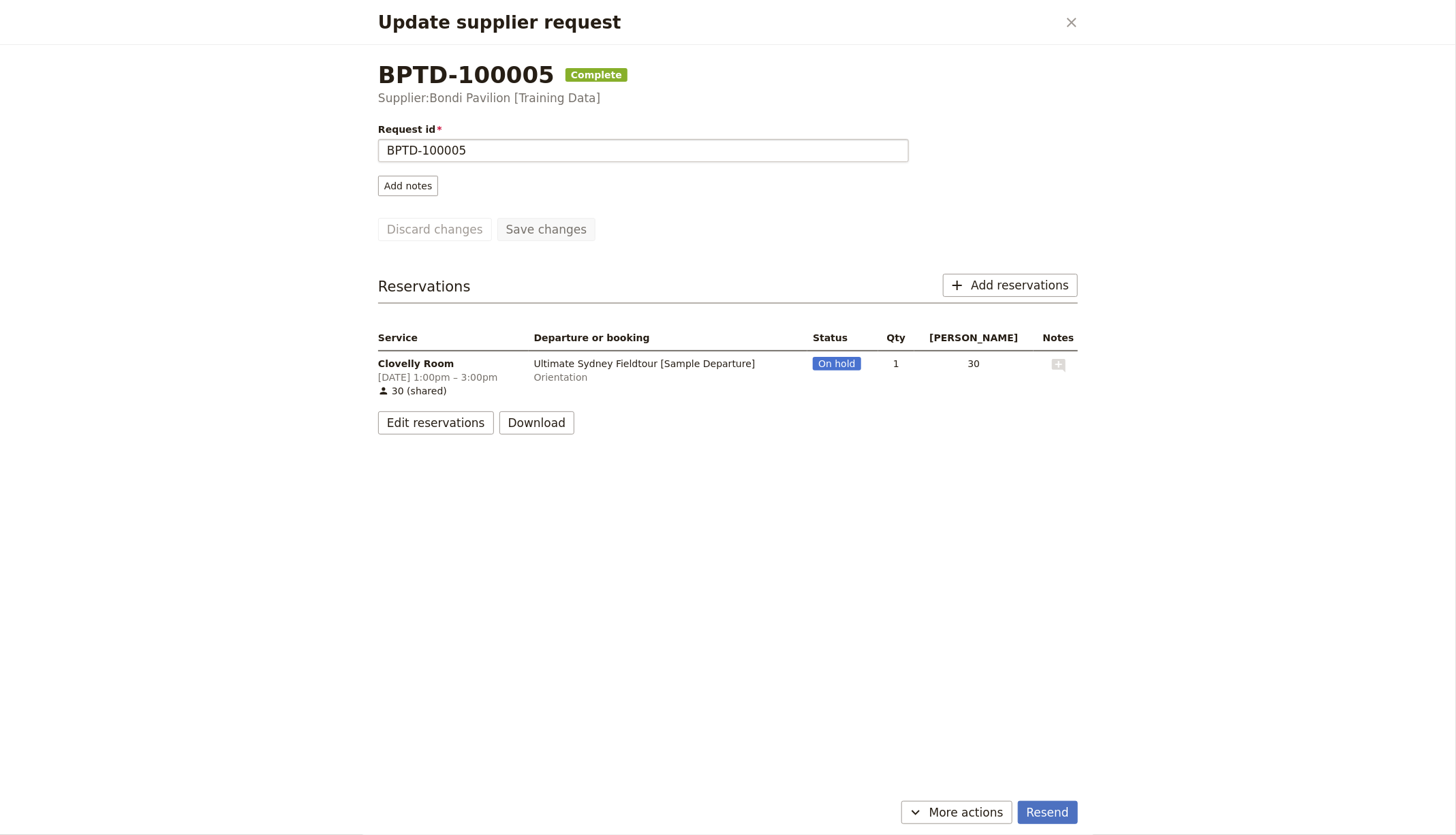
click at [549, 149] on input "BPTD-100005" at bounding box center [643, 150] width 531 height 23
type input "BPTD-100005 (Deposit Paid)"
click at [497, 218] on button "Save changes" at bounding box center [546, 229] width 99 height 23
click at [1054, 12] on h2 "Update supplier request" at bounding box center [718, 22] width 680 height 20
click at [1063, 14] on button "​" at bounding box center [1071, 22] width 23 height 23
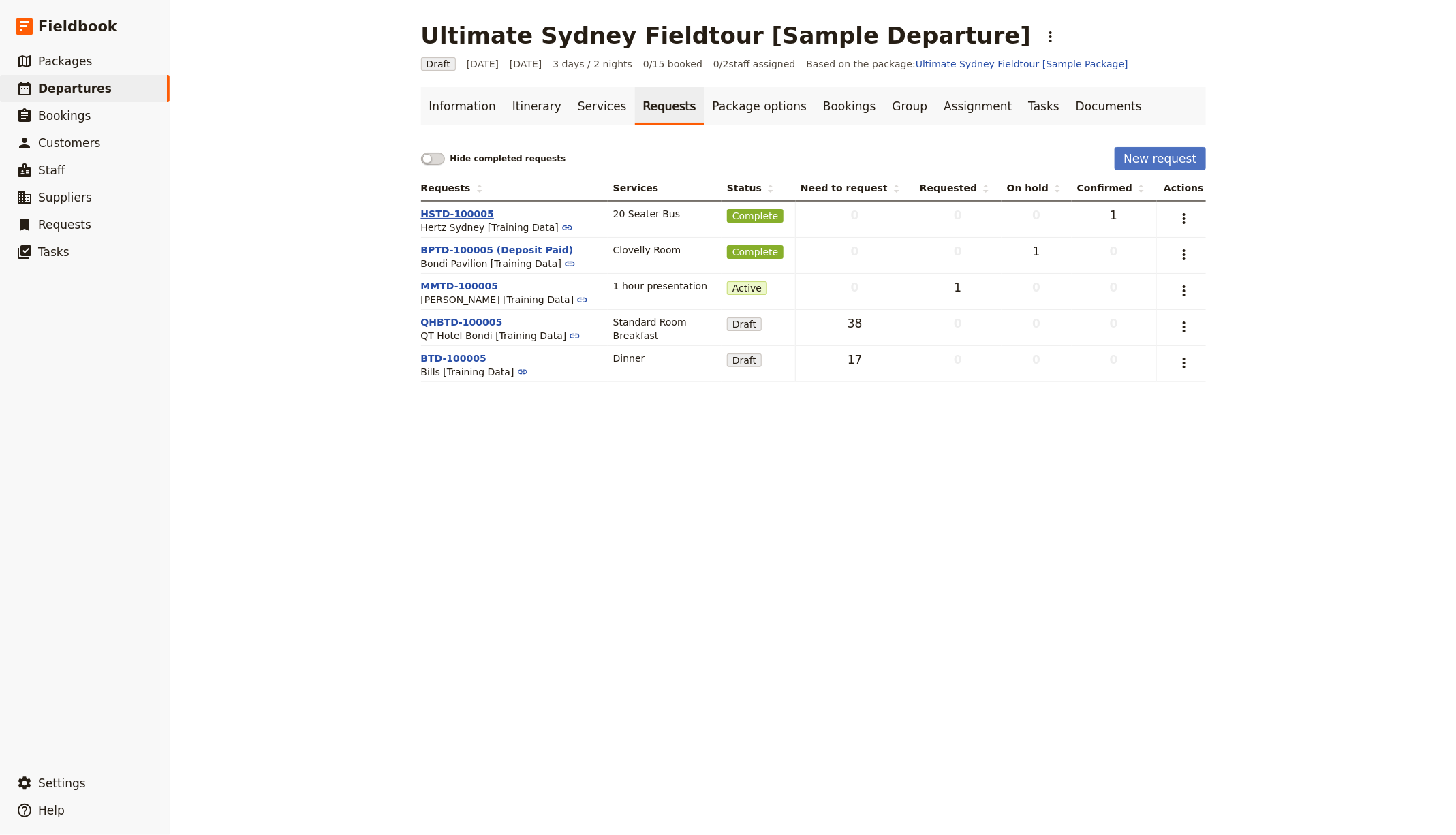
click at [437, 209] on button "HSTD-100005" at bounding box center [458, 214] width 74 height 14
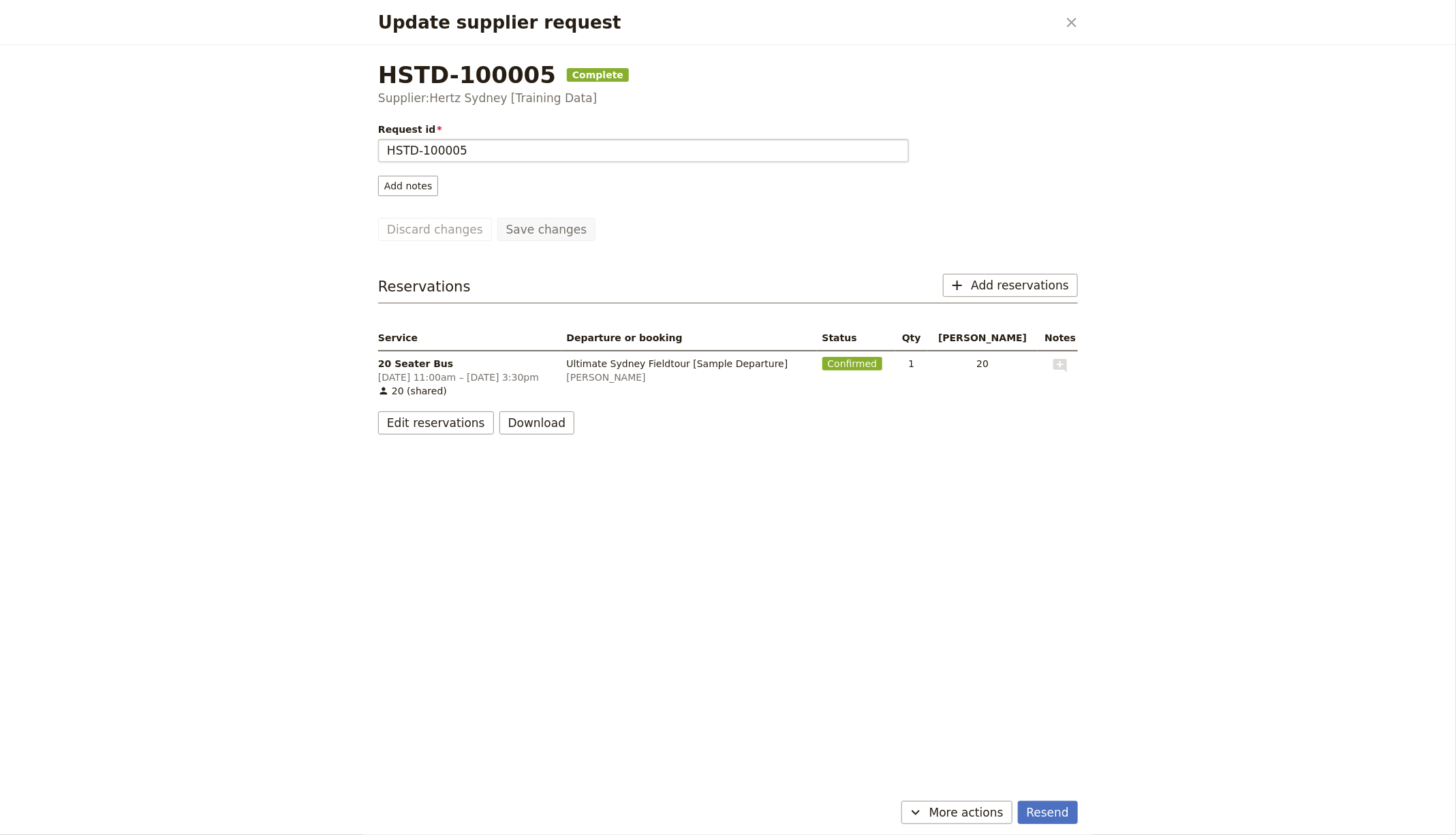
click at [545, 139] on input "HSTD-100005" at bounding box center [643, 150] width 531 height 23
click at [548, 143] on input "HSTD-100005" at bounding box center [643, 150] width 531 height 23
type input "HSTD-100005 (Paid in Full)"
click at [497, 218] on button "Save changes" at bounding box center [546, 229] width 99 height 23
click at [1058, 31] on div "Update supplier request ​" at bounding box center [728, 22] width 732 height 45
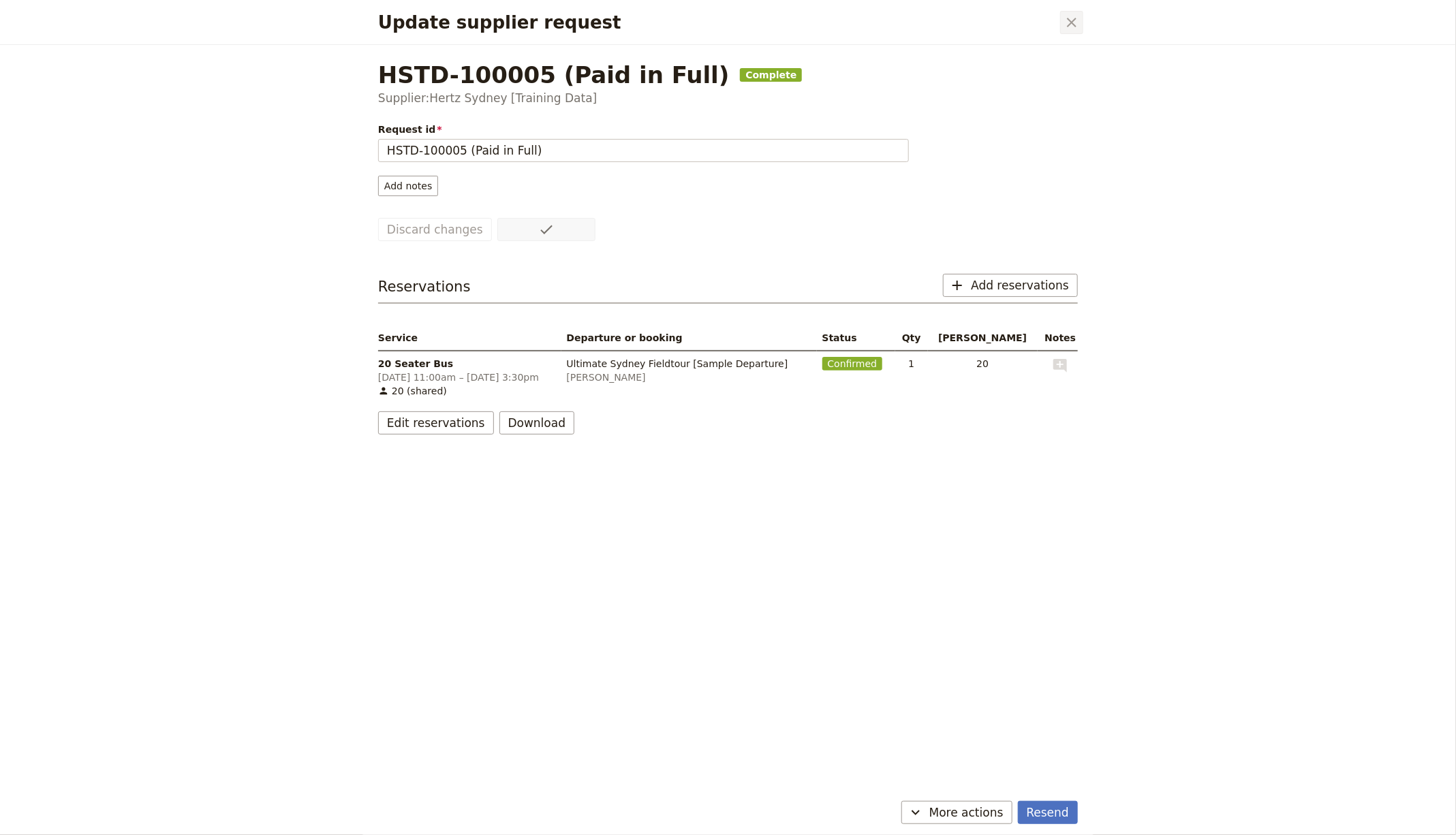
click at [1070, 25] on icon "Close dialog" at bounding box center [1071, 22] width 16 height 16
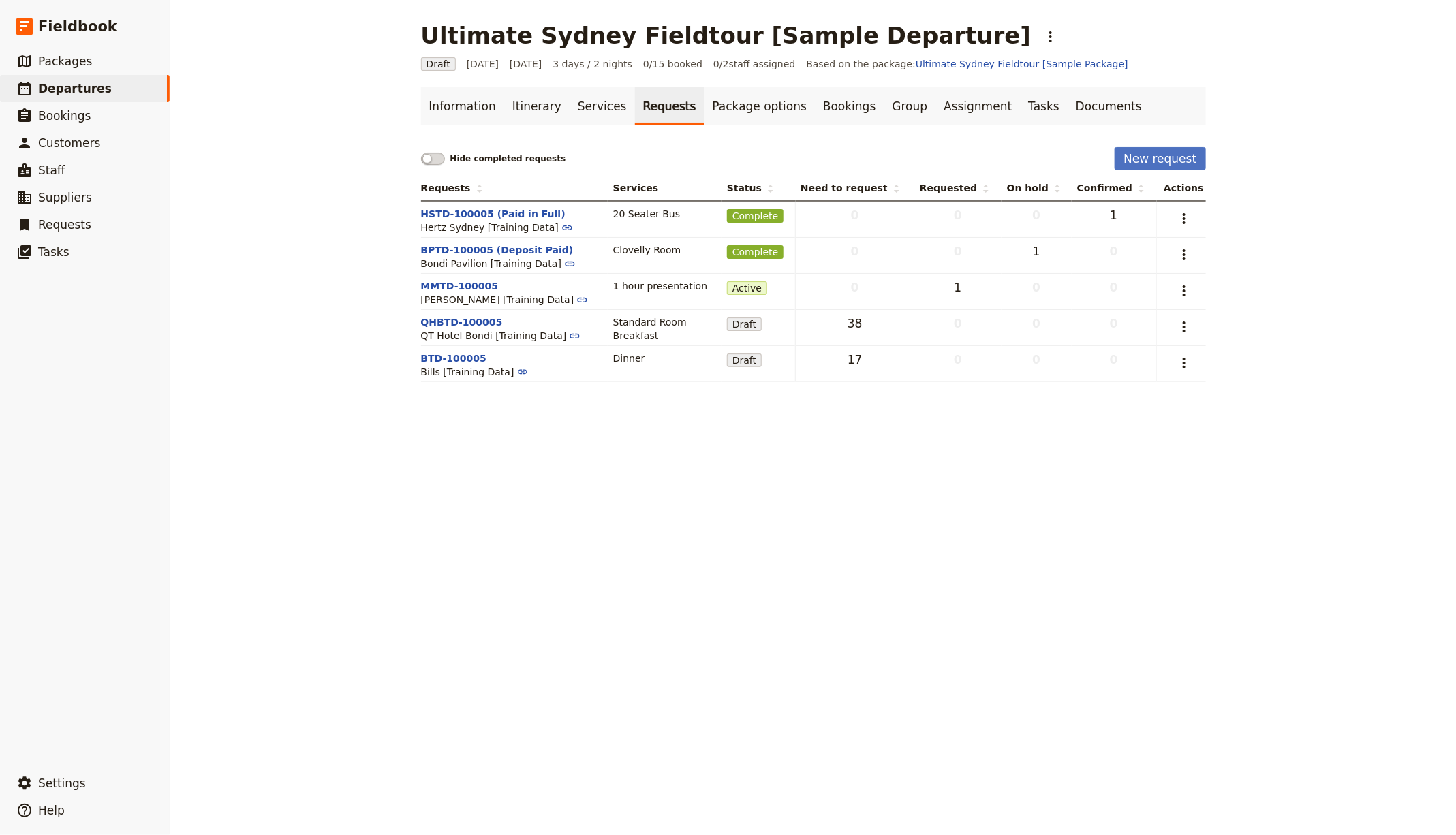
click at [667, 95] on link "Requests" at bounding box center [670, 106] width 70 height 38
click at [728, 109] on link "Package options" at bounding box center [759, 106] width 110 height 38
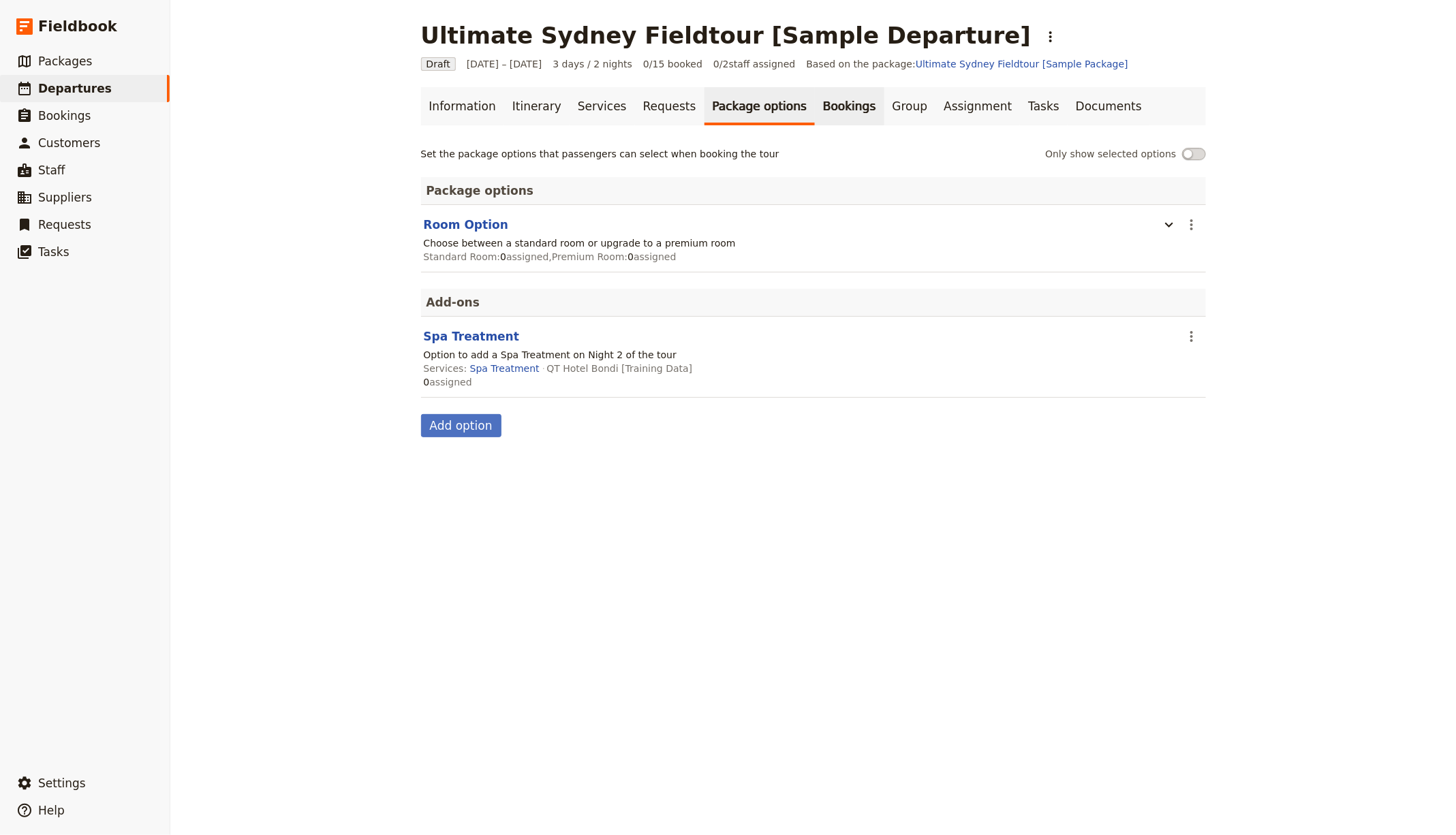
click at [815, 105] on link "Bookings" at bounding box center [849, 106] width 69 height 38
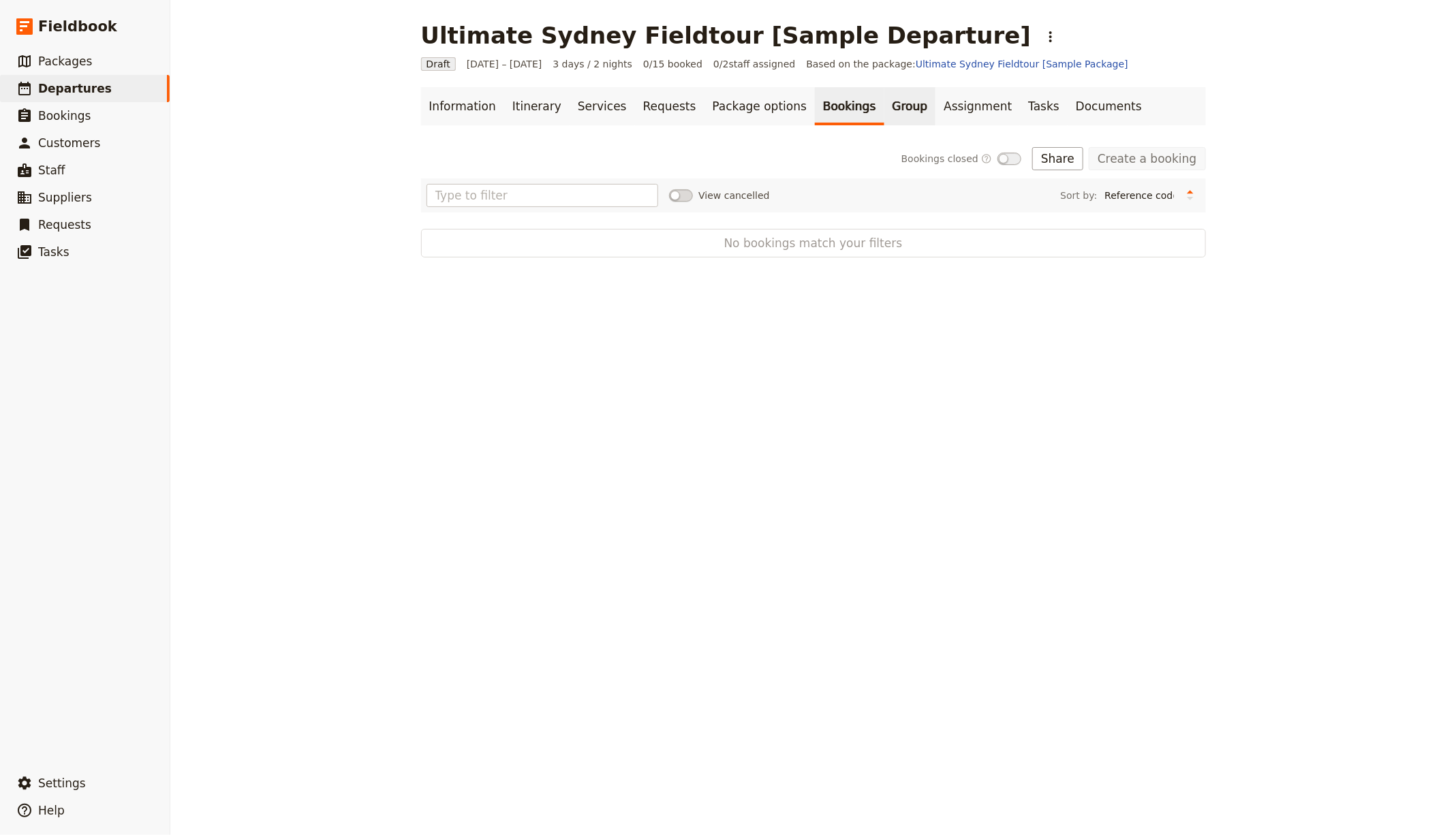
click at [884, 108] on link "Group" at bounding box center [910, 106] width 52 height 38
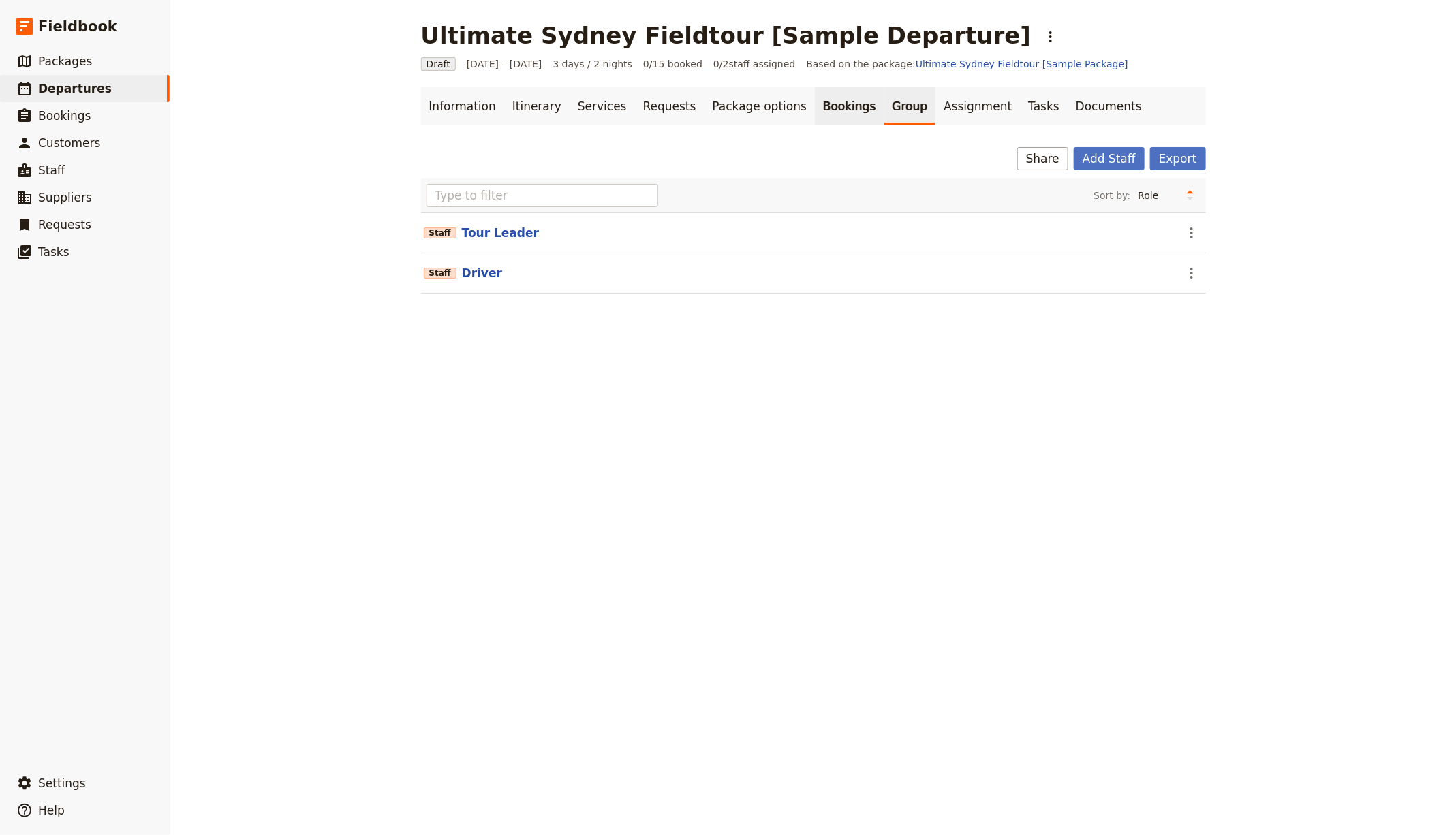
click at [815, 112] on link "Bookings" at bounding box center [849, 106] width 69 height 38
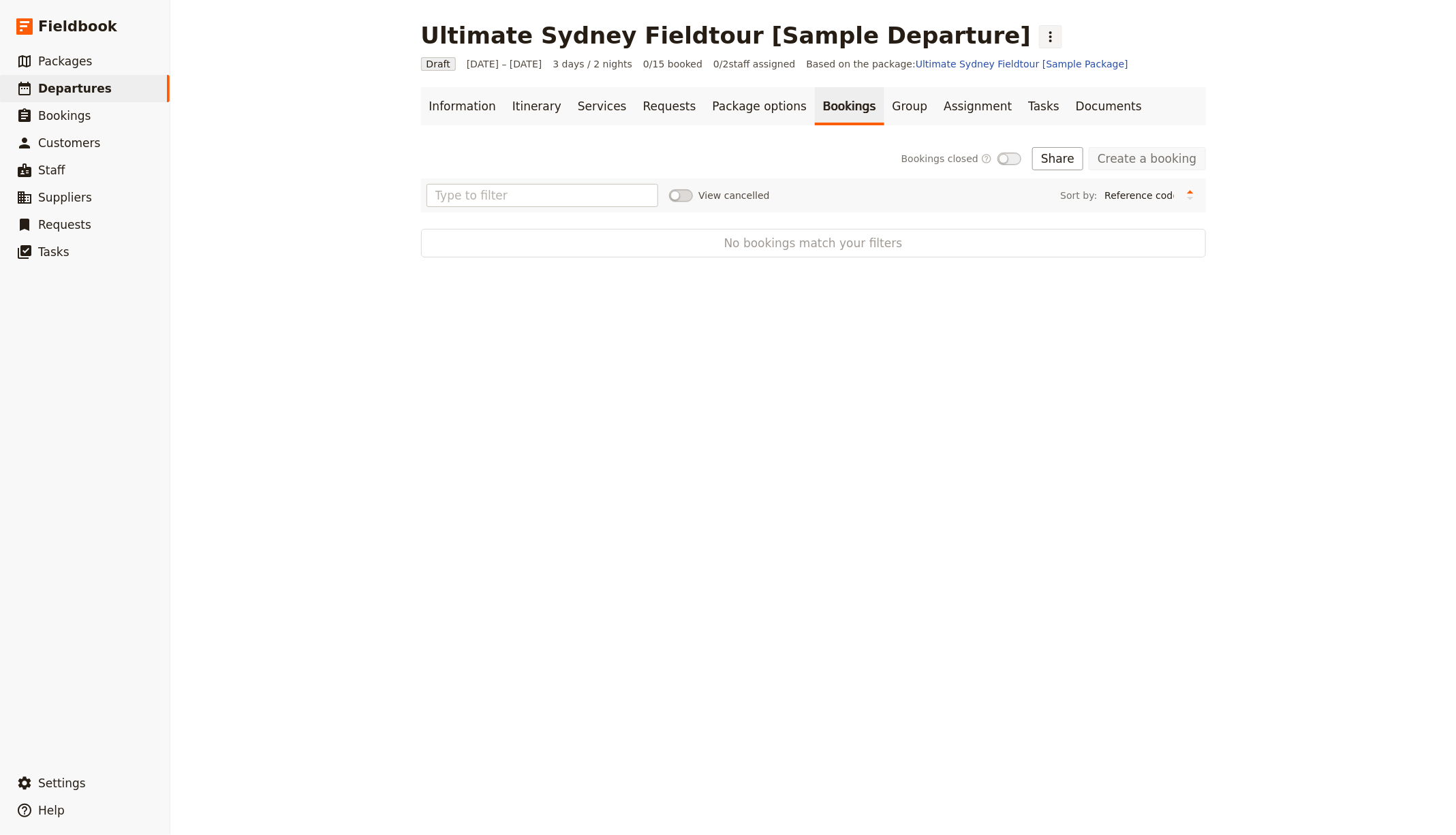
click at [1049, 40] on icon "Actions" at bounding box center [1050, 37] width 3 height 11
click at [958, 111] on span "Schedule departure" at bounding box center [961, 109] width 94 height 14
click at [781, 346] on div "Ultimate Sydney Fieldtour [Sample Departure] ​ Scheduled [DATE] – [DATE] 3 days…" at bounding box center [813, 417] width 1285 height 835
click at [1032, 161] on button "Import bookings" at bounding box center [1028, 158] width 112 height 23
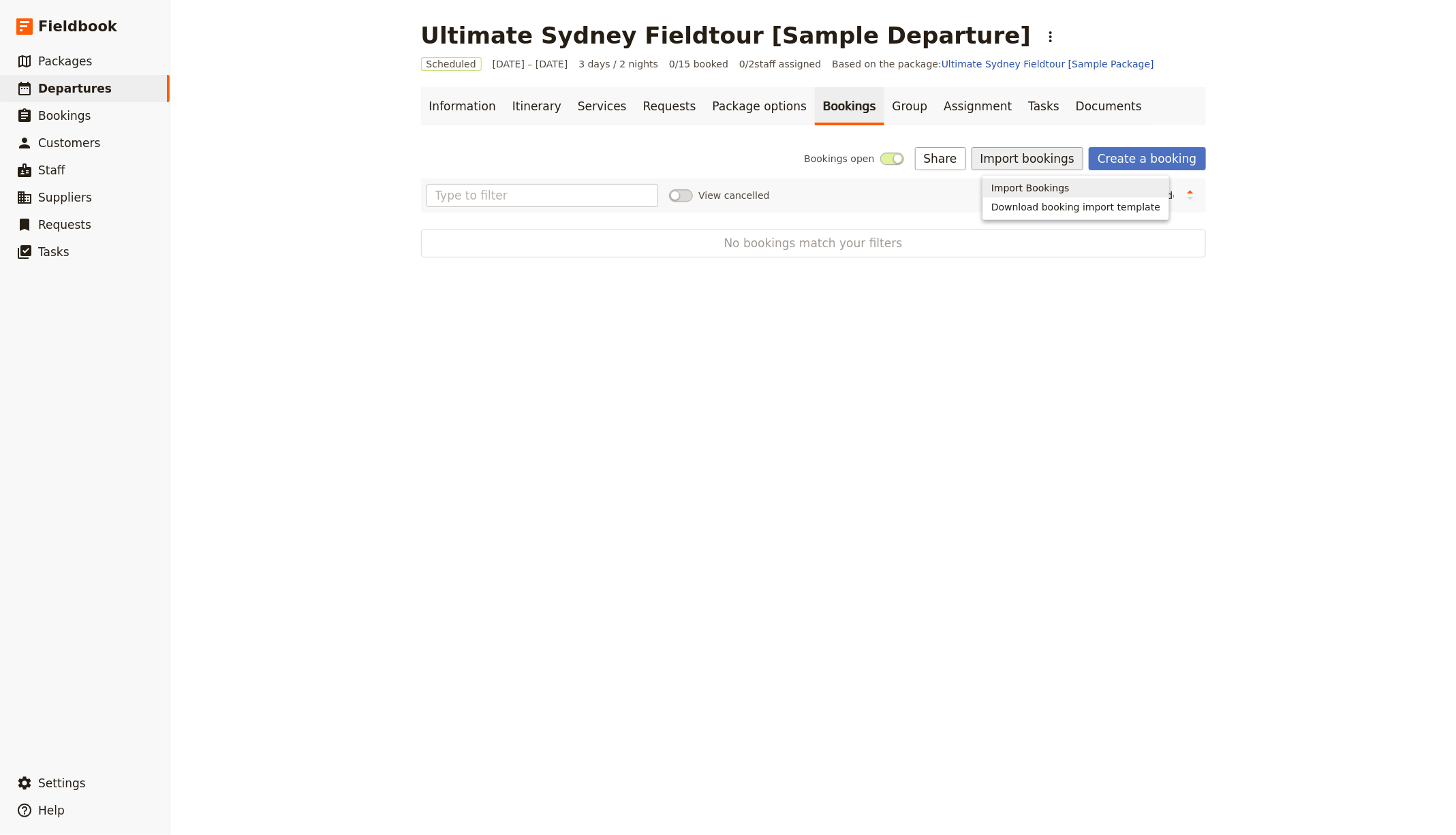
click at [1034, 185] on span "Import Bookings" at bounding box center [1030, 188] width 78 height 14
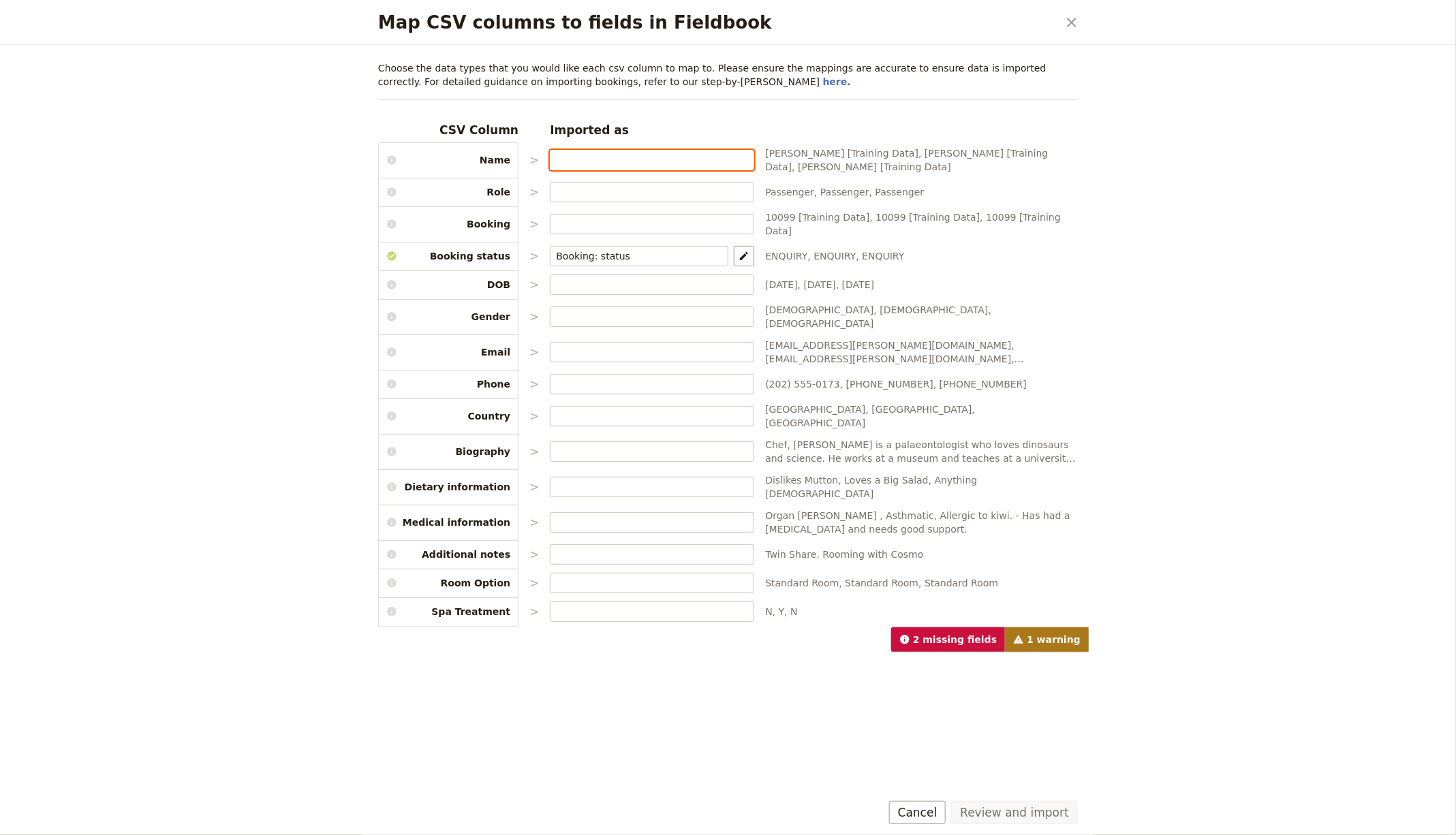
click at [635, 159] on input "Map CSV columns to fields in Fieldbook" at bounding box center [652, 160] width 192 height 14
type input "Customer: name"
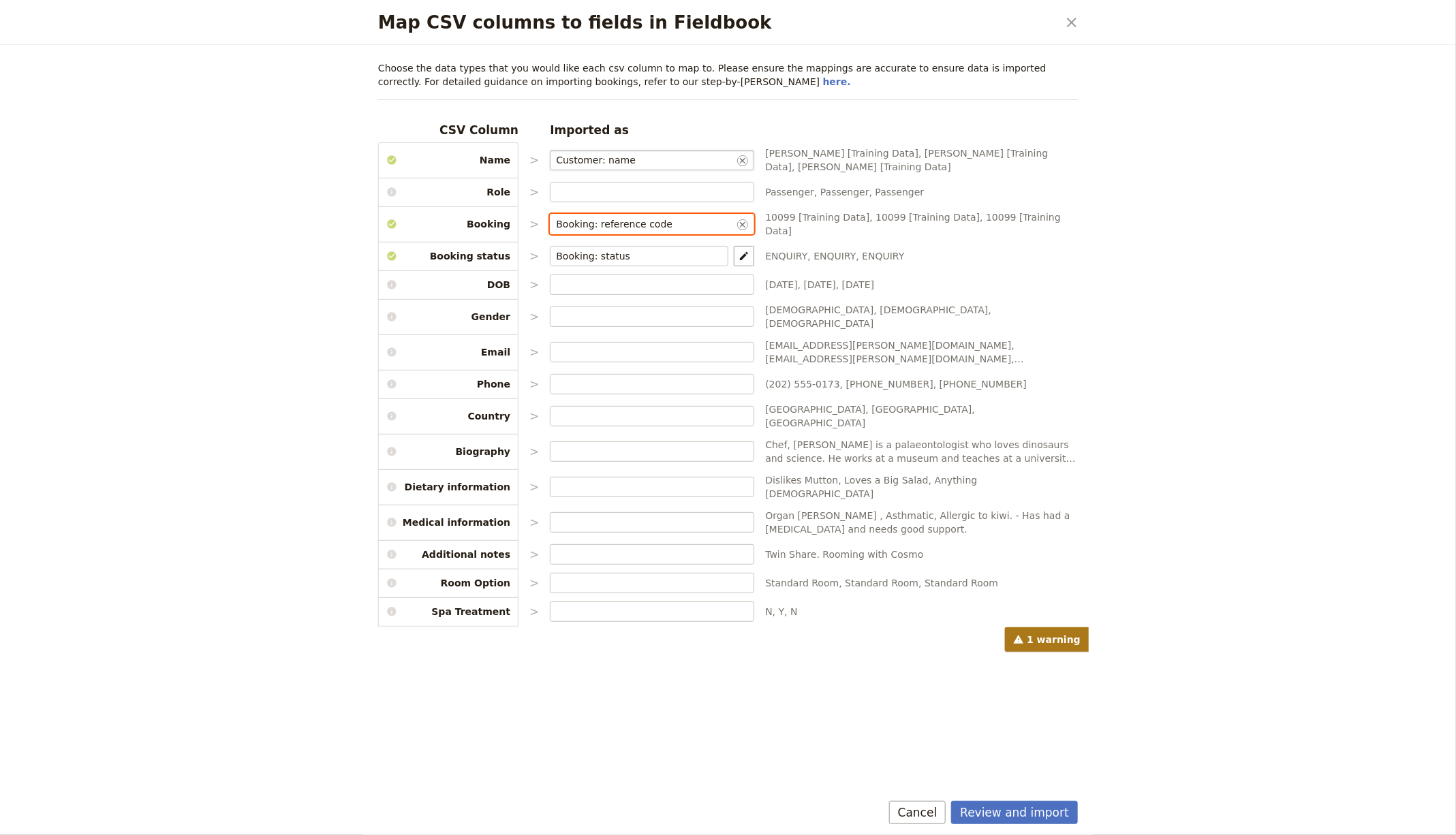
type input "Booking: reference code"
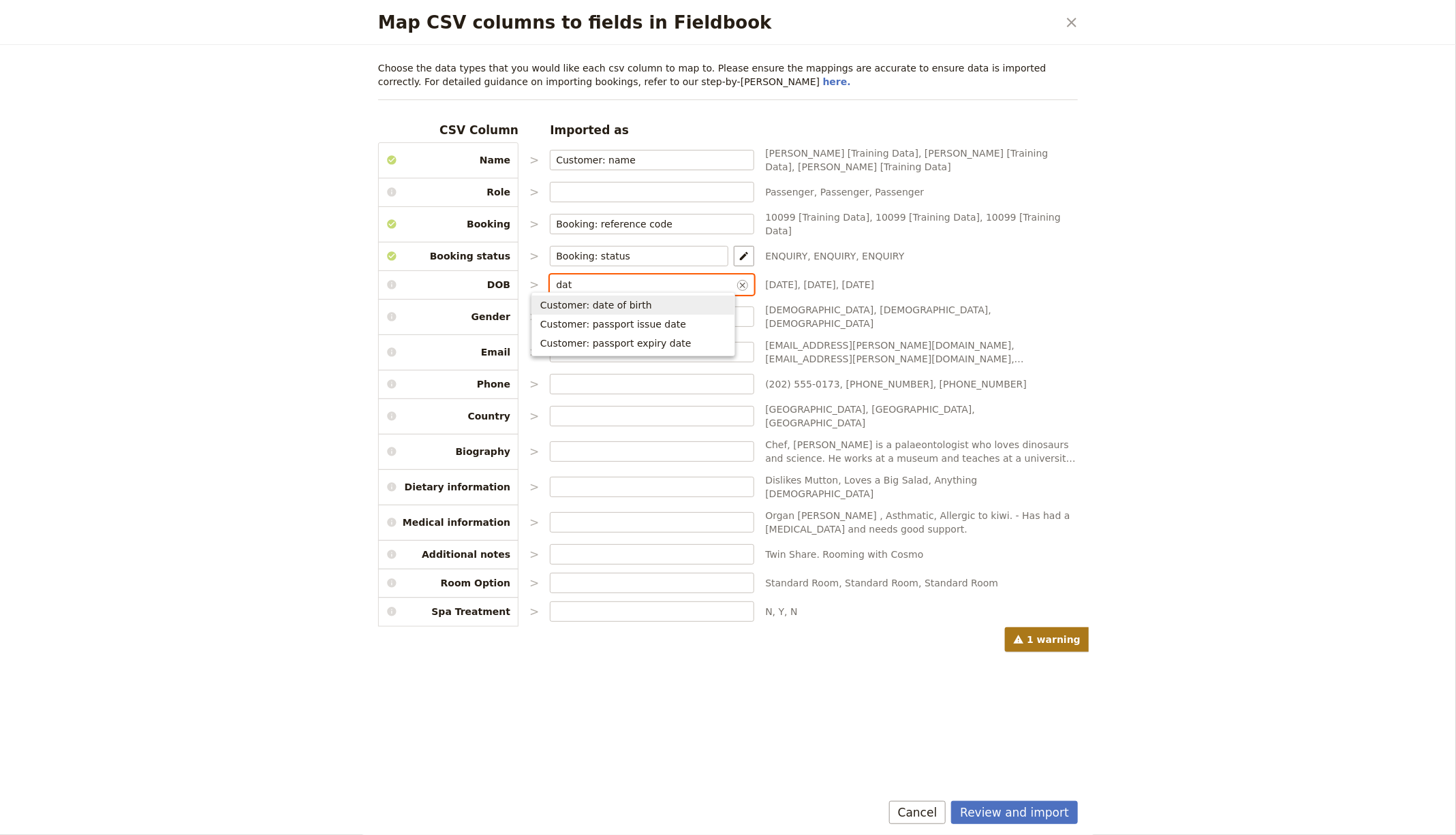
click at [667, 298] on span "Customer: date of birth" at bounding box center [633, 305] width 186 height 14
type input "Customer: date of birth"
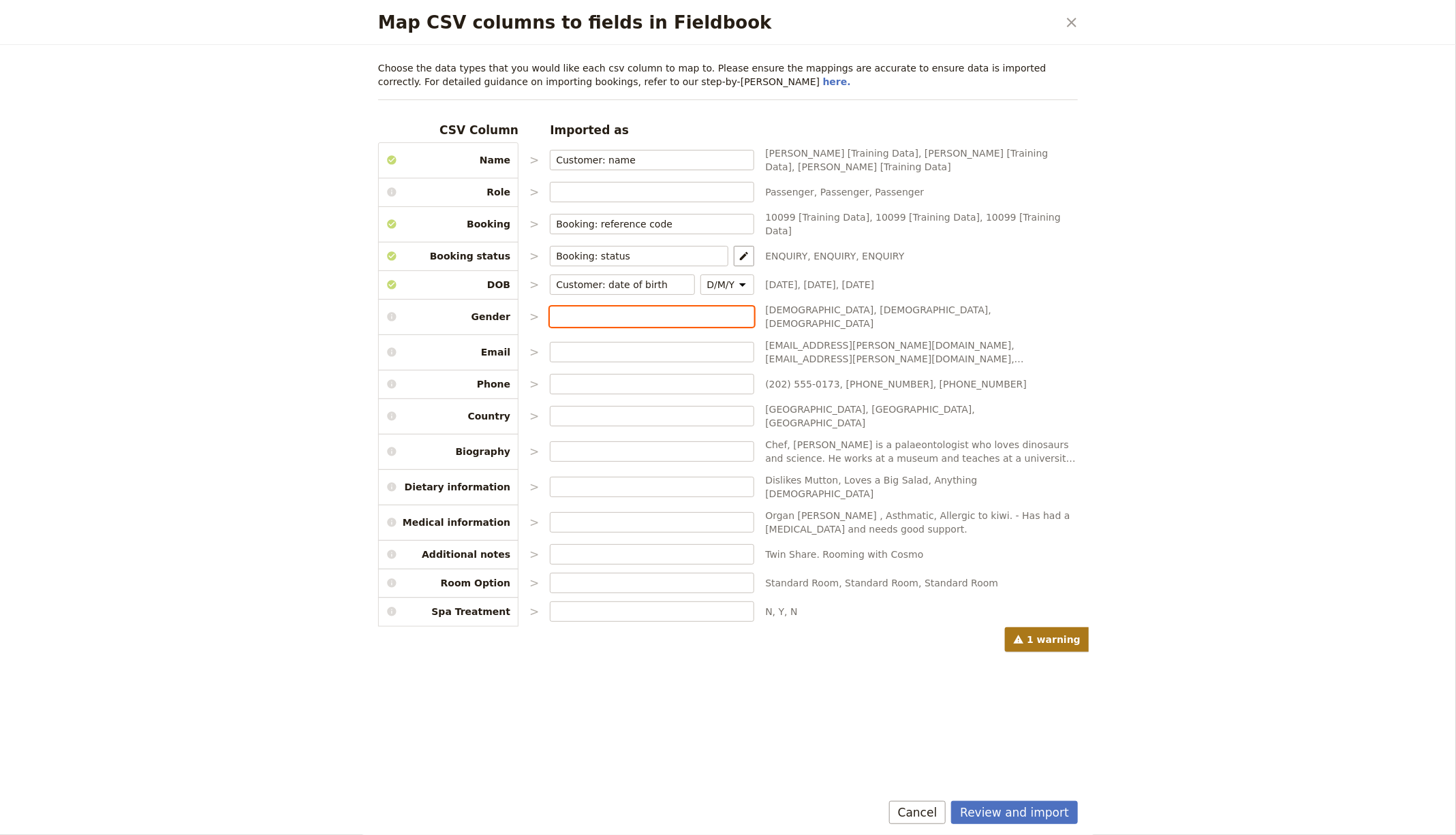
click at [574, 310] on input "Map CSV columns to fields in Fieldbook" at bounding box center [652, 317] width 192 height 14
type input "Customer: gender"
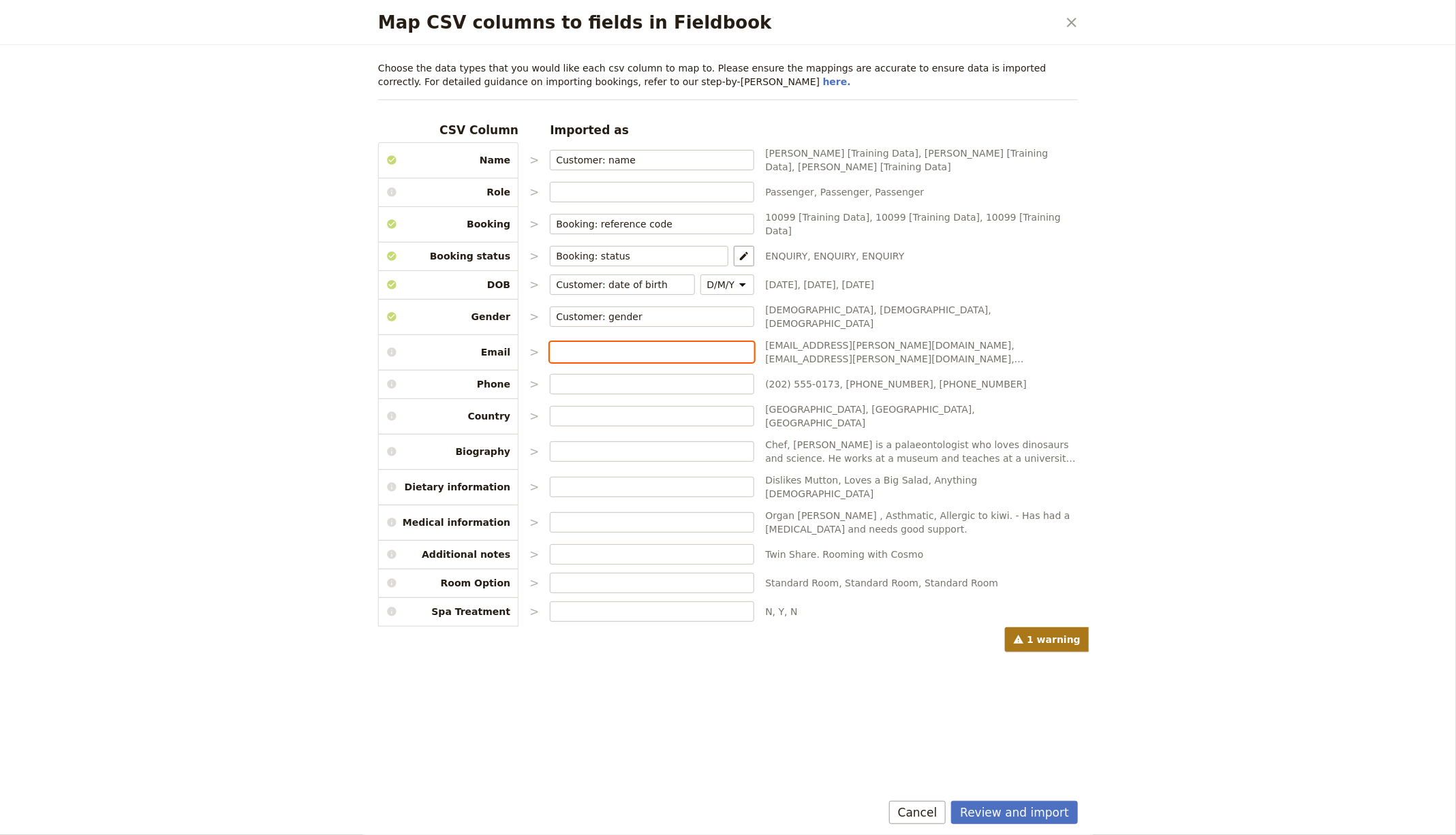
click at [606, 346] on input "Map CSV columns to fields in Fieldbook" at bounding box center [652, 353] width 192 height 14
type input "Customer: email"
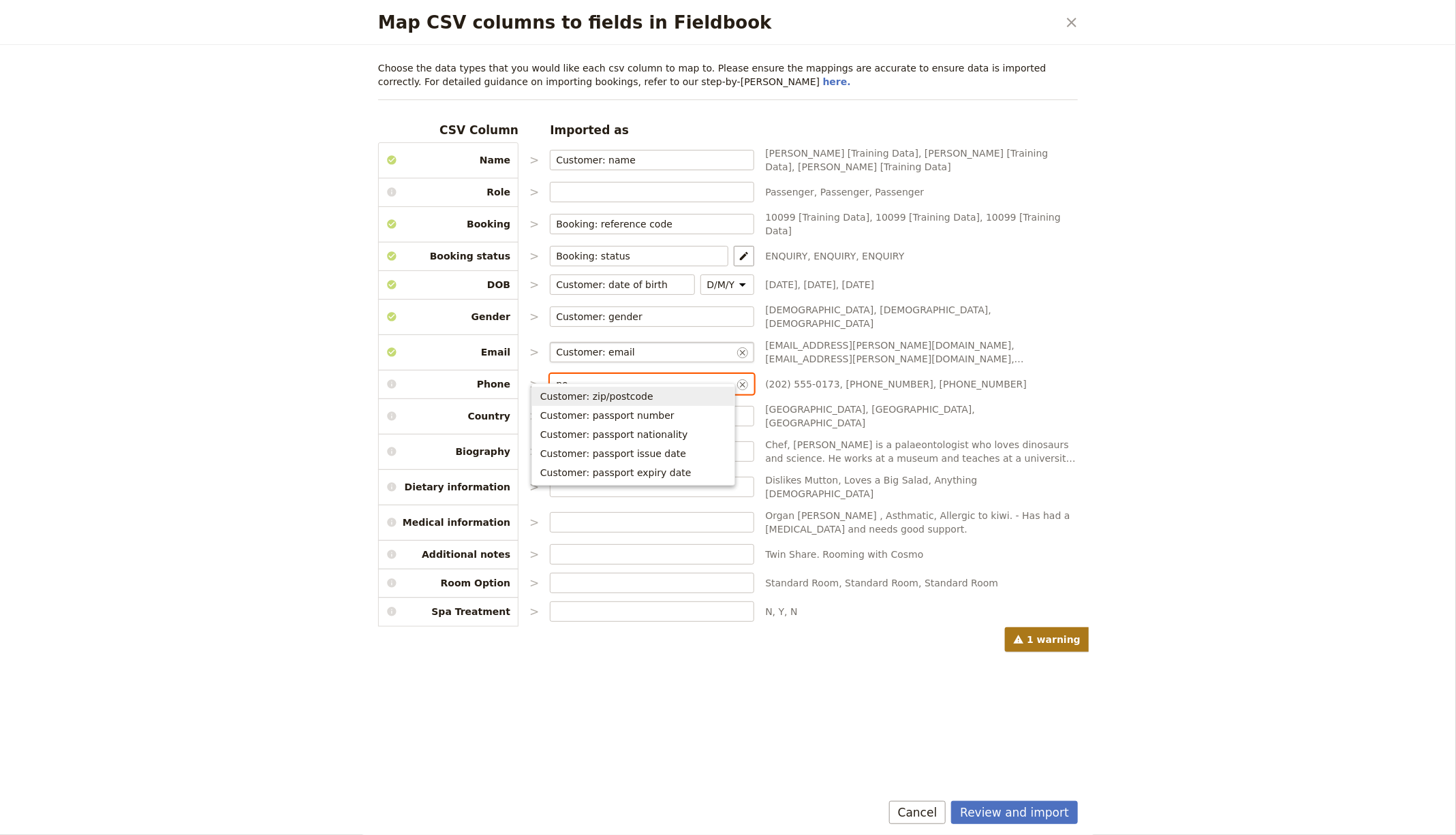
type input "p"
type input "Customer: phone"
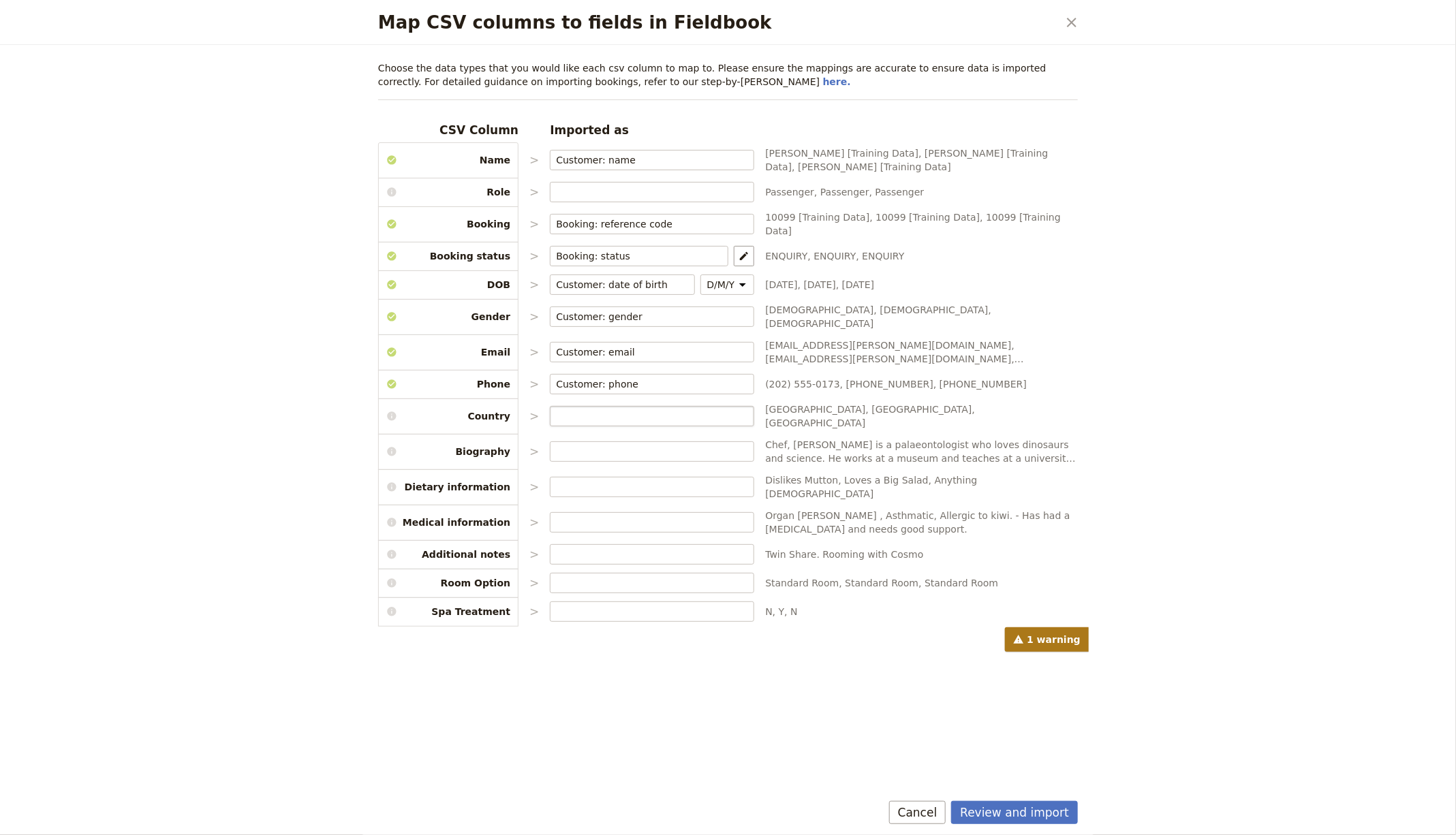
click at [580, 406] on label "Map CSV columns to fields in Fieldbook" at bounding box center [652, 416] width 205 height 20
click at [580, 409] on input "Map CSV columns to fields in Fieldbook" at bounding box center [652, 416] width 192 height 14
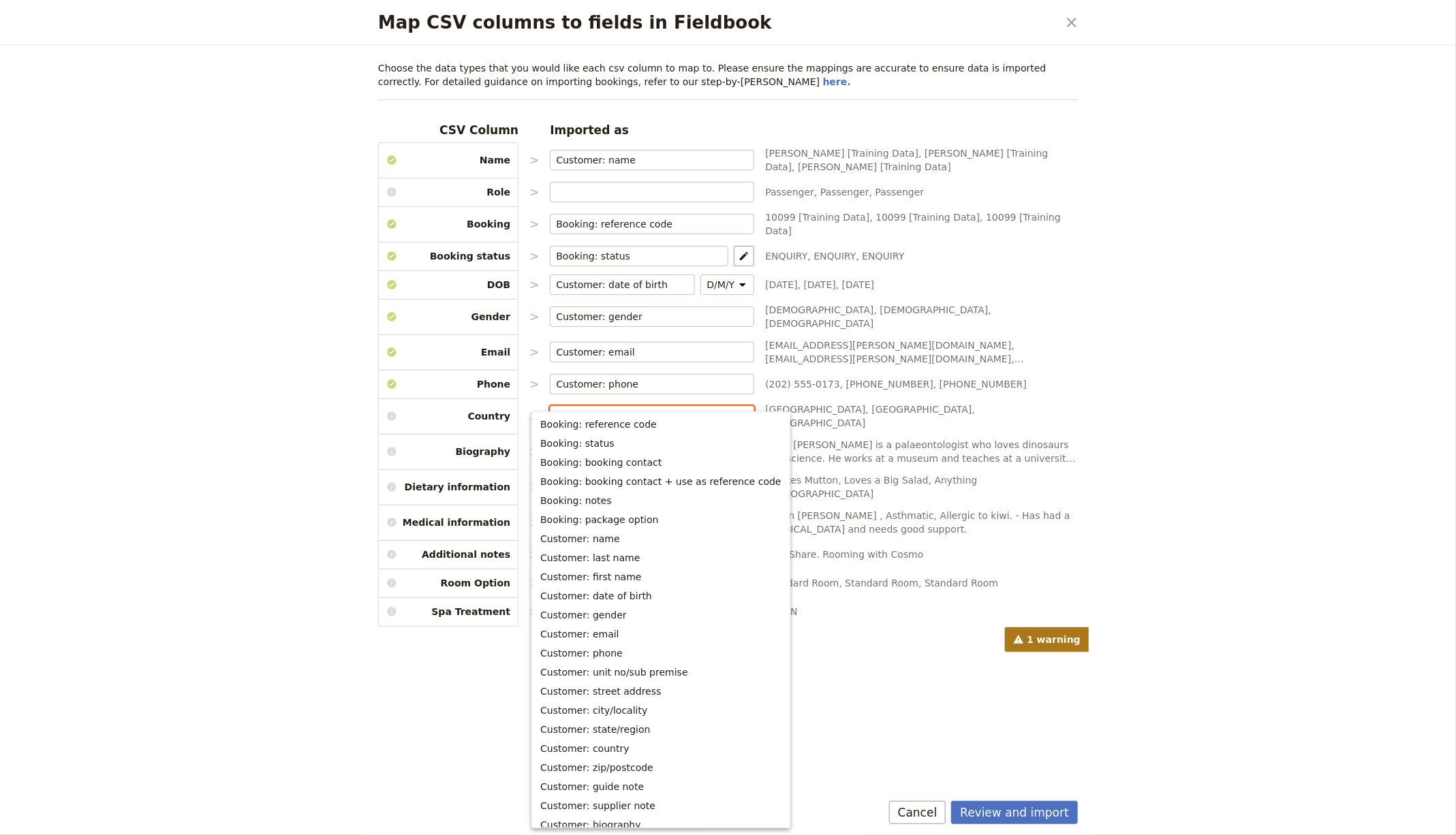
click at [579, 409] on input "Map CSV columns to fields in Fieldbook" at bounding box center [652, 416] width 192 height 14
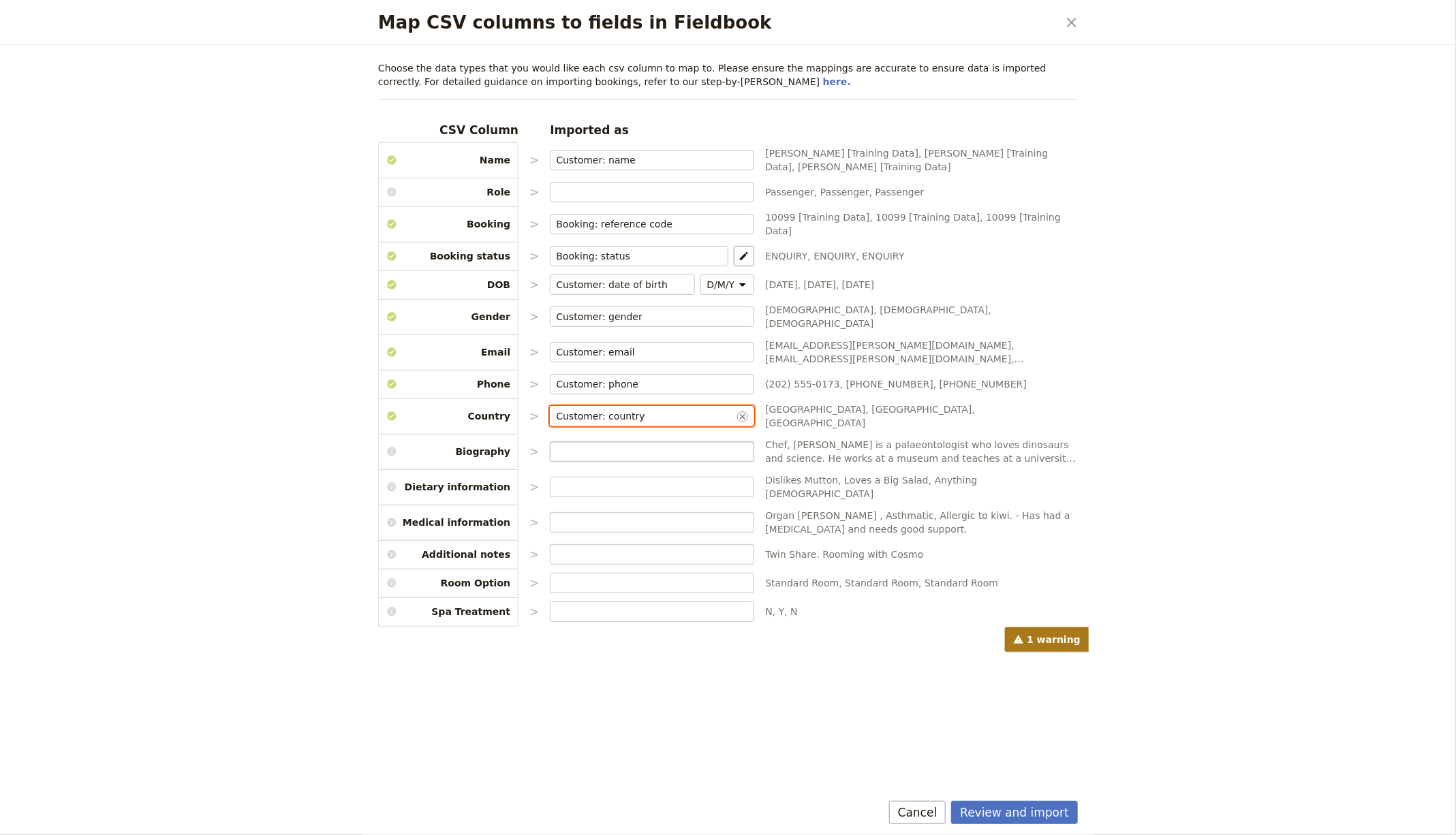
type input "Customer: country"
click at [583, 445] on input "Map CSV columns to fields in Fieldbook" at bounding box center [652, 452] width 192 height 14
type input "Customer: biography"
click at [594, 477] on label "Map CSV columns to fields in Fieldbook" at bounding box center [652, 487] width 205 height 20
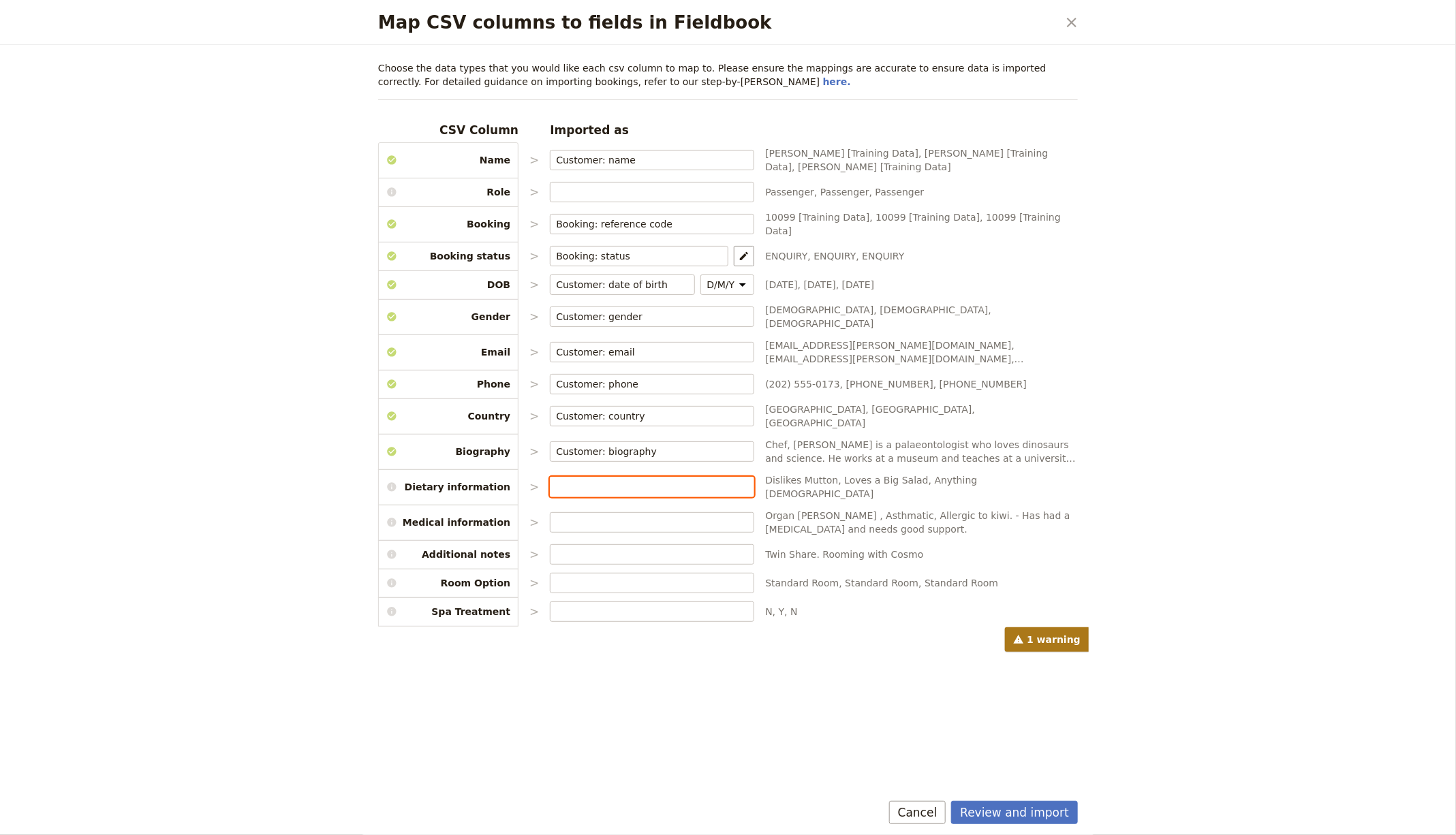
click at [594, 480] on input "Map CSV columns to fields in Fieldbook" at bounding box center [652, 487] width 192 height 14
type input "Customer: dietary information"
click at [673, 516] on input "Map CSV columns to fields in Fieldbook" at bounding box center [652, 522] width 192 height 14
type input "Customer: medical information"
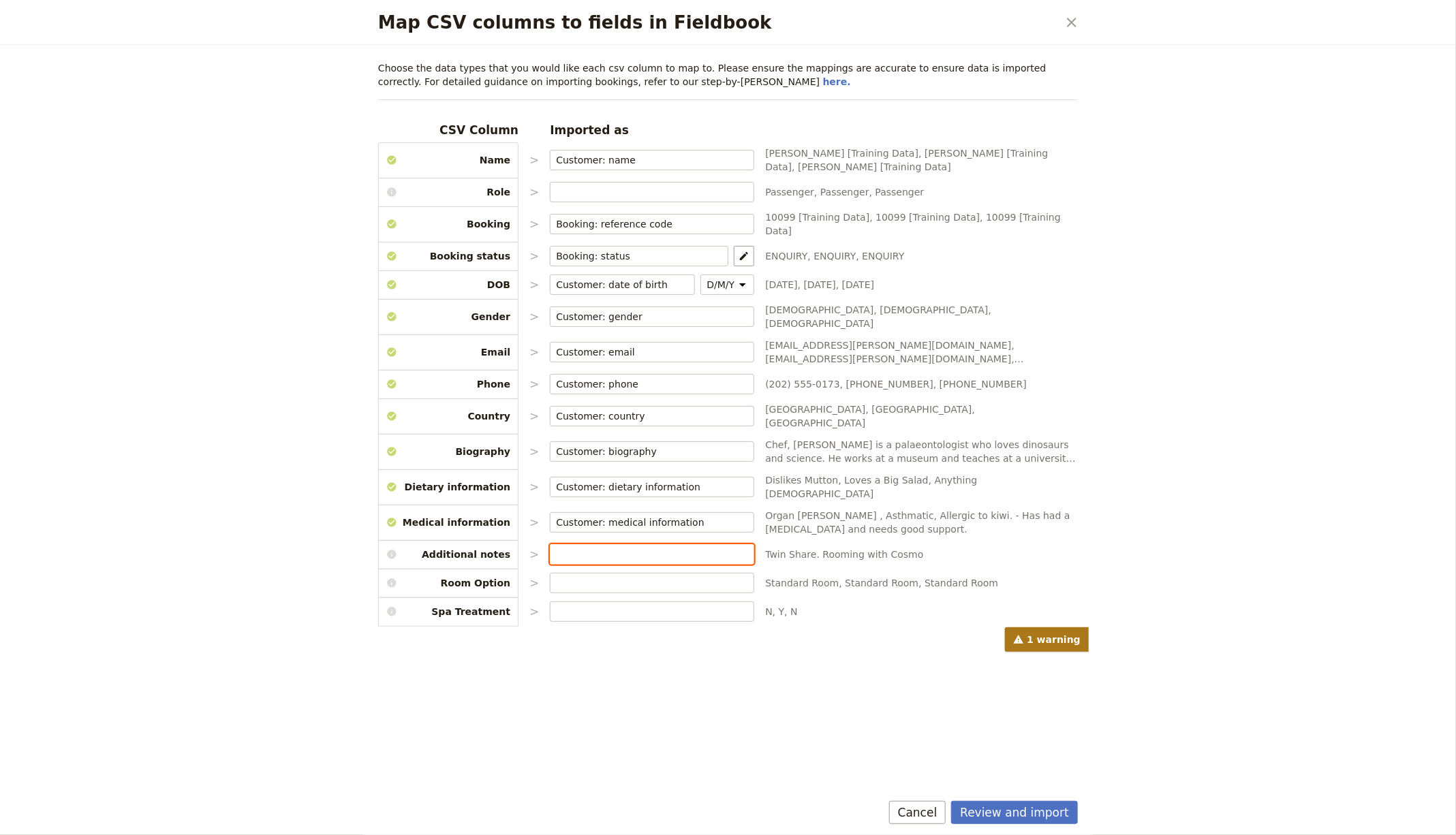
click at [660, 548] on input "Map CSV columns to fields in Fieldbook" at bounding box center [652, 555] width 192 height 14
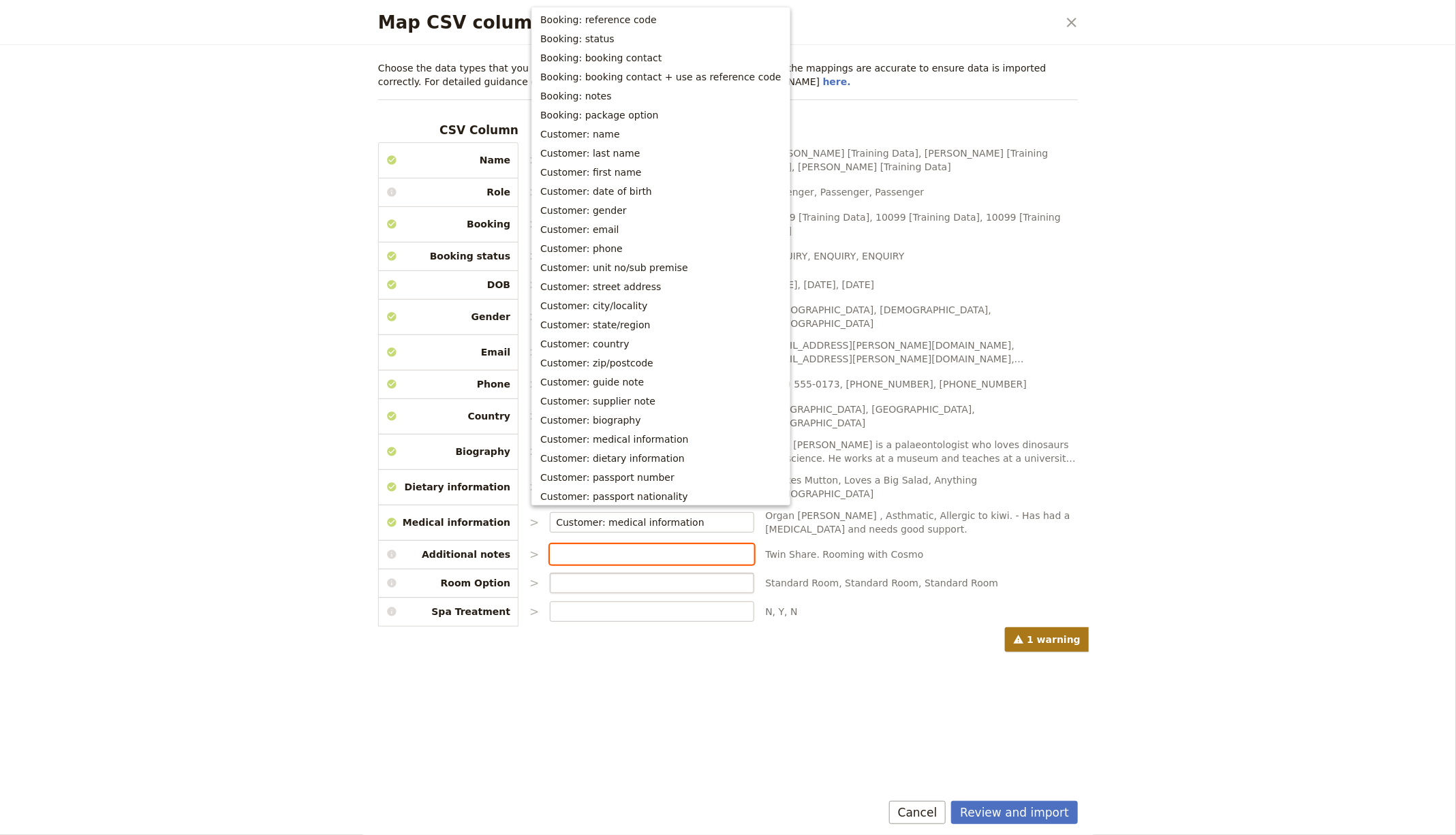
type input "b"
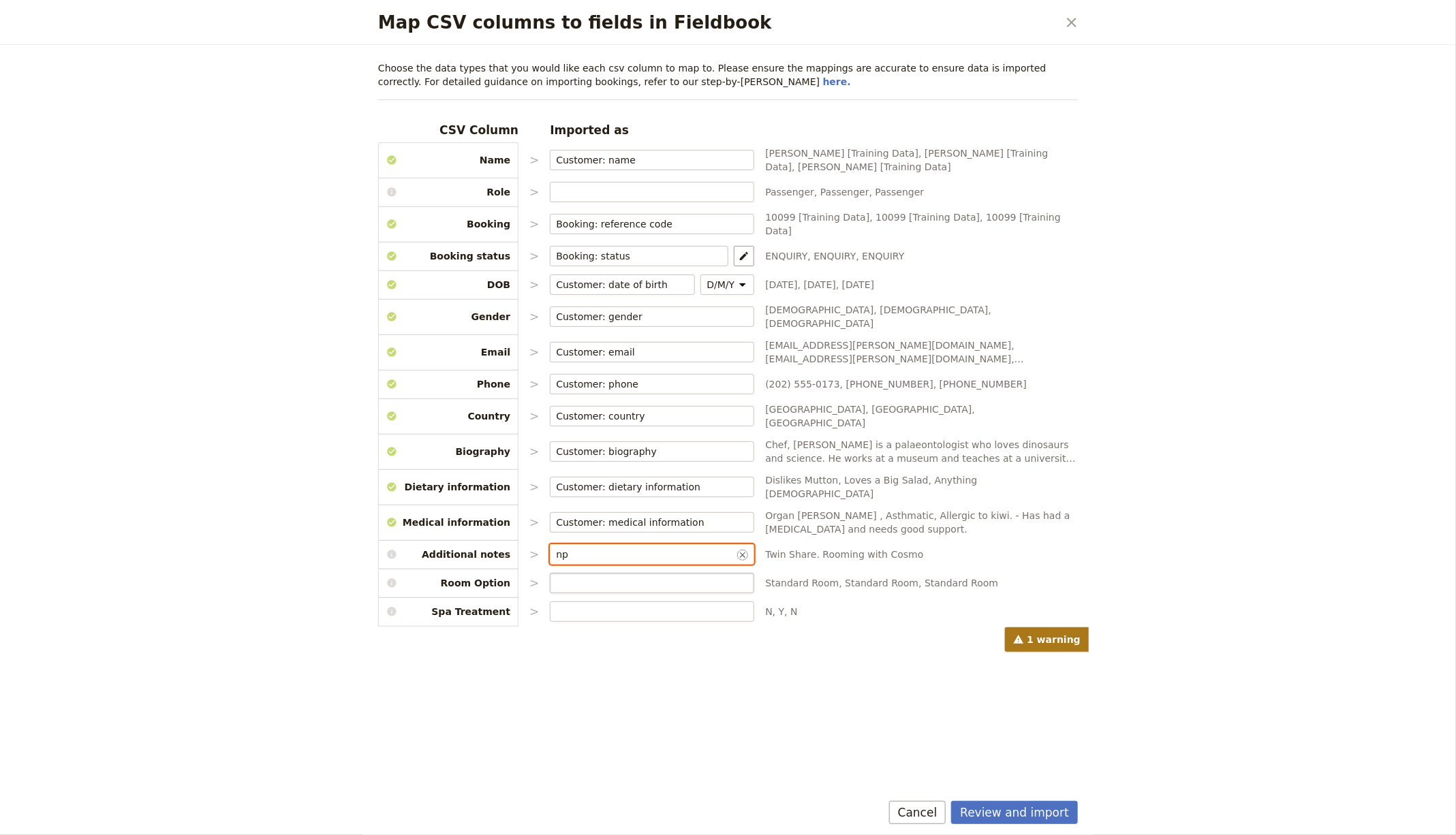
type input "n"
click at [697, 577] on input "Map CSV columns to fields in Fieldbook" at bounding box center [652, 584] width 192 height 14
click at [631, 589] on button "Booking: package option" at bounding box center [633, 579] width 202 height 19
type input "Booking: package option"
click at [738, 578] on icon "Map package options" at bounding box center [743, 583] width 11 height 11
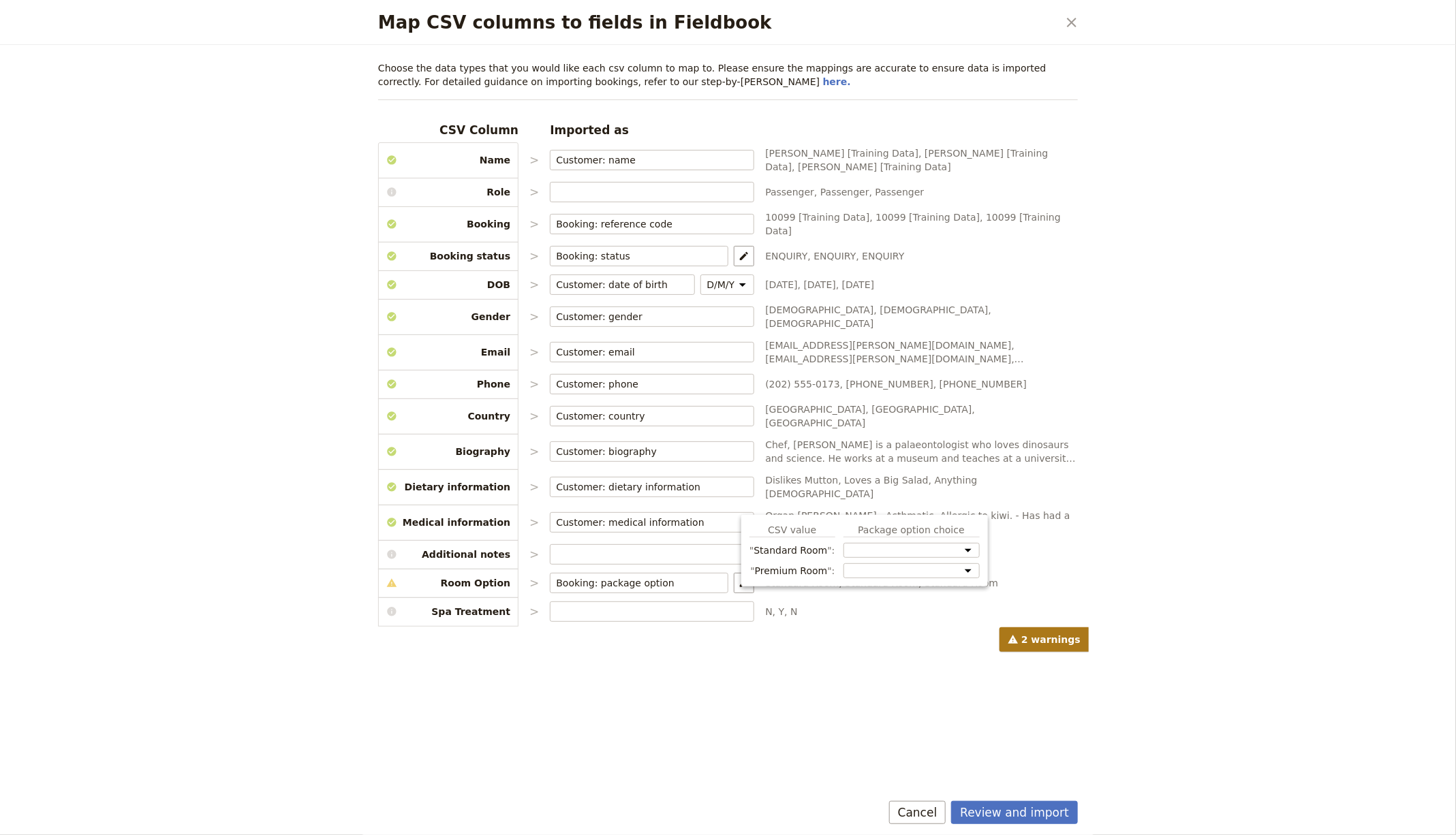
click at [814, 548] on span "Standard Room" at bounding box center [792, 550] width 86 height 14
click at [826, 550] on span "Standard Room" at bounding box center [792, 550] width 86 height 14
click at [844, 546] on select "Room Option: Standard Room Room Option: Premium Room Spa Treatment" at bounding box center [911, 550] width 136 height 15
select select "68c0fd7ab36c5b870568597d"
click at [844, 543] on select "Room Option: Standard Room Room Option: Premium Room Spa Treatment" at bounding box center [911, 556] width 136 height 25
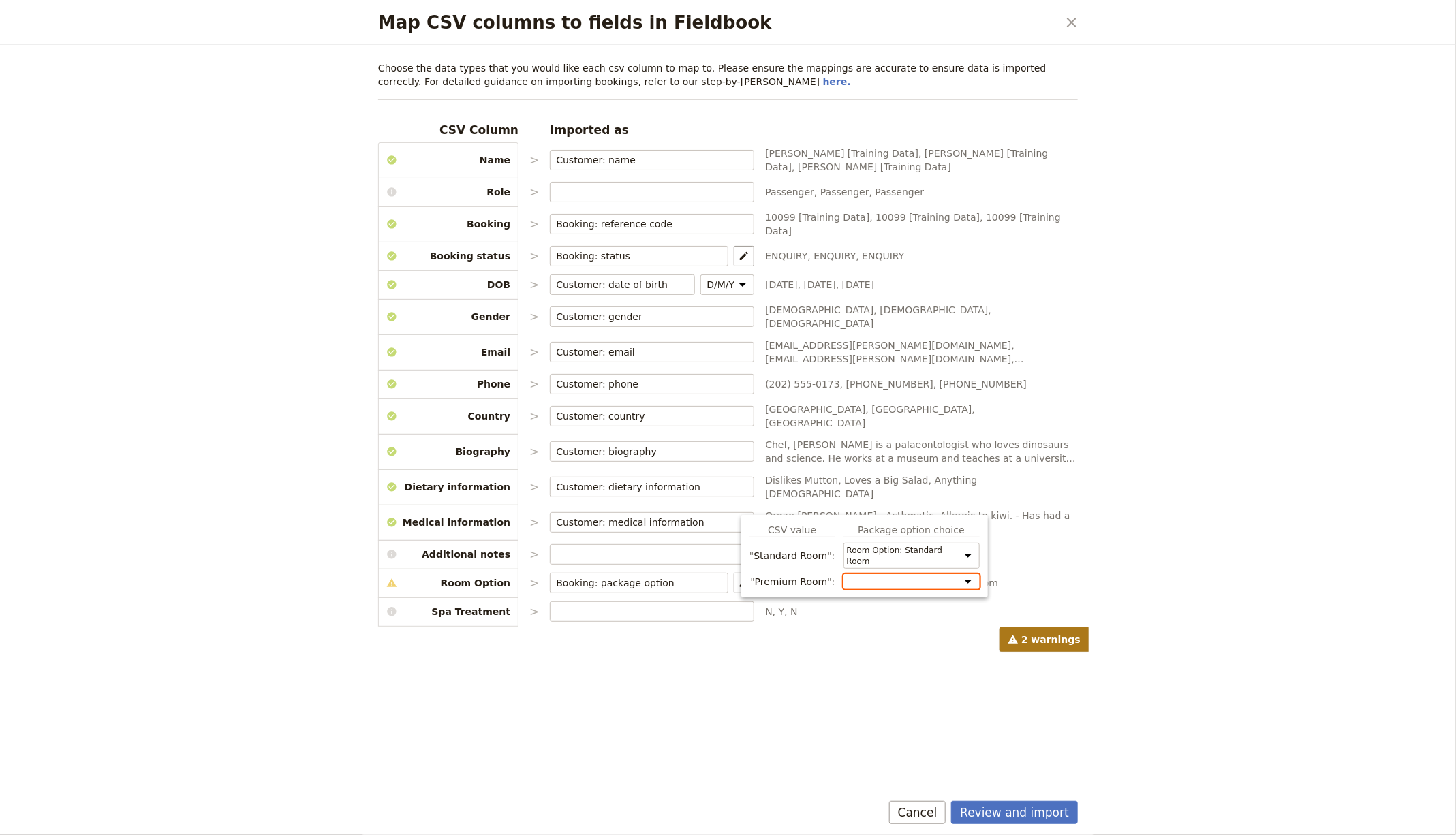
click at [870, 574] on select "Room Option: Standard Room Room Option: Premium Room Spa Treatment" at bounding box center [911, 582] width 136 height 15
select select "68c0fd7ab36c5b870568597e"
click at [844, 574] on select "Room Option: Standard Room Room Option: Premium Room Spa Treatment" at bounding box center [911, 587] width 136 height 25
click at [650, 605] on input "Map CSV columns to fields in Fieldbook" at bounding box center [652, 612] width 192 height 14
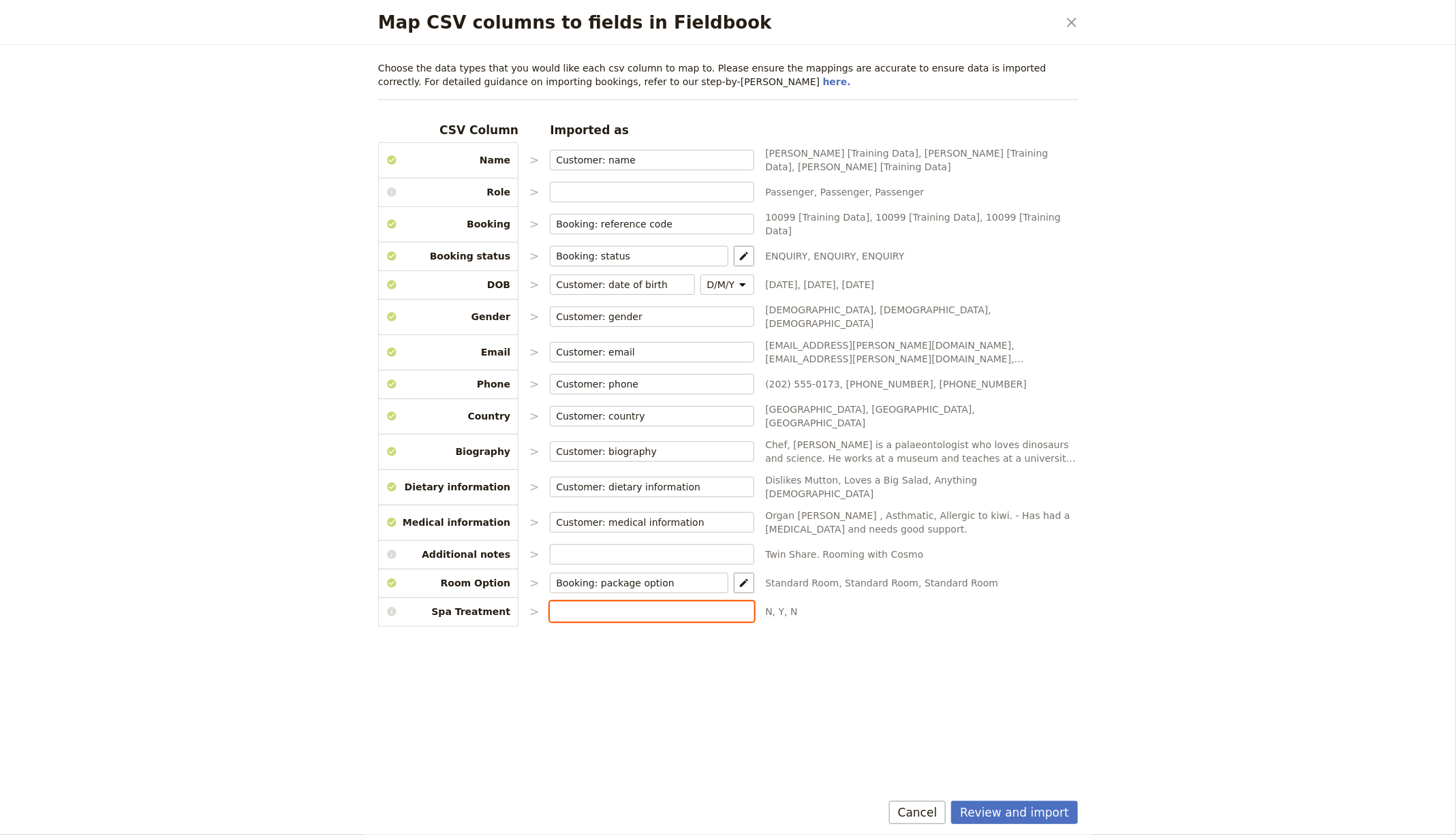
click at [649, 605] on input "Map CSV columns to fields in Fieldbook" at bounding box center [652, 612] width 192 height 14
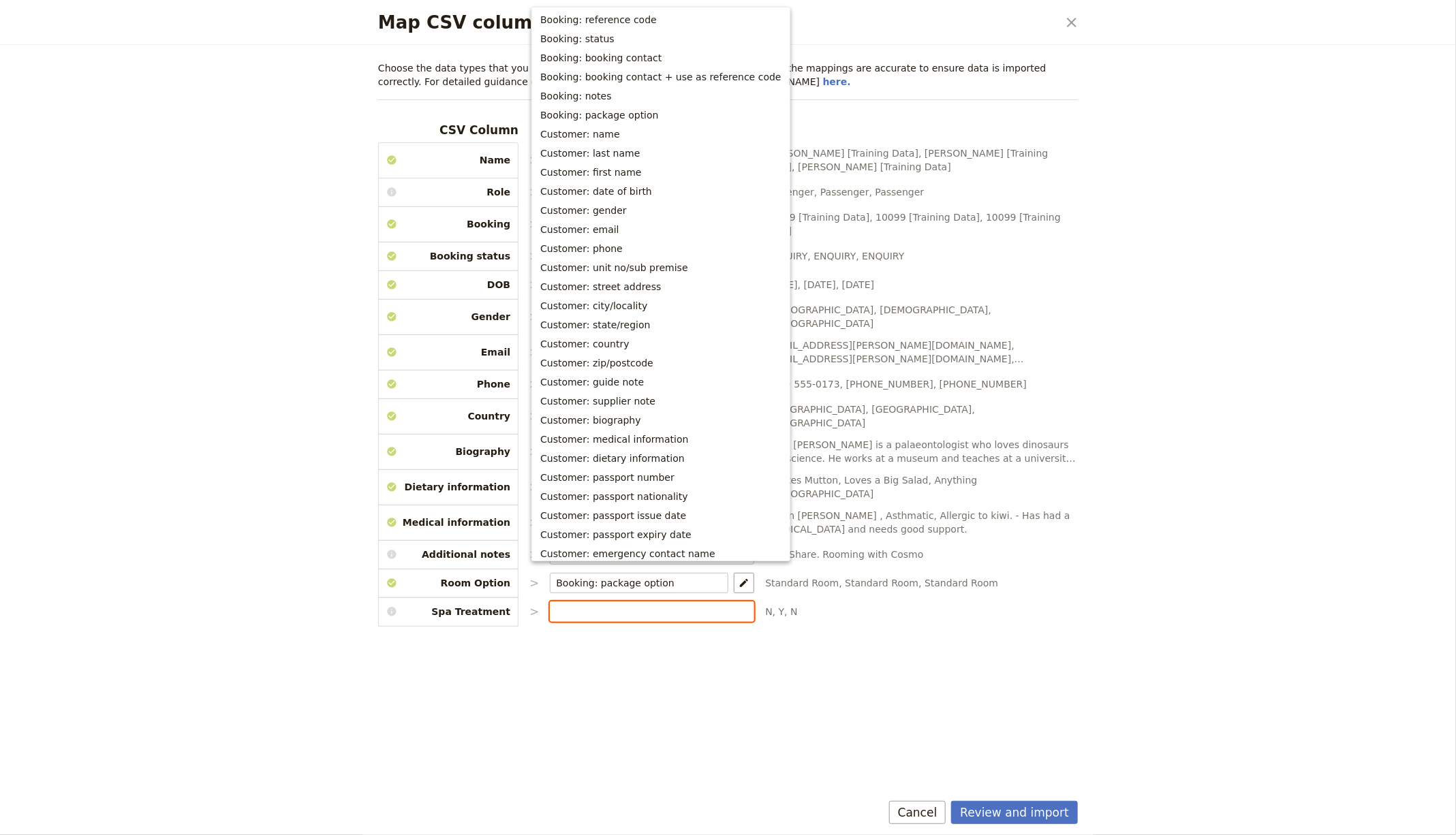
scroll to position [119, 0]
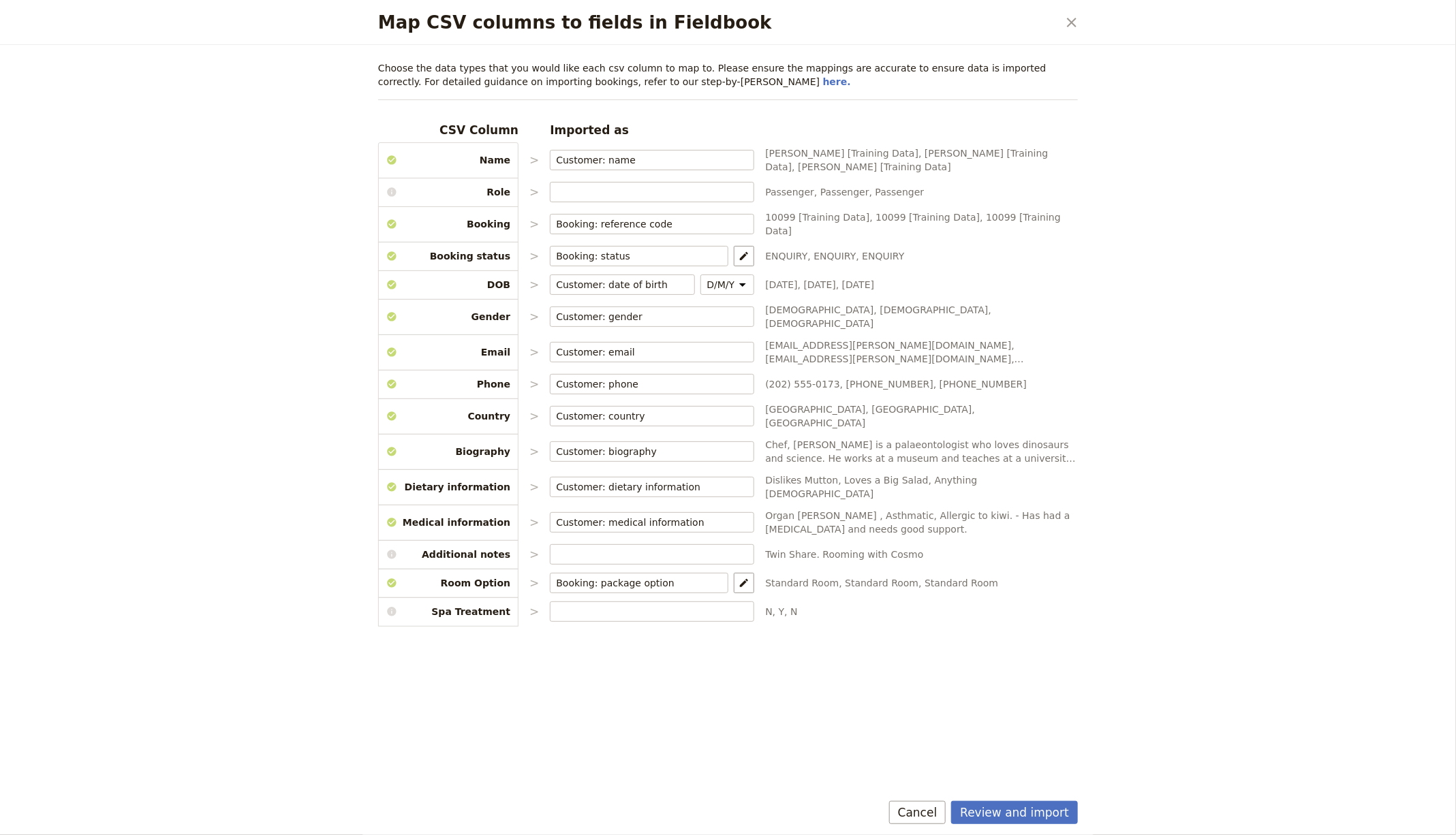
click at [738, 584] on div "CSV Column Imported as Name > Customer: name ​ [PERSON_NAME] [Training Data], […" at bounding box center [728, 372] width 700 height 500
click at [680, 601] on div "Map CSV columns to fields in Fieldbook" at bounding box center [652, 612] width 205 height 20
click at [669, 605] on input "Map CSV columns to fields in Fieldbook" at bounding box center [652, 612] width 192 height 14
type input "Booking: package option"
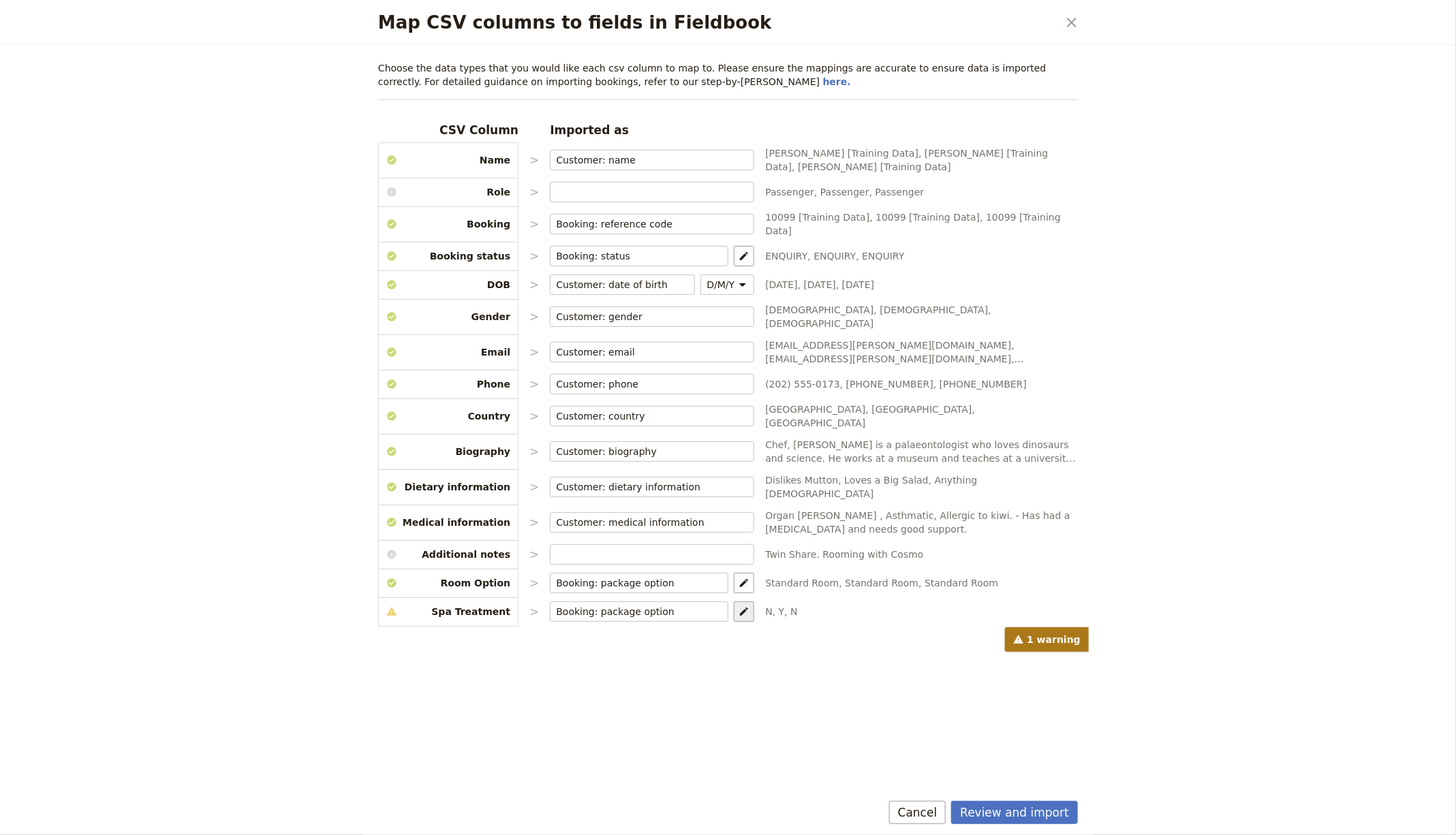
click at [734, 601] on button "​" at bounding box center [744, 612] width 20 height 20
click at [843, 602] on select "Room Option: Standard Room Room Option: Premium Room Spa Treatment" at bounding box center [874, 599] width 136 height 15
select select "68c0fd7ab36c5b8705685980"
click at [806, 591] on select "Room Option: Standard Room Room Option: Premium Room Spa Treatment" at bounding box center [874, 599] width 136 height 15
click at [1003, 813] on button "Review and import" at bounding box center [1014, 812] width 127 height 23
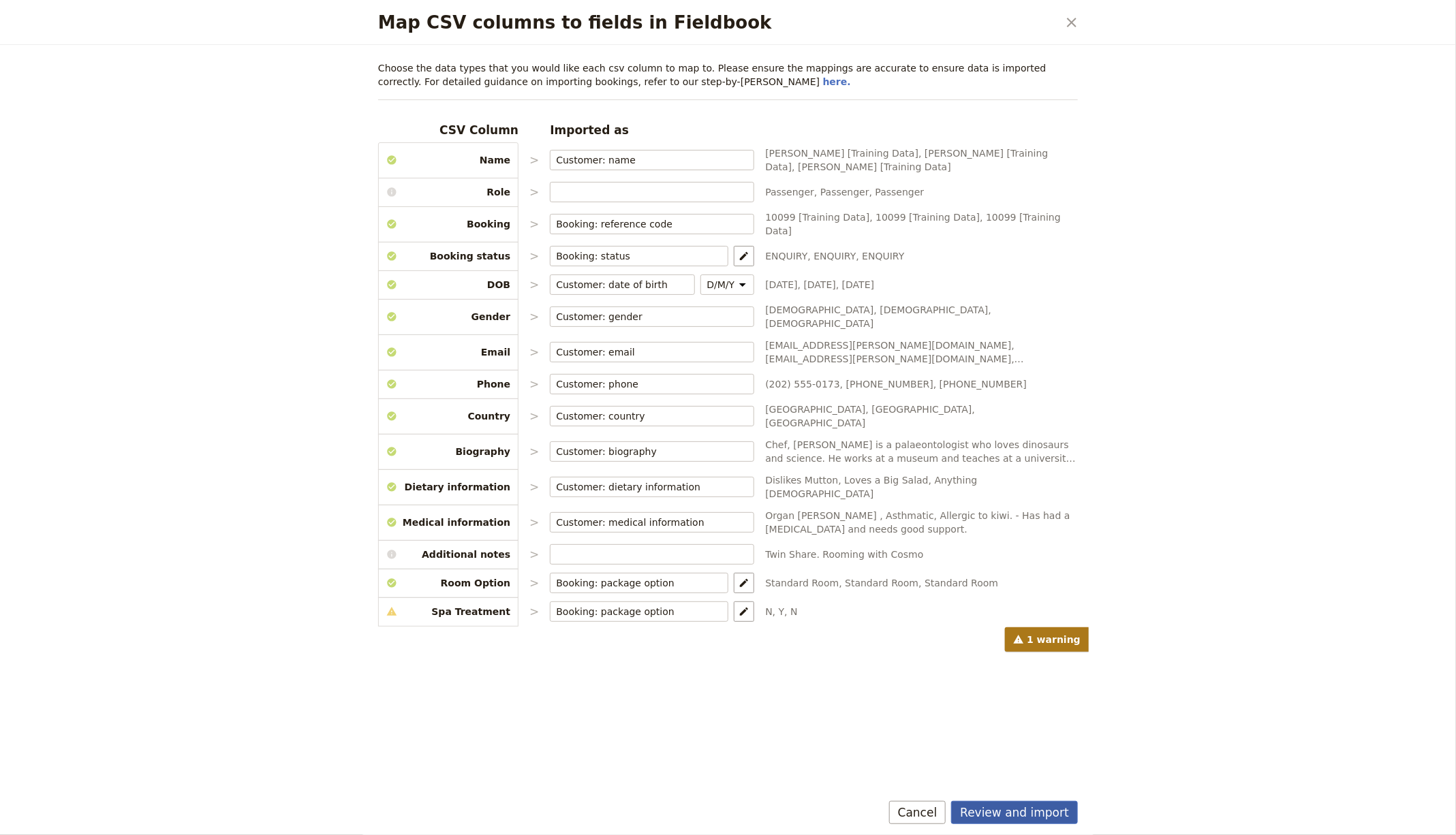
click at [1066, 804] on button "Review and import" at bounding box center [1014, 812] width 127 height 23
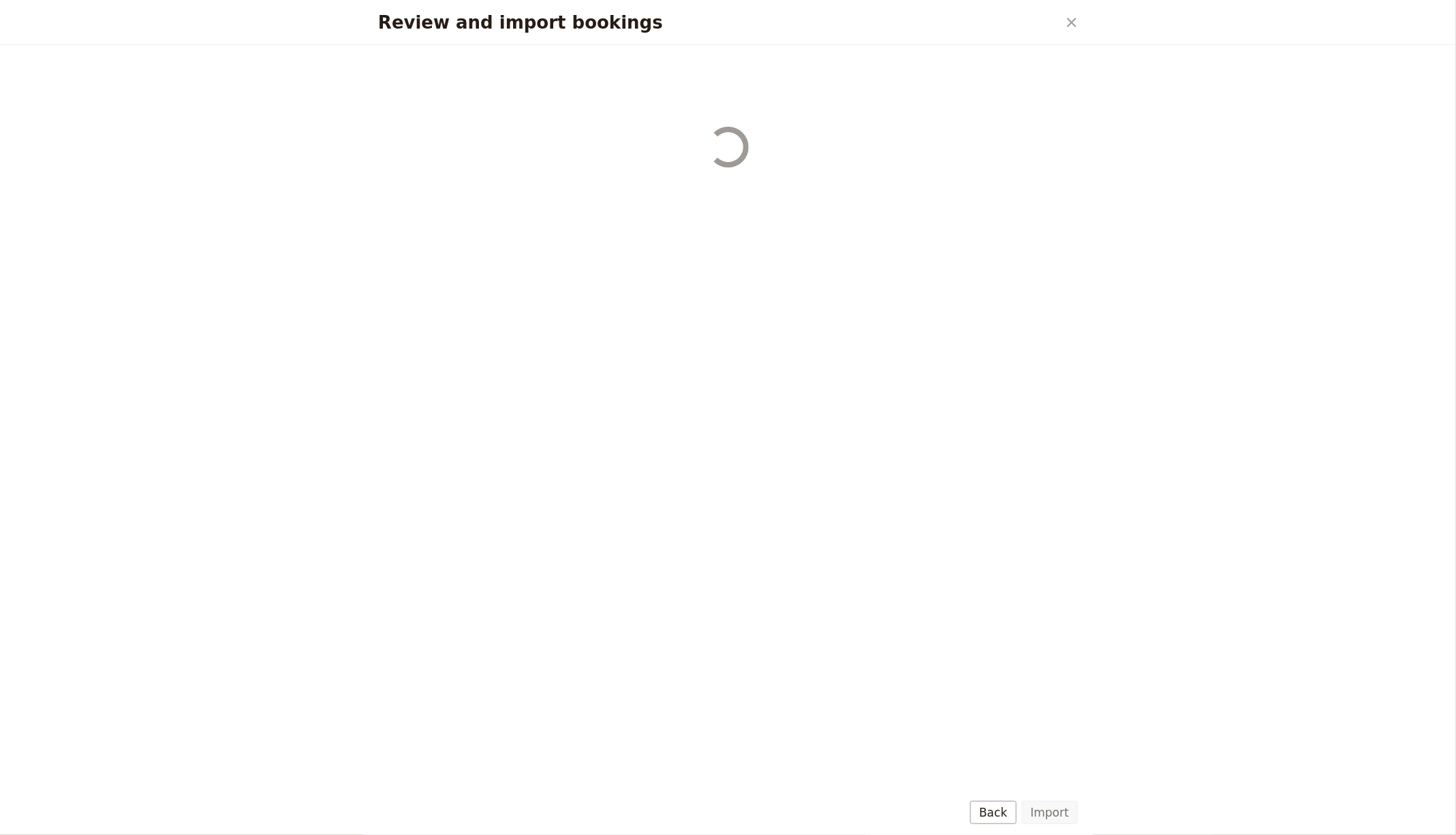
select select "68c0fd7ab36c5b870568597d"
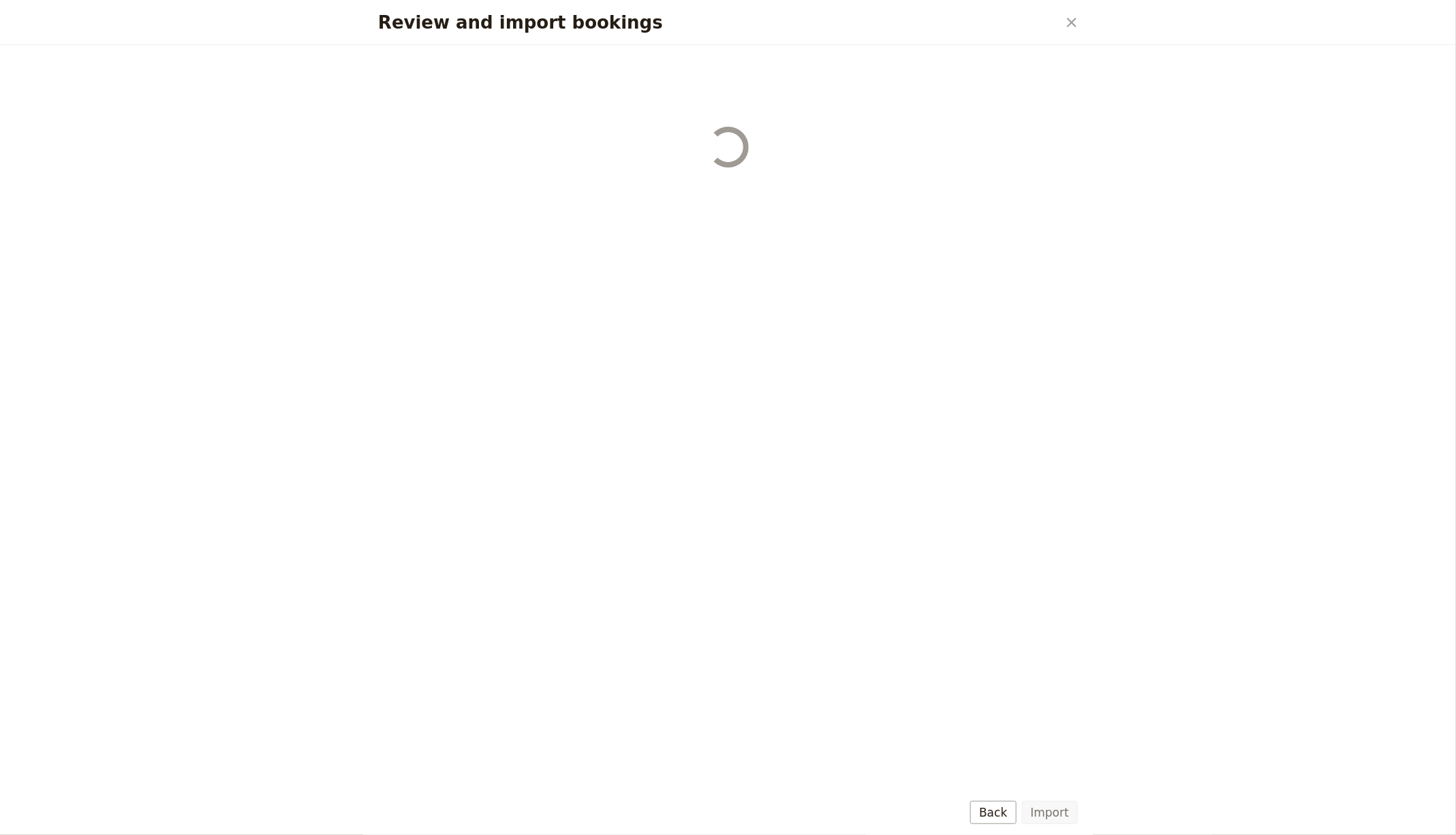
select select "68c0fd7ab36c5b870568597d"
select select "68c0fd7ab36c5b870568597e"
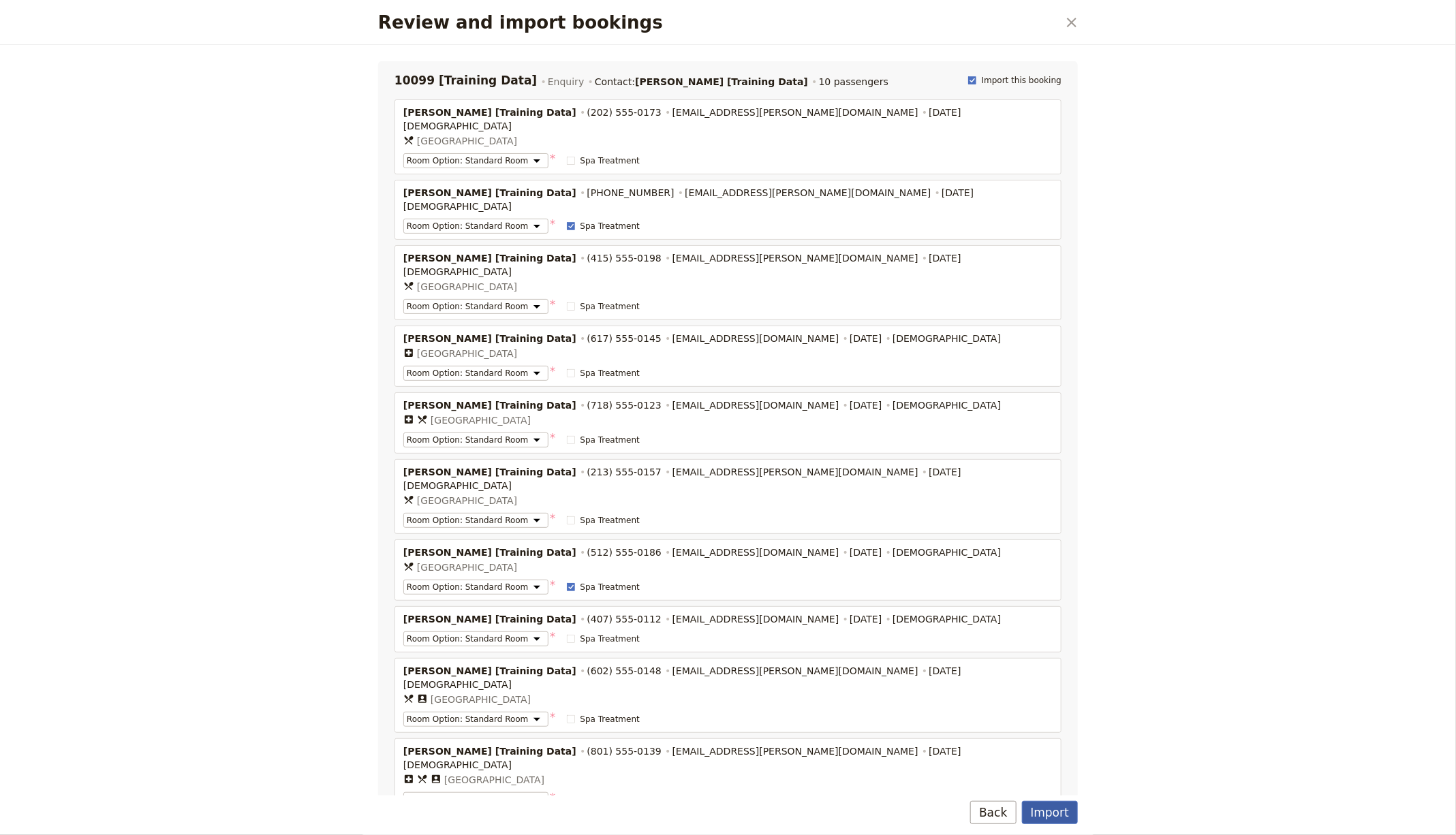
click at [1064, 810] on button "Import" at bounding box center [1050, 812] width 56 height 23
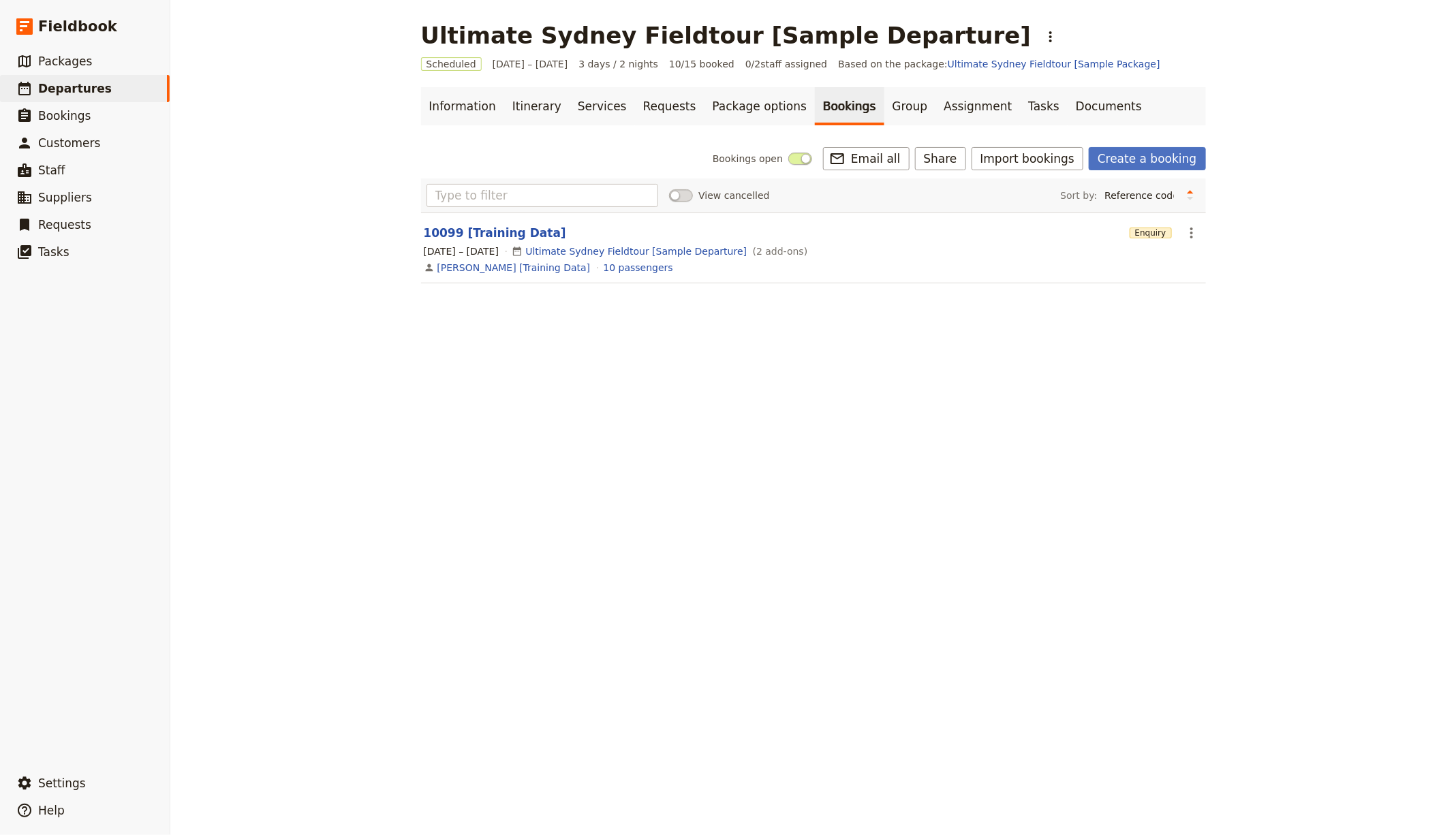
click at [588, 147] on div "Bookings open ​ Email all Share Import bookings Create a booking" at bounding box center [814, 158] width 785 height 23
click at [884, 108] on link "Group" at bounding box center [910, 106] width 52 height 38
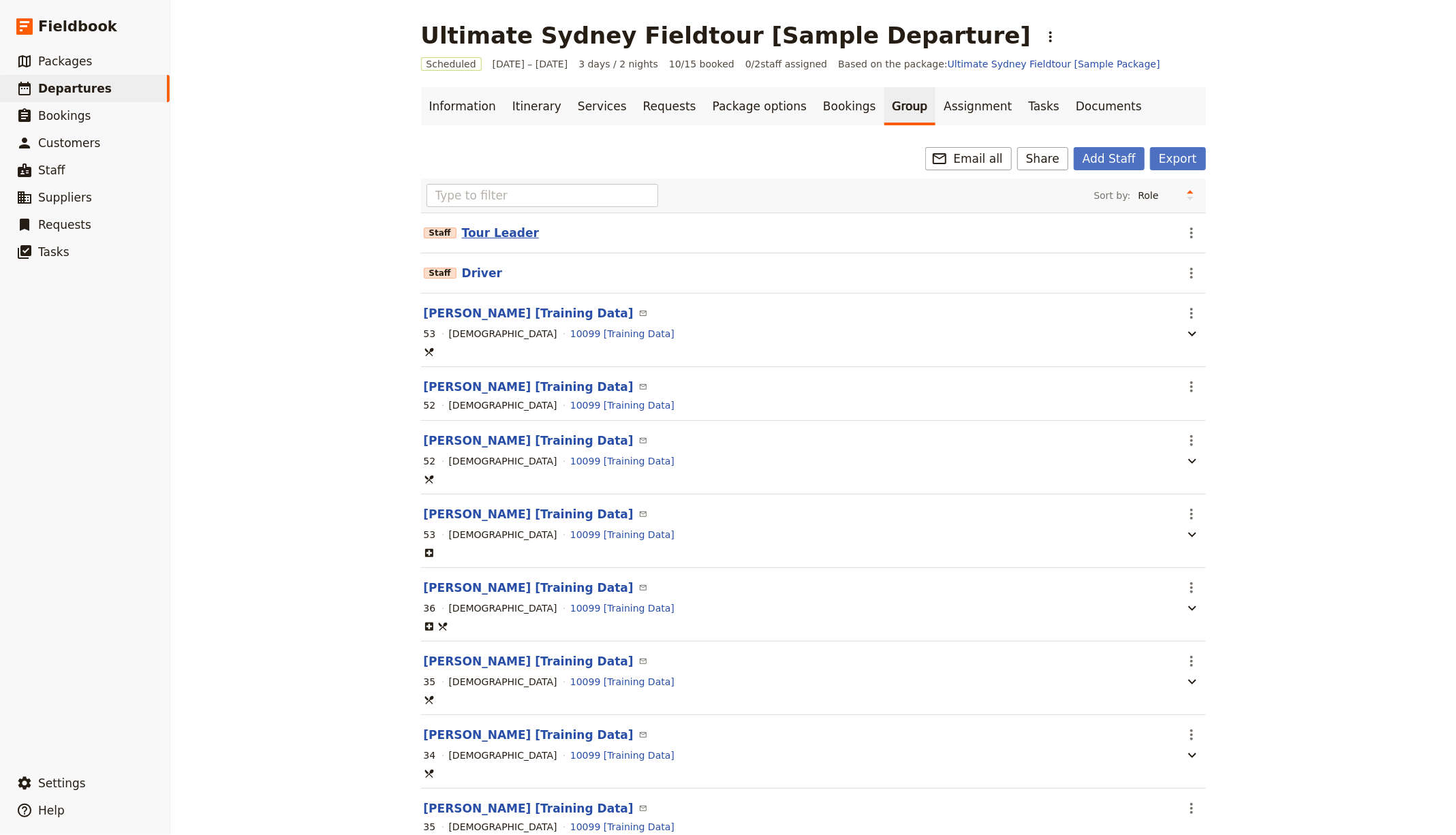
click at [510, 240] on button "Tour Leader" at bounding box center [500, 233] width 77 height 16
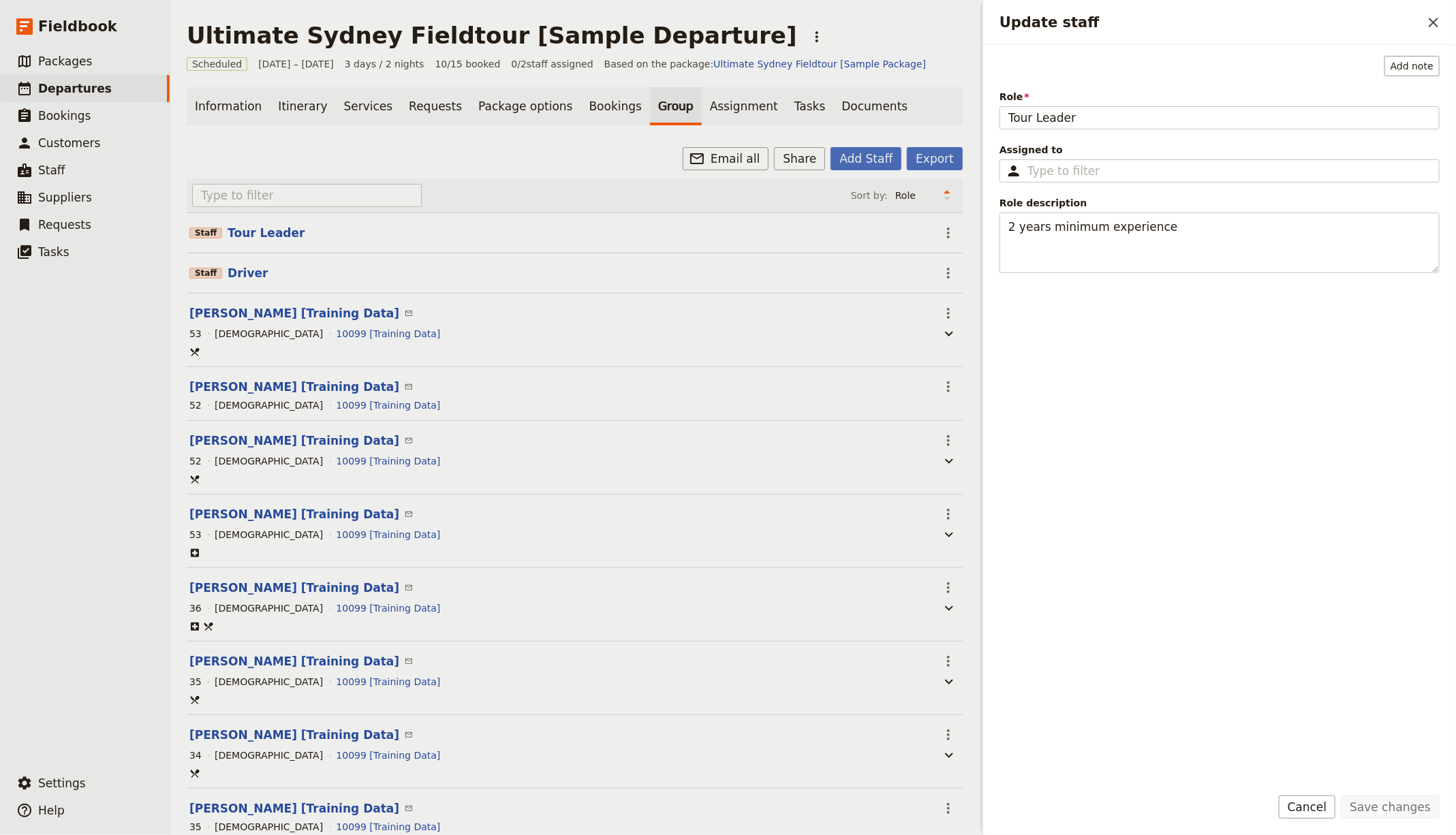
click at [1131, 136] on div "Add note Role Tour Leader Assigned to ​ Role description 2 years minimum experi…" at bounding box center [1220, 415] width 440 height 718
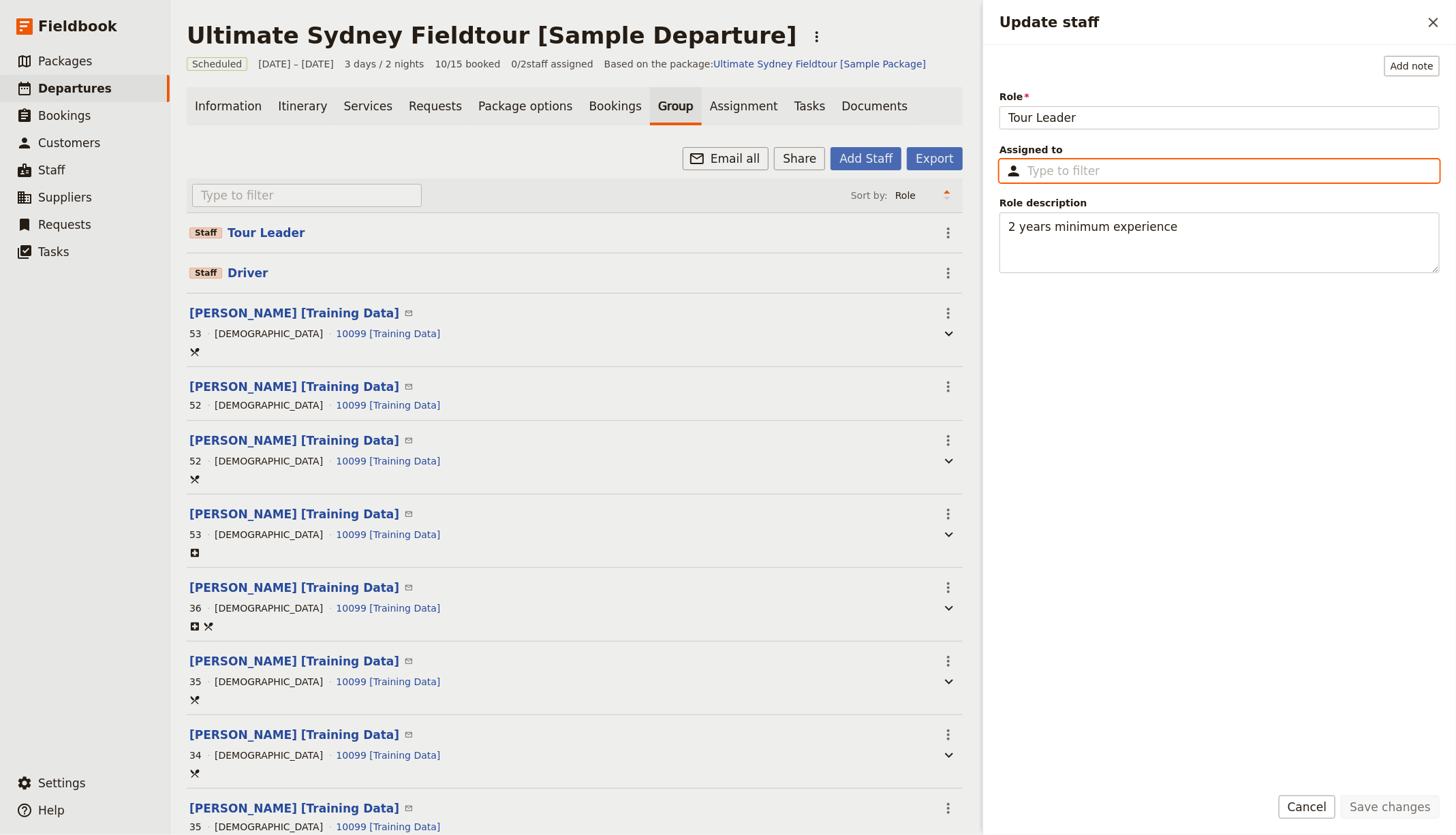
click at [1086, 169] on input "Assigned to ​" at bounding box center [1228, 171] width 404 height 16
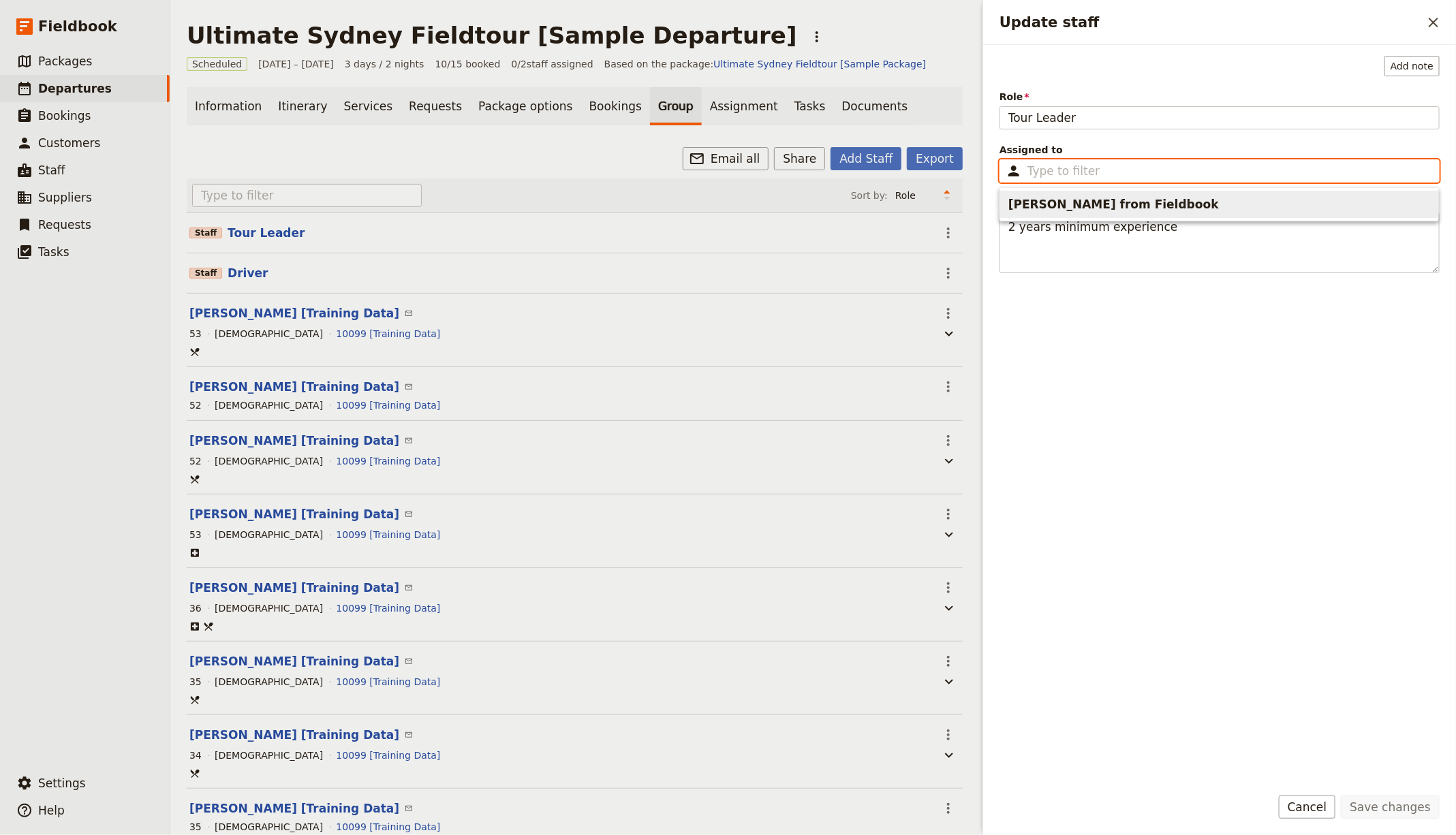
click at [1117, 205] on span "[PERSON_NAME] from Fieldbook" at bounding box center [1219, 205] width 421 height 22
type input "[PERSON_NAME] from Fieldbook"
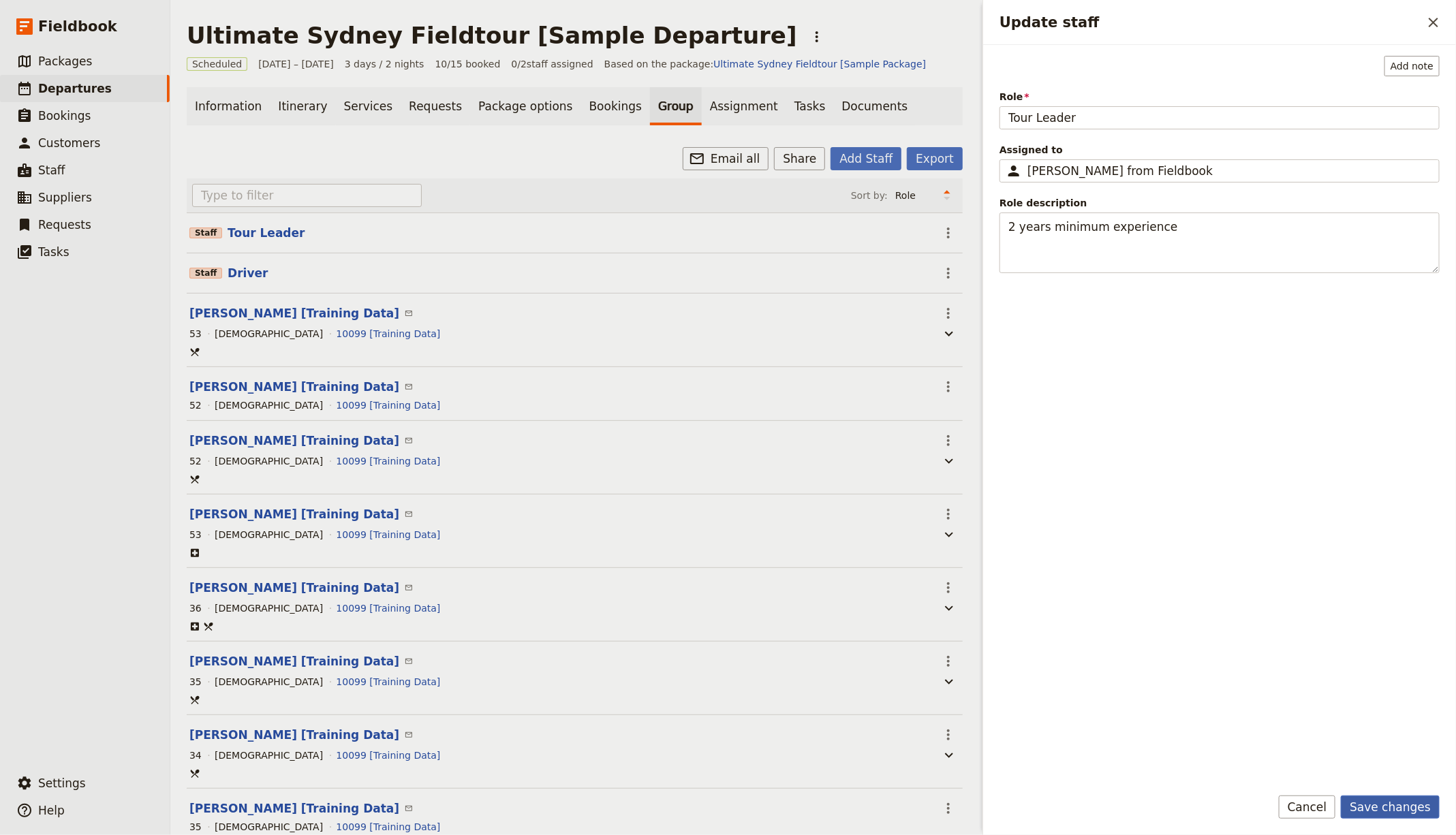
click at [1414, 813] on button "Save changes" at bounding box center [1390, 807] width 99 height 23
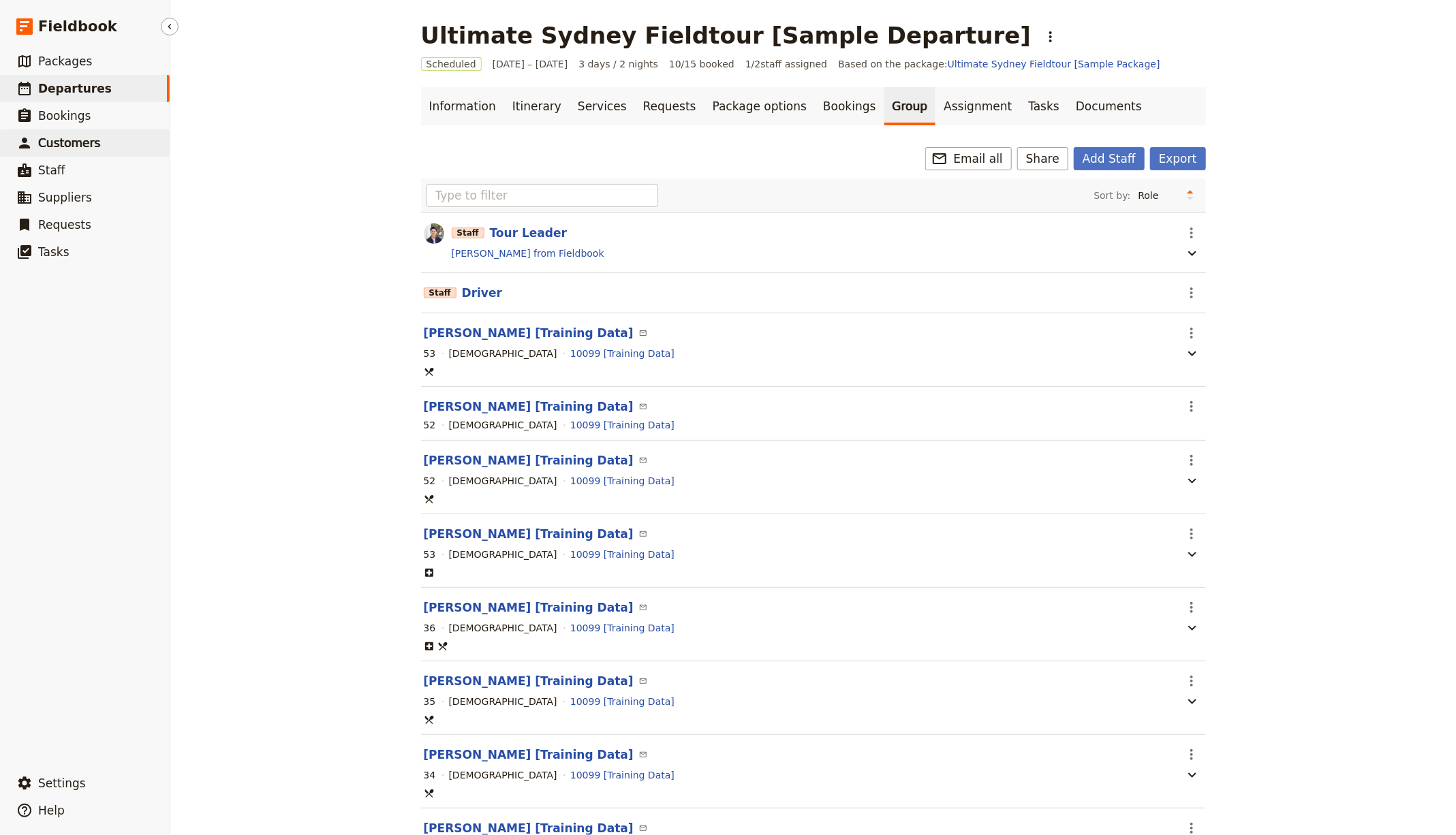
click at [53, 150] on span "Customers" at bounding box center [69, 143] width 62 height 14
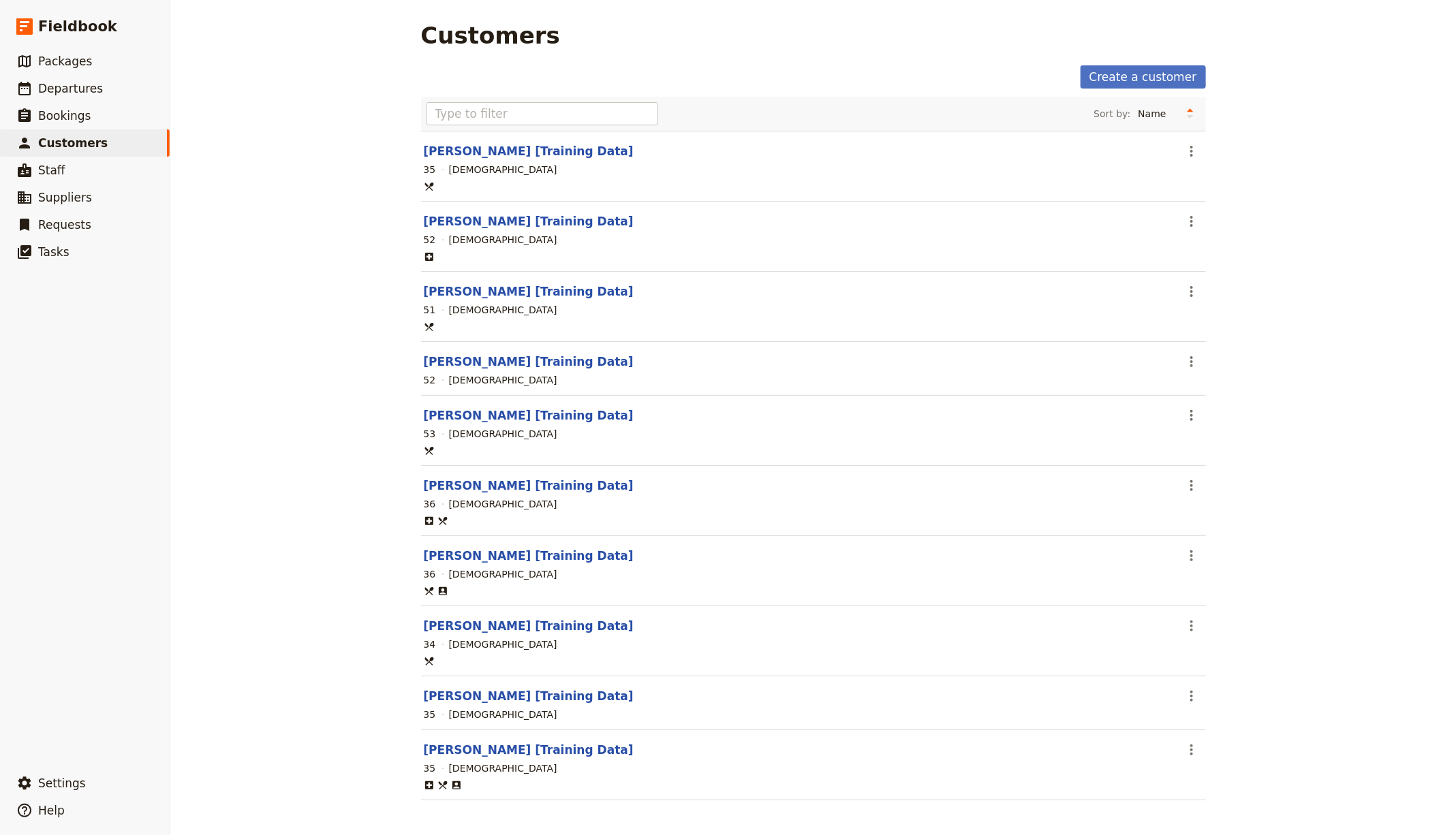
click at [483, 159] on section "[PERSON_NAME] [Training Data] ​ 35 [DEMOGRAPHIC_DATA]" at bounding box center [814, 166] width 785 height 71
click at [487, 155] on link "[PERSON_NAME] [Training Data]" at bounding box center [528, 151] width 210 height 14
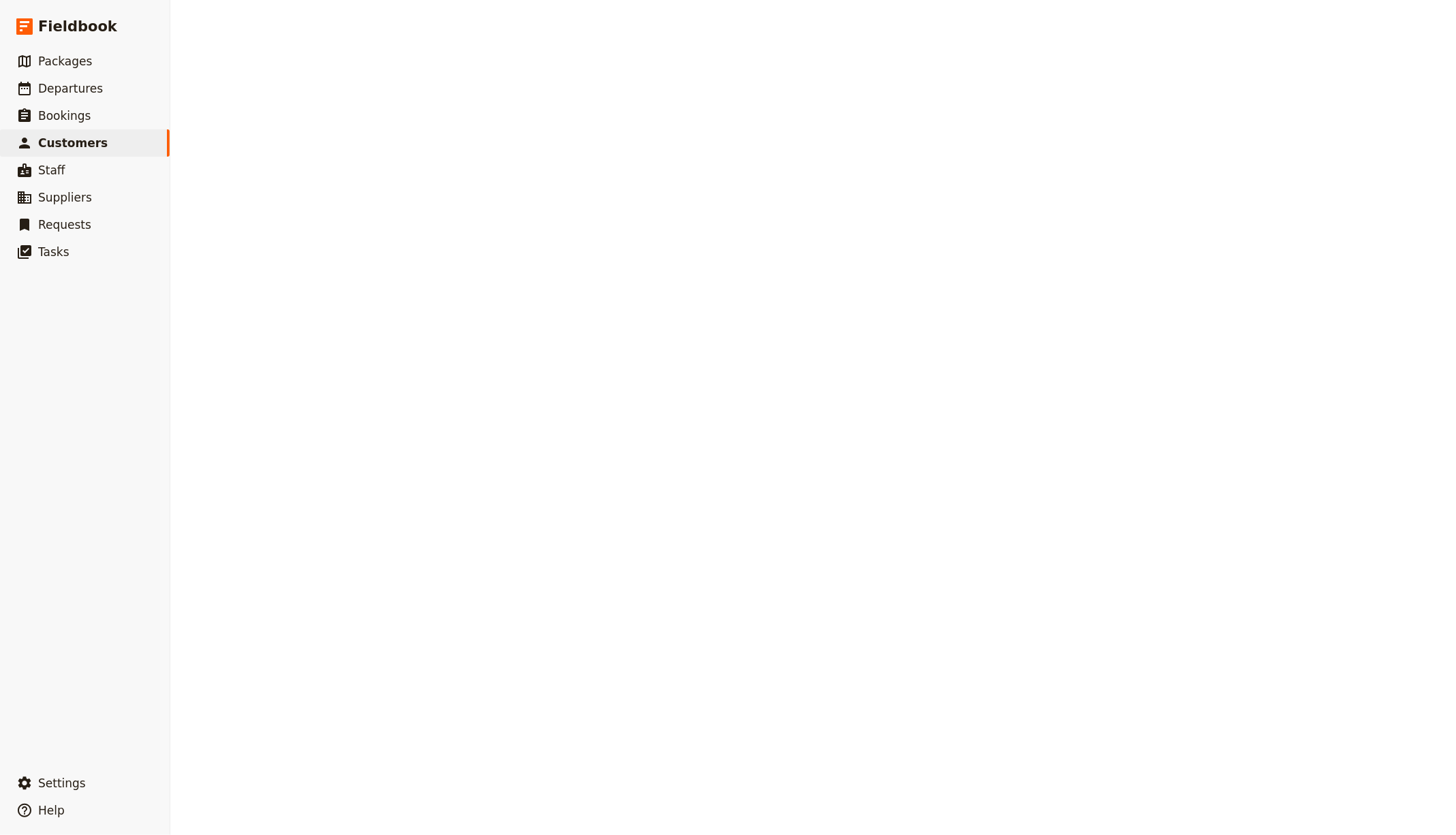
select select "[DEMOGRAPHIC_DATA]"
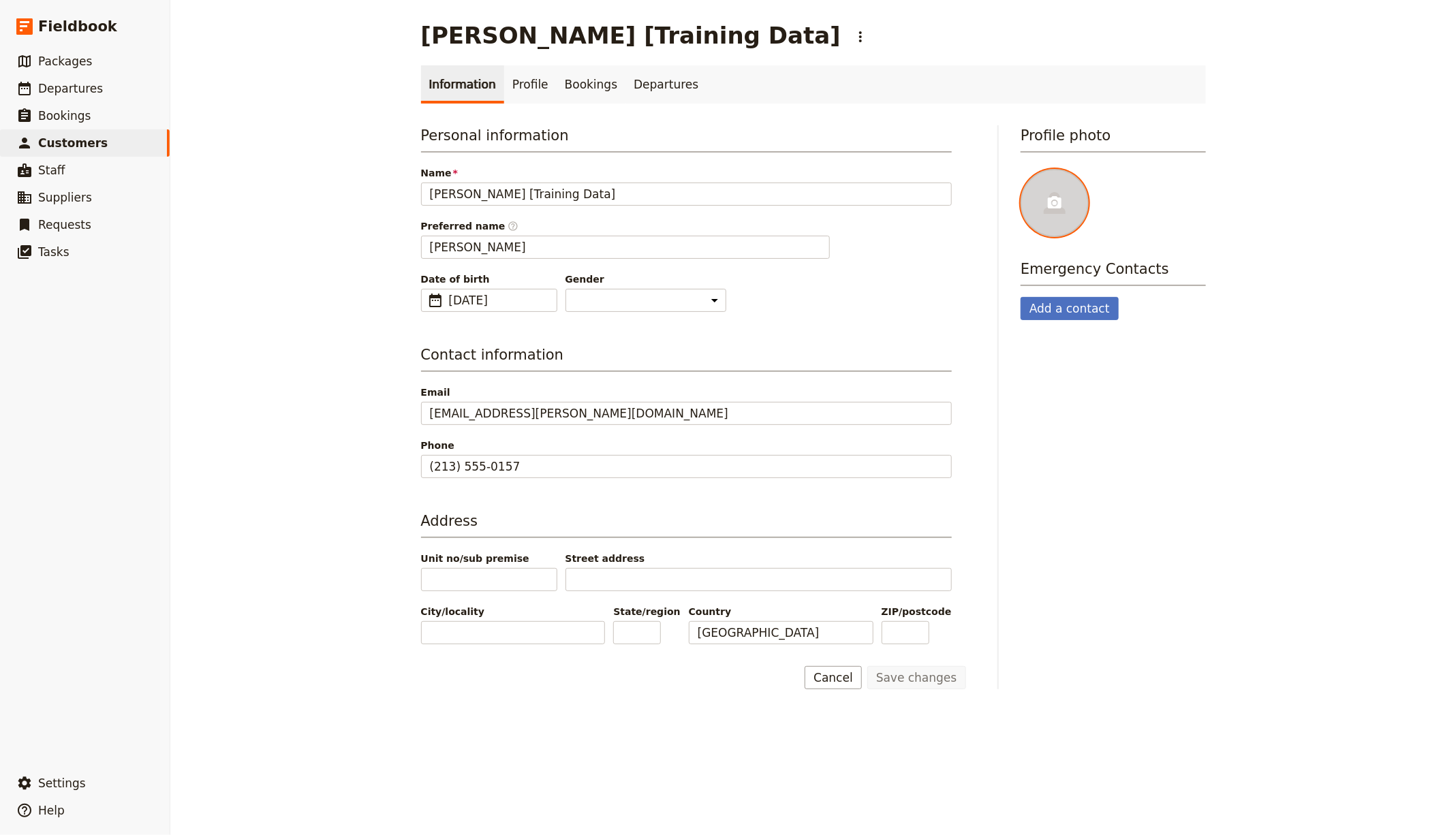
click at [1047, 189] on div at bounding box center [1054, 203] width 68 height 68
click at [1020, 169] on input "file" at bounding box center [1020, 168] width 1 height 1
type input "C:\fakepath\Chandler_Bing.png"
click at [81, 144] on span "Customers" at bounding box center [73, 143] width 70 height 14
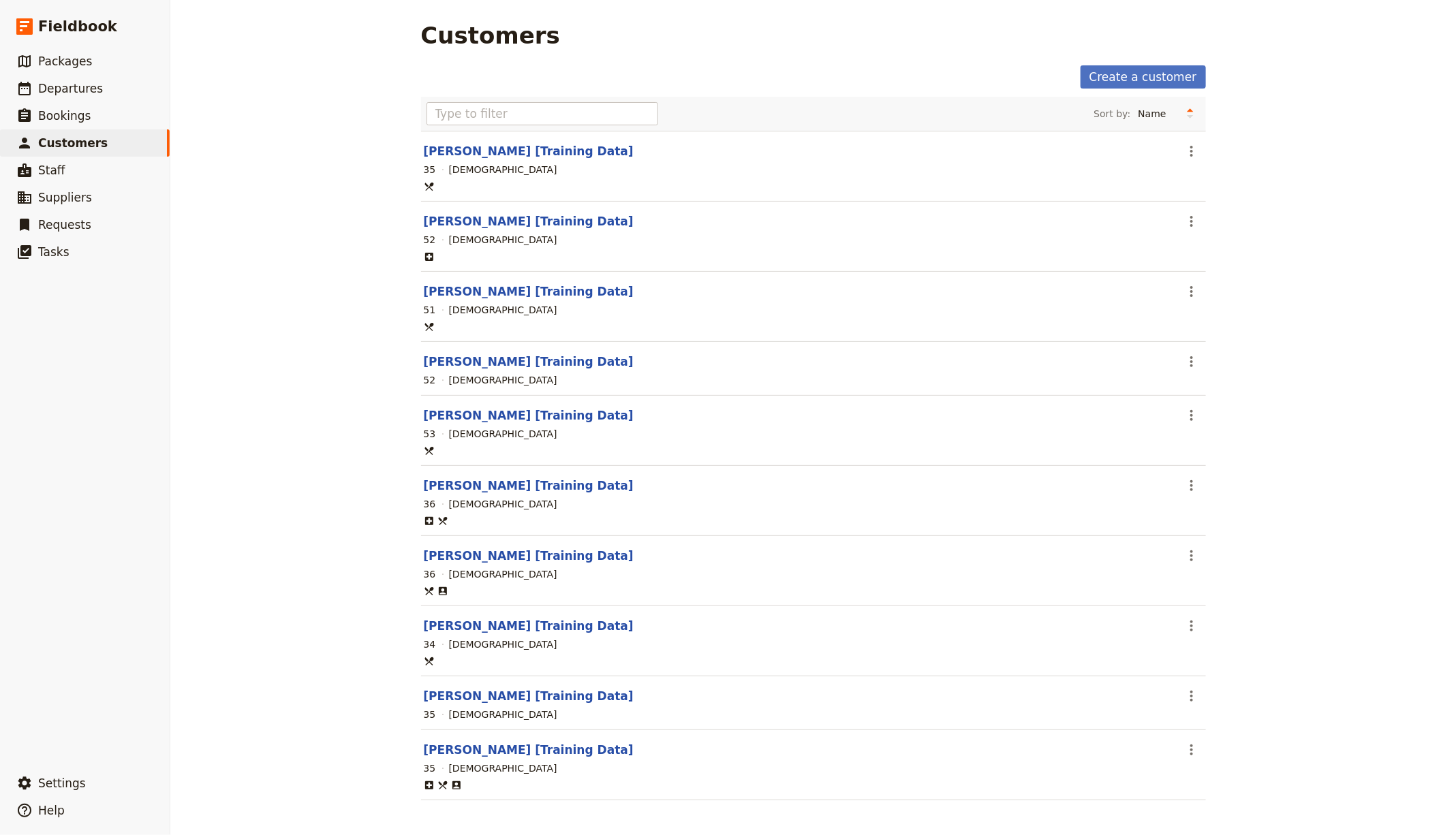
click at [492, 232] on div "52 [DEMOGRAPHIC_DATA]" at bounding box center [813, 240] width 782 height 16
click at [449, 409] on link "[PERSON_NAME] [Training Data]" at bounding box center [528, 415] width 210 height 14
select select "[DEMOGRAPHIC_DATA]"
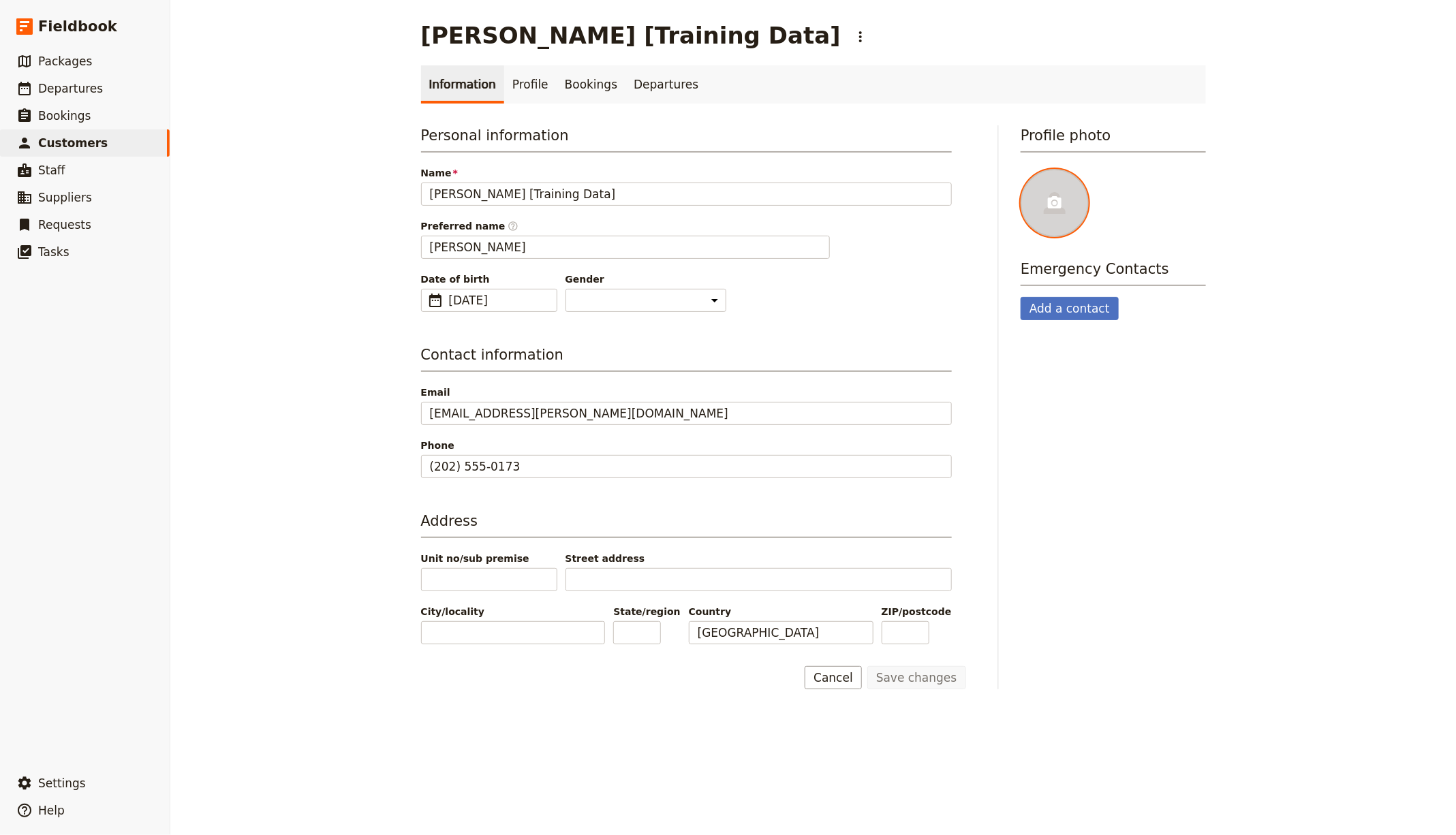
click at [1047, 182] on div at bounding box center [1054, 203] width 68 height 68
click at [1020, 169] on input "file" at bounding box center [1020, 168] width 1 height 1
type input "C:\fakepath\Jerry_Seinfeld_(character).jpg"
click at [138, 166] on link "​ Staff" at bounding box center [85, 170] width 170 height 27
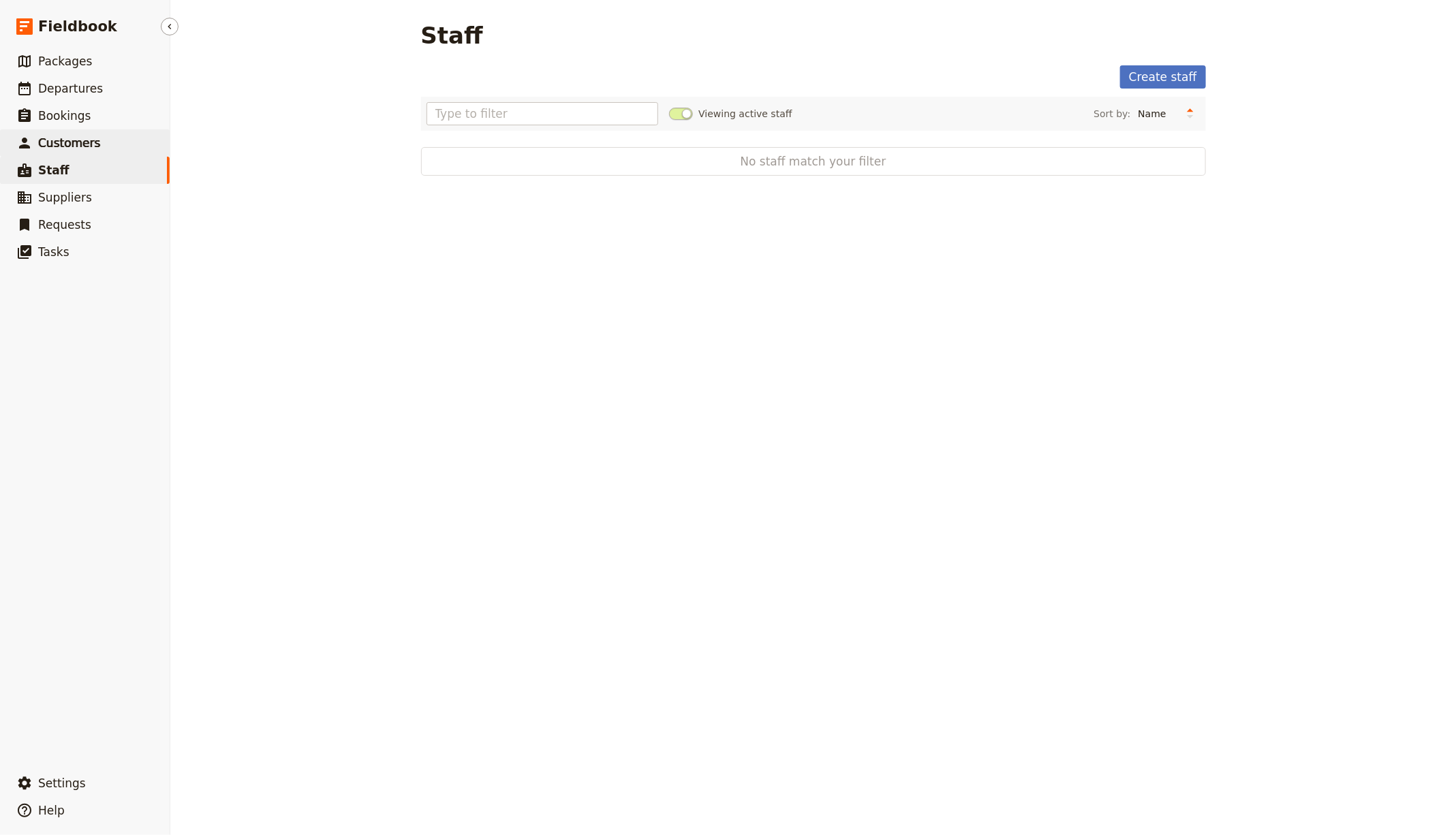
click at [111, 155] on link "​ Customers" at bounding box center [85, 143] width 170 height 27
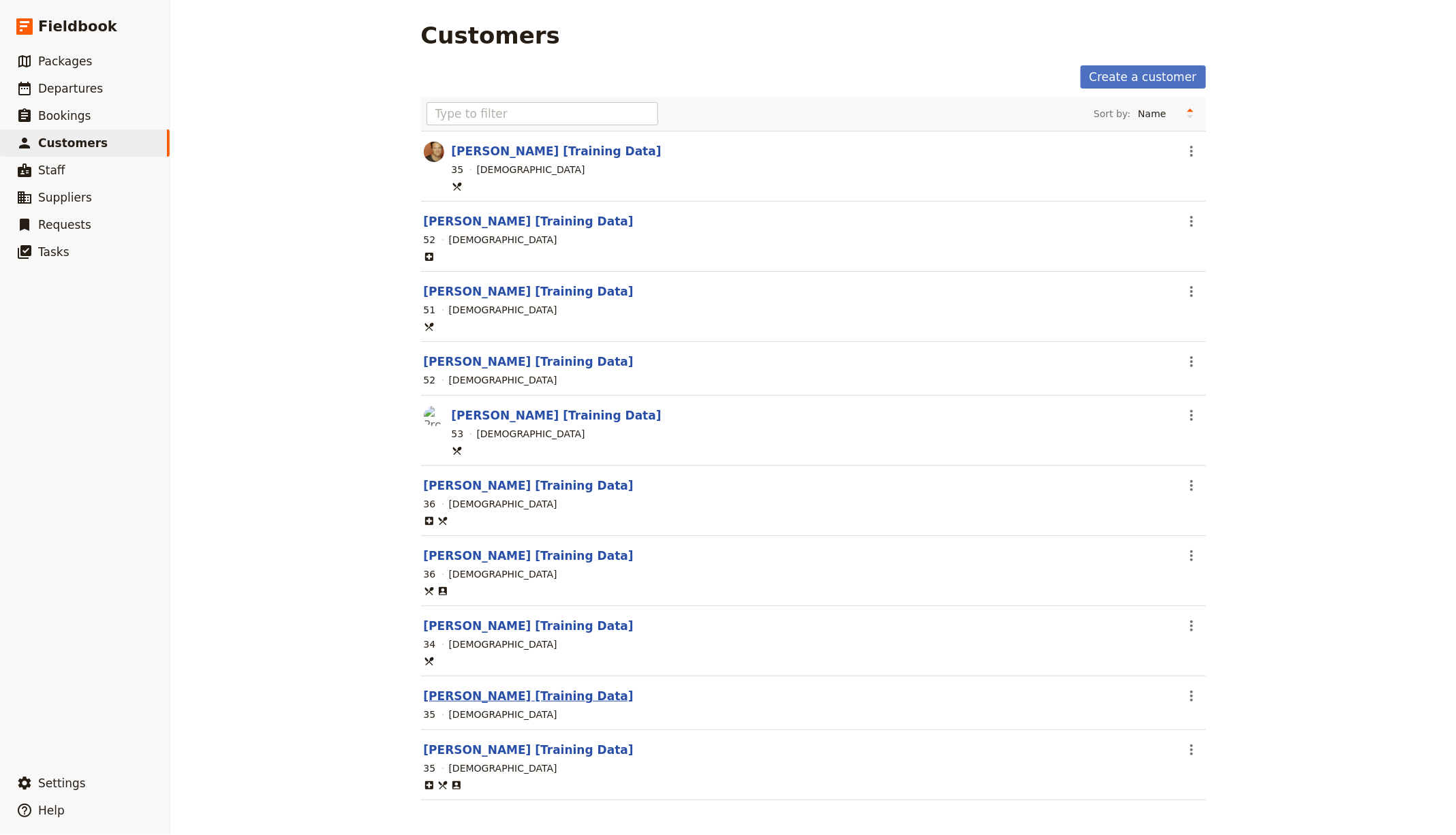
click at [531, 690] on link "[PERSON_NAME] [Training Data]" at bounding box center [528, 697] width 210 height 14
select select "[DEMOGRAPHIC_DATA]"
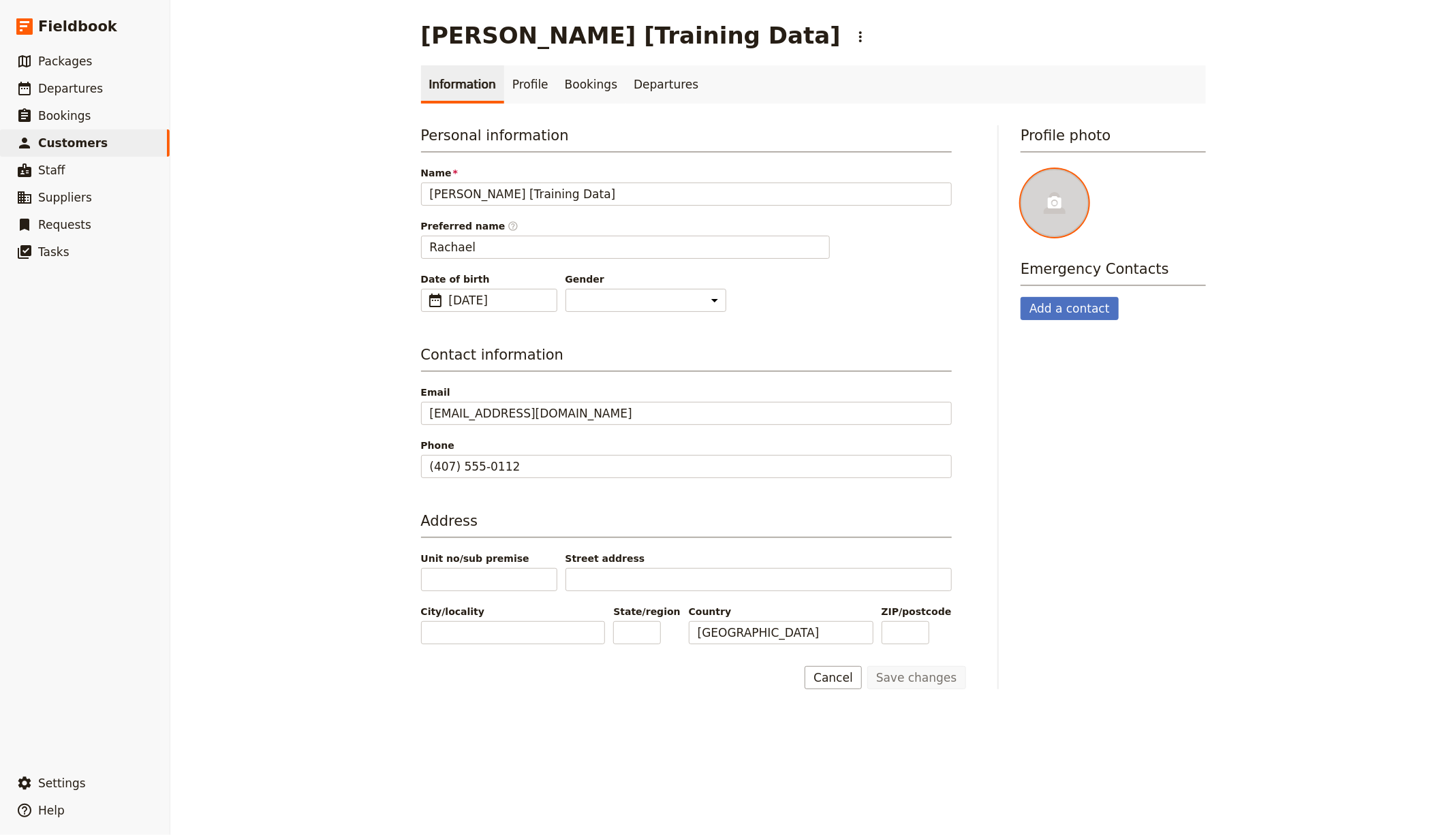
click at [1039, 199] on div at bounding box center [1054, 203] width 68 height 68
click at [1020, 169] on input "file" at bounding box center [1020, 168] width 1 height 1
click at [143, 134] on link "​ Customers" at bounding box center [85, 143] width 170 height 27
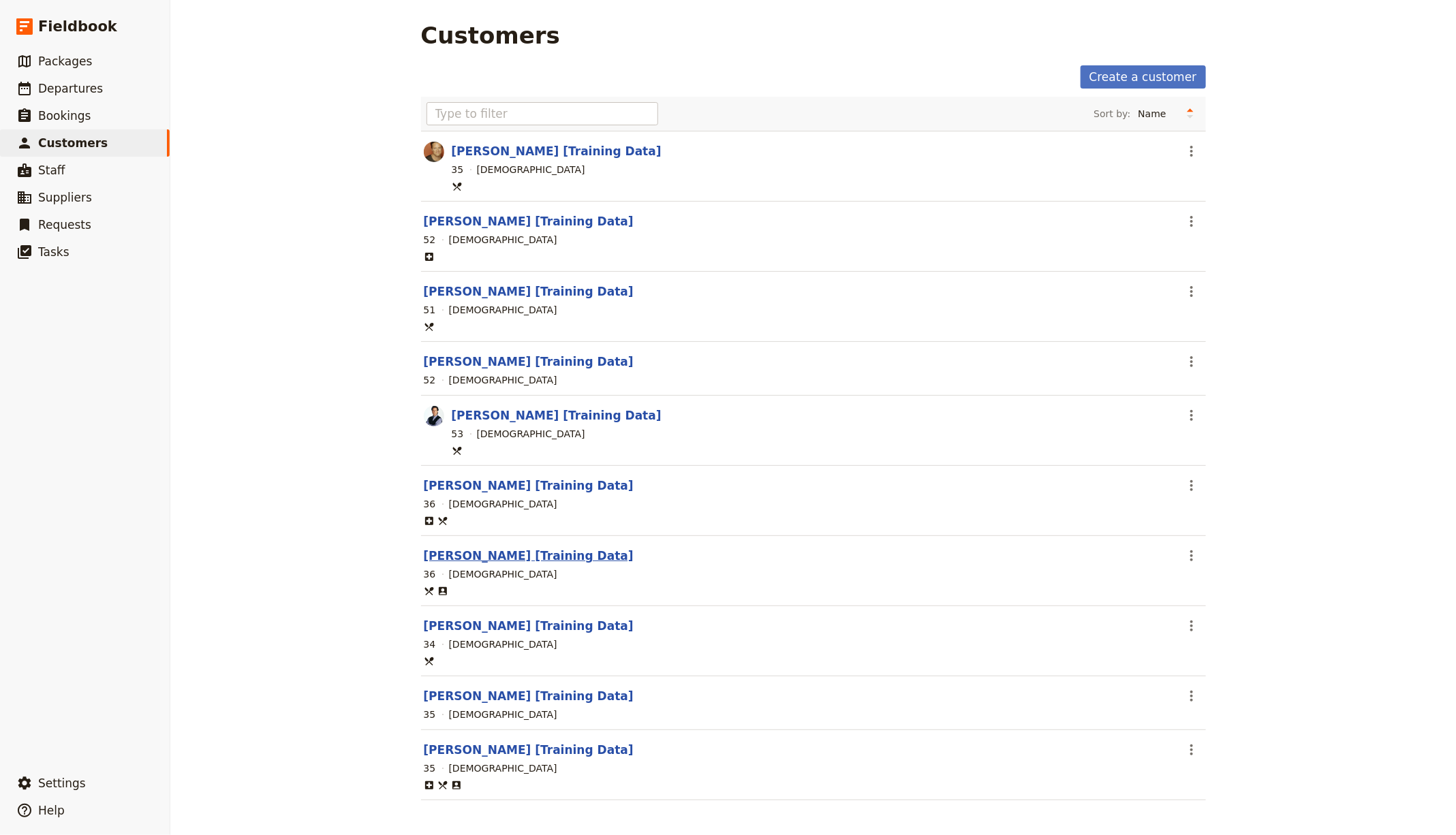
click at [471, 549] on link "[PERSON_NAME] [Training Data]" at bounding box center [528, 556] width 210 height 14
select select "[DEMOGRAPHIC_DATA]"
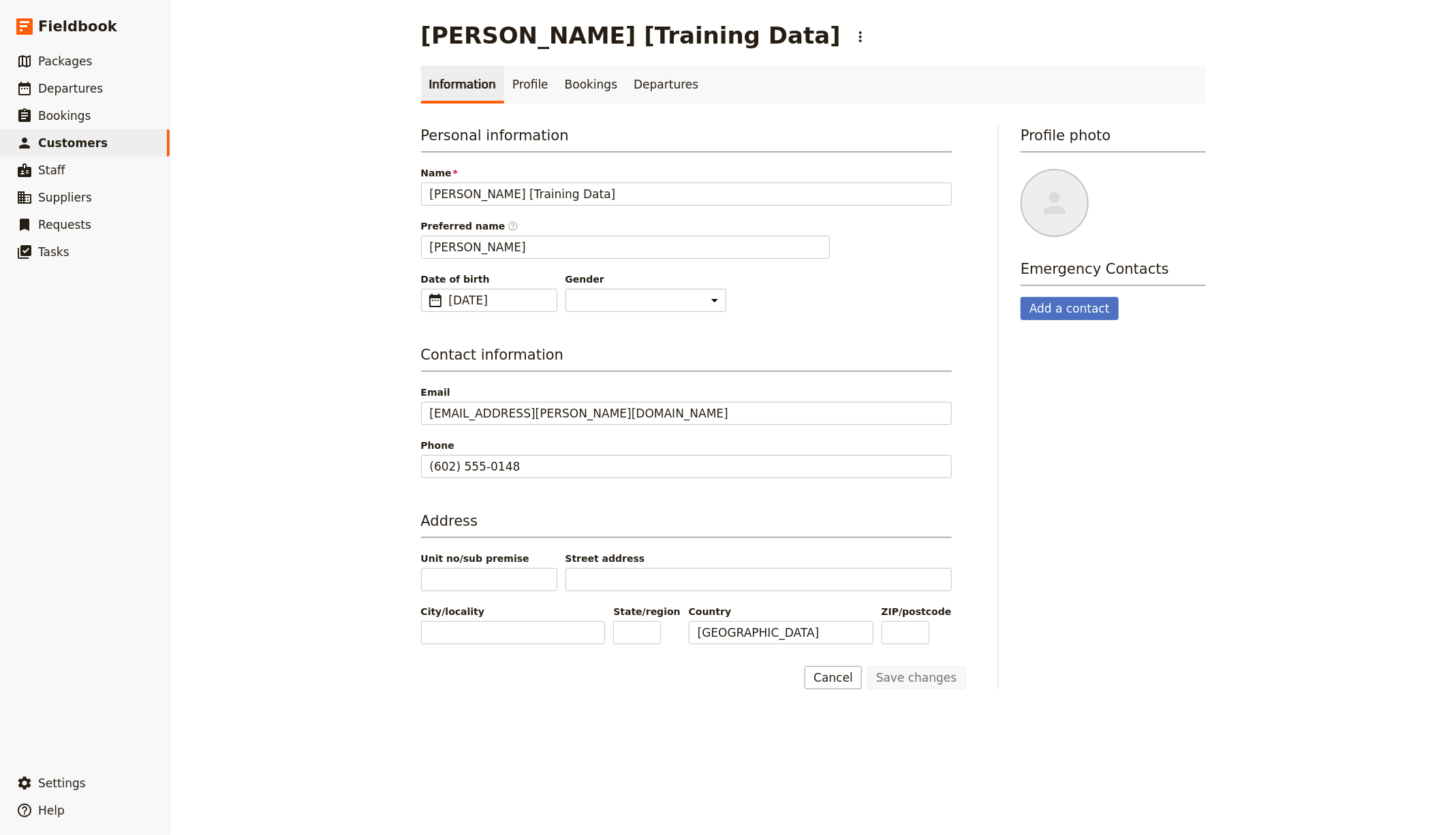
click at [999, 212] on div "Personal information Name [PERSON_NAME] [Training Data] Preferred name ​ [PERSO…" at bounding box center [814, 408] width 785 height 564
click at [1030, 205] on div at bounding box center [1054, 203] width 68 height 68
click at [1020, 169] on input "file" at bounding box center [1020, 168] width 1 height 1
type input "C:\fakepath\[PERSON_NAME].jpg"
click at [98, 82] on link "​ Departures" at bounding box center [85, 88] width 170 height 27
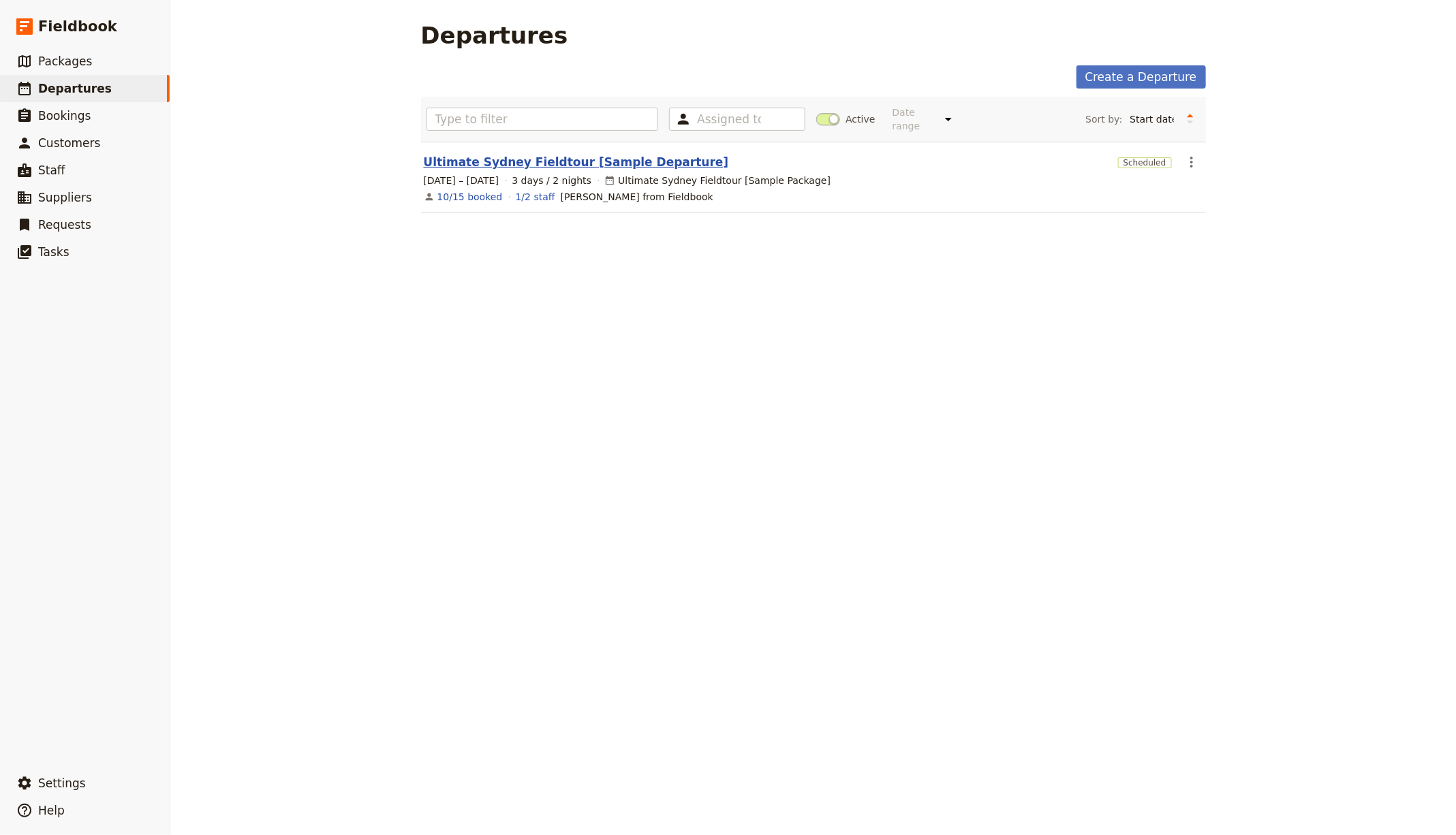
click at [531, 154] on link "Ultimate Sydney Fieldtour [Sample Departure]" at bounding box center [576, 161] width 305 height 16
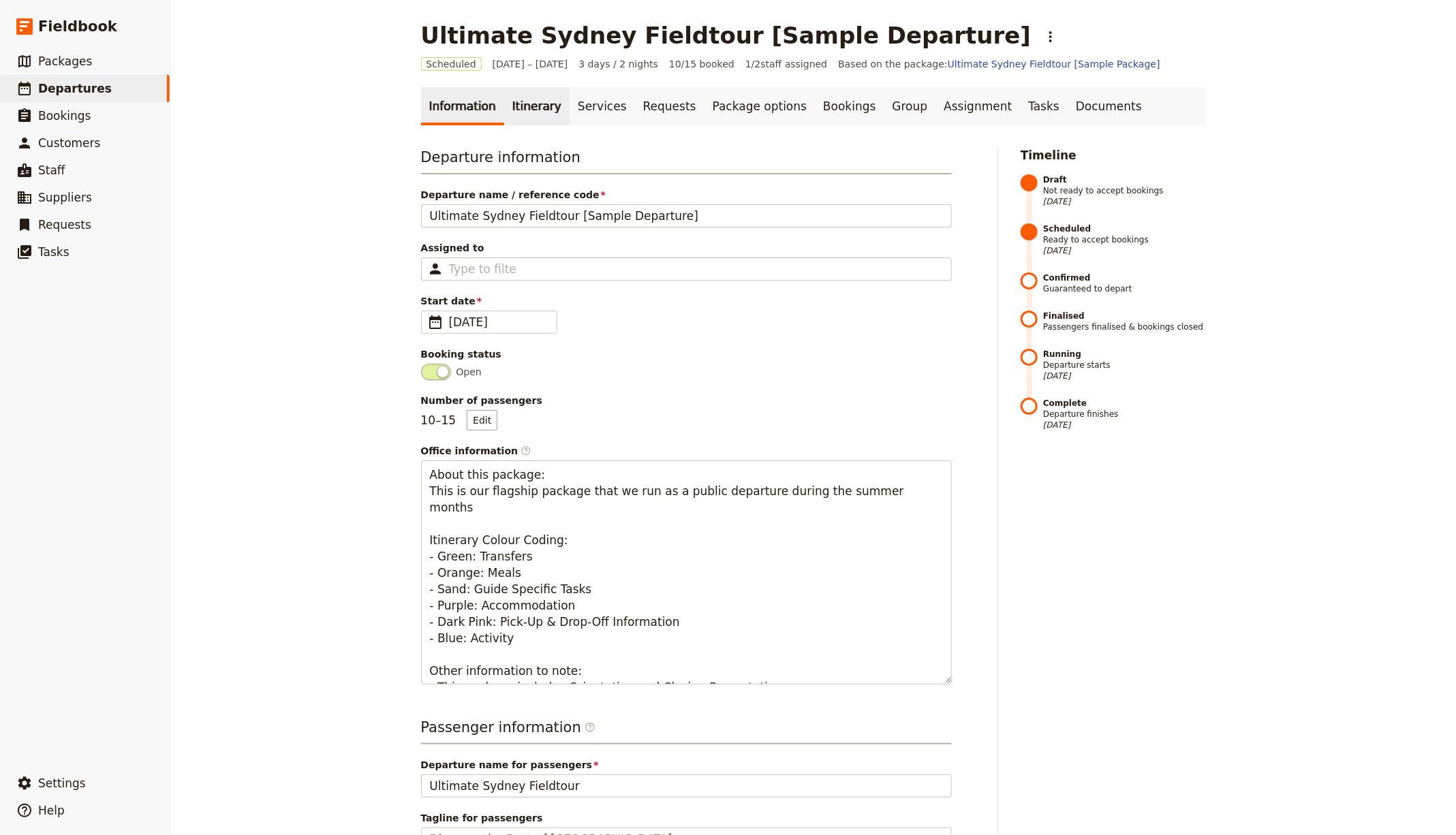
click at [545, 109] on link "Itinerary" at bounding box center [537, 106] width 65 height 38
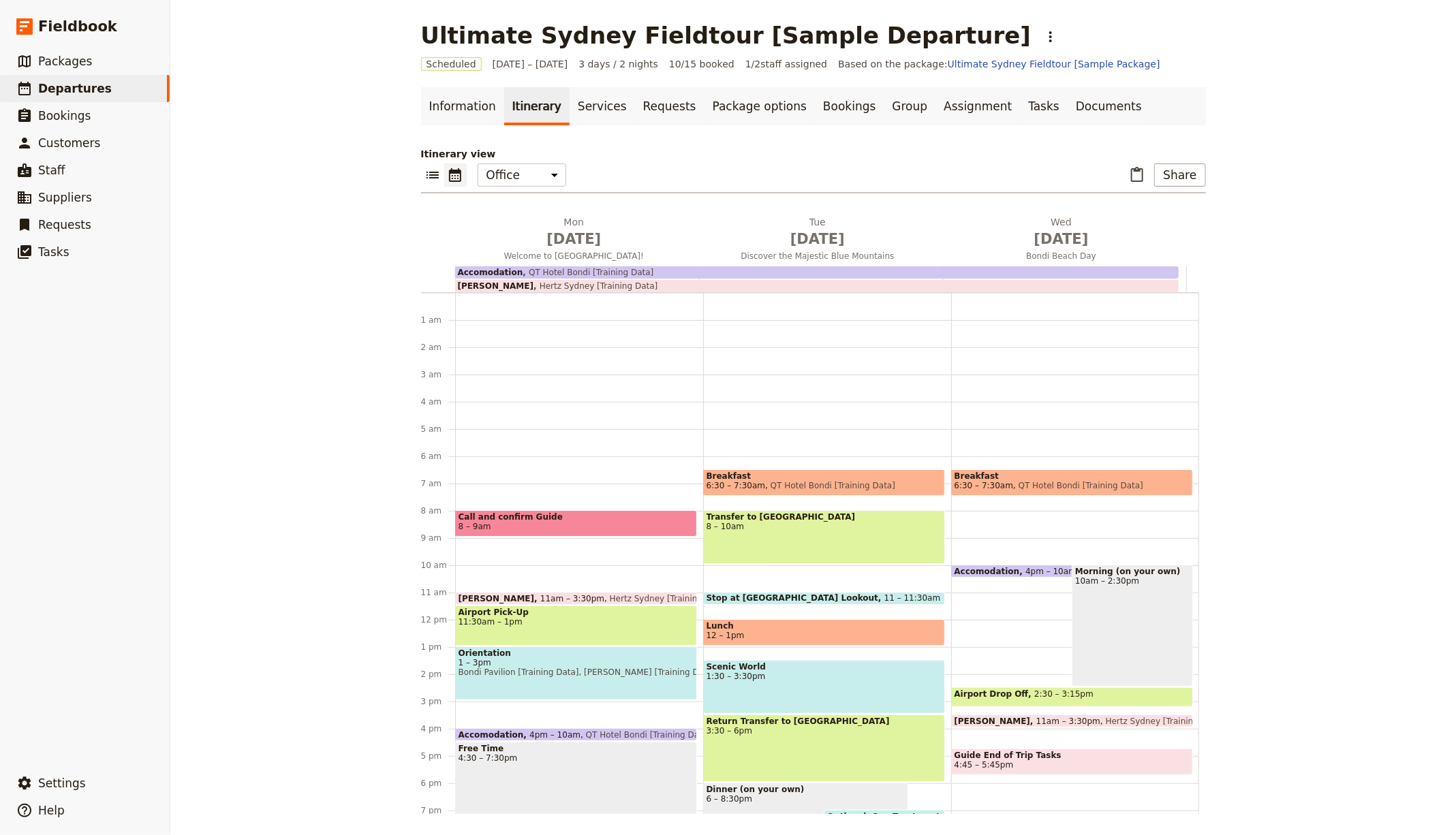
scroll to position [145, 0]
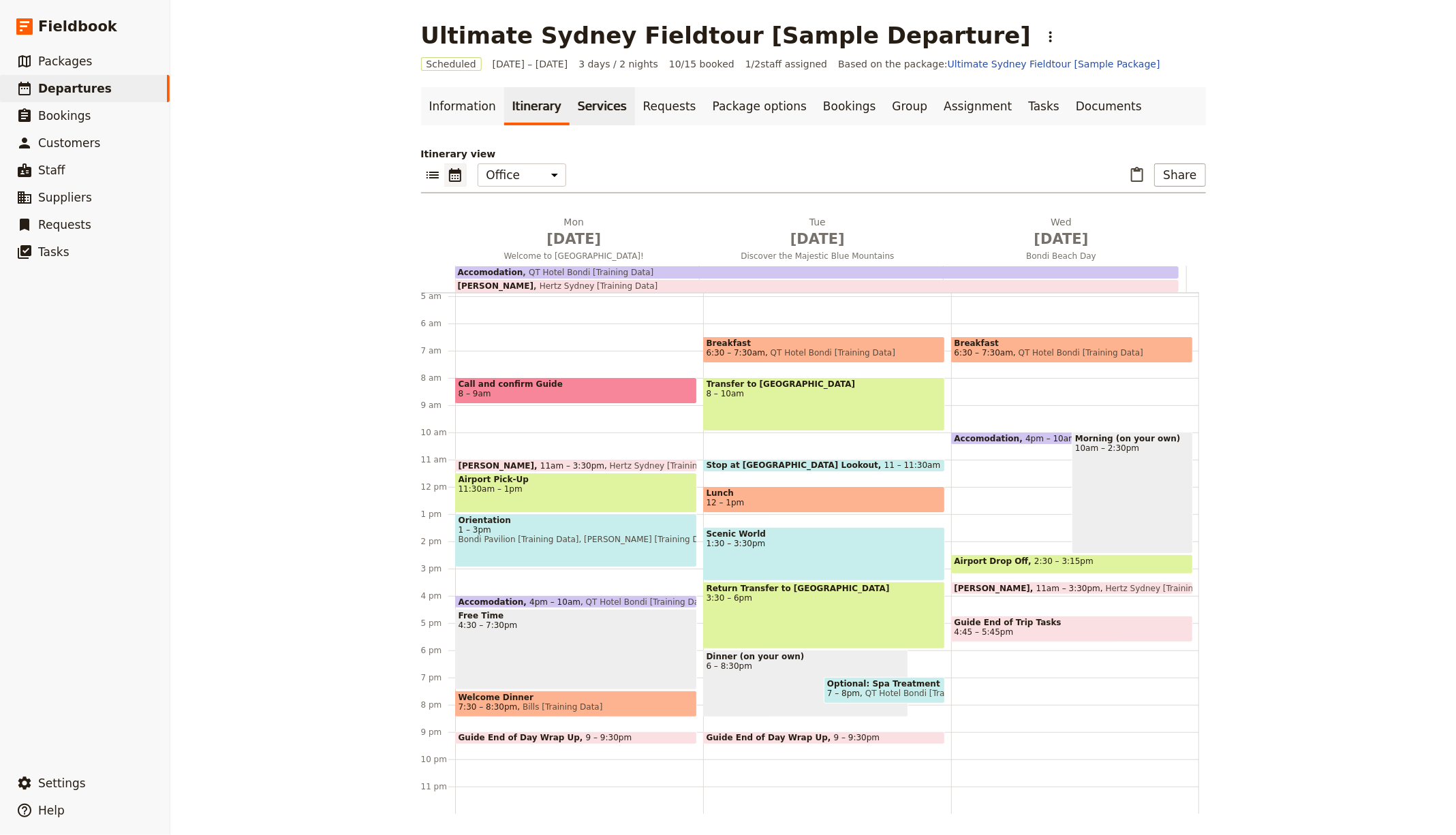
click at [570, 110] on link "Services" at bounding box center [602, 106] width 65 height 38
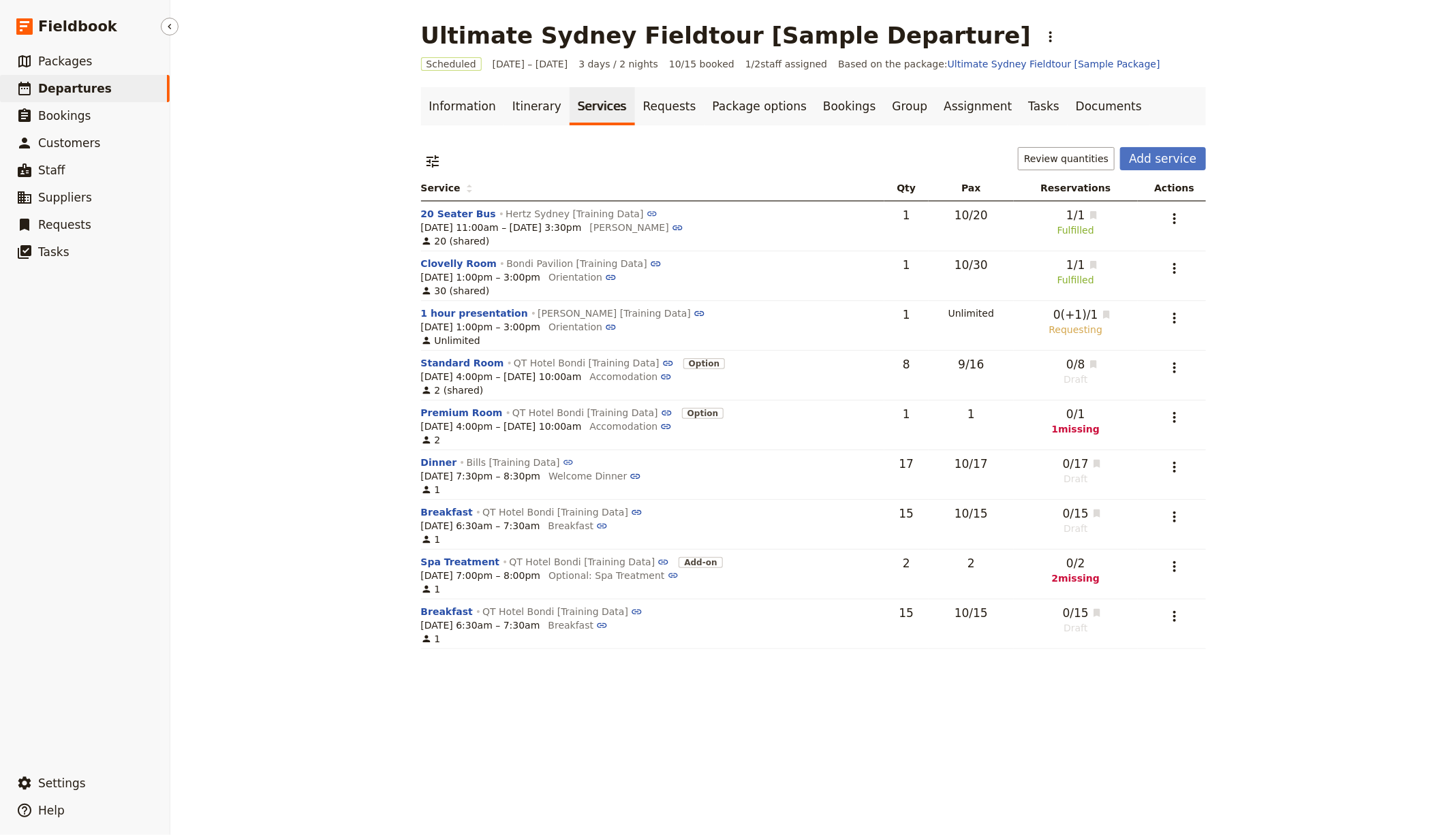
click at [115, 95] on link "​ Departures" at bounding box center [85, 88] width 170 height 27
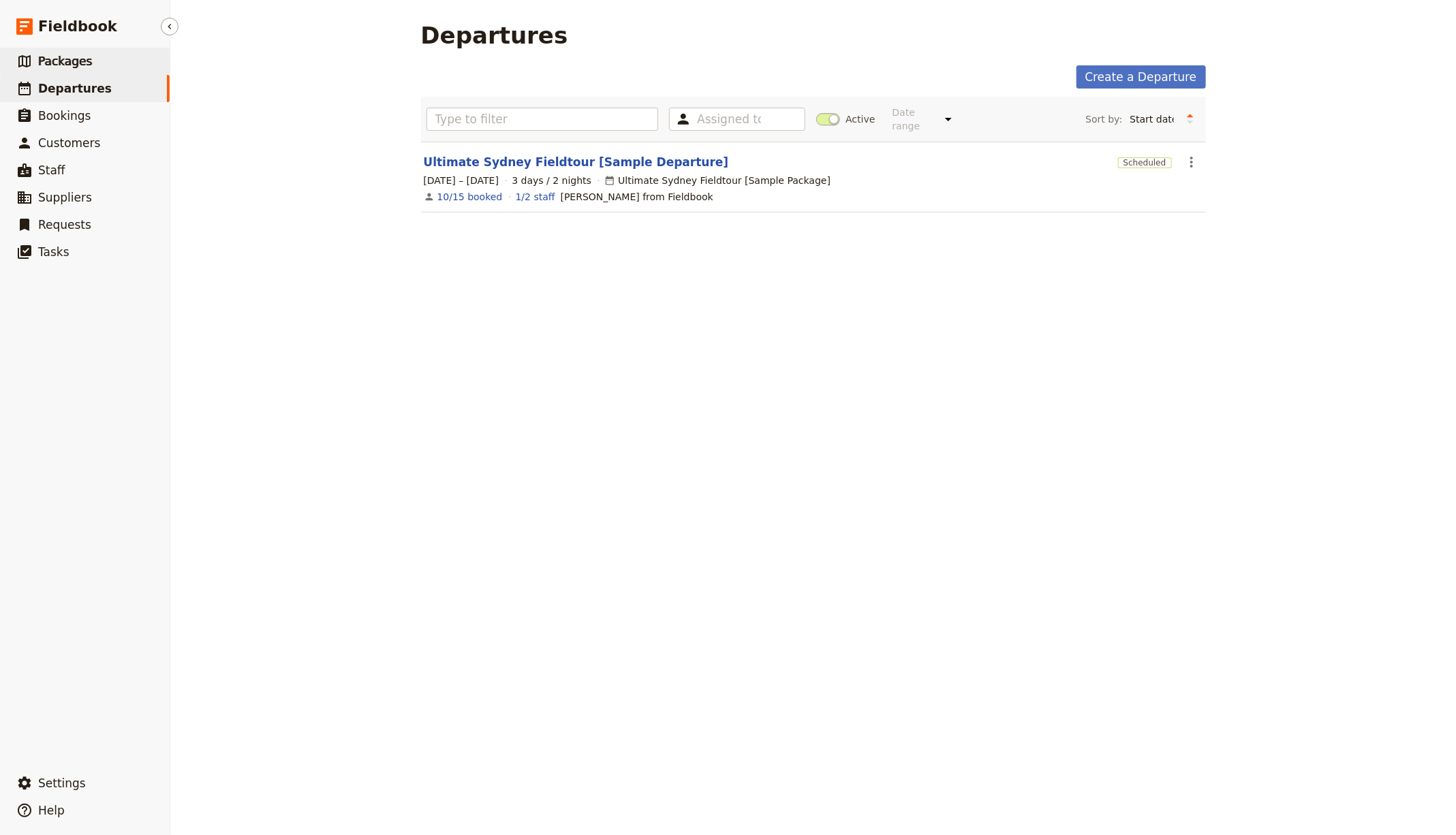
click at [90, 65] on link "​ Packages" at bounding box center [85, 61] width 170 height 27
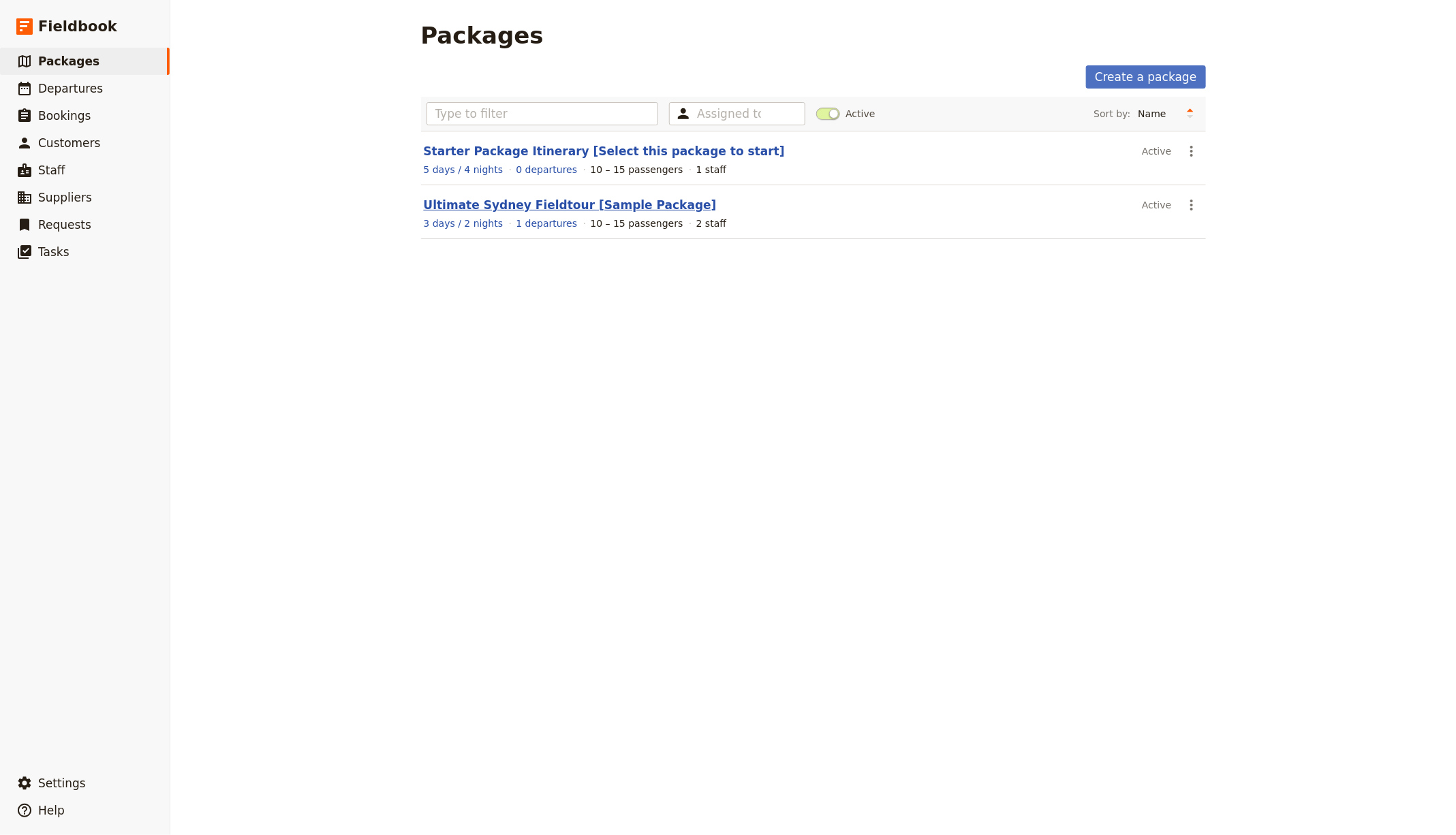
click at [486, 198] on link "Ultimate Sydney Fieldtour [Sample Package]" at bounding box center [570, 205] width 293 height 14
